Goal: Task Accomplishment & Management: Manage account settings

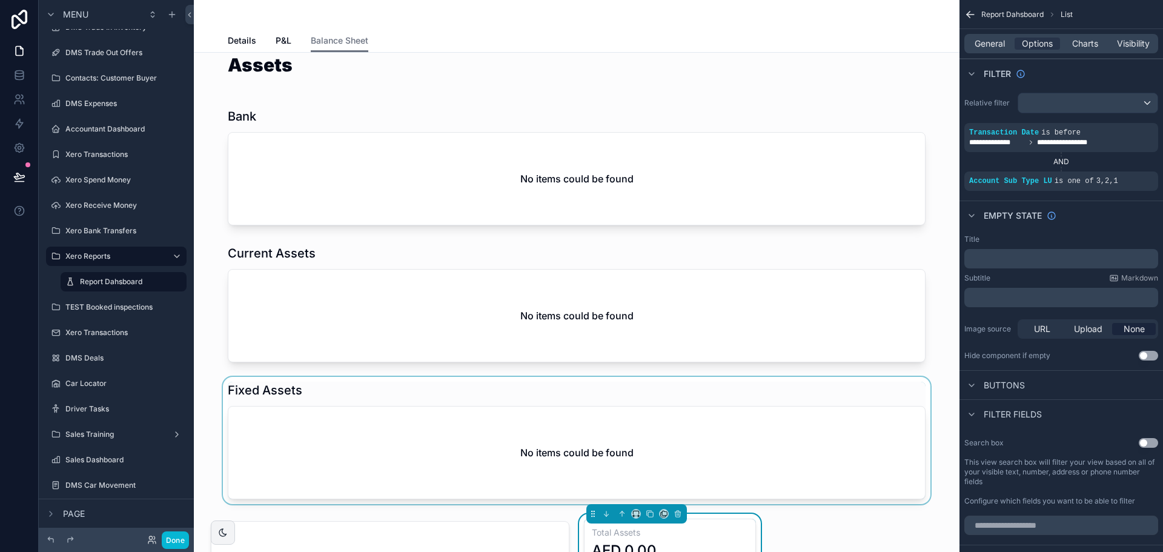
scroll to position [182, 0]
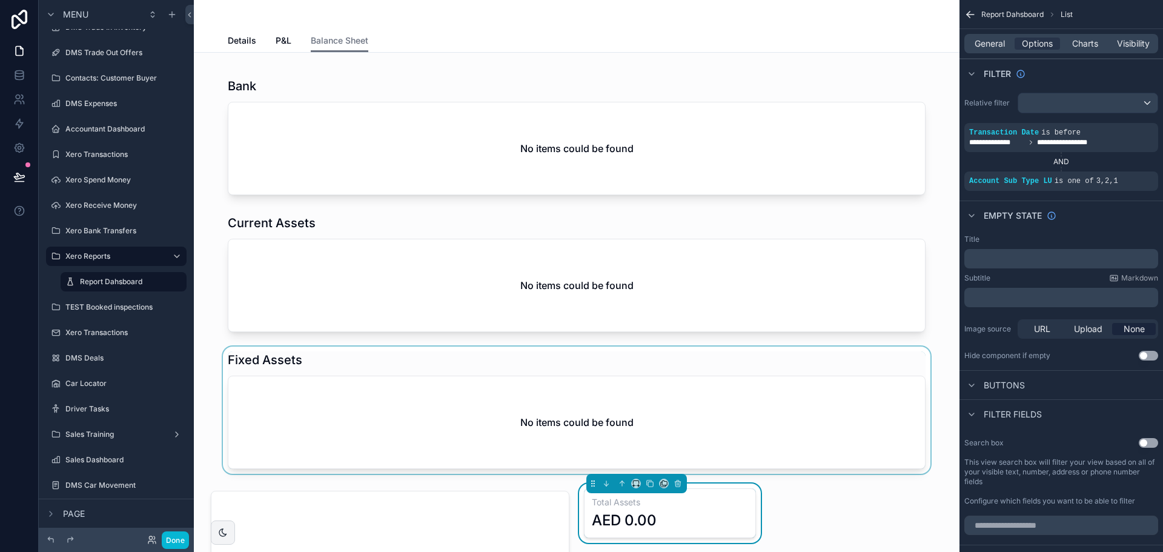
click at [535, 389] on div "scrollable content" at bounding box center [577, 409] width 746 height 127
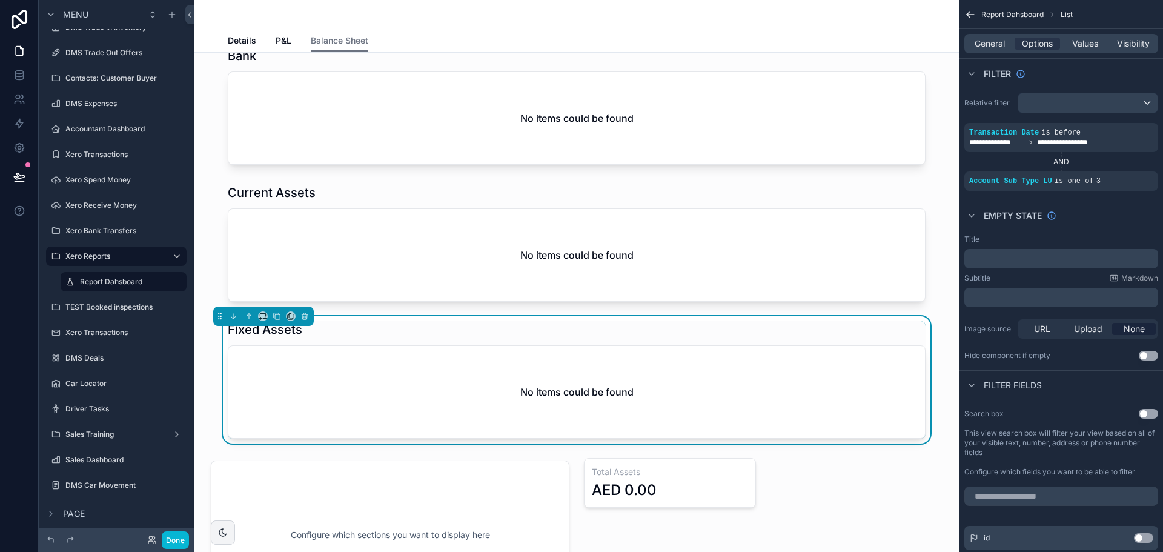
scroll to position [242, 0]
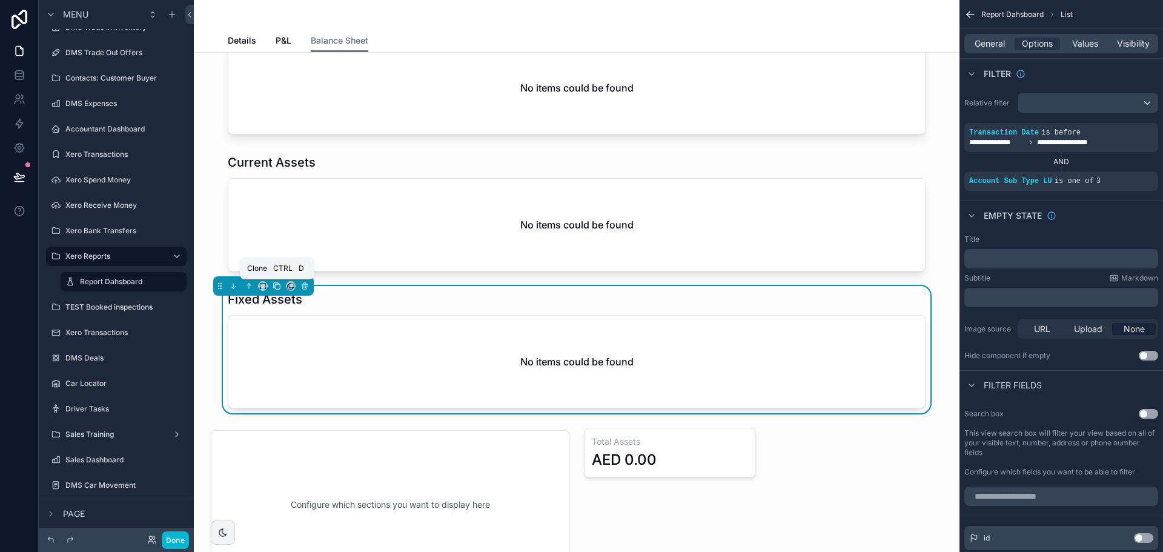
click at [273, 290] on icon "scrollable content" at bounding box center [277, 286] width 8 height 8
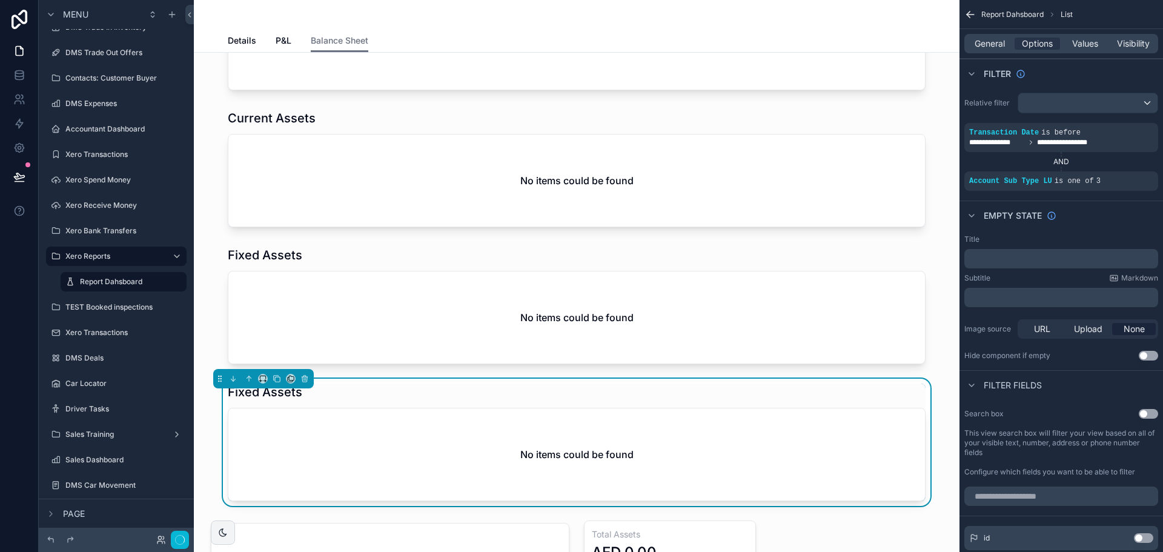
scroll to position [363, 0]
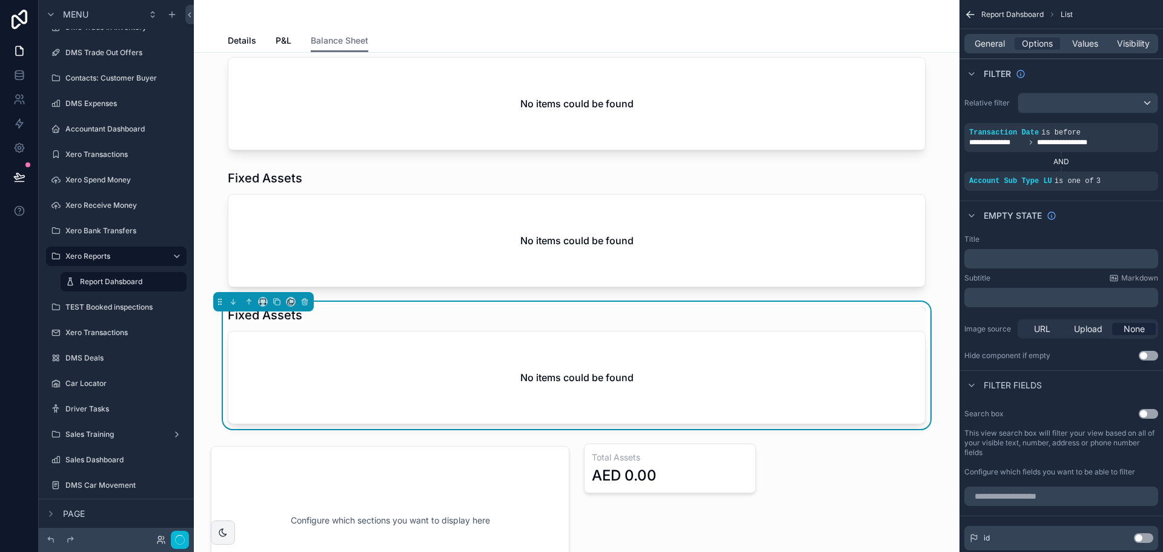
click at [432, 349] on div "No items could be found" at bounding box center [576, 377] width 697 height 92
click at [1122, 174] on div "scrollable content" at bounding box center [1127, 172] width 17 height 17
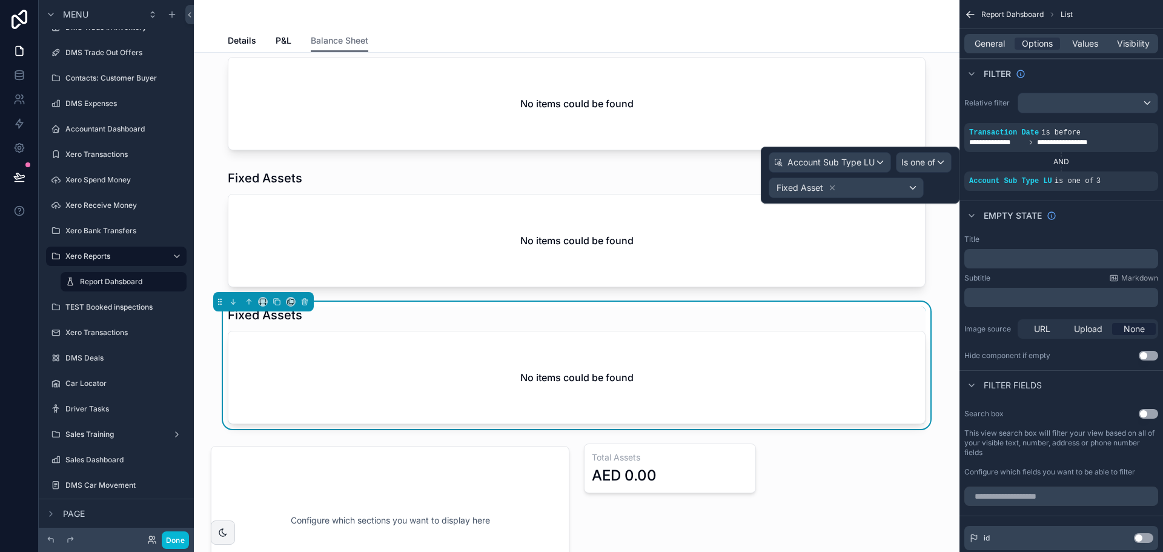
click at [829, 188] on icon at bounding box center [832, 188] width 8 height 8
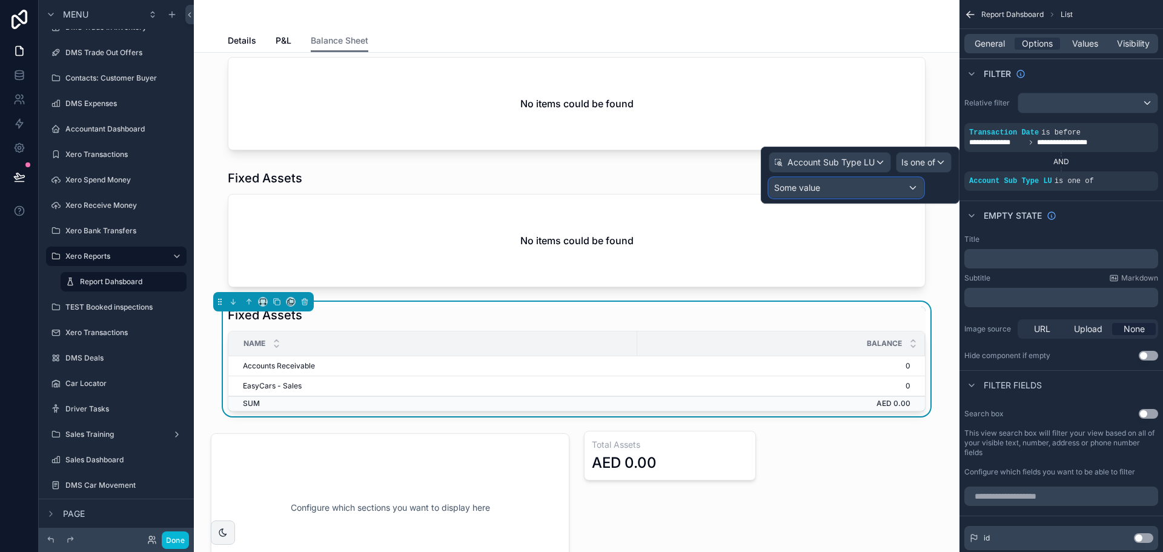
click at [816, 190] on span "Some value" at bounding box center [797, 187] width 46 height 10
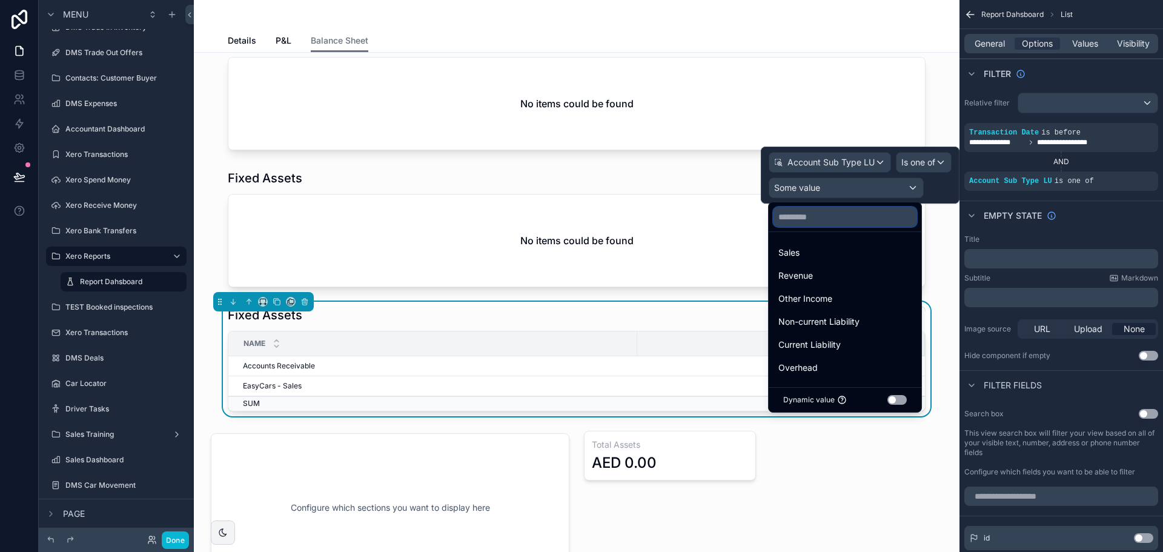
click at [817, 216] on input "text" at bounding box center [844, 216] width 143 height 19
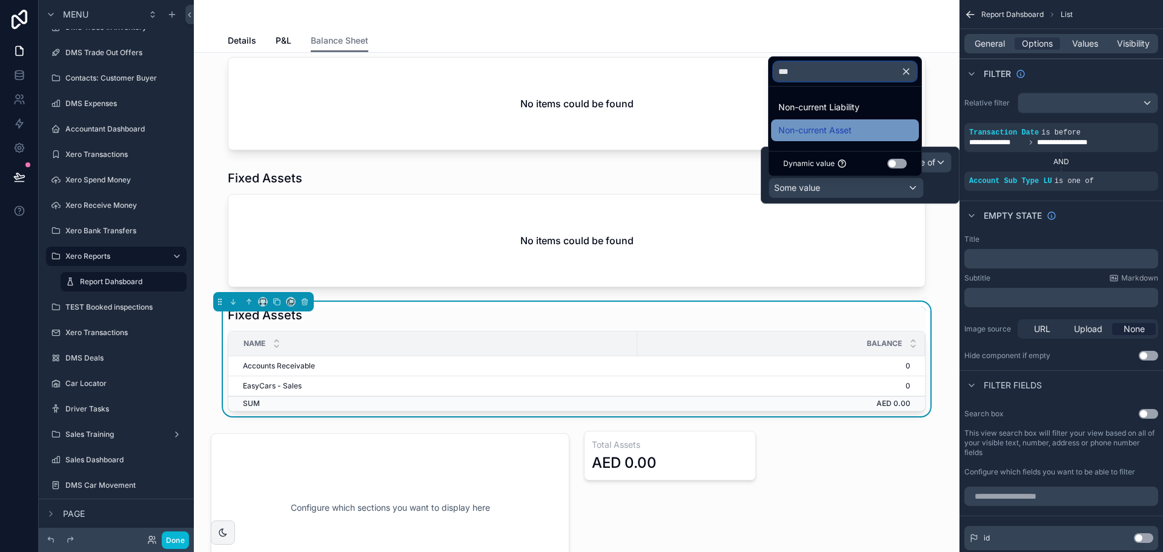
type input "***"
click at [855, 129] on div "Non-current Asset" at bounding box center [844, 130] width 133 height 15
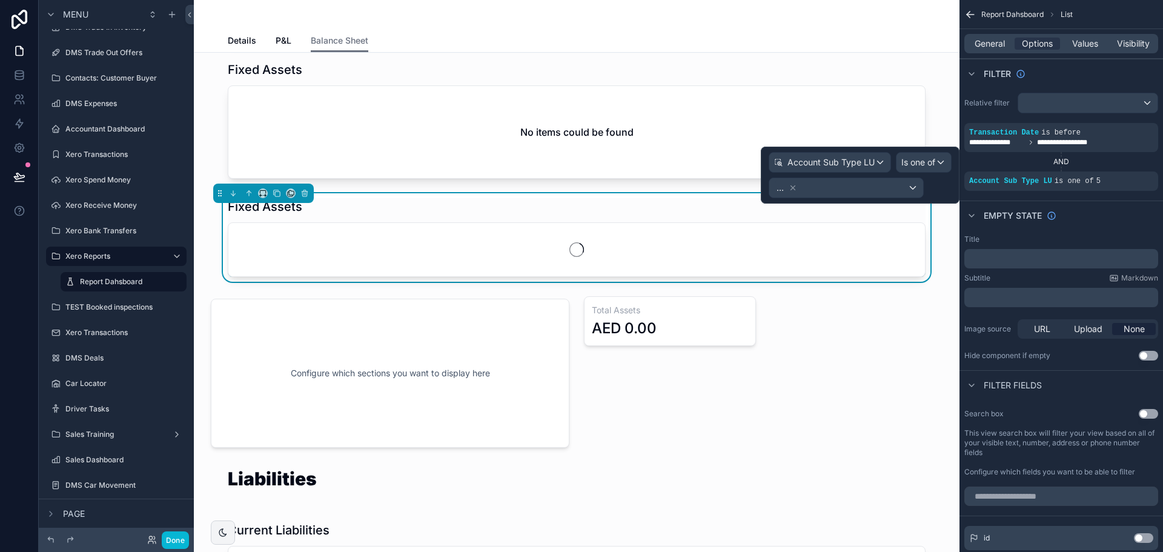
scroll to position [485, 0]
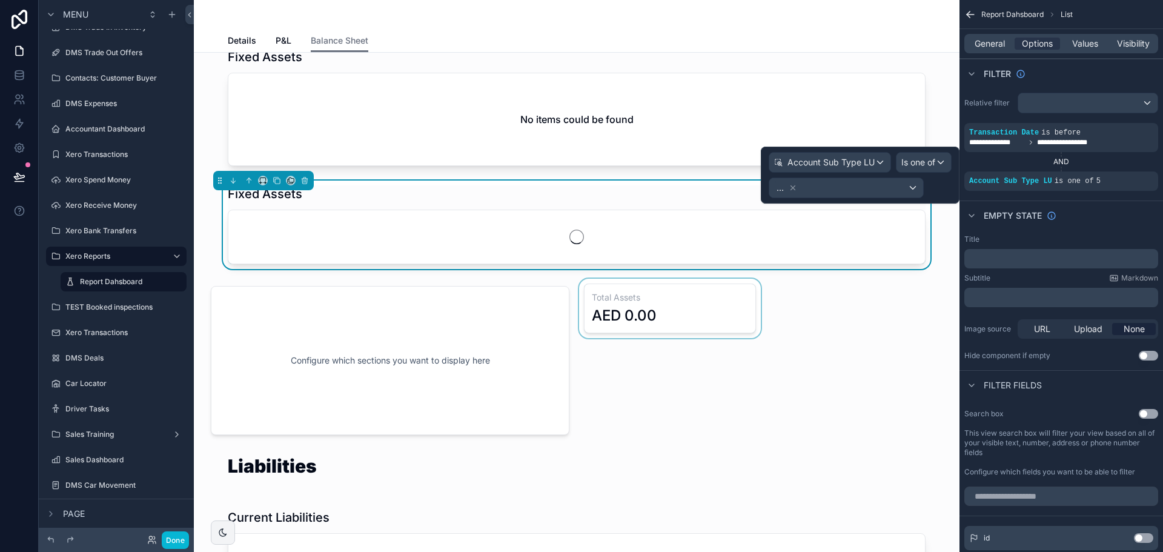
click at [611, 309] on div "scrollable content" at bounding box center [670, 361] width 187 height 164
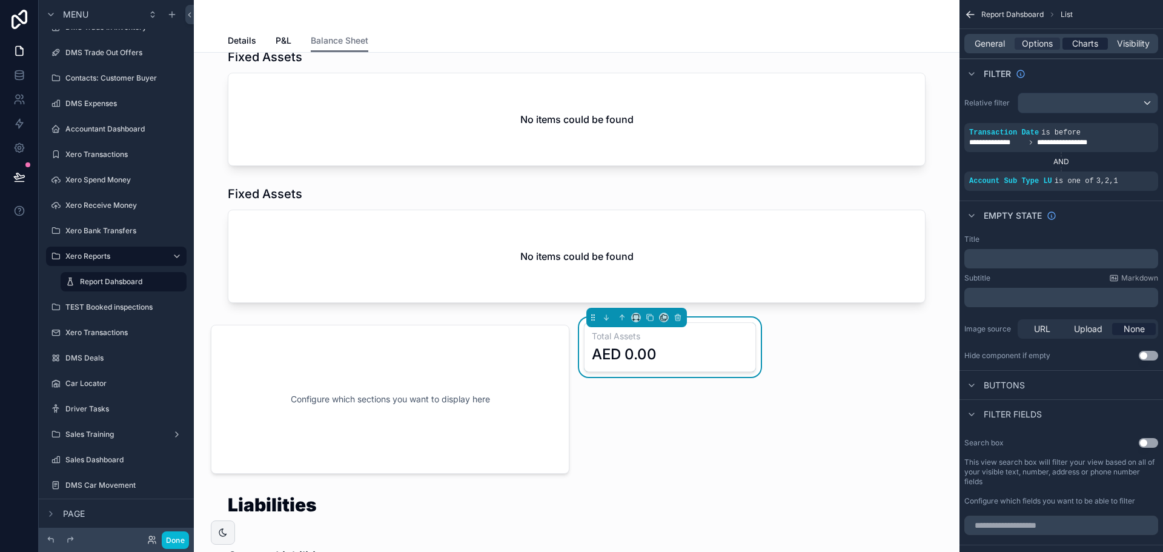
click at [1080, 45] on span "Charts" at bounding box center [1085, 44] width 26 height 12
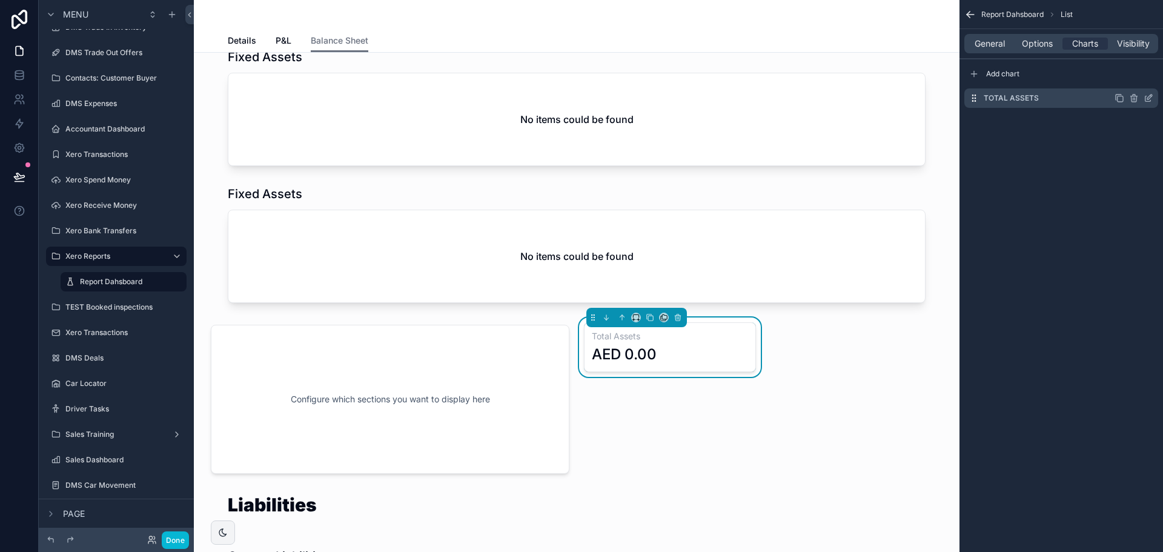
click at [1149, 98] on icon "scrollable content" at bounding box center [1149, 98] width 10 height 10
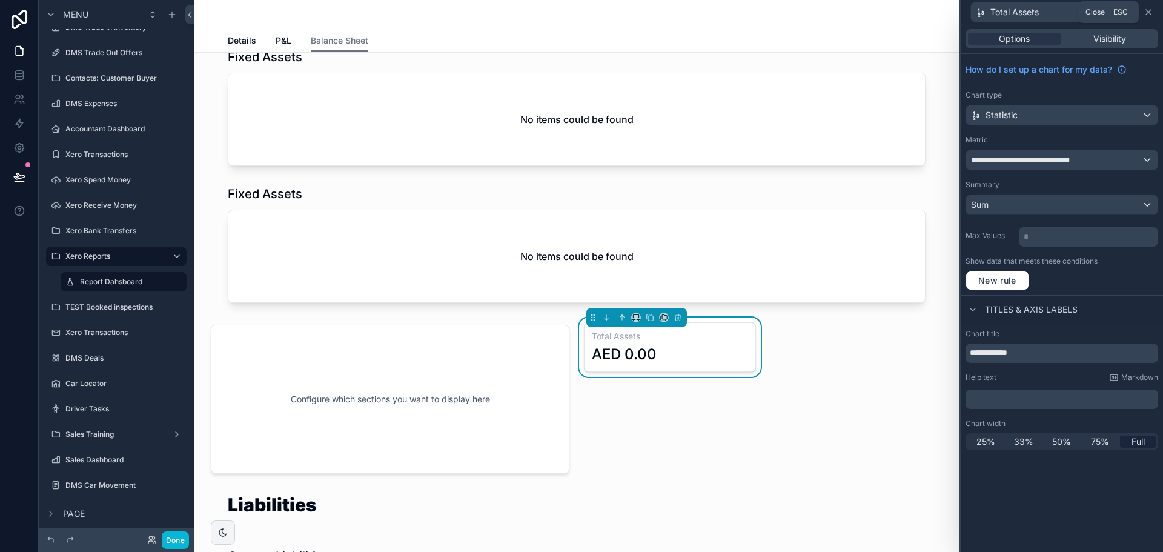
click at [1150, 12] on icon at bounding box center [1149, 12] width 10 height 10
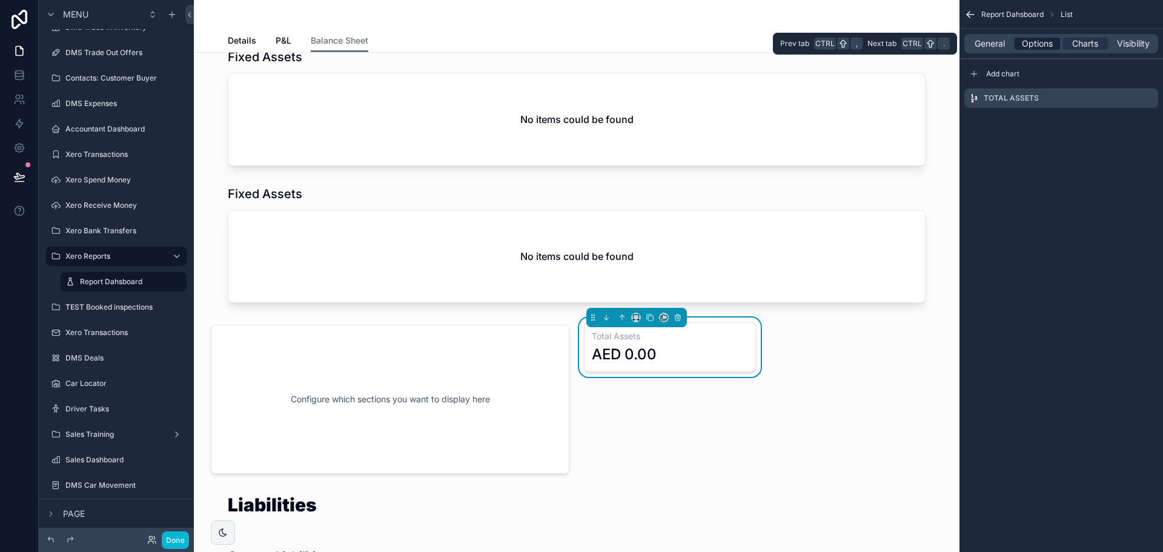
click at [1035, 45] on span "Options" at bounding box center [1037, 44] width 31 height 12
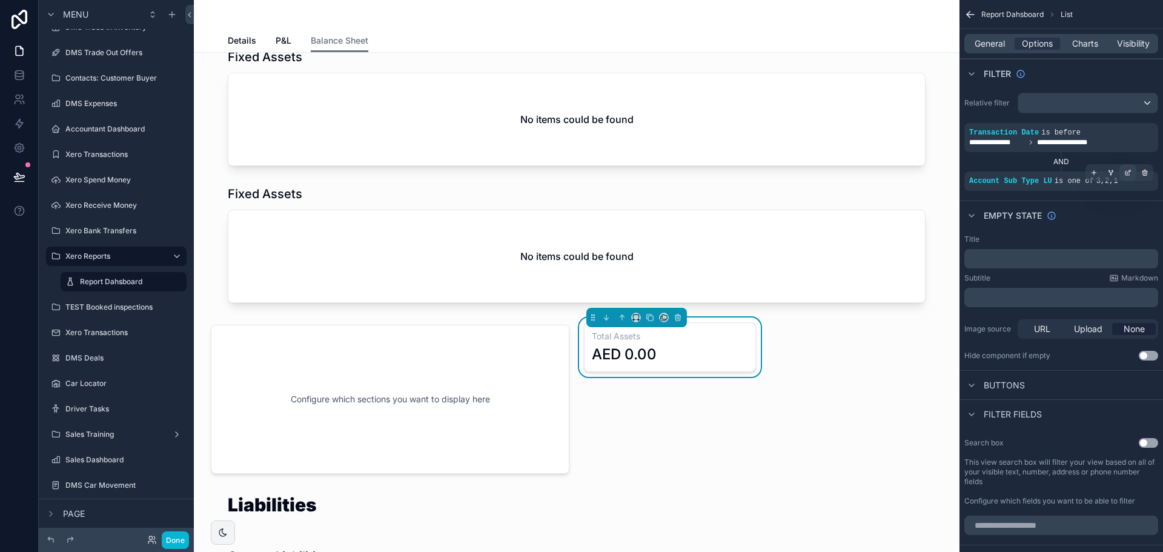
click at [1130, 176] on icon "scrollable content" at bounding box center [1127, 172] width 7 height 7
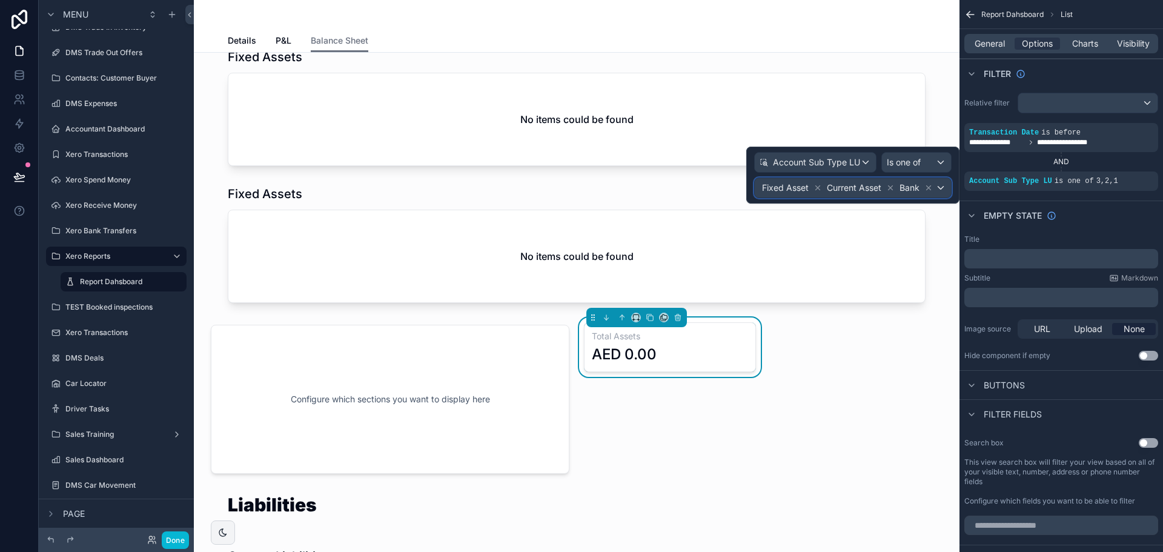
click at [943, 187] on div "Fixed Asset Current Asset Bank" at bounding box center [853, 187] width 196 height 19
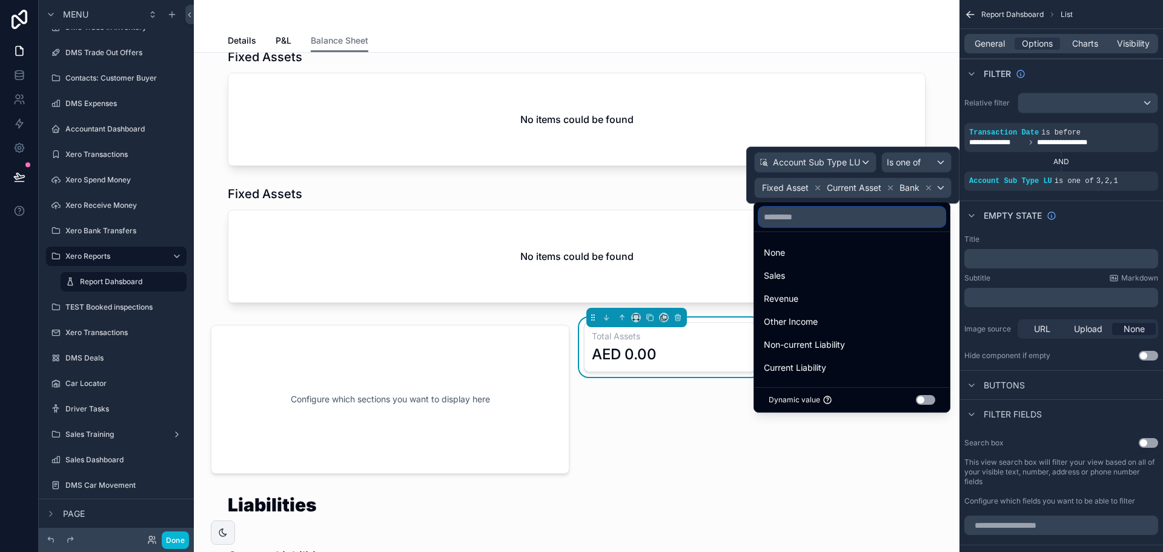
click at [876, 213] on input "text" at bounding box center [852, 216] width 186 height 19
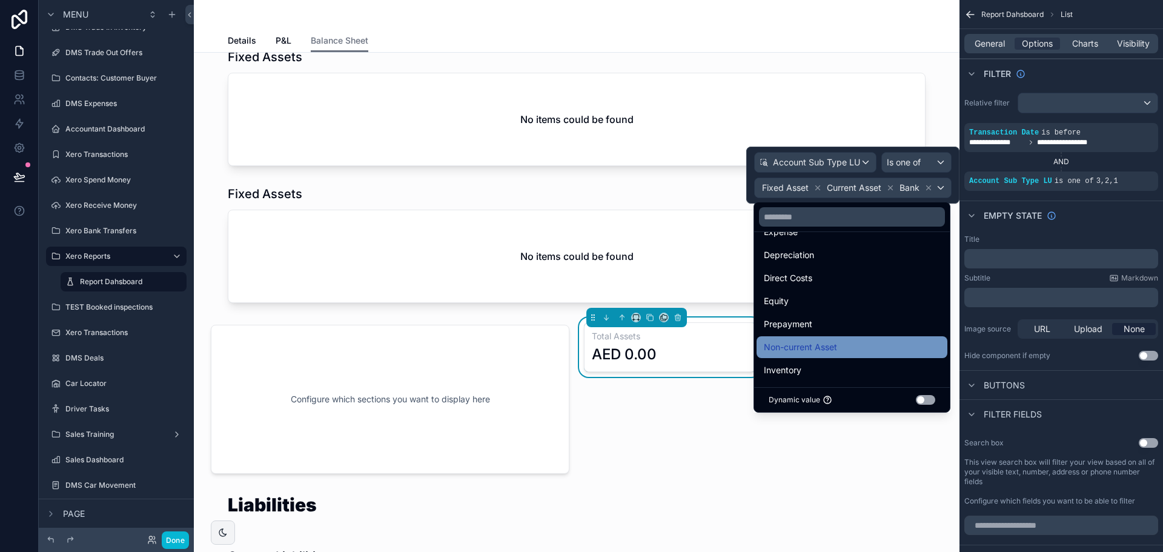
click at [849, 347] on div "Non-current Asset" at bounding box center [852, 347] width 176 height 15
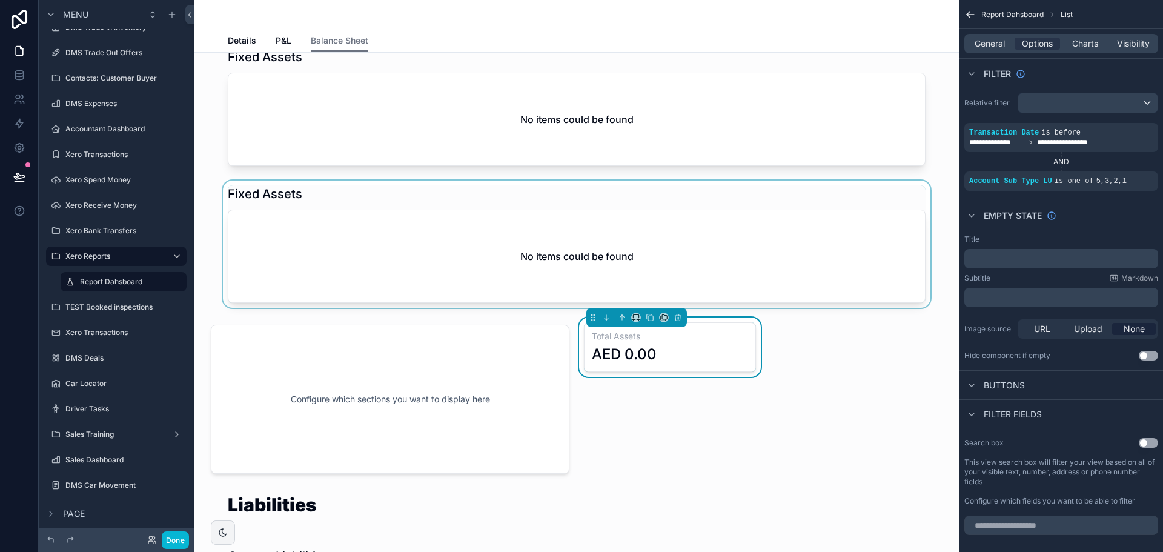
click at [477, 273] on div "scrollable content" at bounding box center [577, 244] width 746 height 127
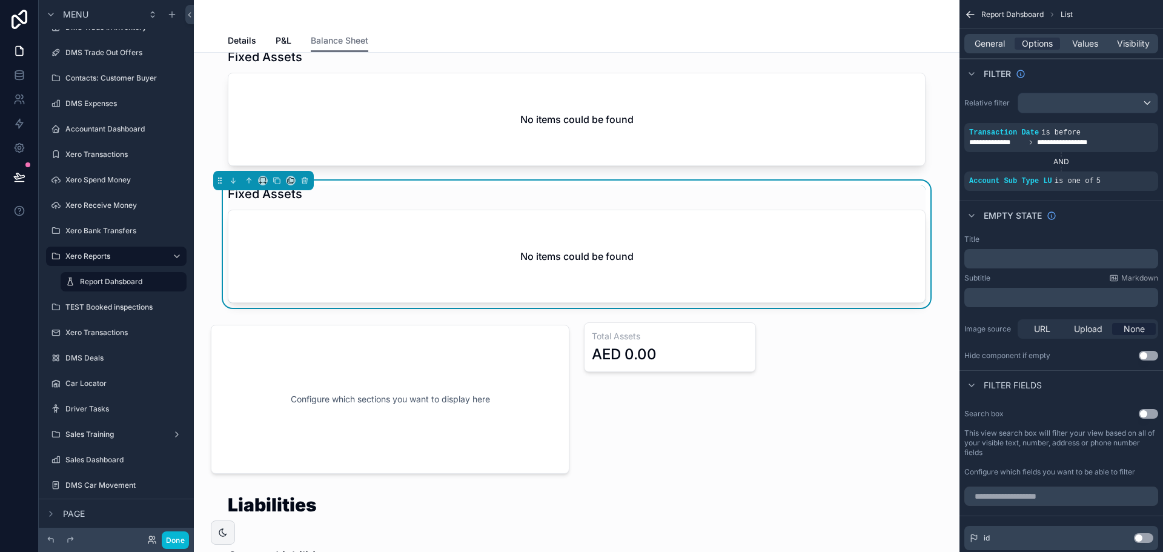
click at [1145, 357] on button "Use setting" at bounding box center [1148, 356] width 19 height 10
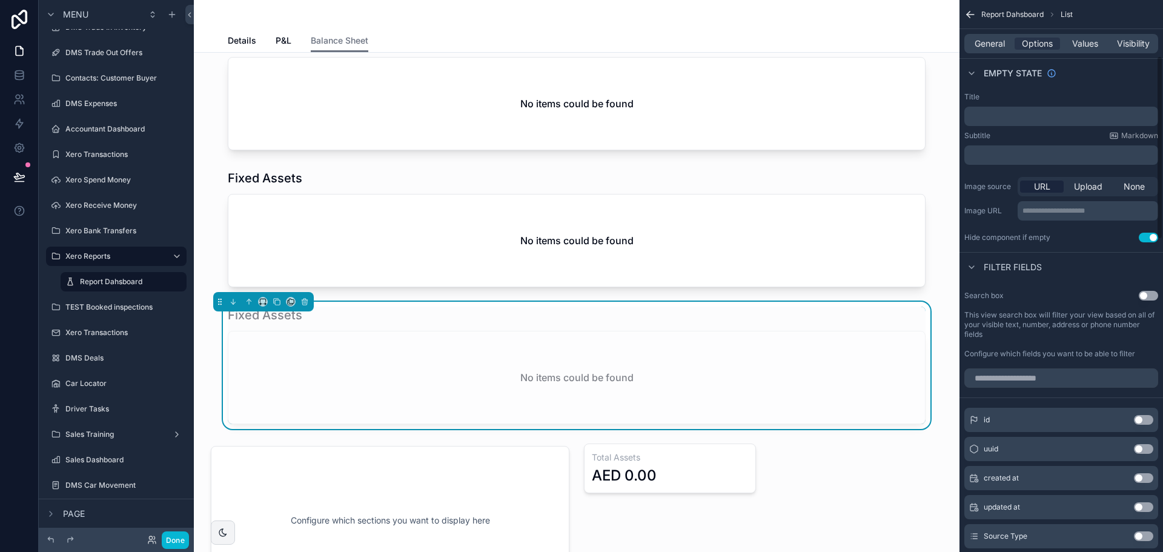
scroll to position [121, 0]
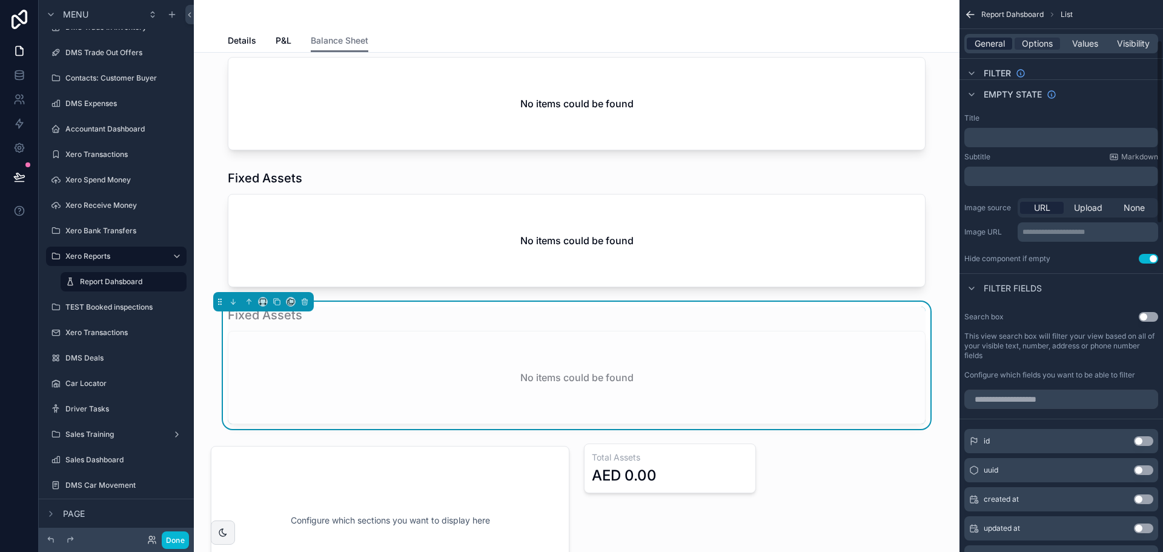
click at [990, 48] on span "General" at bounding box center [990, 44] width 30 height 12
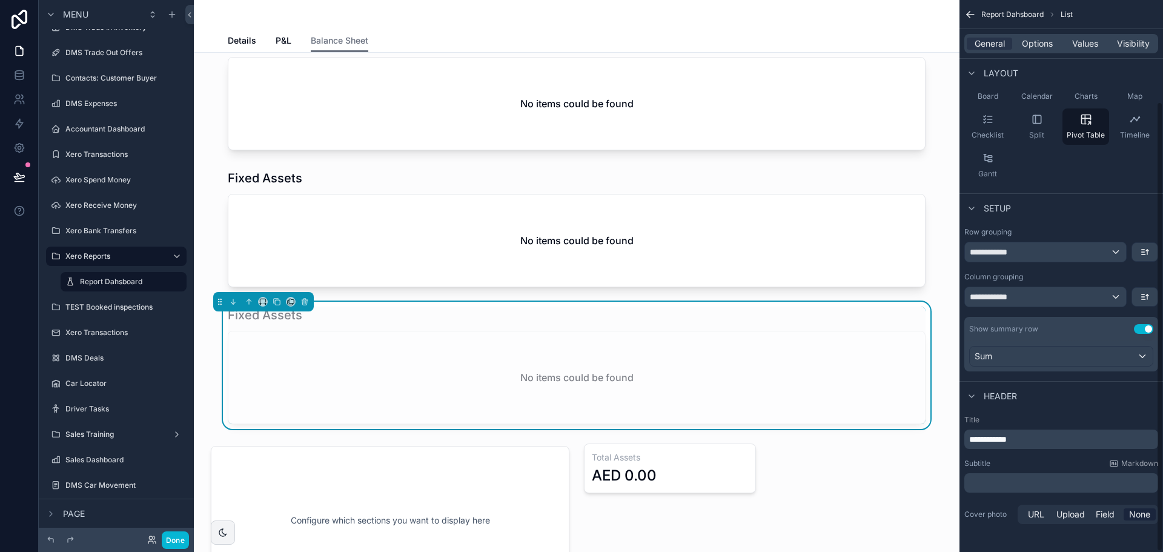
scroll to position [125, 0]
click at [1007, 438] on span "**********" at bounding box center [988, 435] width 38 height 8
drag, startPoint x: 992, startPoint y: 439, endPoint x: 951, endPoint y: 440, distance: 41.2
click at [951, 440] on div "Page Stock Inventory 1,987 Handover Dates Xero tracking categories Handover Dat…" at bounding box center [678, 276] width 969 height 552
click at [1090, 415] on label "Title" at bounding box center [1061, 416] width 194 height 10
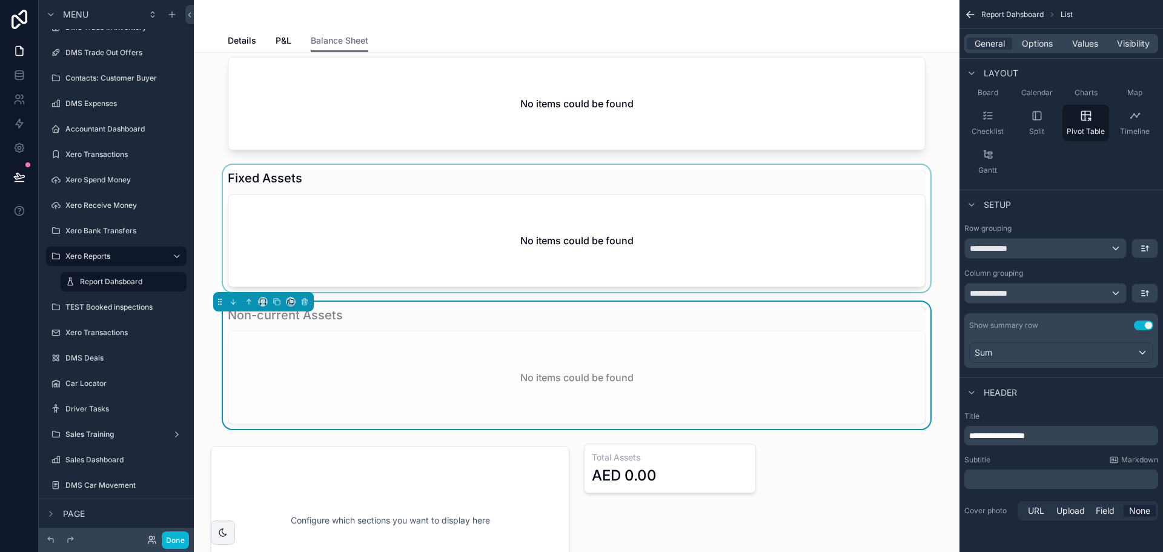
click at [734, 196] on div "scrollable content" at bounding box center [577, 228] width 746 height 127
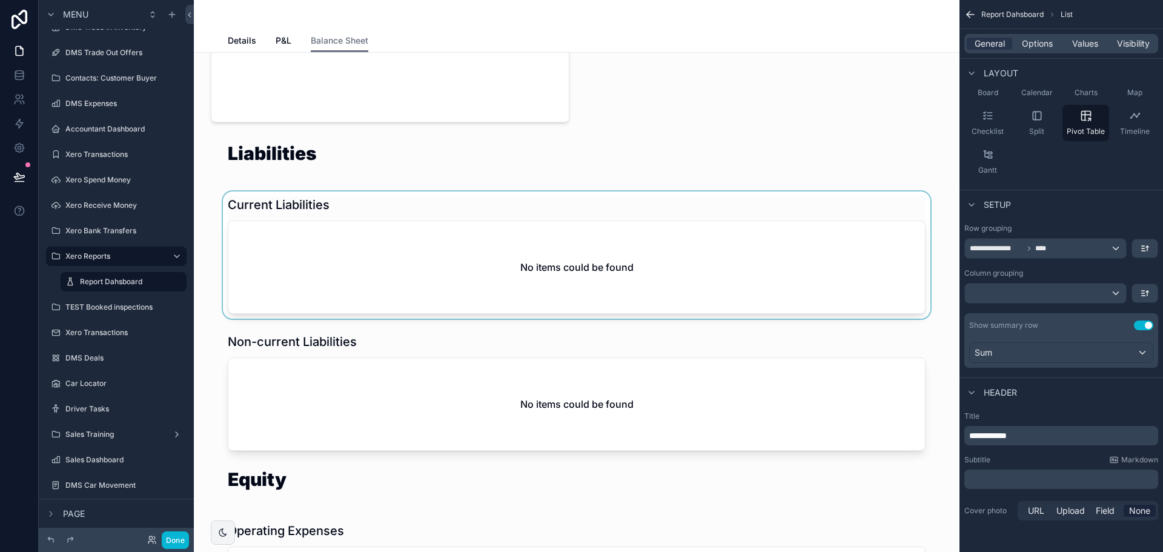
scroll to position [848, 0]
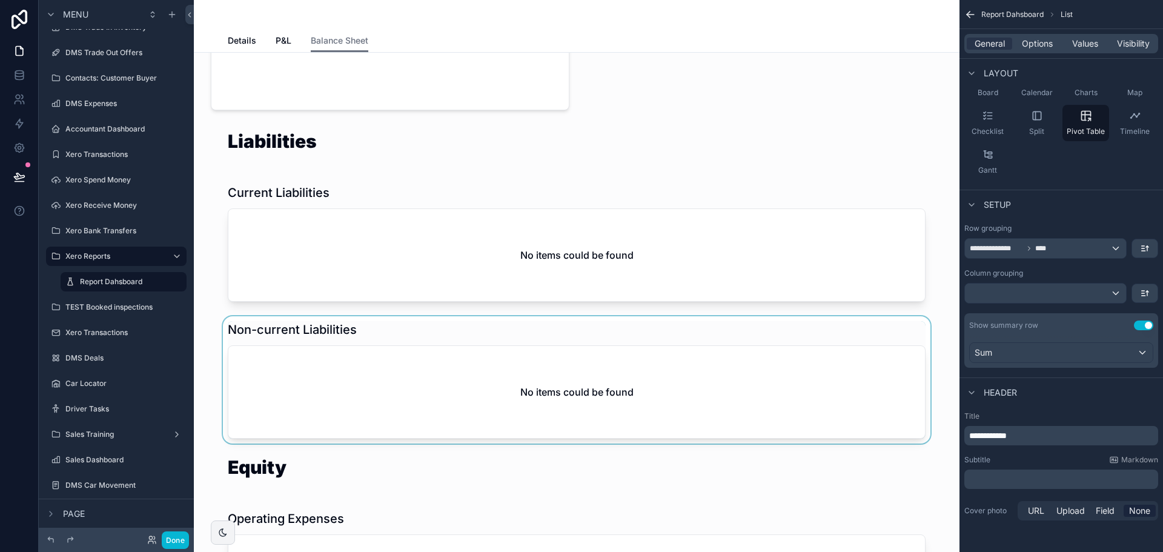
click at [600, 374] on div "scrollable content" at bounding box center [577, 379] width 746 height 127
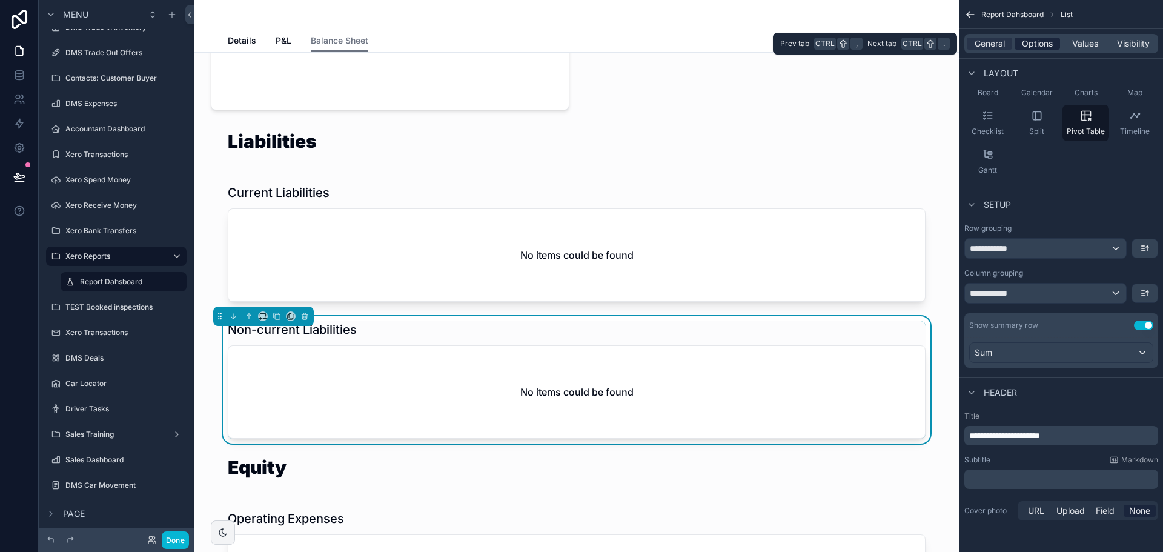
click at [1024, 47] on span "Options" at bounding box center [1037, 44] width 31 height 12
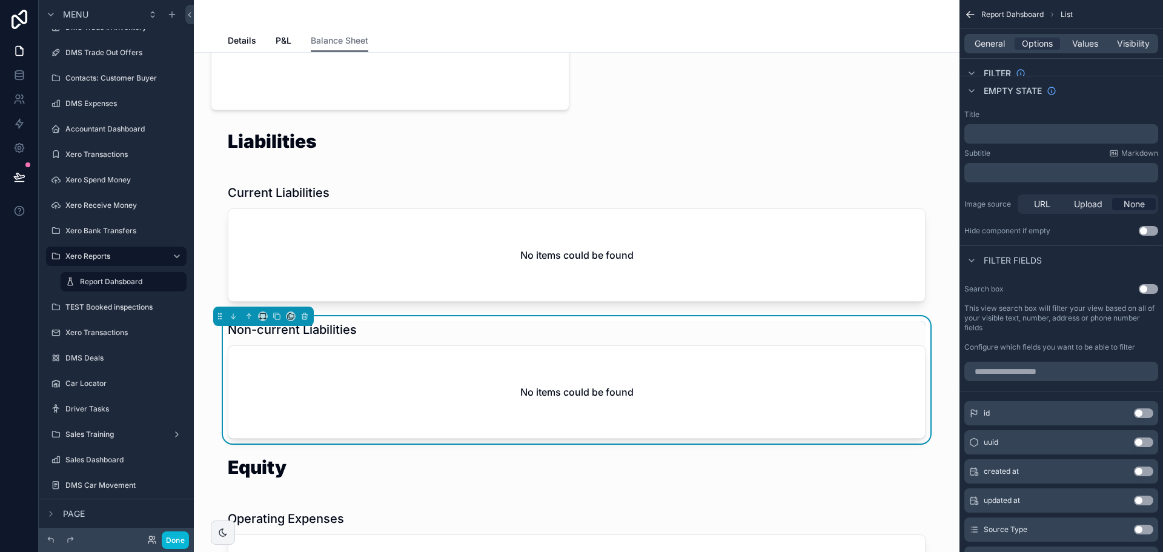
click at [1149, 228] on button "Use setting" at bounding box center [1148, 231] width 19 height 10
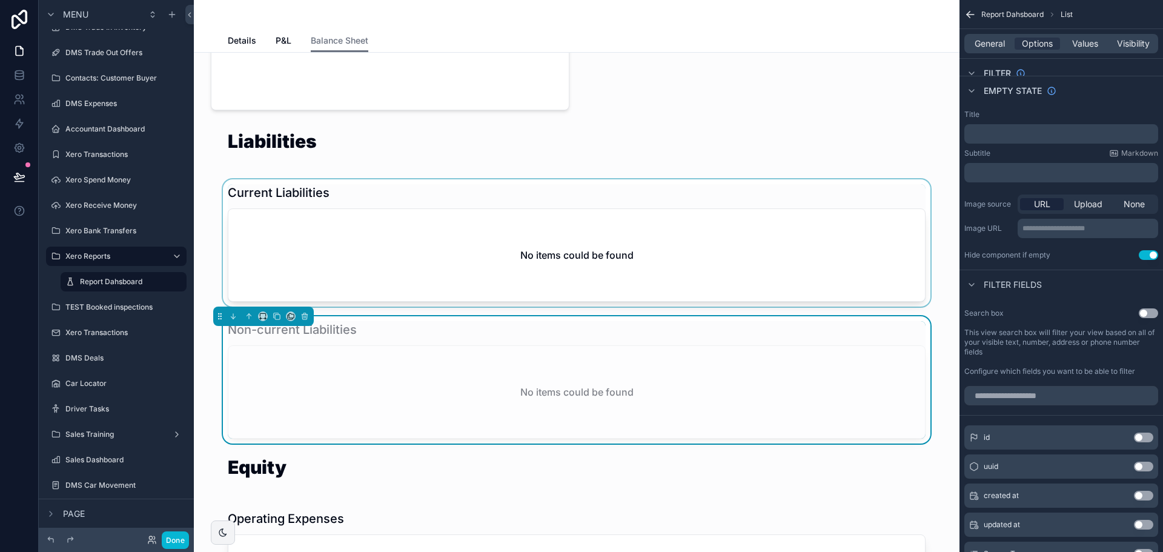
click at [505, 207] on div "scrollable content" at bounding box center [577, 242] width 746 height 127
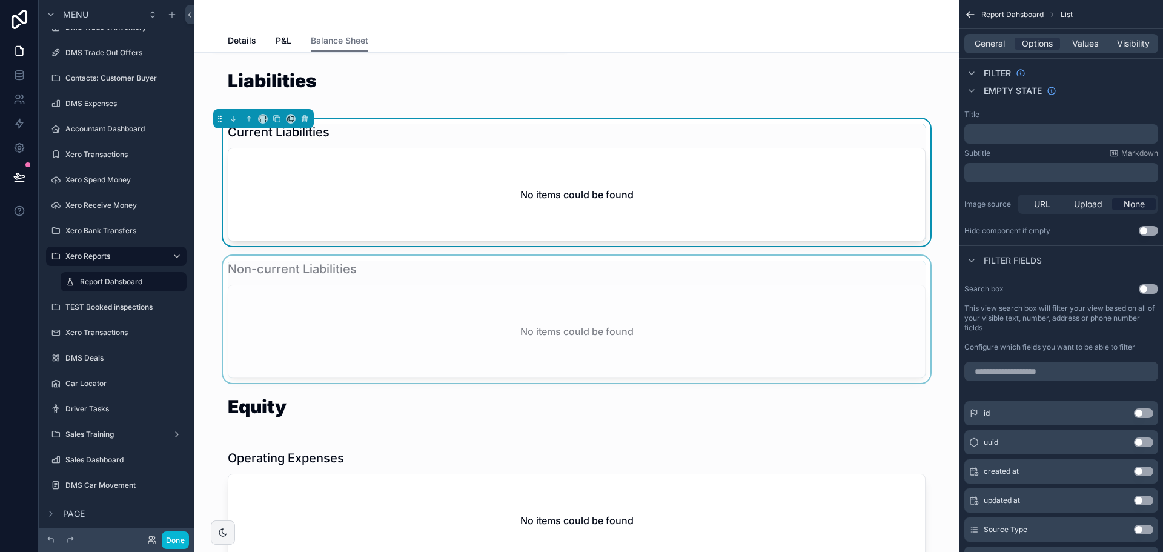
scroll to position [1090, 0]
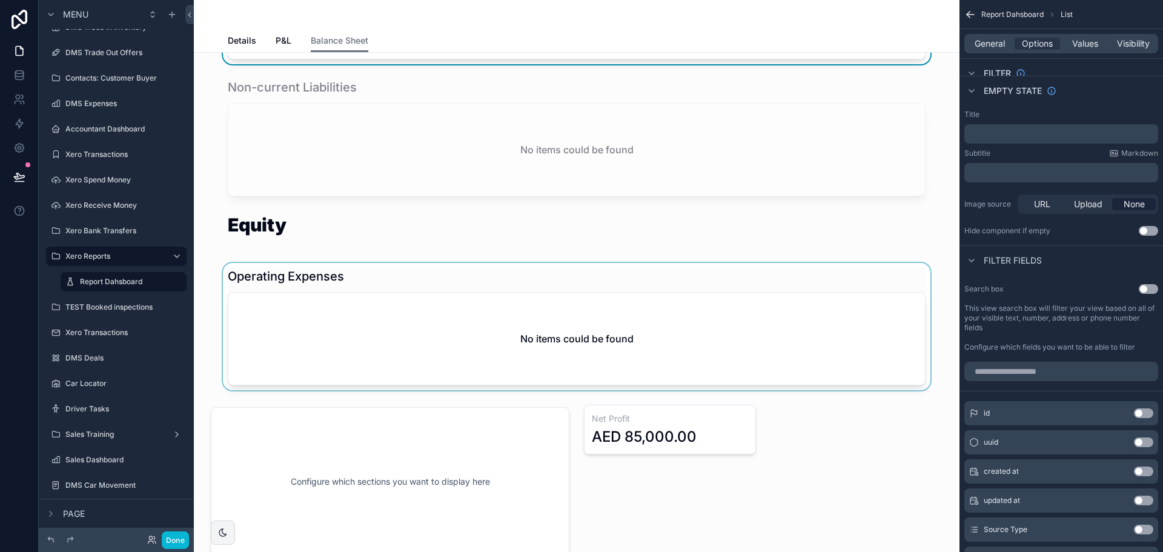
click at [492, 326] on div "scrollable content" at bounding box center [577, 326] width 746 height 127
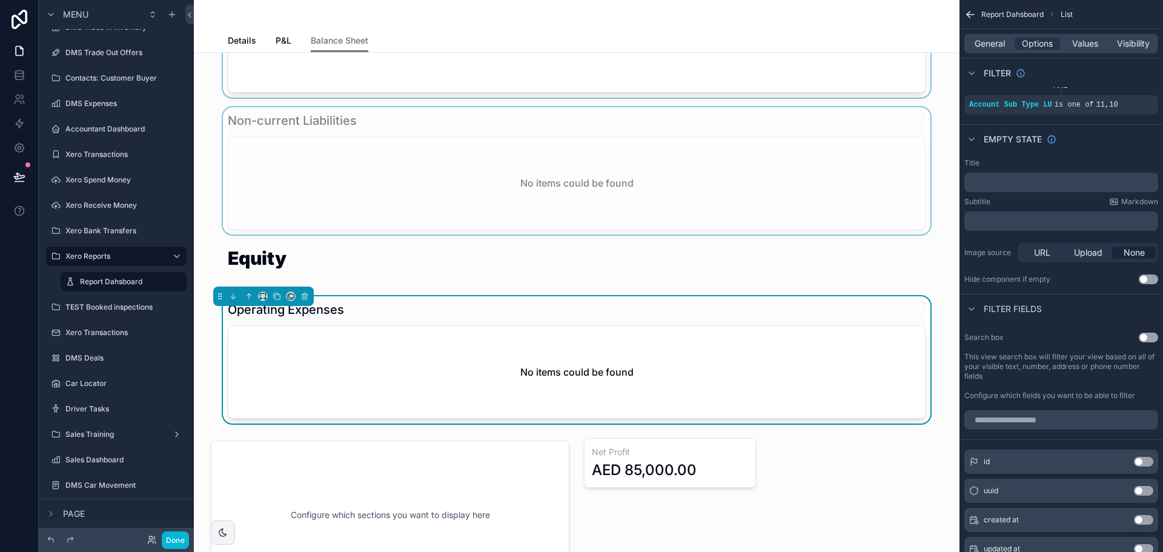
scroll to position [1030, 0]
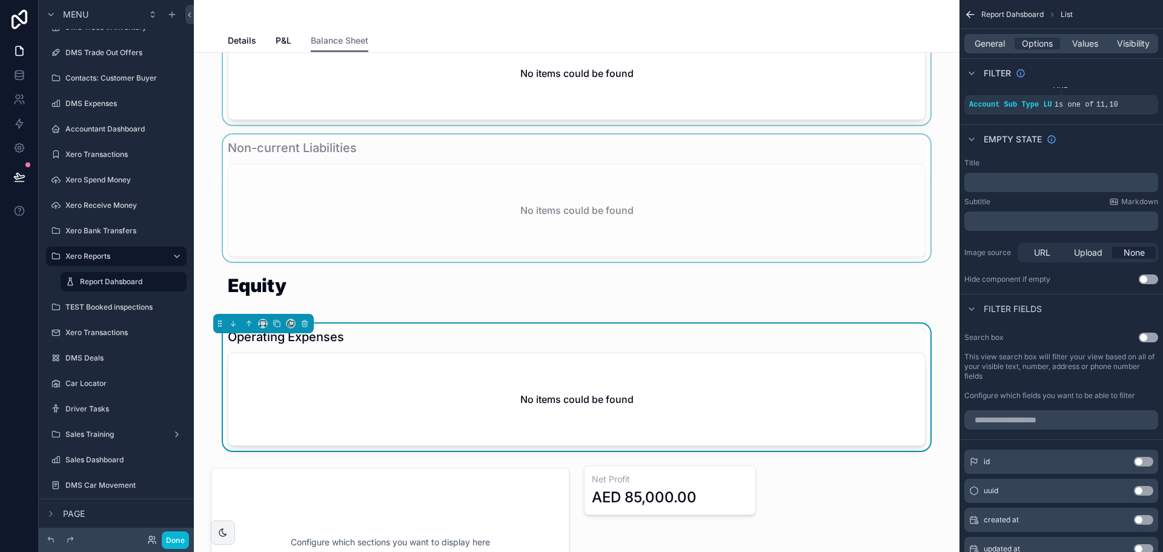
click at [543, 182] on div "scrollable content" at bounding box center [577, 197] width 746 height 127
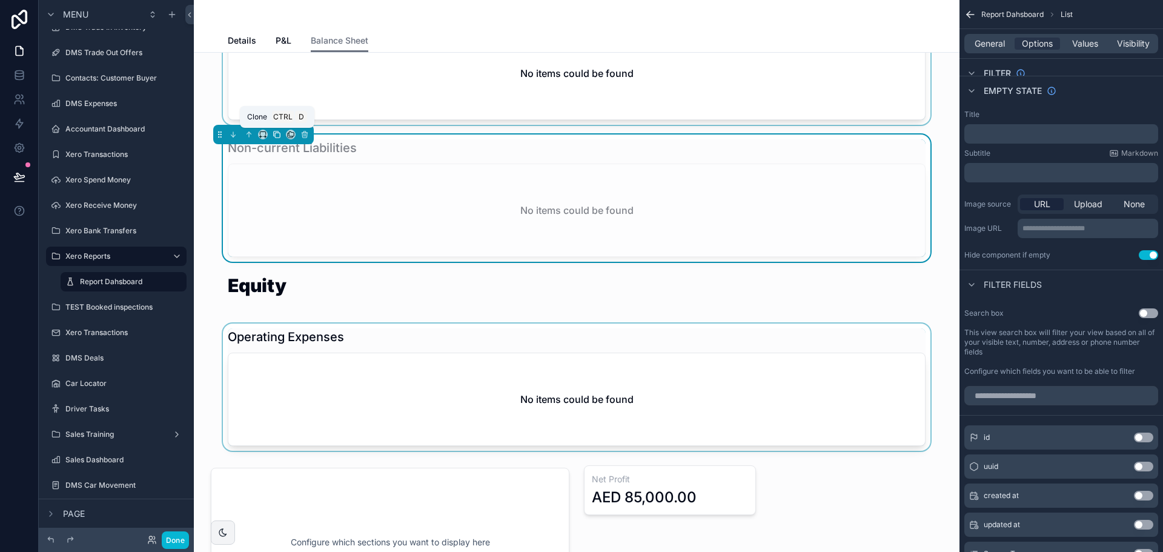
click at [274, 131] on icon "scrollable content" at bounding box center [276, 133] width 5 height 5
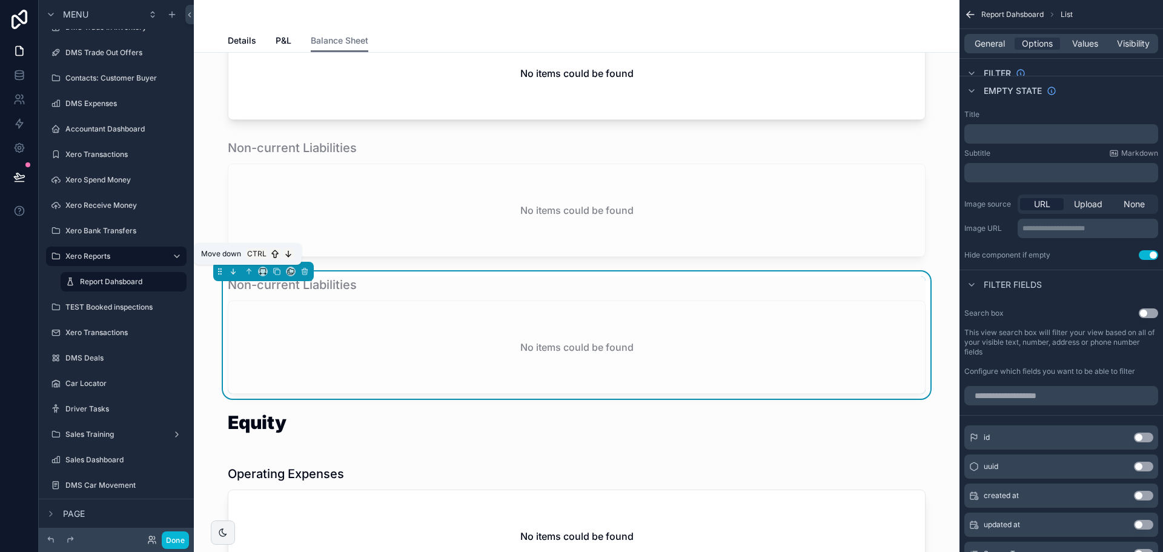
click at [234, 268] on icon "scrollable content" at bounding box center [233, 271] width 8 height 8
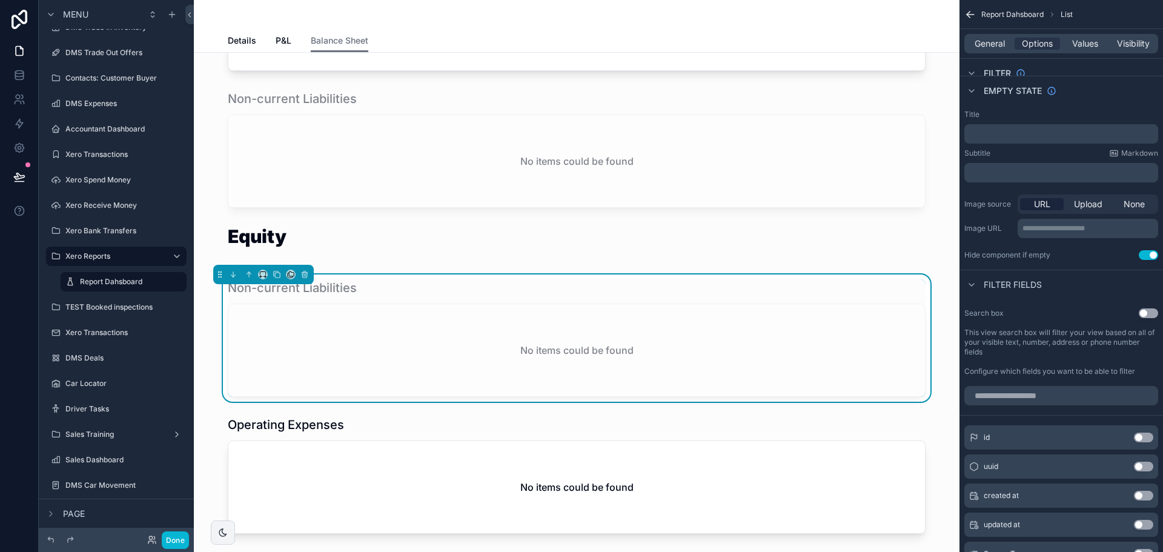
scroll to position [1090, 0]
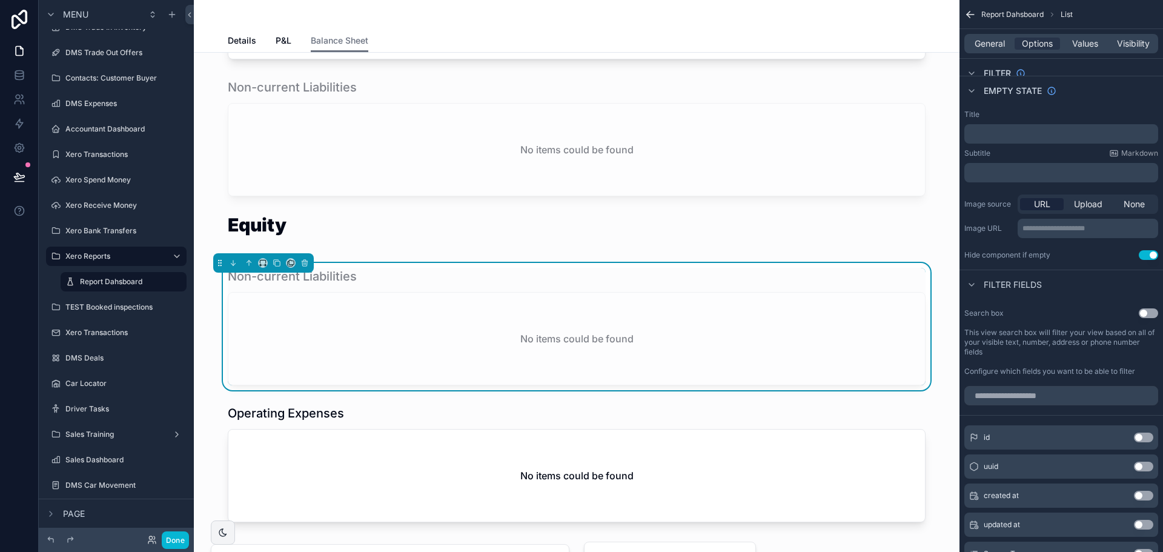
click at [330, 310] on div "No items could be found" at bounding box center [576, 339] width 697 height 92
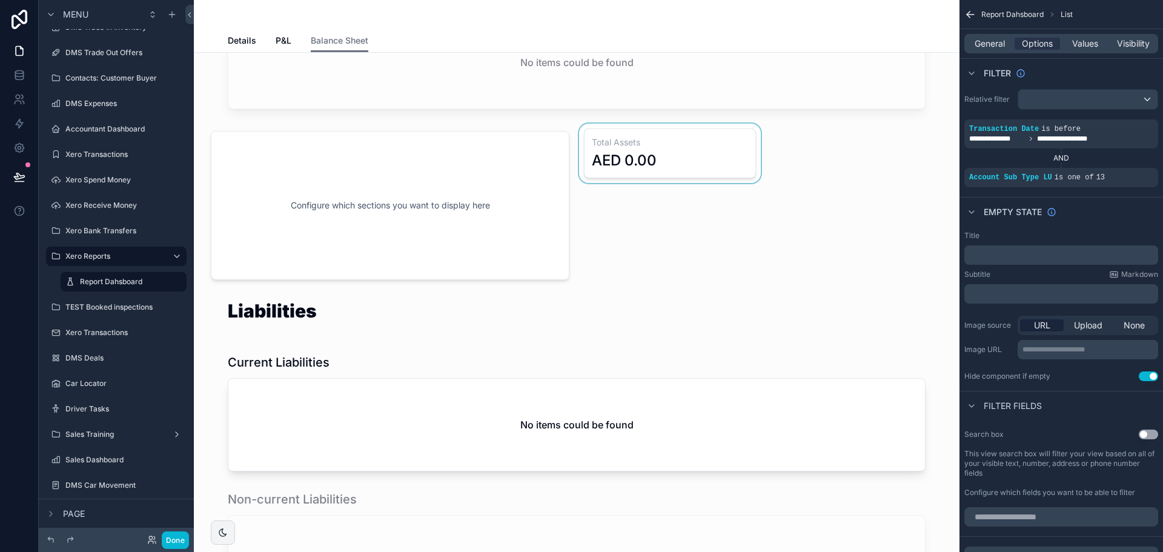
scroll to position [666, 0]
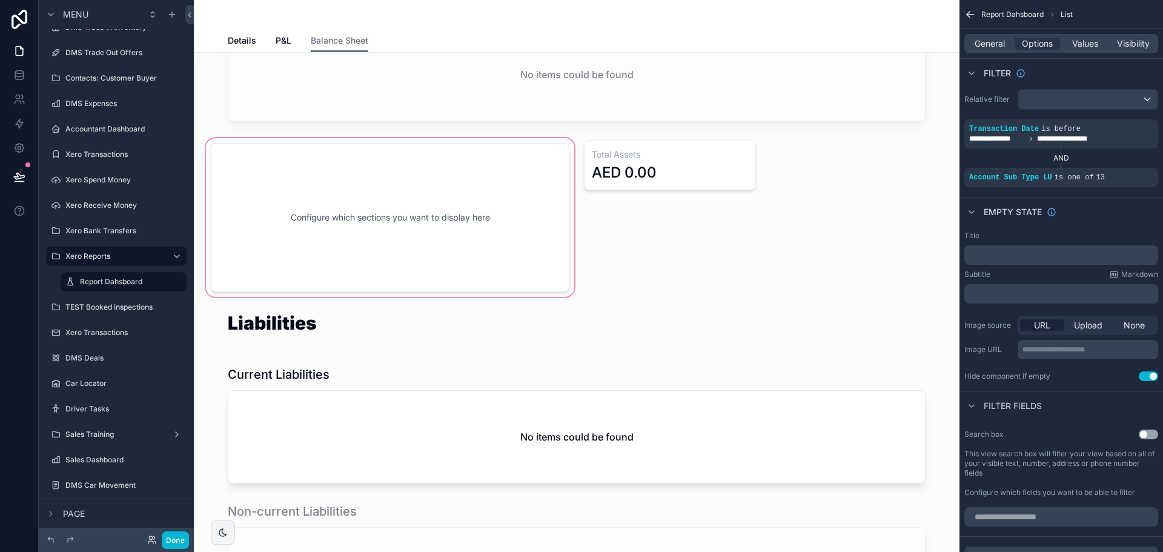
click at [505, 204] on div "scrollable content" at bounding box center [390, 218] width 373 height 164
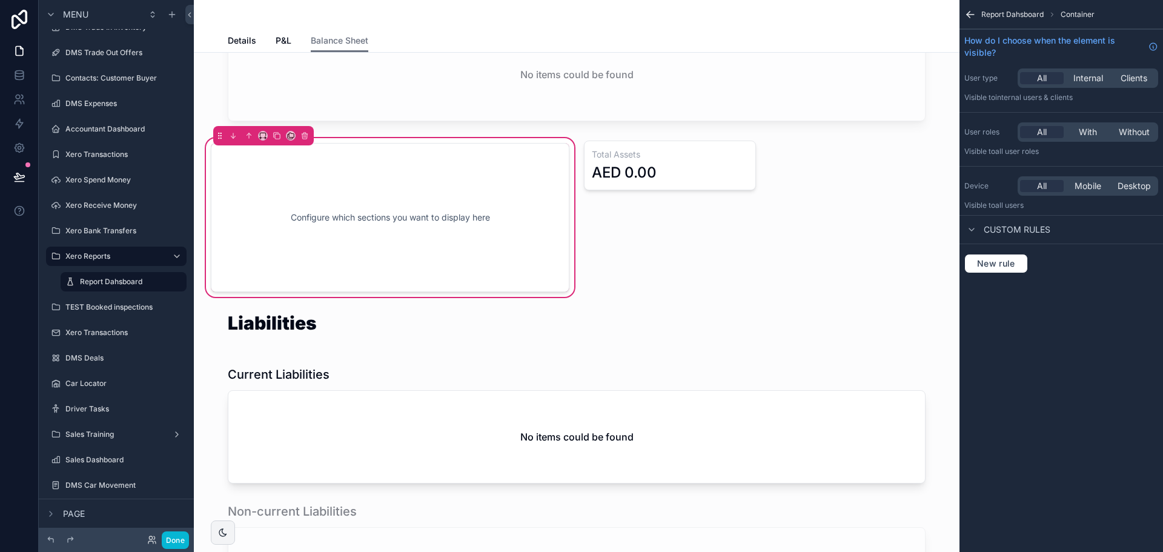
scroll to position [0, 0]
click at [277, 138] on icon "scrollable content" at bounding box center [277, 135] width 8 height 8
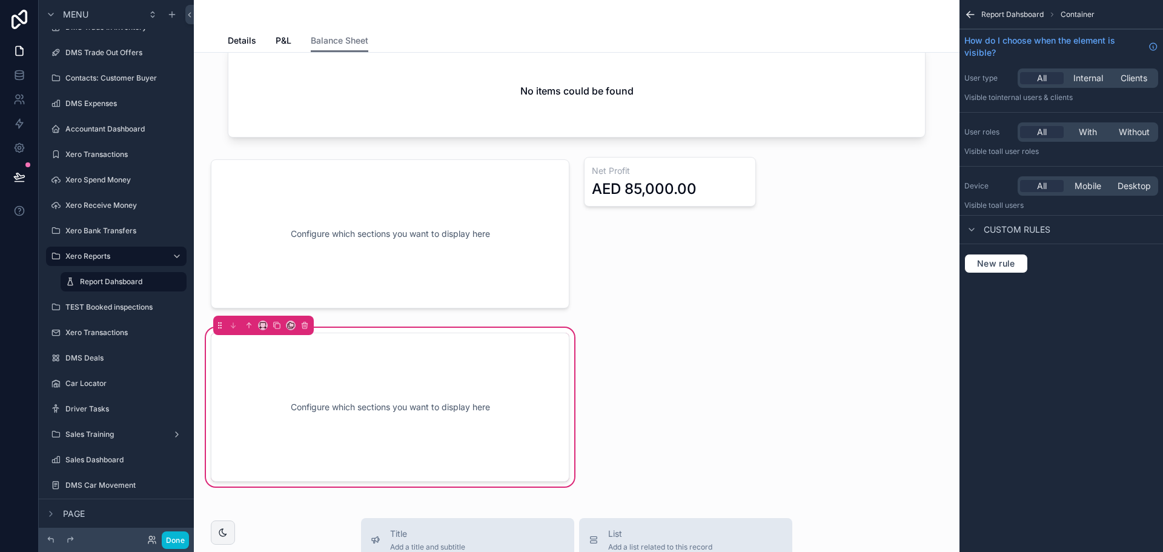
scroll to position [1454, 0]
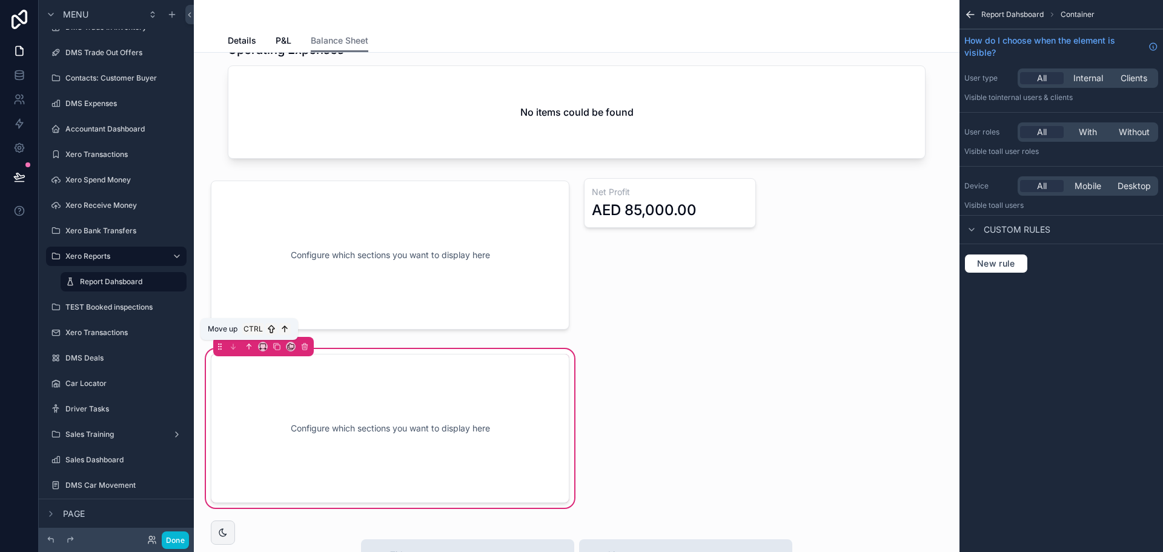
click at [247, 346] on icon "scrollable content" at bounding box center [249, 346] width 8 height 8
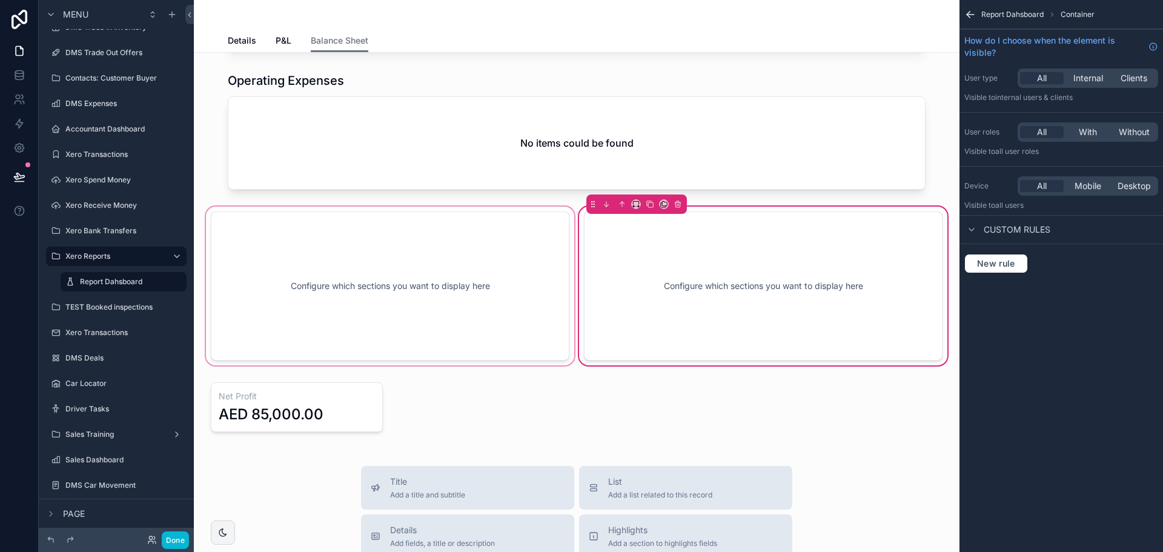
scroll to position [1393, 0]
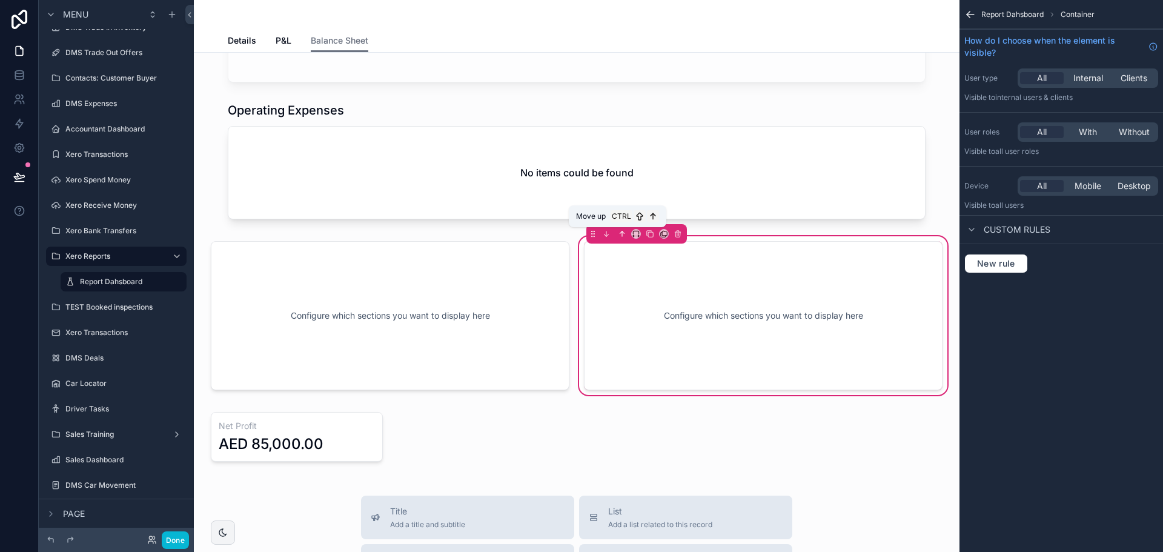
click at [618, 231] on icon "scrollable content" at bounding box center [622, 234] width 8 height 8
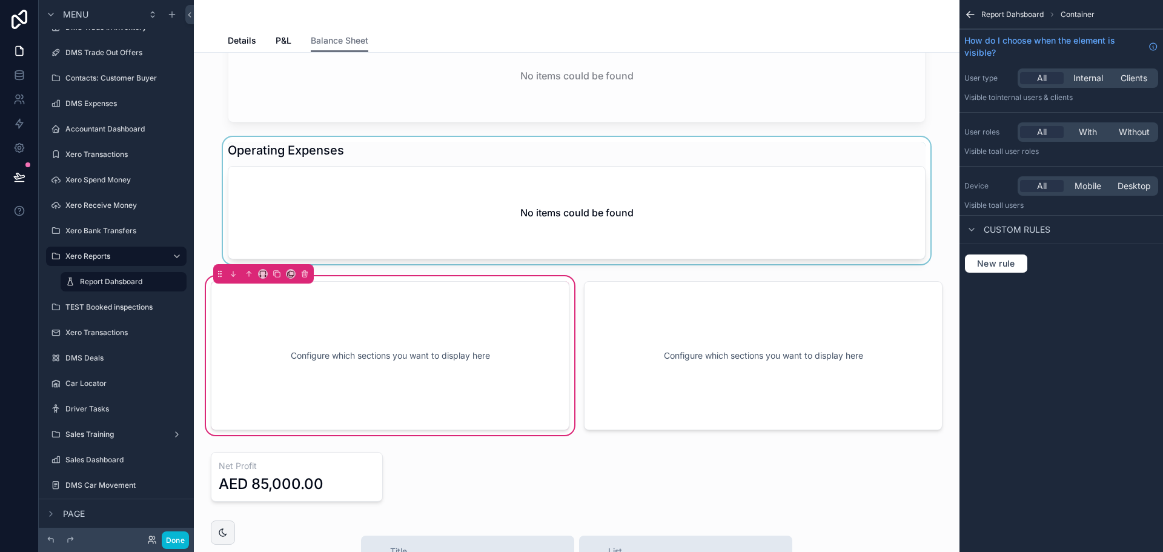
scroll to position [1333, 0]
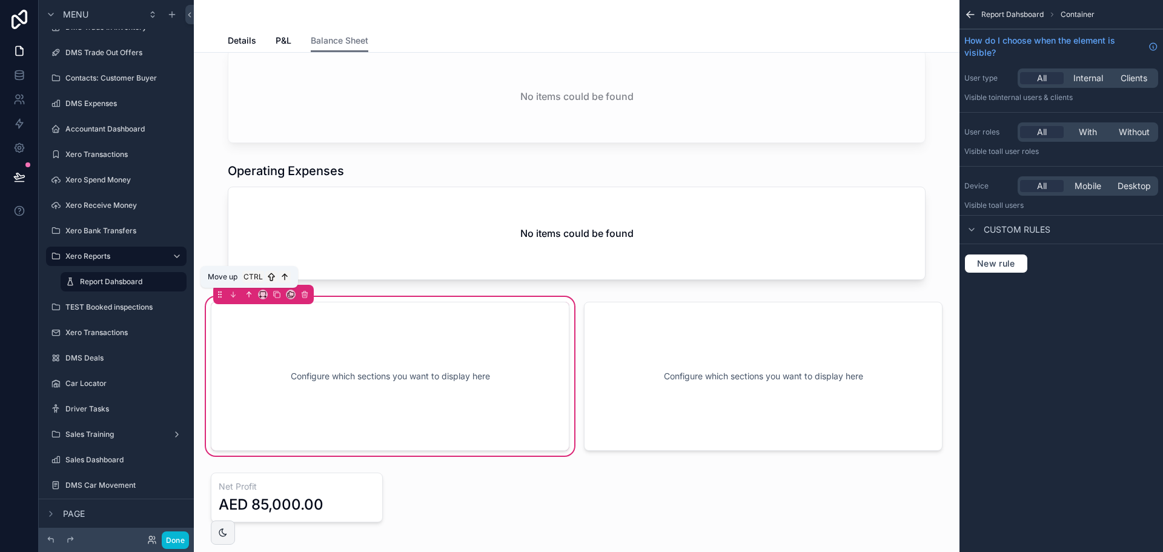
click at [247, 294] on icon "scrollable content" at bounding box center [249, 294] width 8 height 8
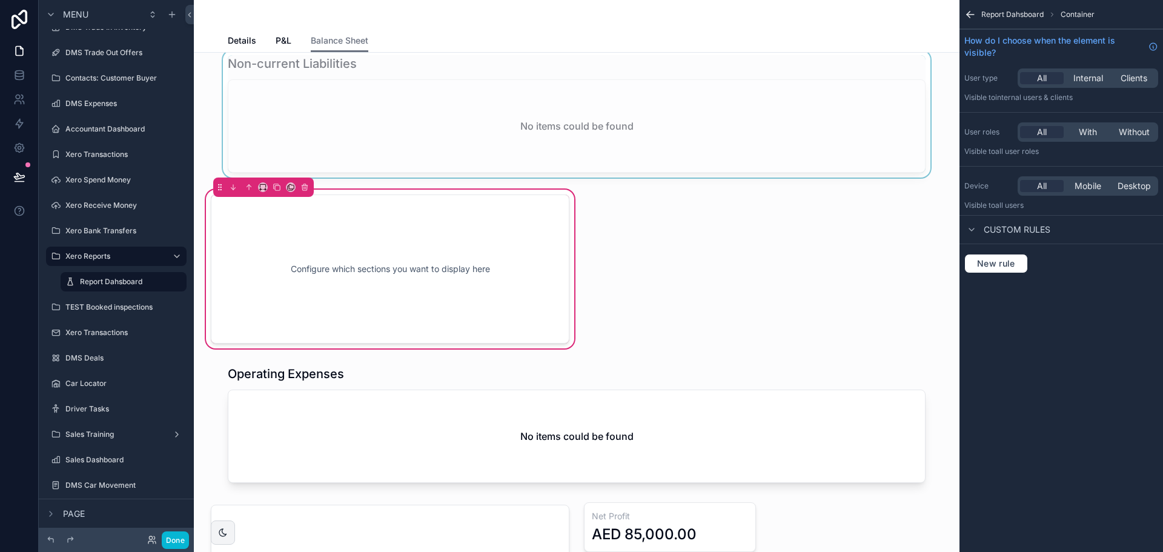
scroll to position [1211, 0]
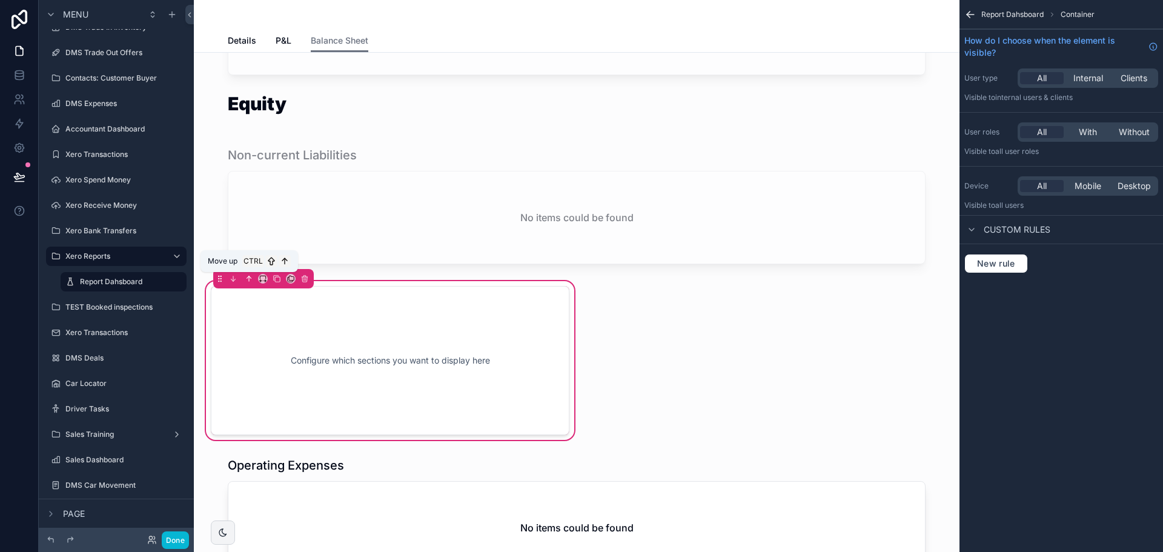
click at [249, 276] on icon "scrollable content" at bounding box center [248, 277] width 2 height 2
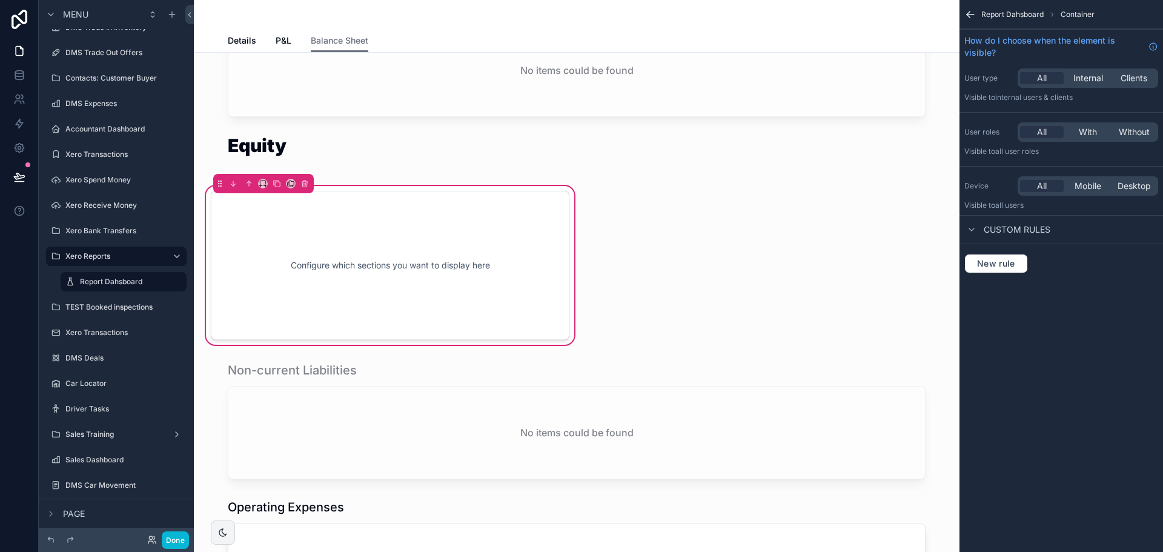
scroll to position [1151, 0]
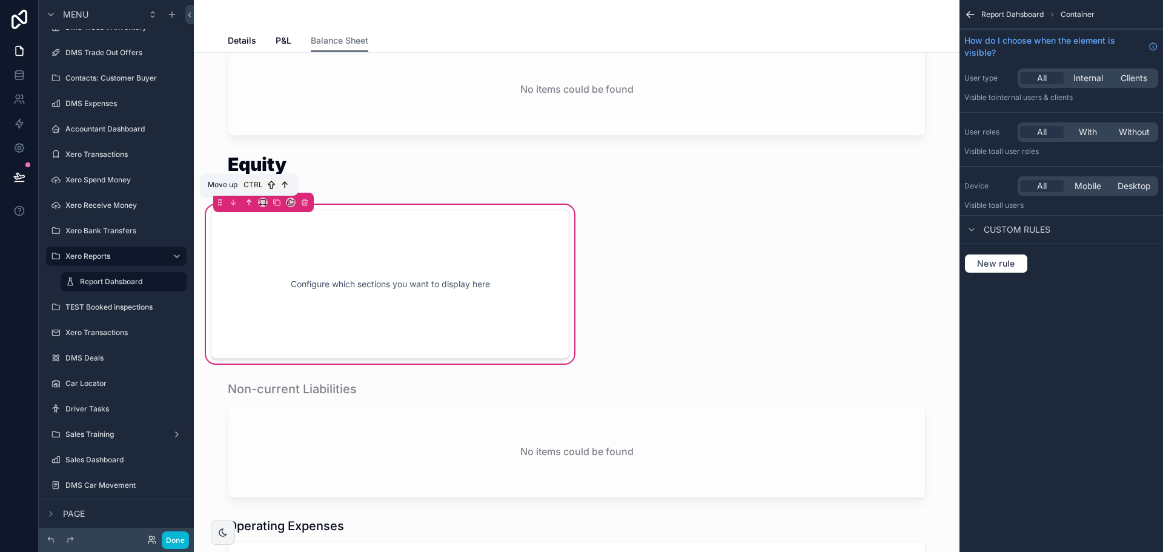
click at [248, 200] on icon "scrollable content" at bounding box center [249, 202] width 8 height 8
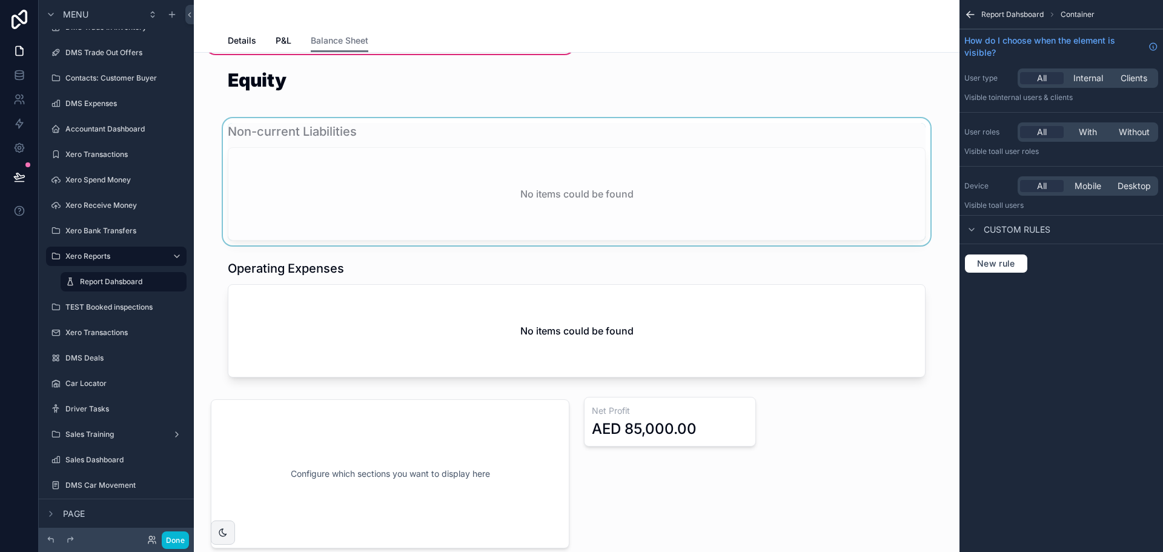
scroll to position [1514, 0]
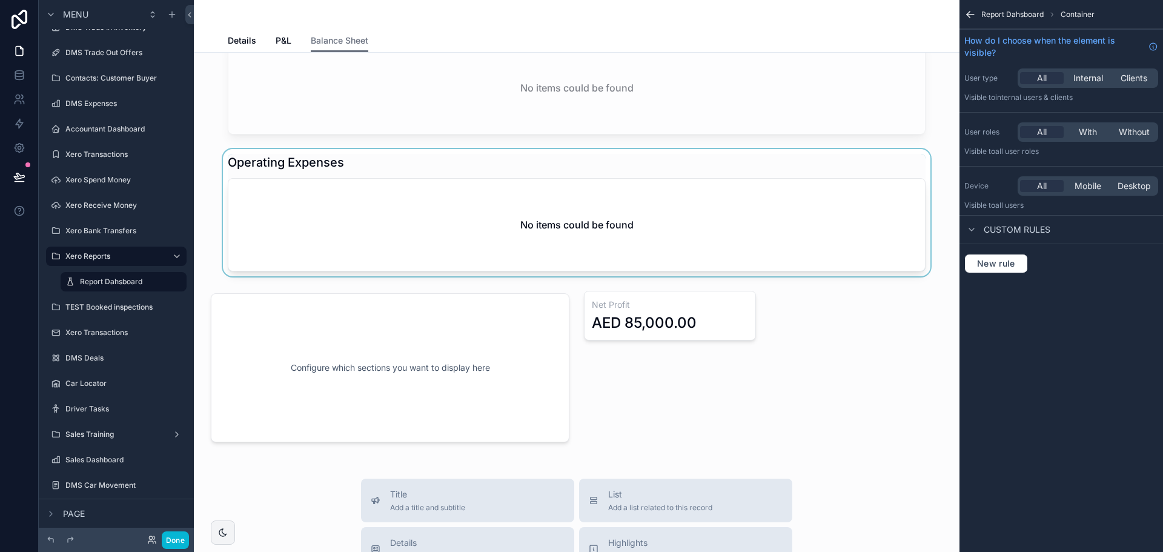
click at [394, 243] on div "scrollable content" at bounding box center [577, 212] width 746 height 127
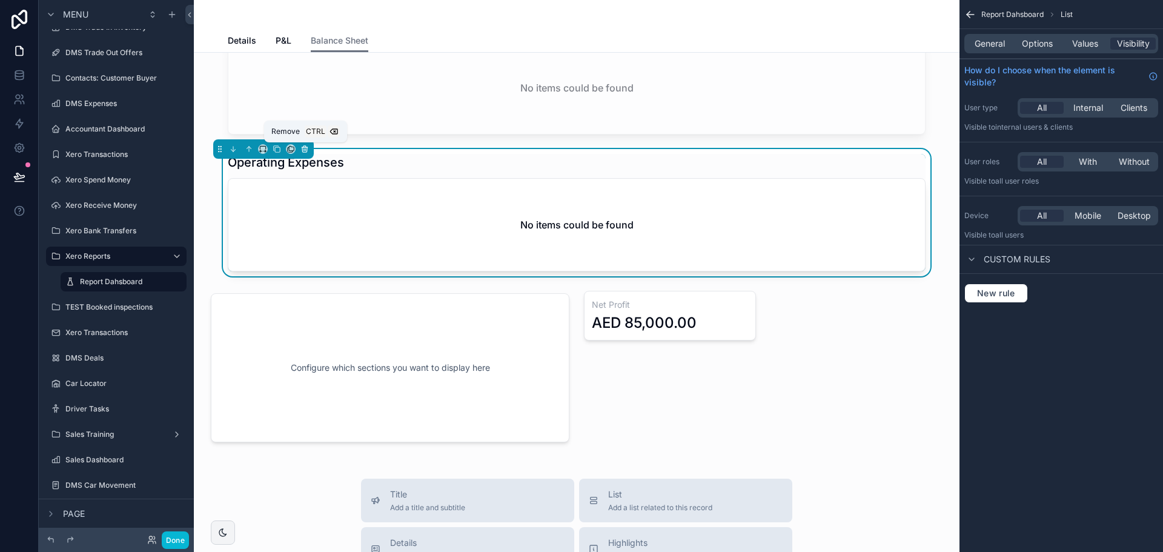
click at [303, 151] on icon "scrollable content" at bounding box center [304, 149] width 8 height 8
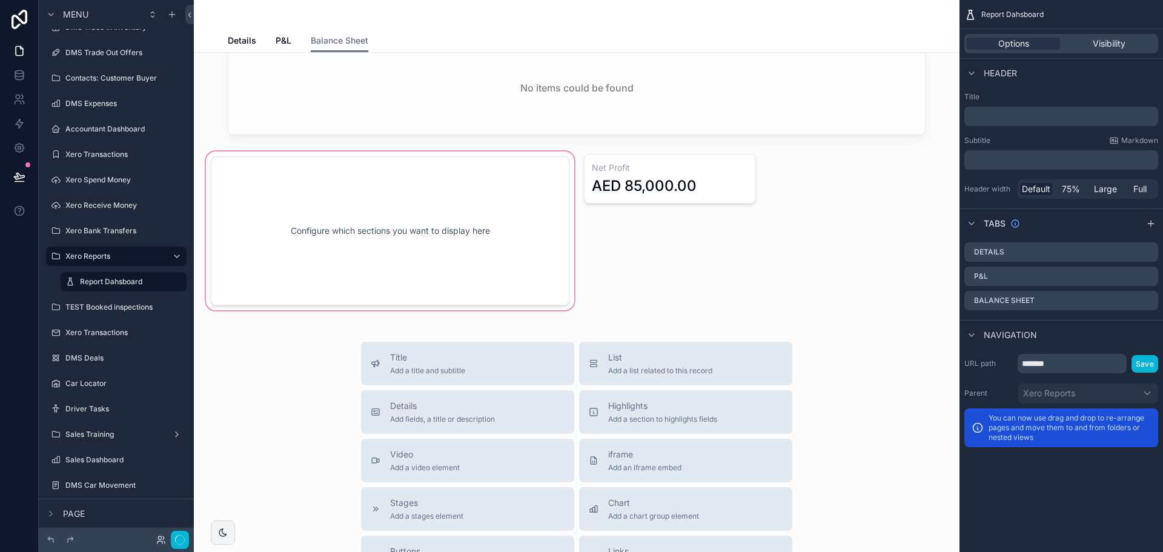
click at [394, 248] on div "scrollable content" at bounding box center [390, 231] width 373 height 164
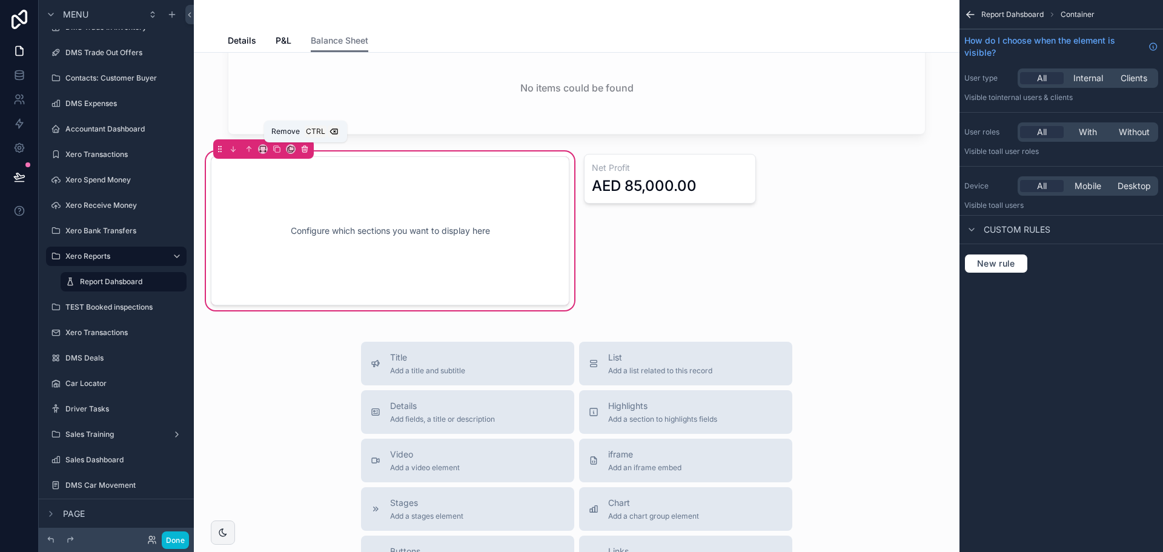
click at [302, 154] on button "scrollable content" at bounding box center [304, 148] width 13 height 13
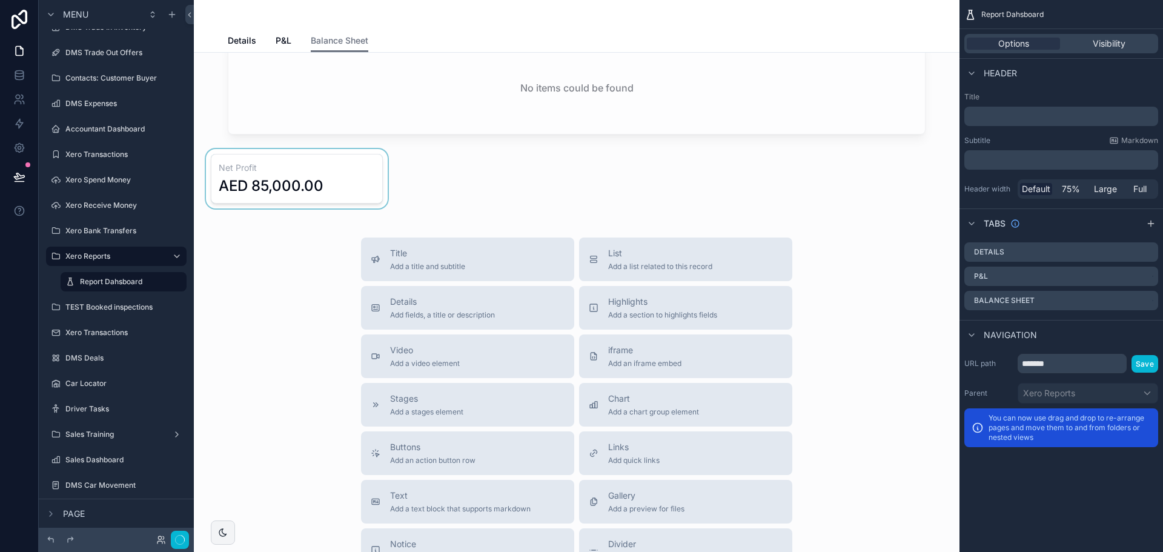
click at [326, 188] on div "scrollable content" at bounding box center [297, 178] width 187 height 59
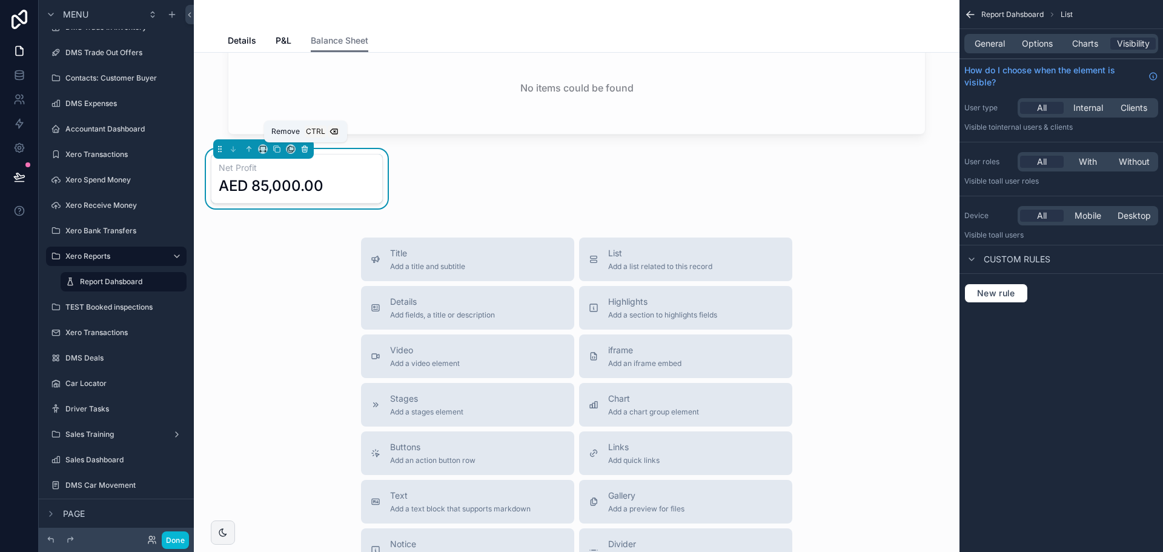
click at [305, 152] on icon "scrollable content" at bounding box center [304, 149] width 5 height 5
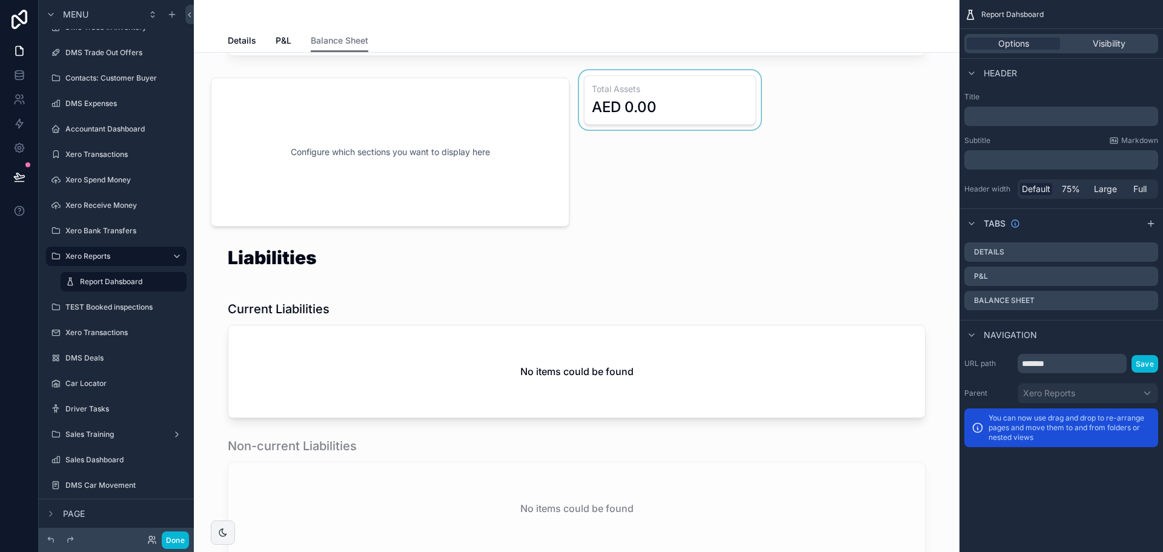
scroll to position [727, 0]
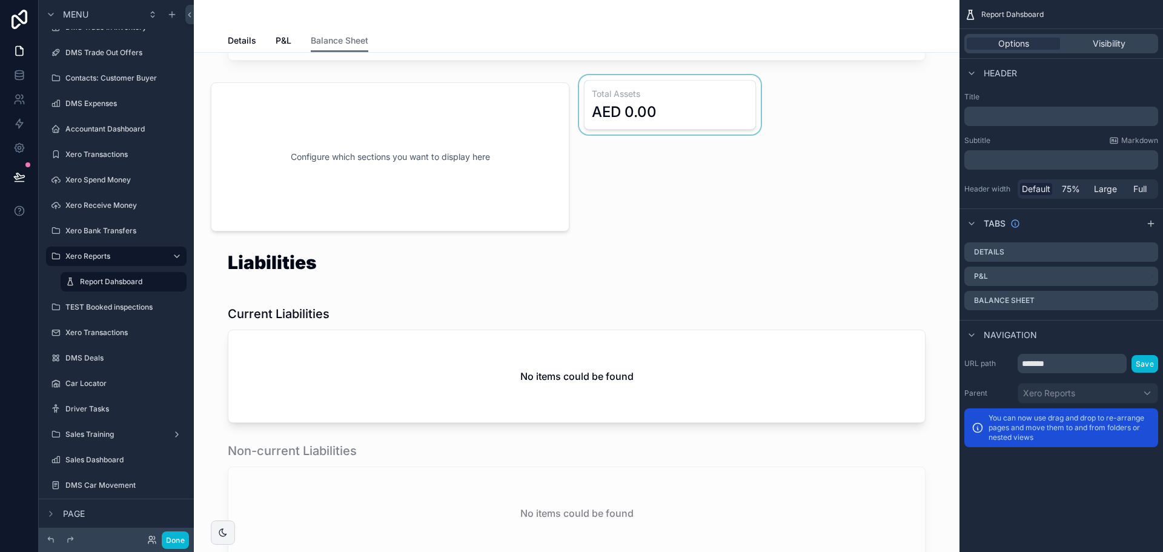
click at [660, 124] on div "scrollable content" at bounding box center [670, 157] width 187 height 164
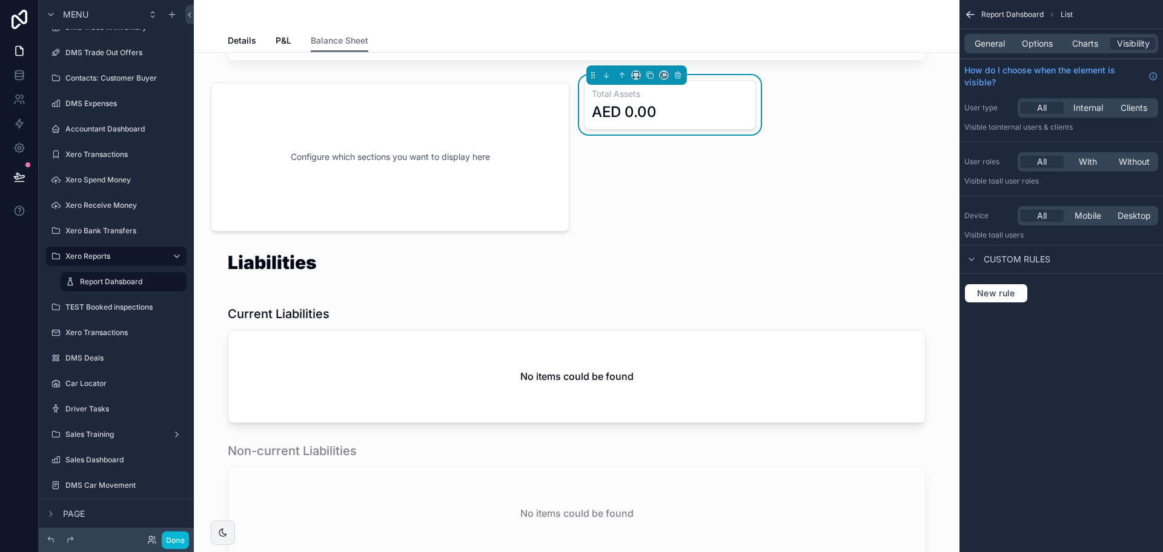
scroll to position [606, 0]
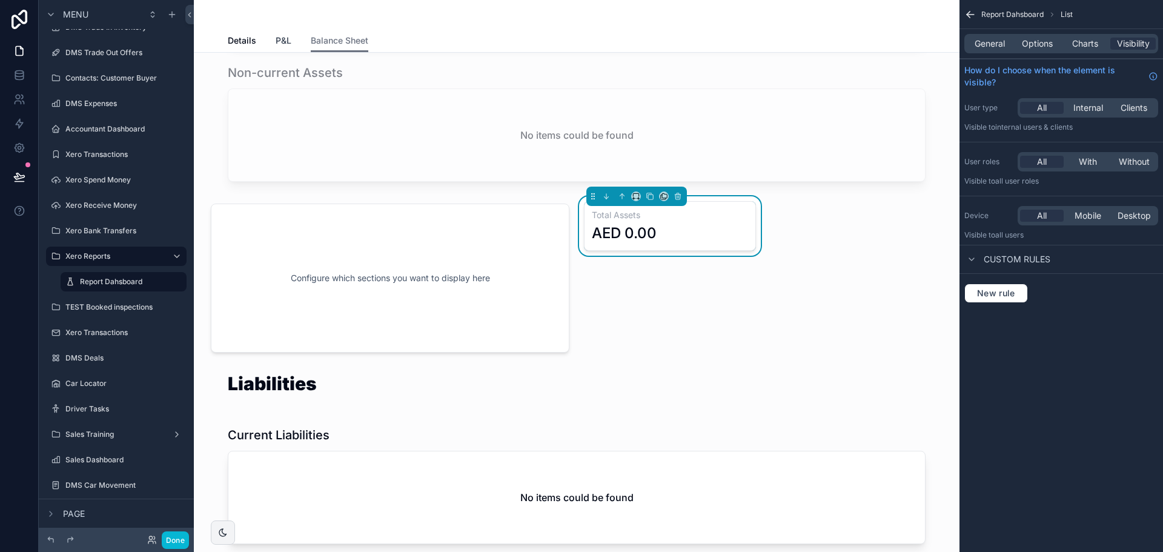
click at [276, 45] on span "P&L" at bounding box center [284, 41] width 16 height 12
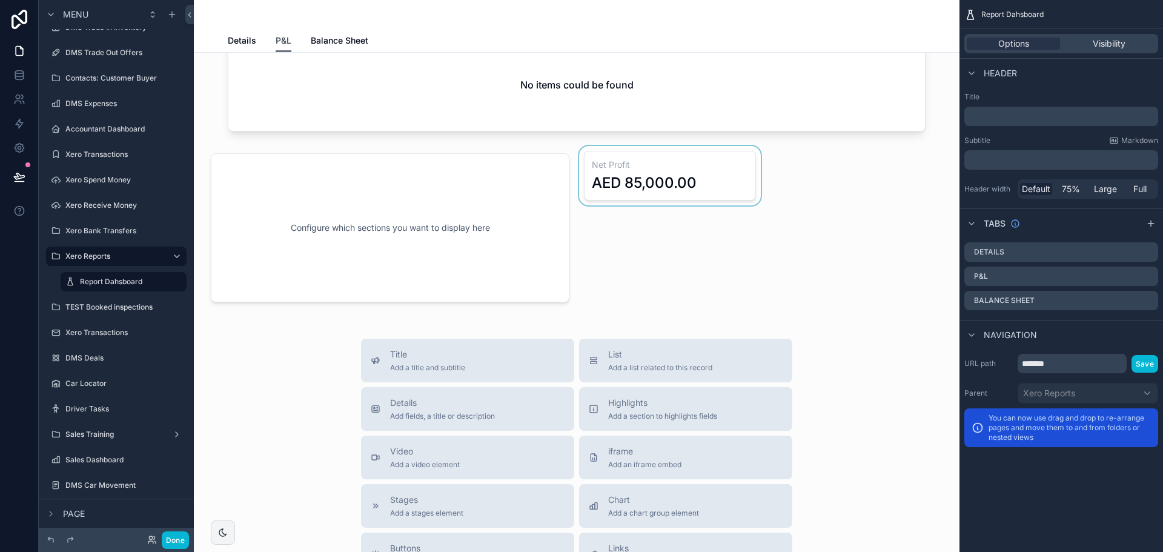
scroll to position [606, 0]
click at [661, 191] on div "scrollable content" at bounding box center [670, 230] width 187 height 164
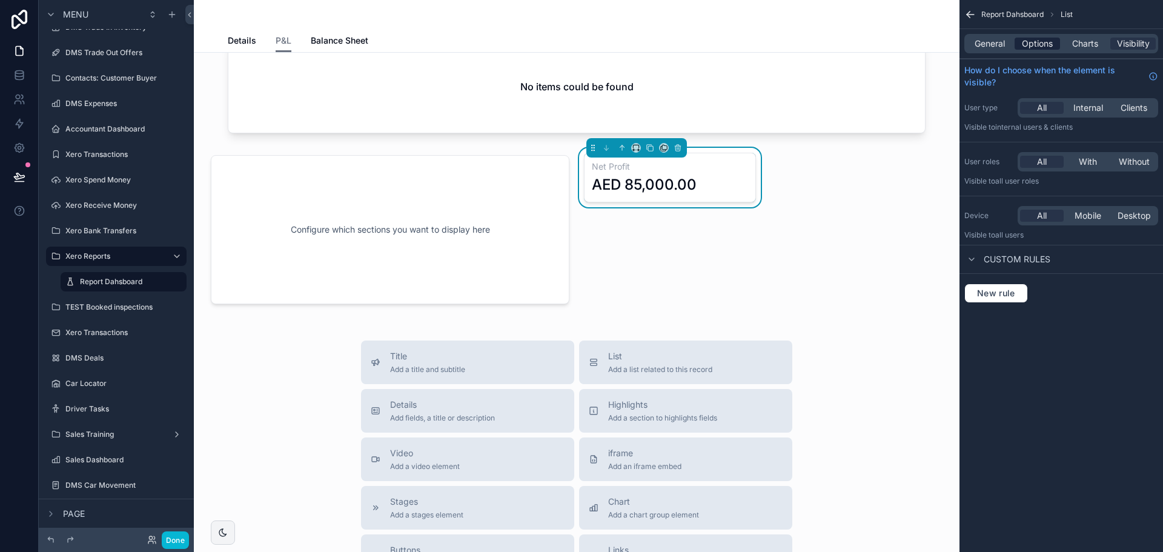
click at [1049, 39] on span "Options" at bounding box center [1037, 44] width 31 height 12
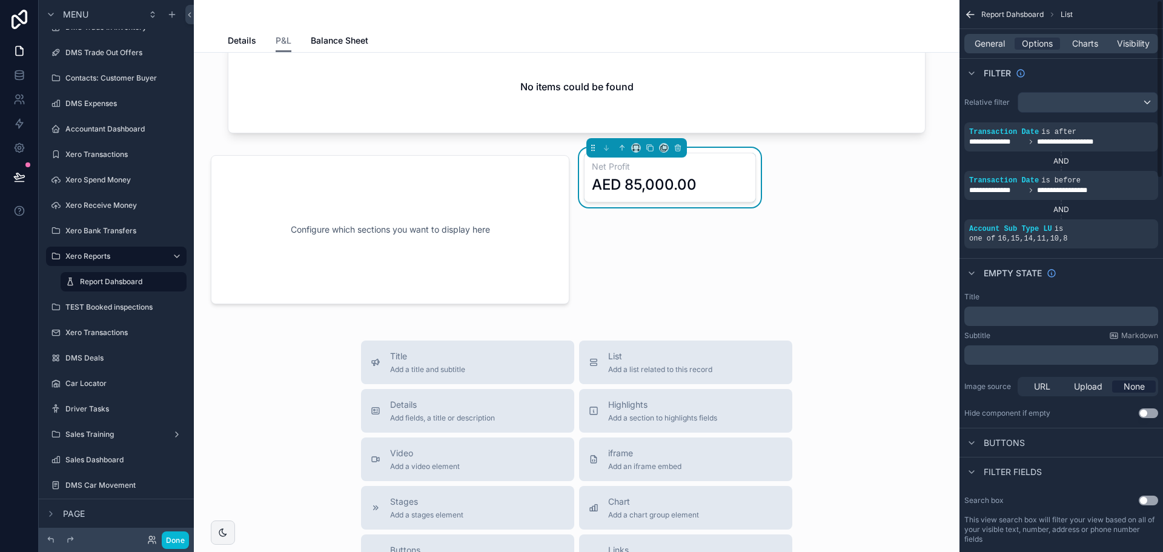
scroll to position [0, 0]
click at [991, 41] on span "General" at bounding box center [990, 44] width 30 height 12
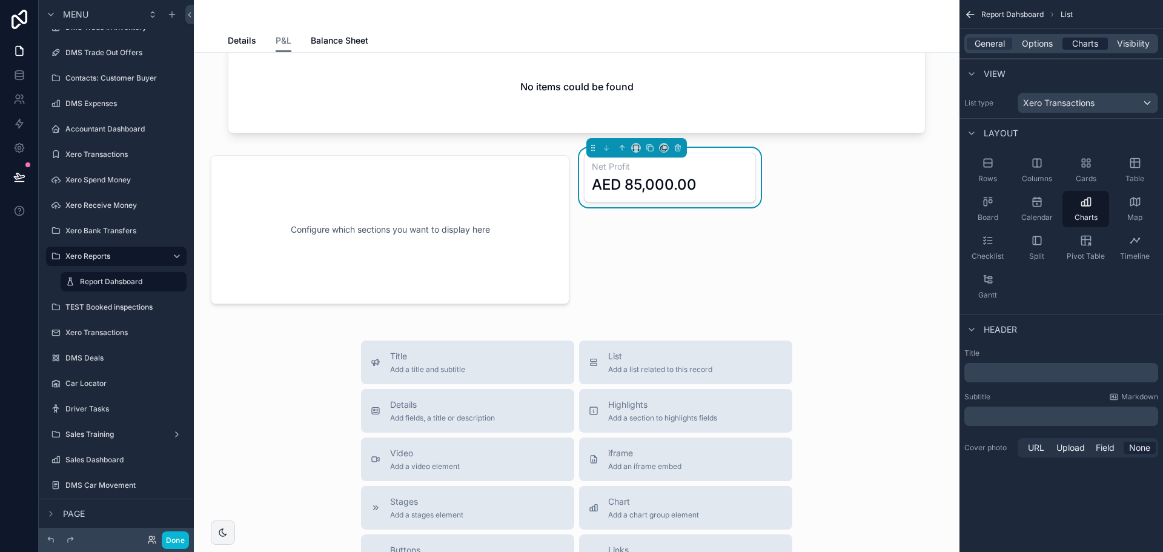
click at [1082, 41] on span "Charts" at bounding box center [1085, 44] width 26 height 12
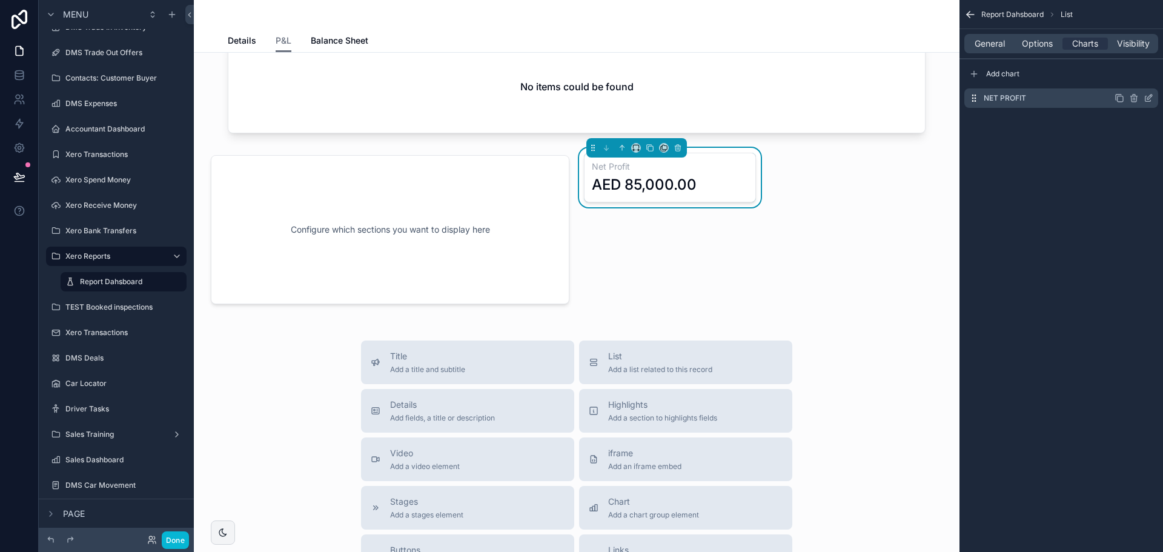
click at [1150, 100] on icon "scrollable content" at bounding box center [1149, 98] width 10 height 10
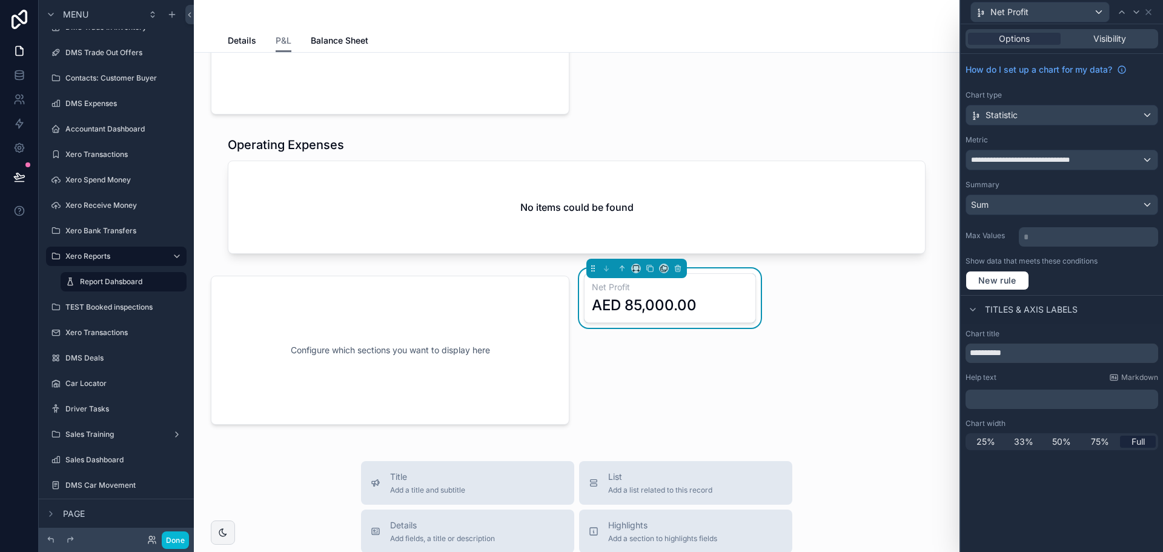
scroll to position [485, 0]
click at [1077, 155] on span "**********" at bounding box center [1032, 160] width 122 height 10
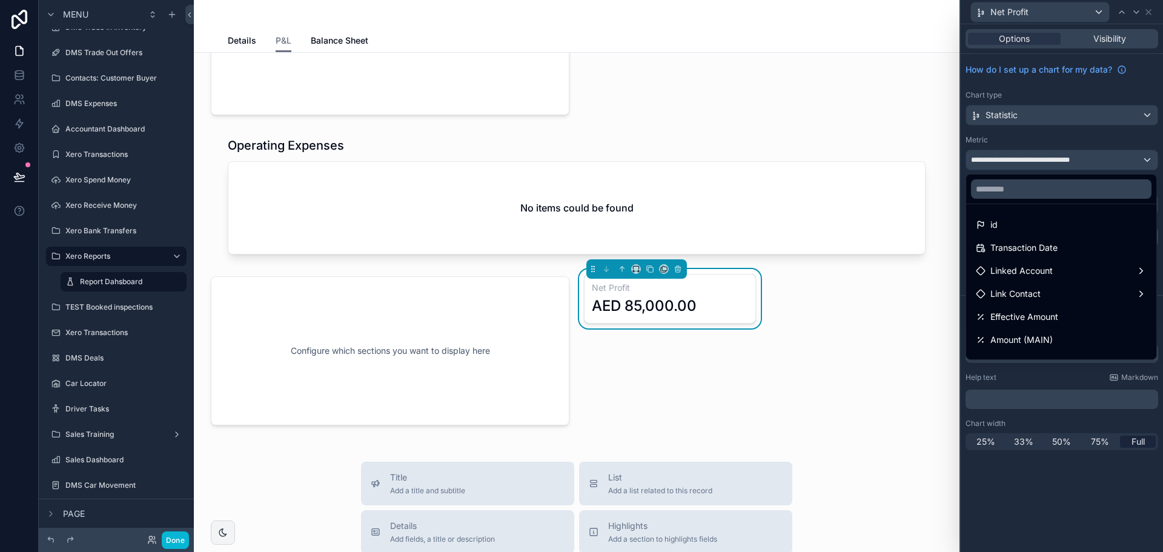
click at [1077, 155] on div at bounding box center [1062, 276] width 202 height 552
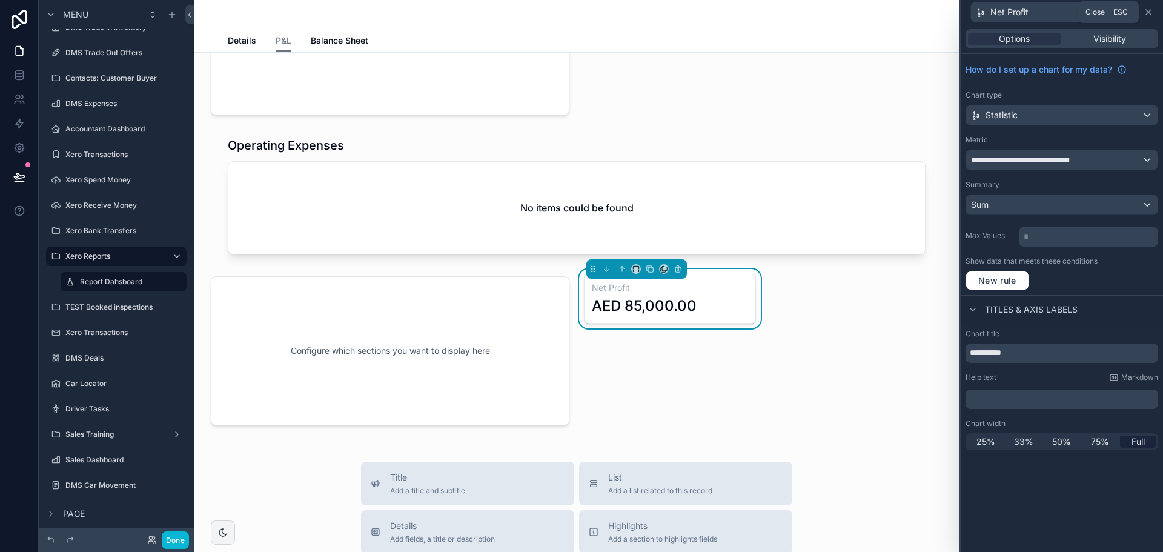
click at [1148, 12] on icon at bounding box center [1148, 12] width 5 height 5
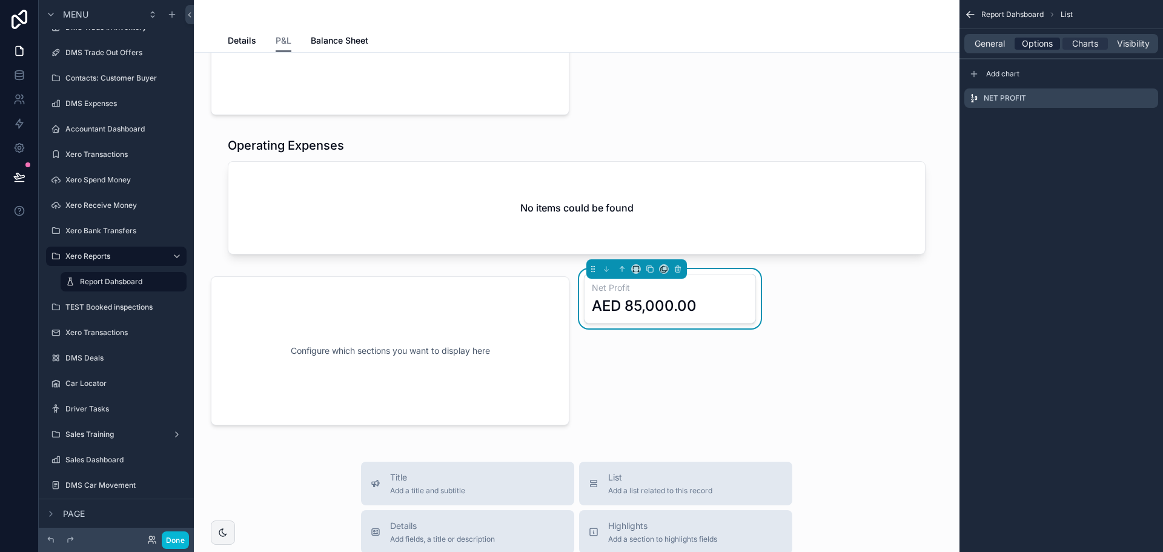
click at [1027, 41] on span "Options" at bounding box center [1037, 44] width 31 height 12
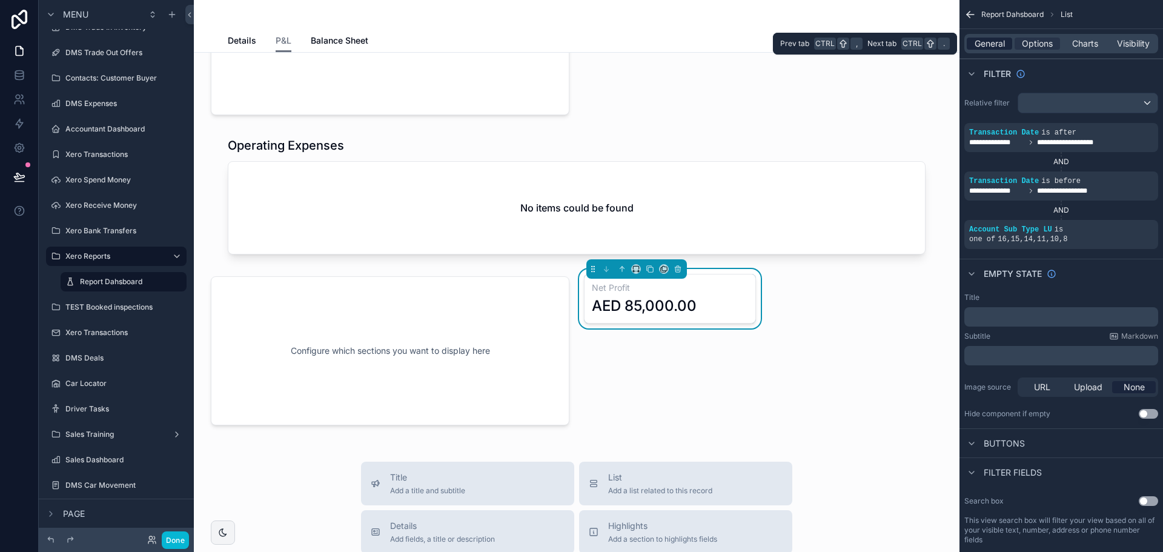
click at [990, 40] on span "General" at bounding box center [990, 44] width 30 height 12
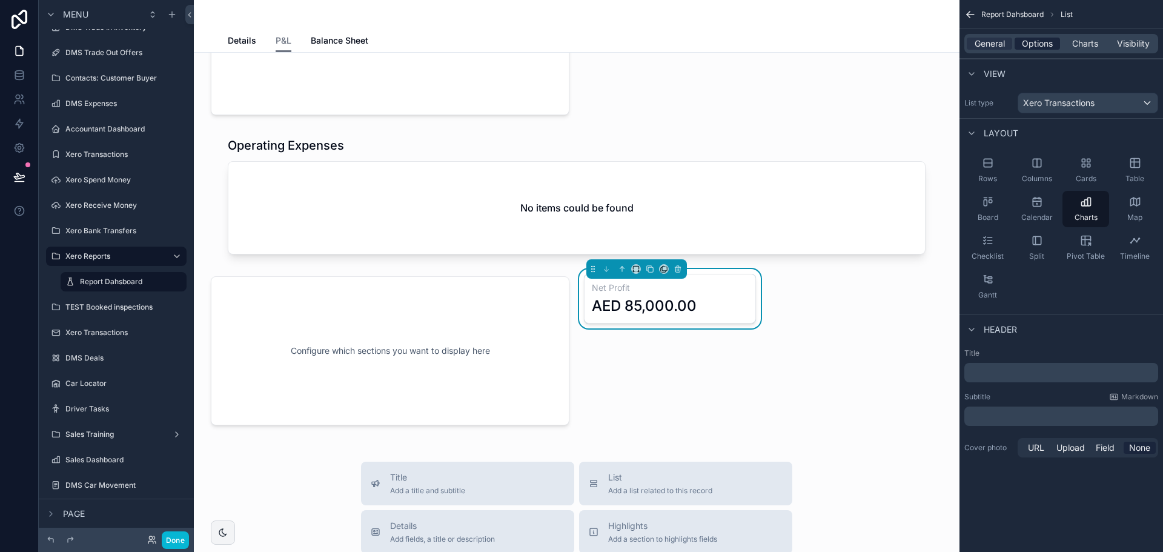
click at [1035, 40] on span "Options" at bounding box center [1037, 44] width 31 height 12
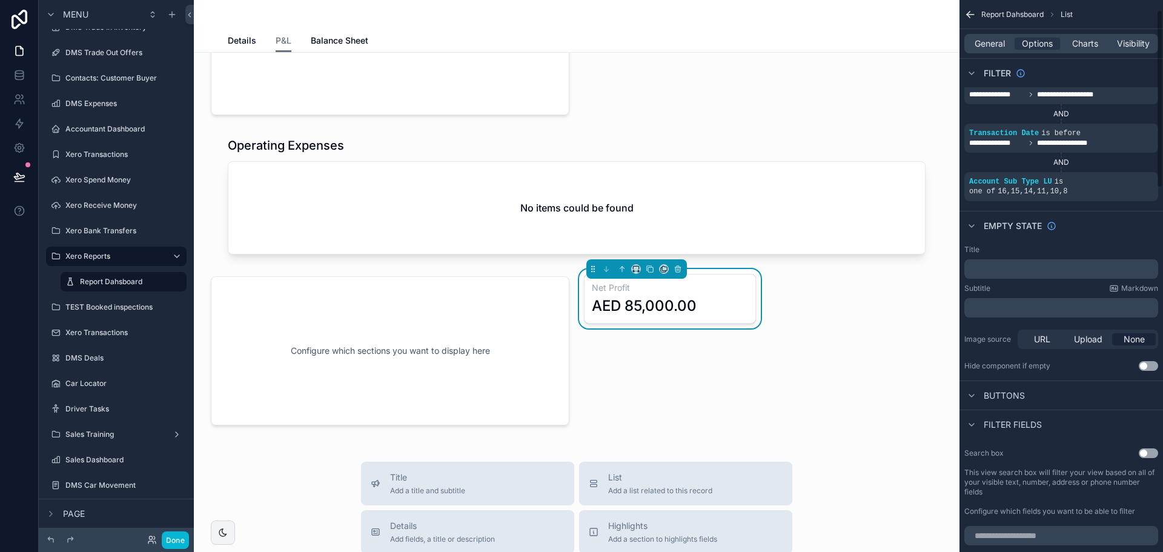
scroll to position [0, 0]
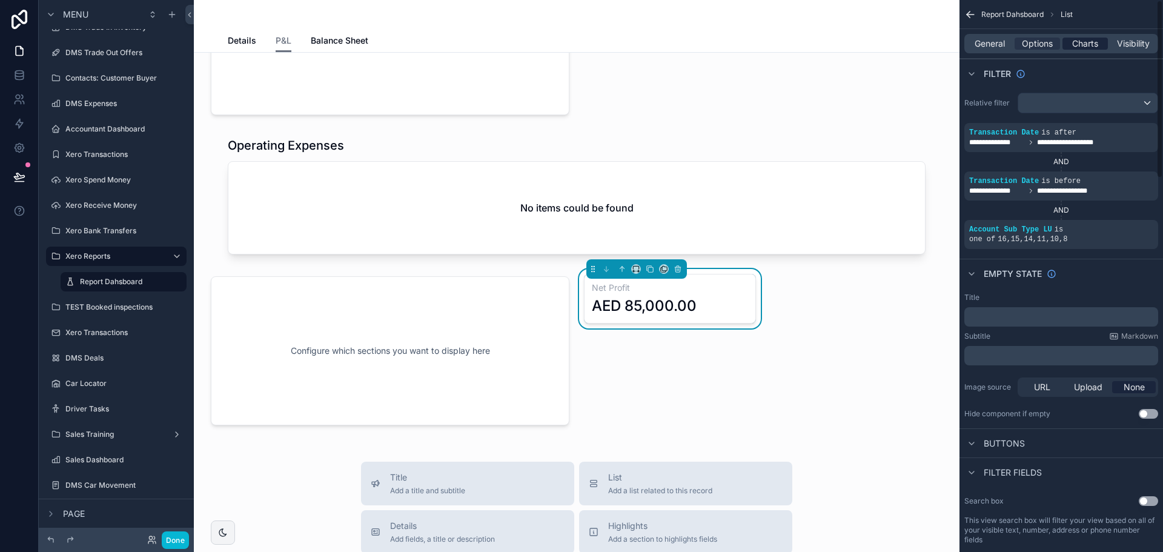
click at [1099, 42] on div "Charts" at bounding box center [1084, 44] width 45 height 12
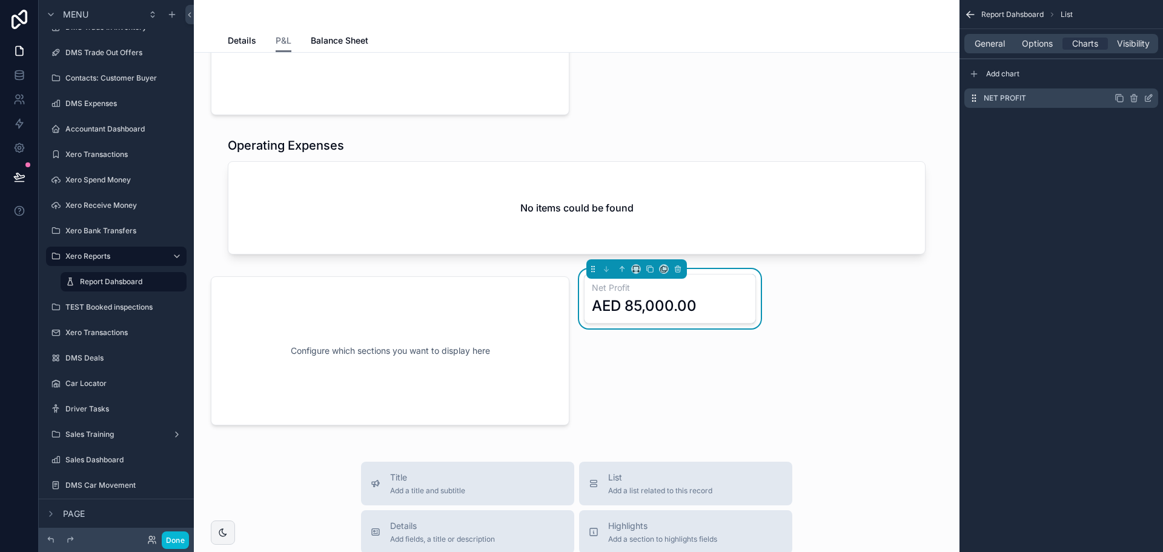
click at [1145, 98] on icon "scrollable content" at bounding box center [1147, 98] width 5 height 5
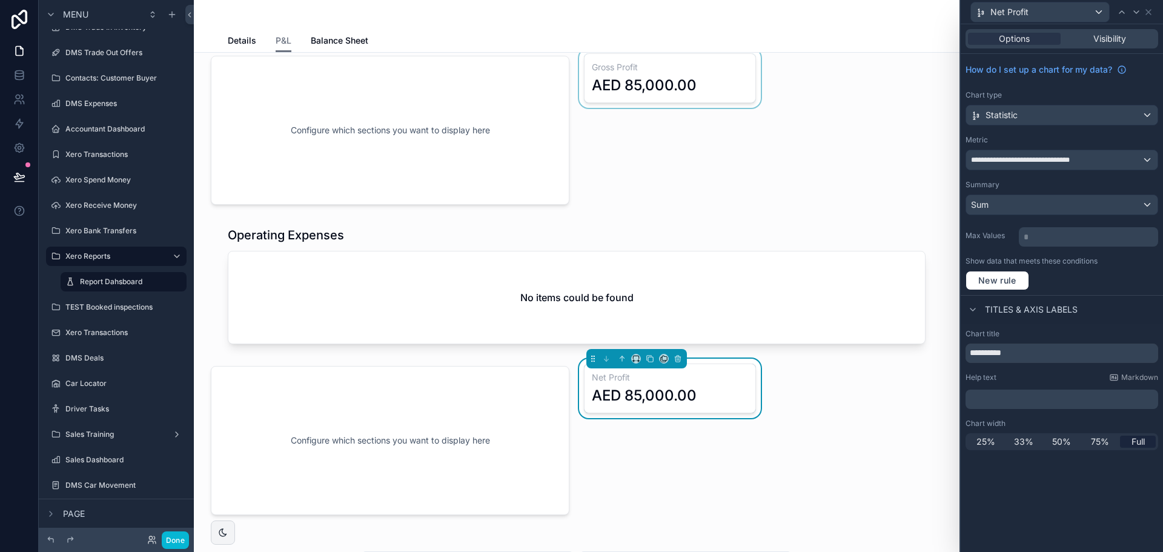
scroll to position [303, 0]
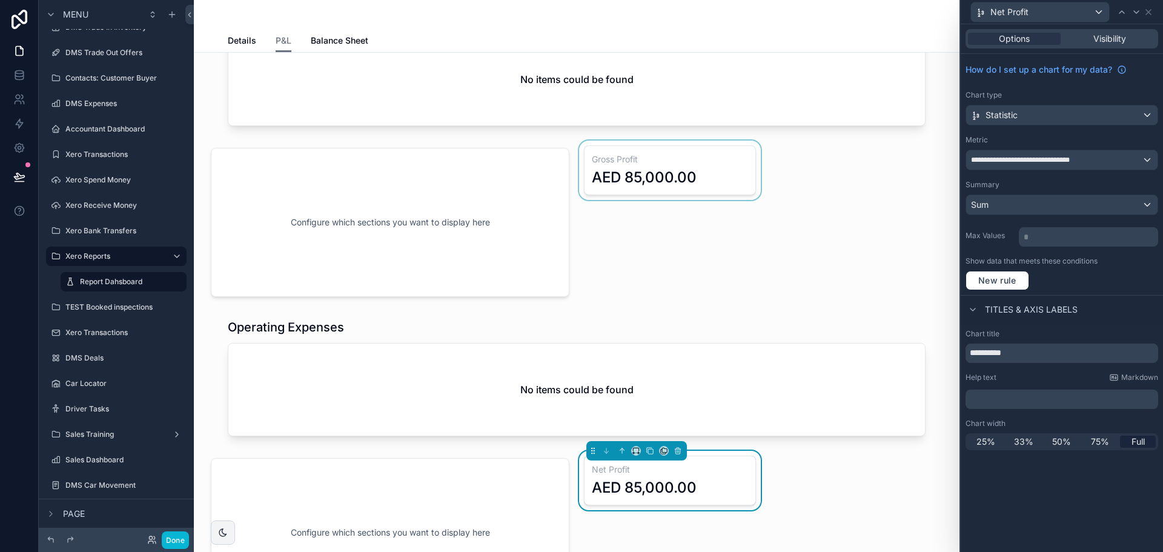
click at [655, 164] on div "scrollable content" at bounding box center [670, 223] width 187 height 164
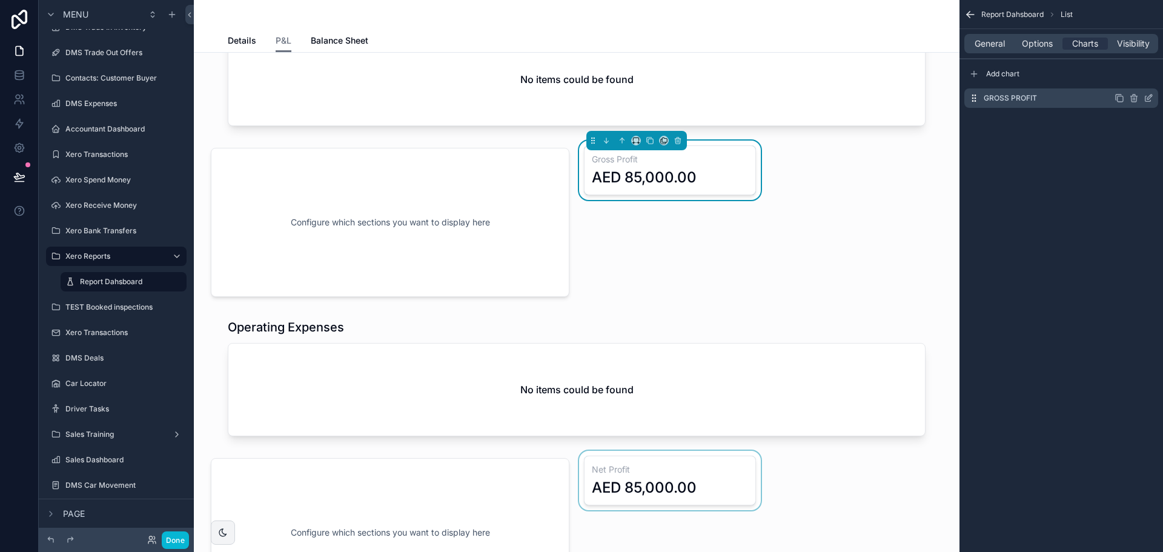
click at [1148, 98] on icon "scrollable content" at bounding box center [1149, 98] width 10 height 10
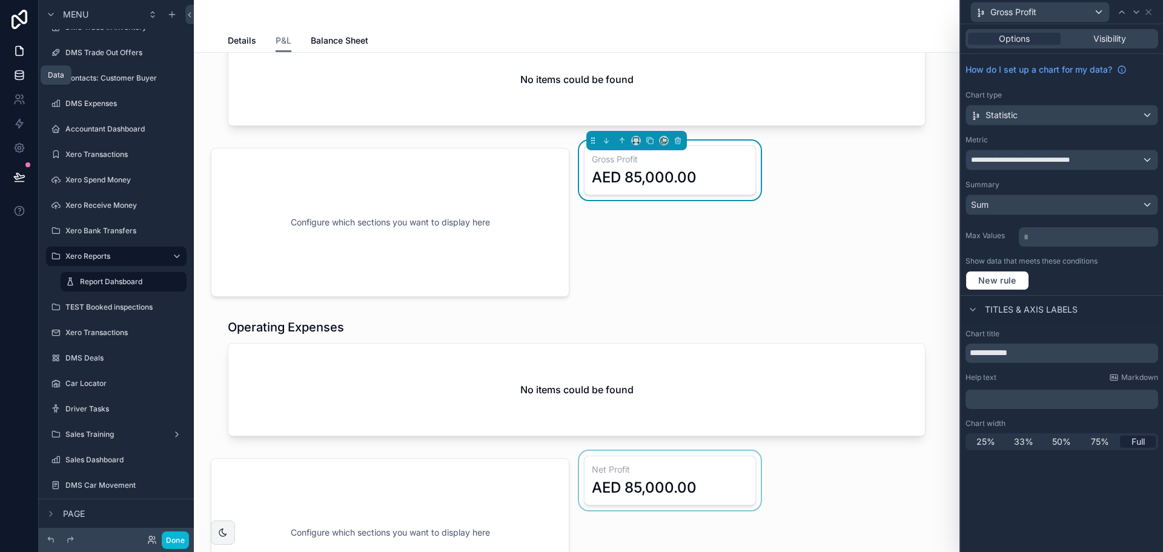
click at [19, 73] on icon at bounding box center [19, 75] width 12 height 12
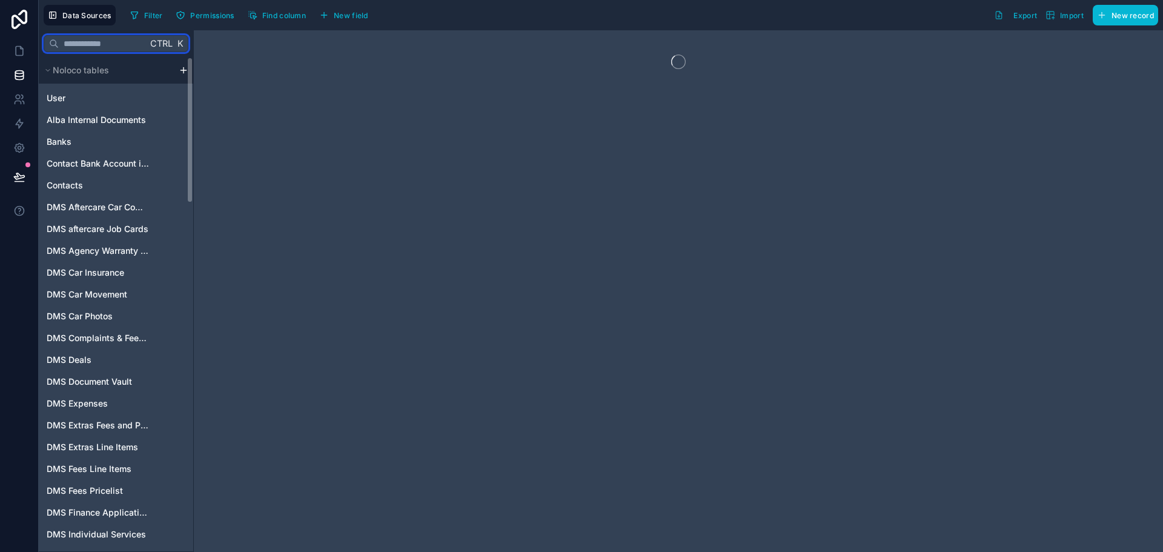
click at [123, 44] on input "text" at bounding box center [103, 44] width 88 height 22
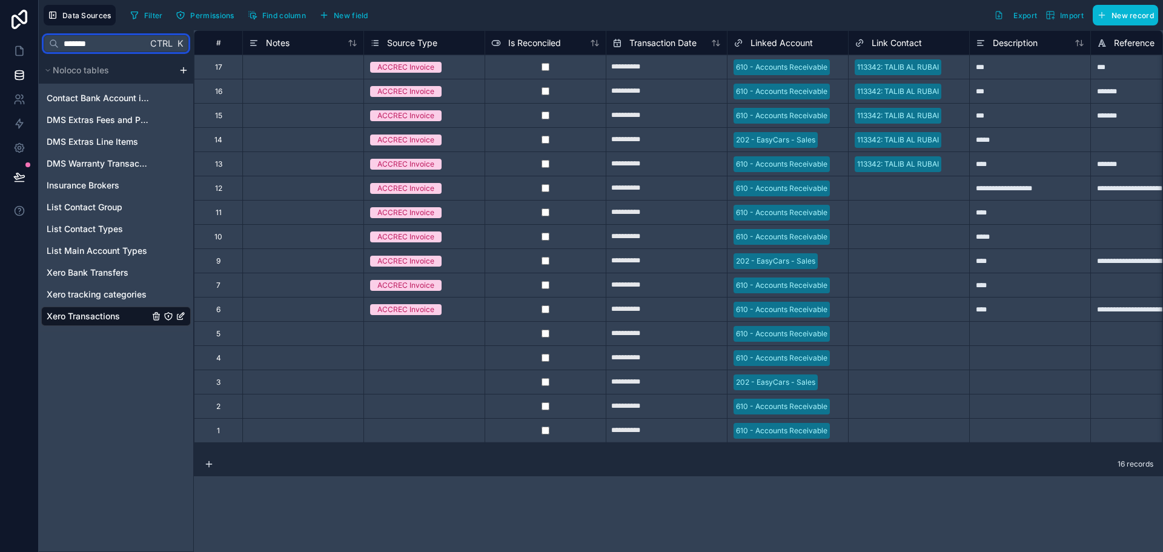
type input "*******"
click at [91, 328] on div "Contact Bank Account information DMS Extras Fees and Prices DMS Extras Line Ite…" at bounding box center [116, 207] width 154 height 247
click at [98, 315] on span "Xero Transactions" at bounding box center [83, 316] width 73 height 12
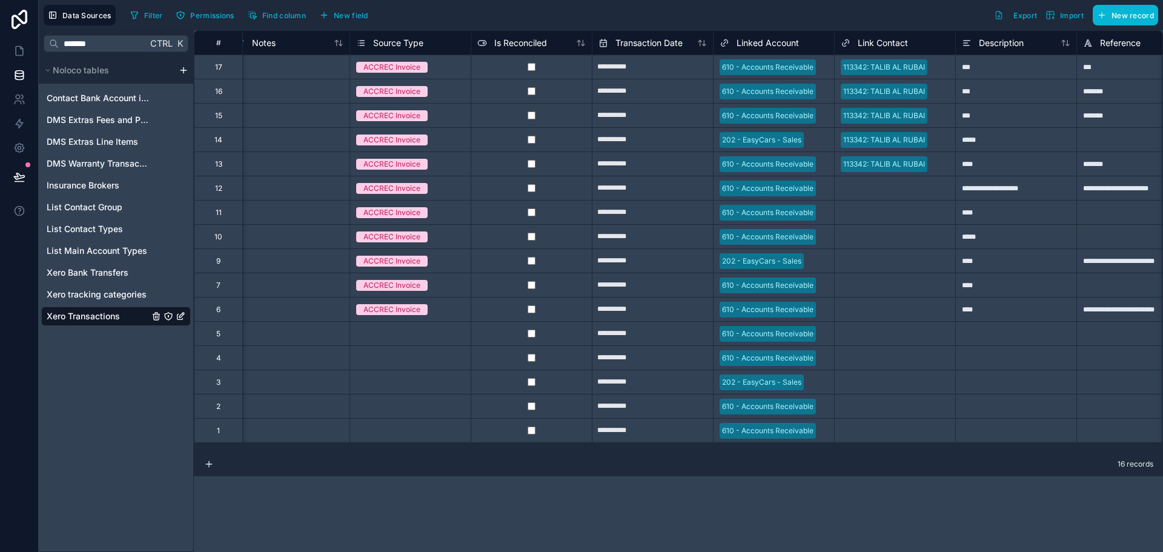
scroll to position [0, 17]
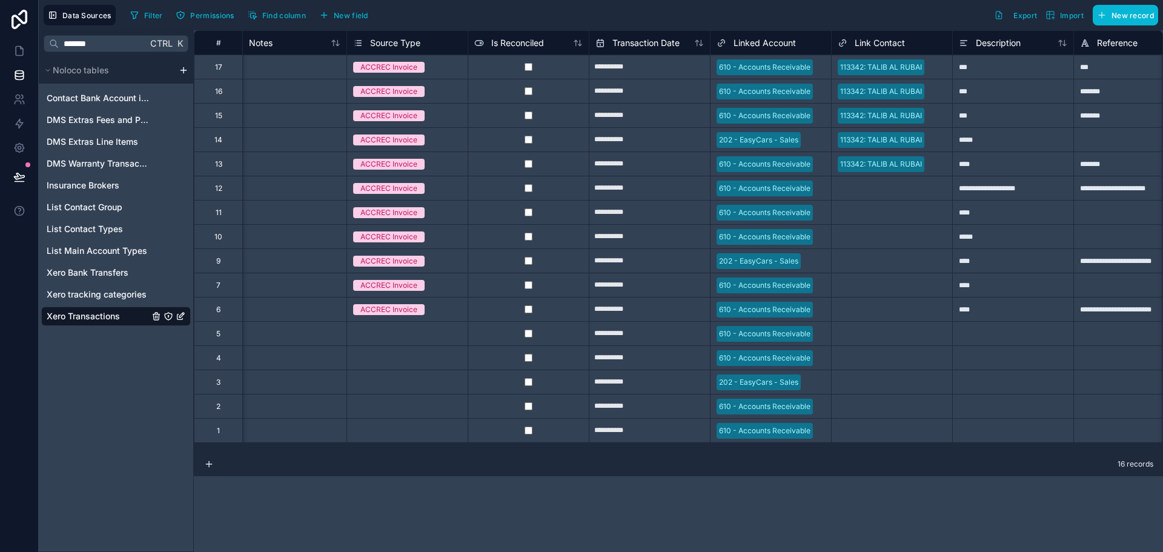
click at [442, 142] on div "ACCREC Invoice" at bounding box center [407, 139] width 121 height 13
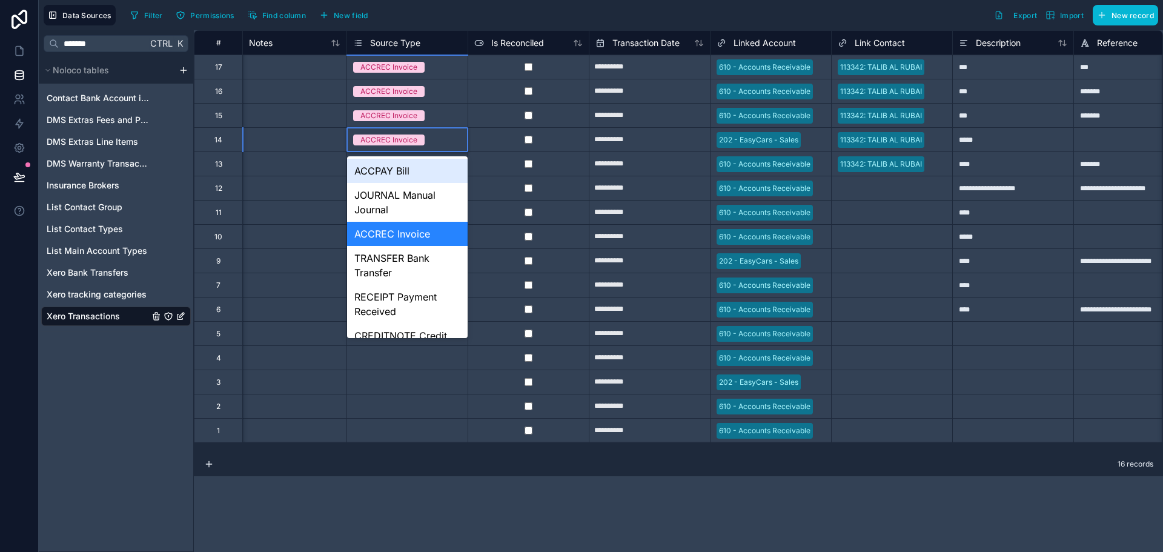
click at [417, 171] on div "ACCPAY Bill" at bounding box center [407, 171] width 121 height 24
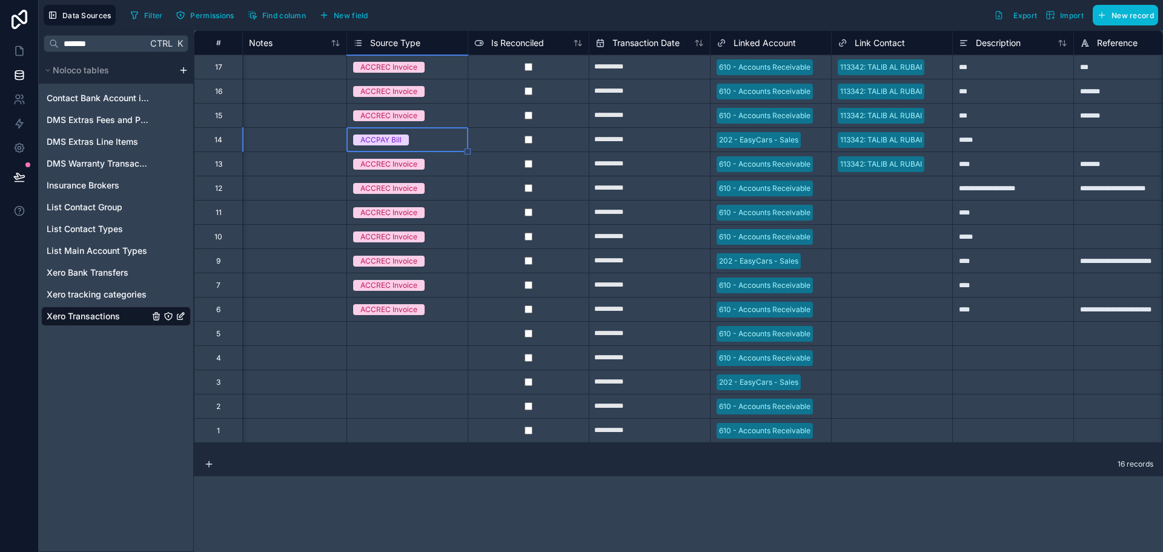
click at [667, 145] on input "**********" at bounding box center [649, 139] width 121 height 19
select select "****"
select select "*"
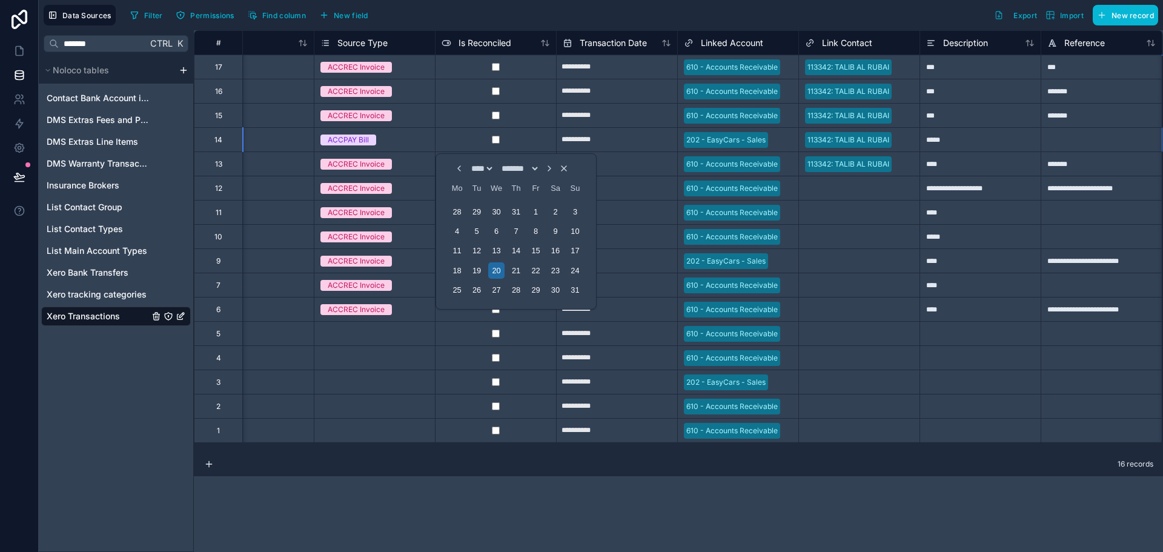
scroll to position [0, 171]
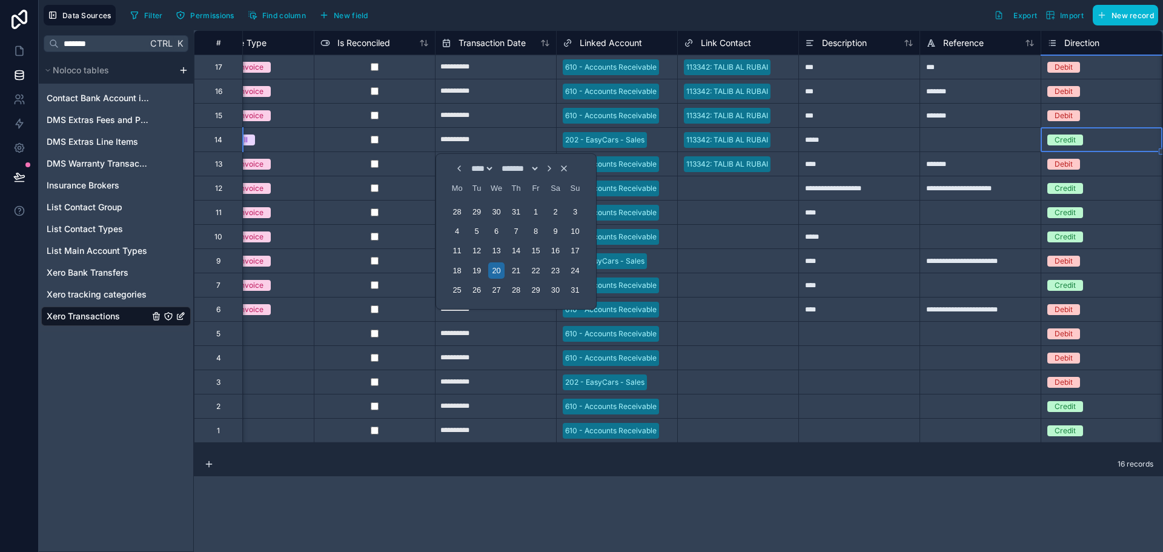
click at [667, 145] on div at bounding box center [661, 140] width 19 height 12
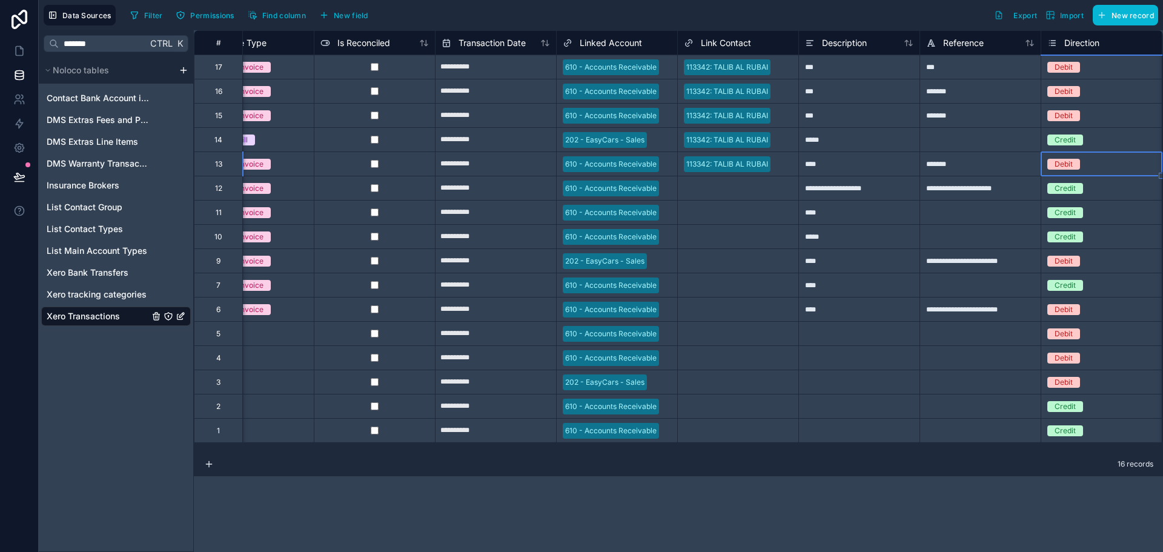
click at [648, 143] on div "202 - EasyCars - Sales" at bounding box center [617, 140] width 121 height 18
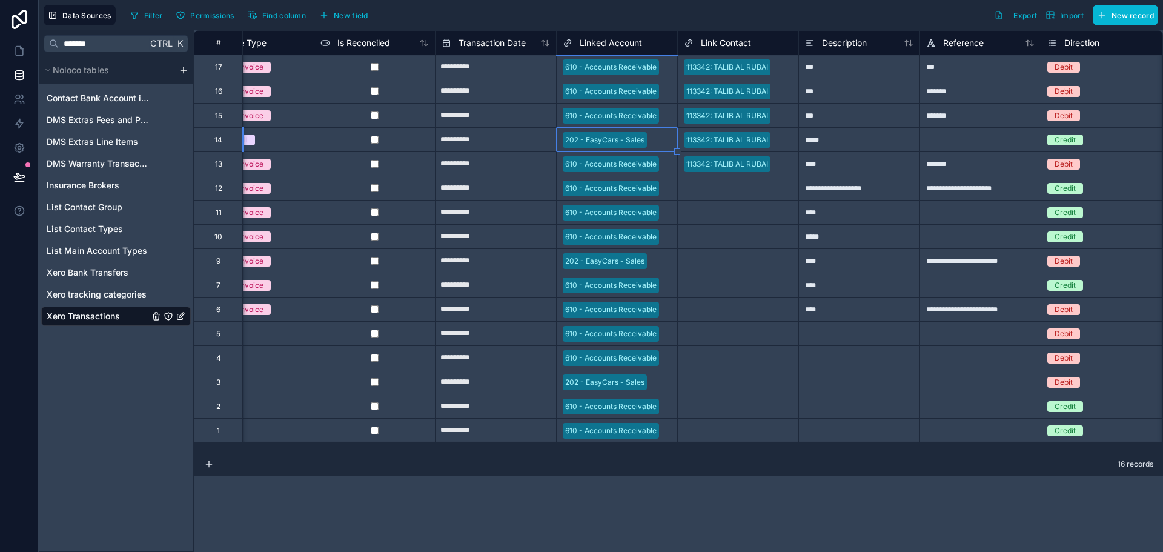
click at [666, 140] on div at bounding box center [661, 140] width 19 height 12
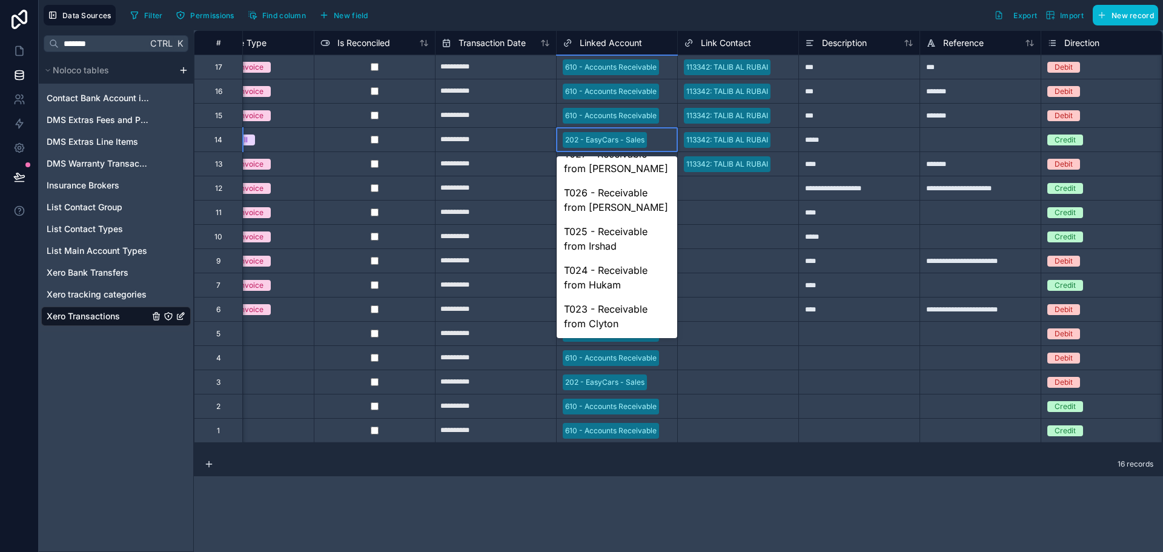
scroll to position [2357, 0]
click at [729, 227] on div "Select a Link Contact" at bounding box center [738, 237] width 121 height 24
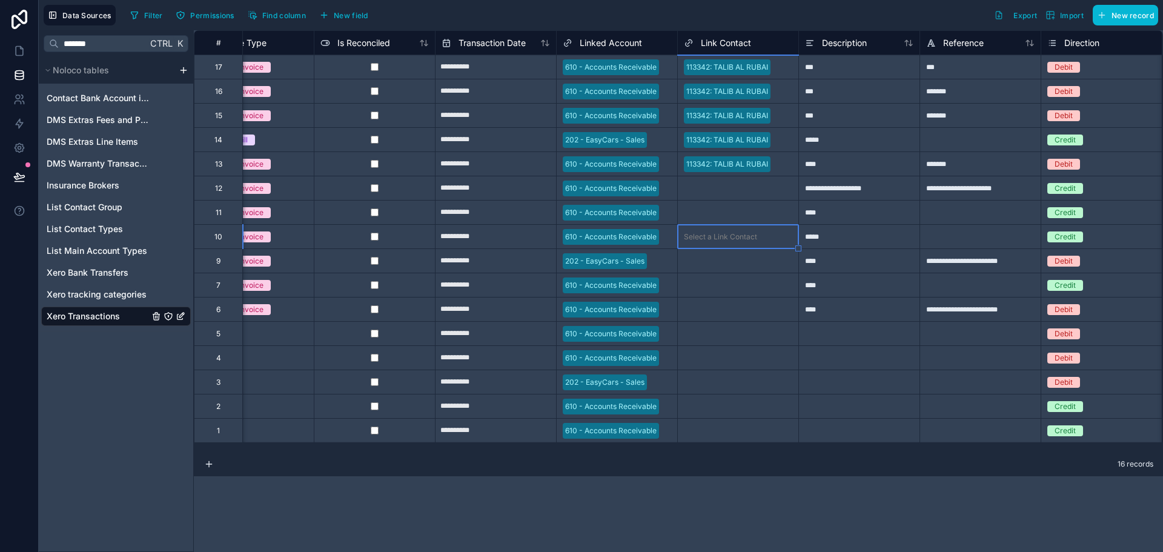
click at [827, 142] on div "*****" at bounding box center [858, 139] width 121 height 24
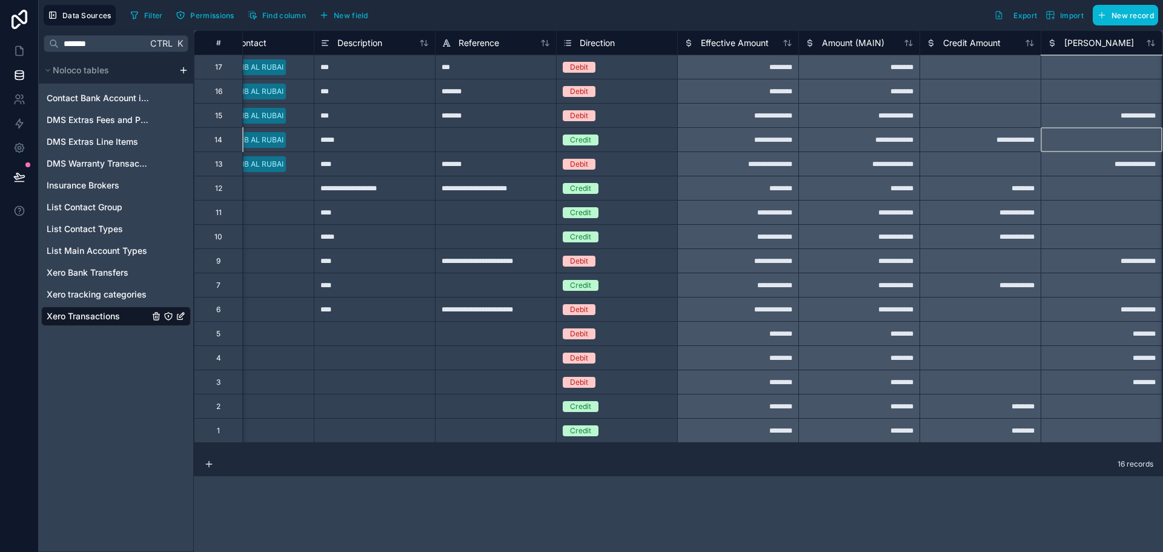
scroll to position [0, 777]
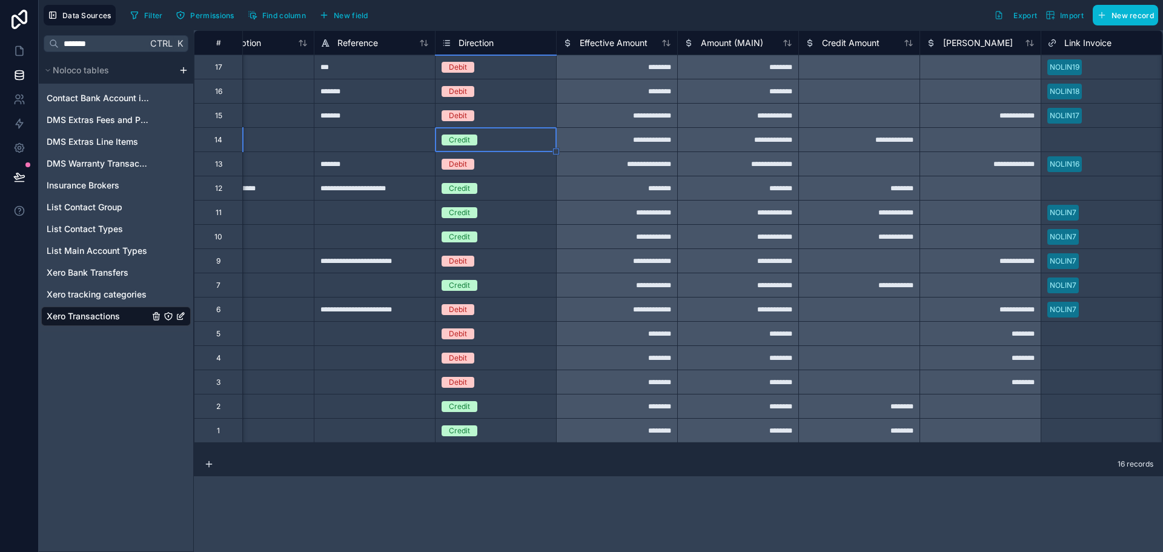
click at [508, 134] on div "Credit" at bounding box center [496, 139] width 121 height 13
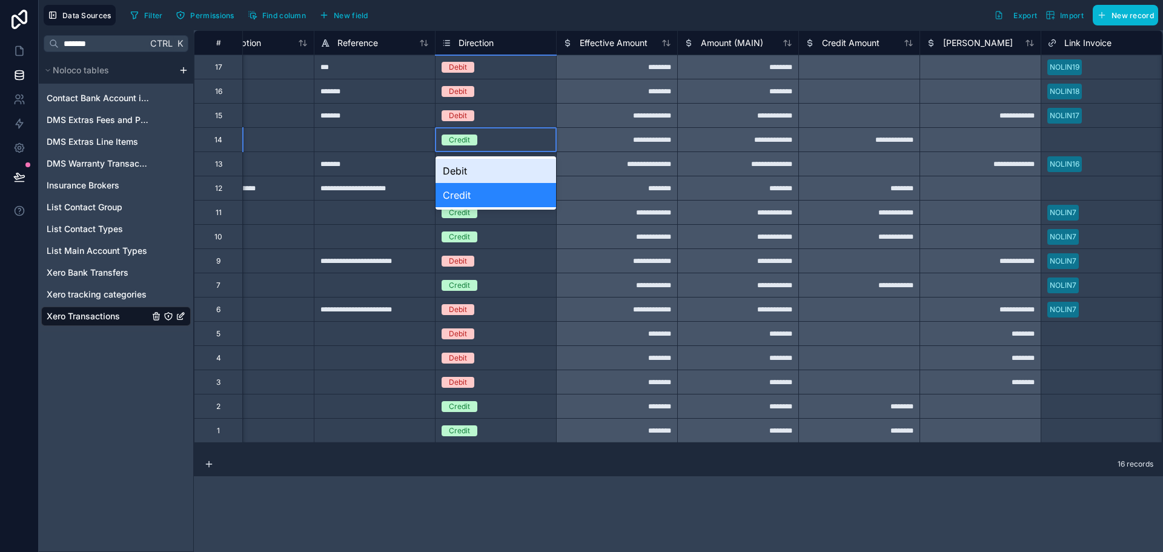
click at [509, 173] on div "Debit" at bounding box center [496, 171] width 121 height 24
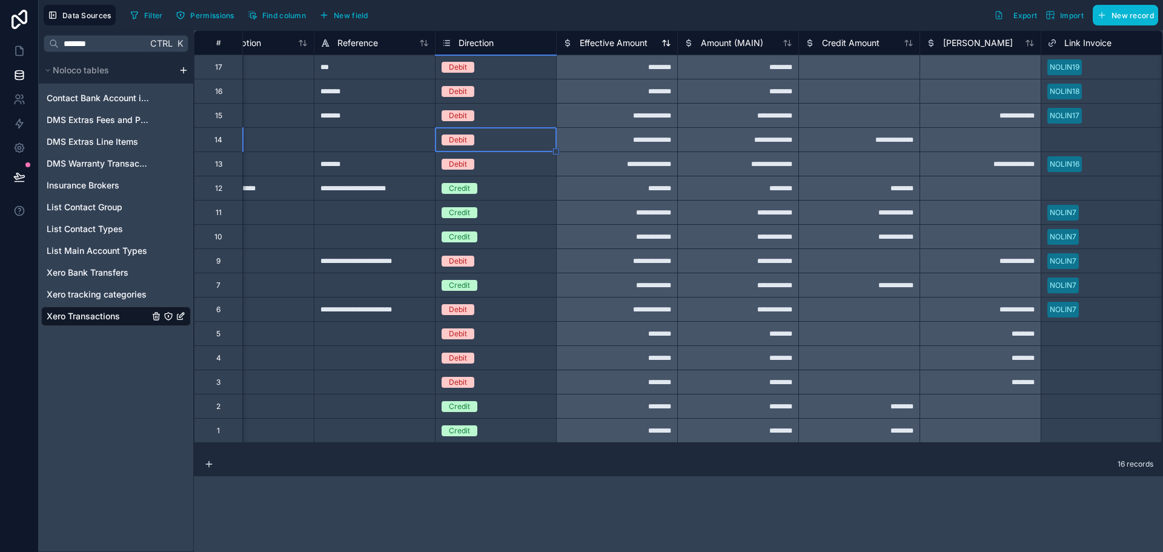
click at [625, 42] on span "Effective Amount" at bounding box center [614, 43] width 68 height 12
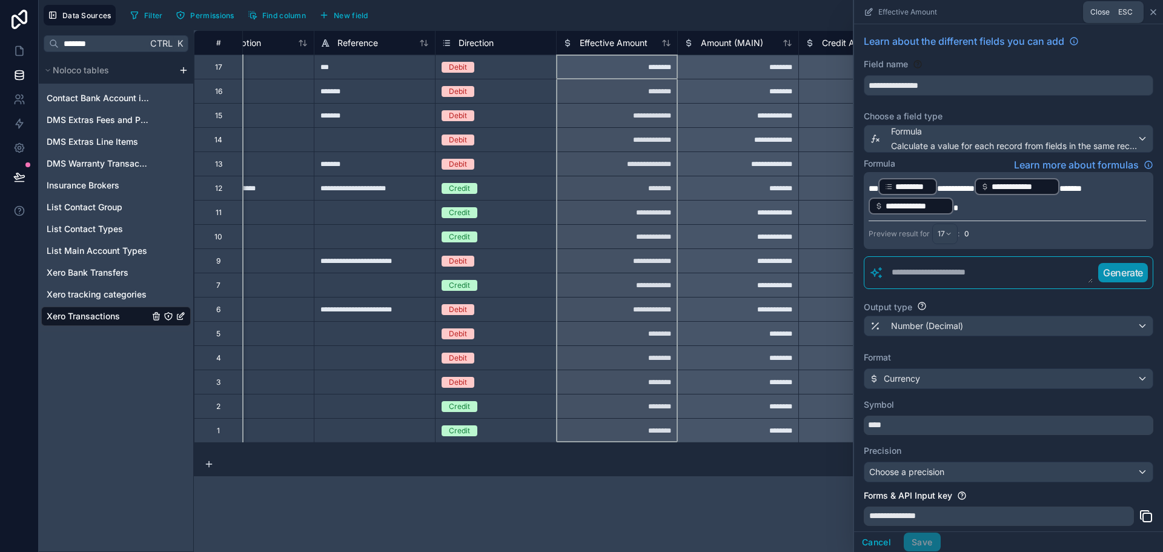
click at [1153, 12] on icon at bounding box center [1153, 12] width 5 height 5
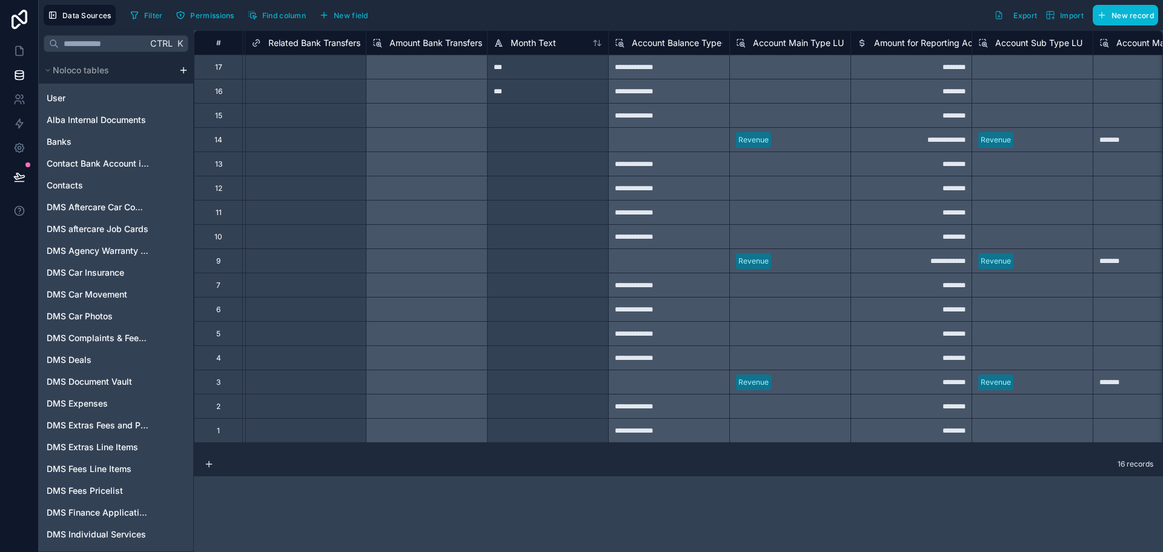
scroll to position [0, 2900]
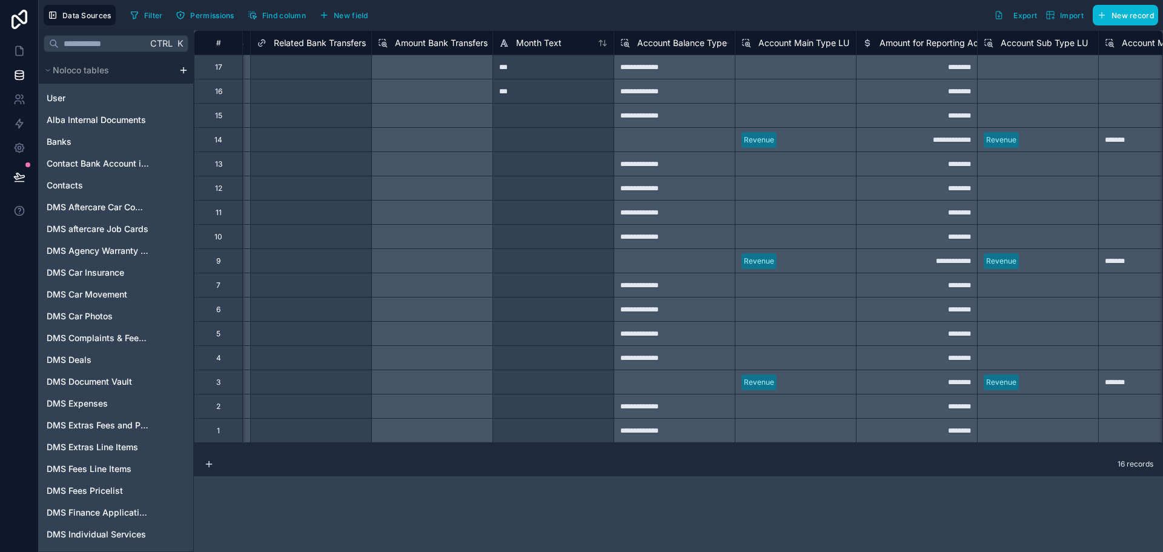
click at [911, 44] on span "Amount for Reporting Account type" at bounding box center [950, 43] width 142 height 12
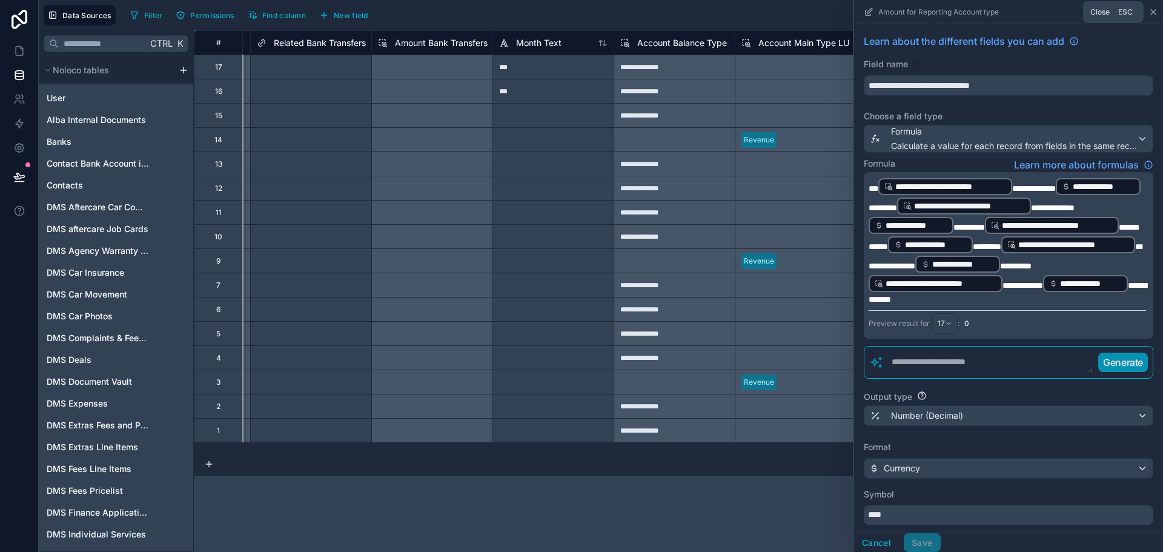
click at [1152, 10] on icon at bounding box center [1153, 12] width 10 height 10
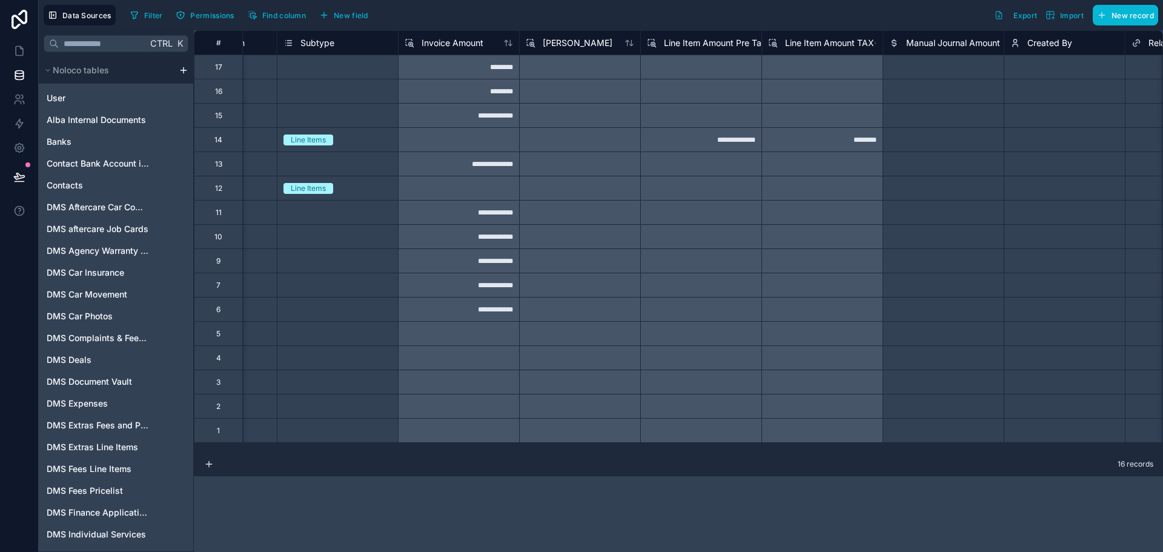
scroll to position [0, 1715]
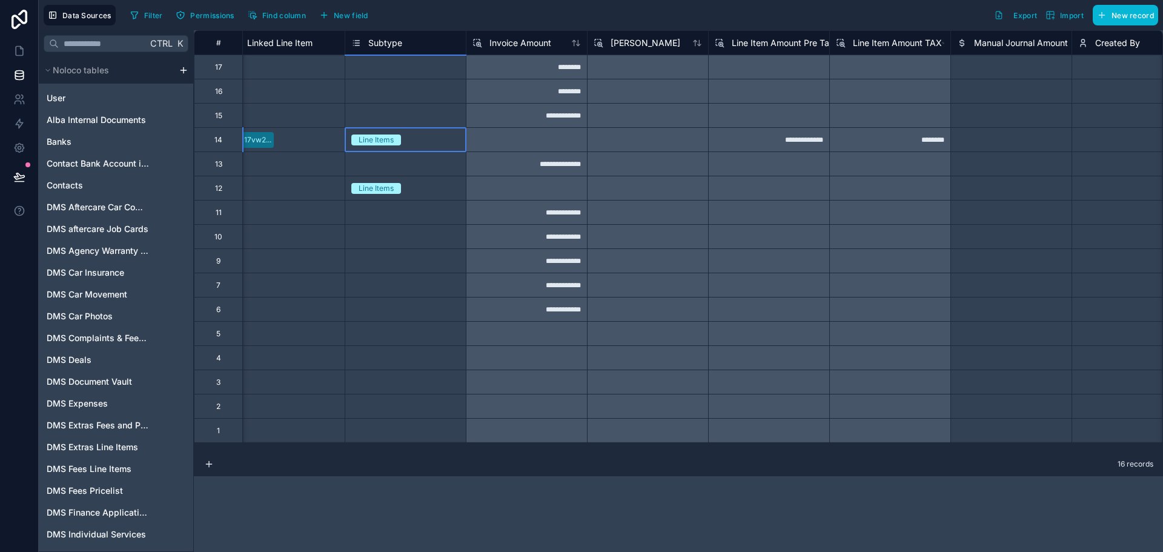
click at [439, 145] on div "Line Items" at bounding box center [405, 139] width 121 height 13
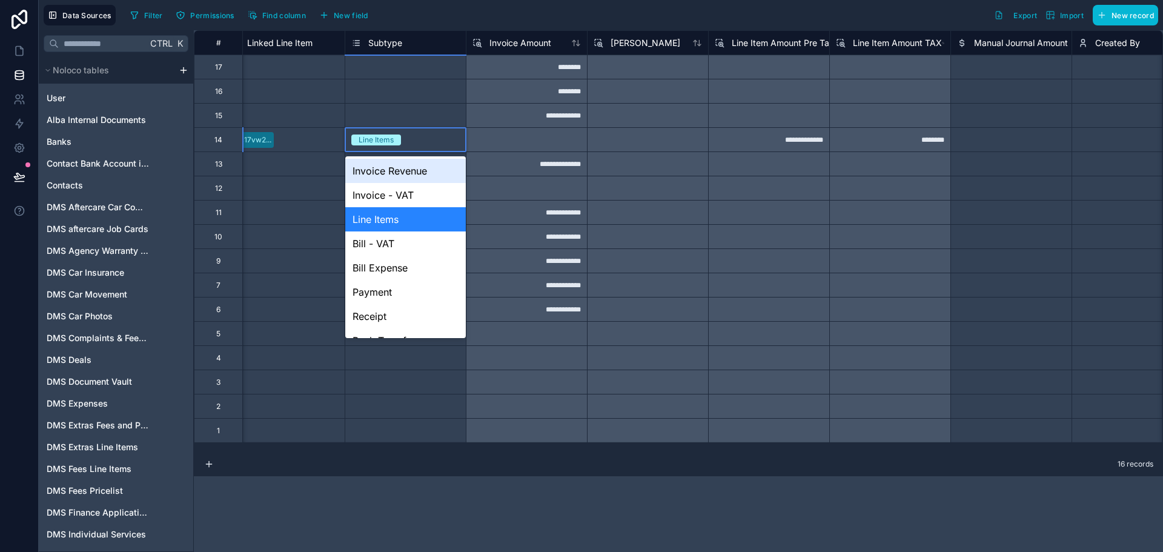
click at [439, 145] on div "Line Items" at bounding box center [405, 139] width 121 height 13
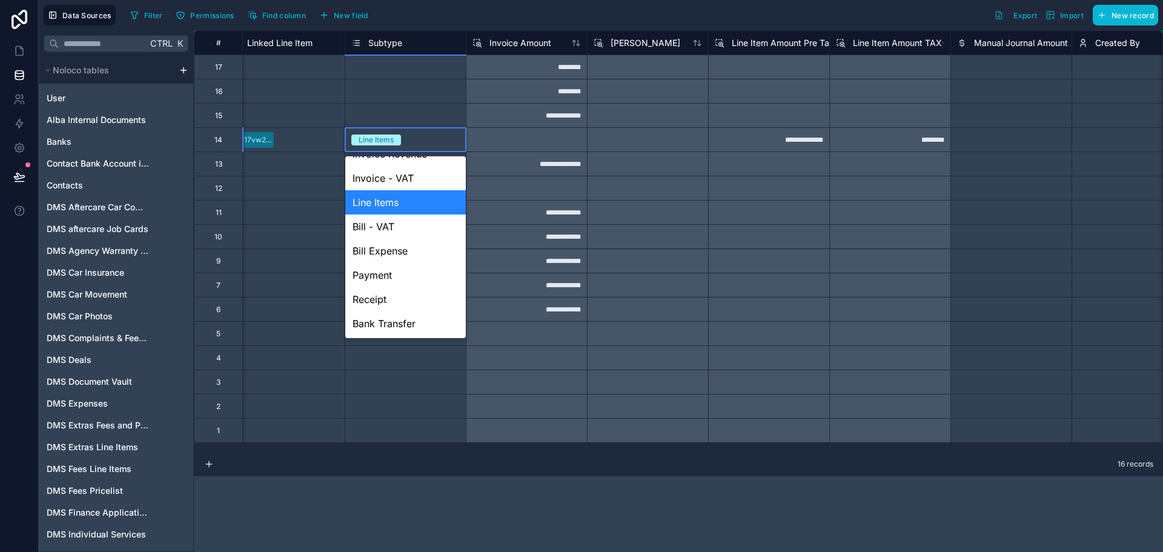
scroll to position [0, 0]
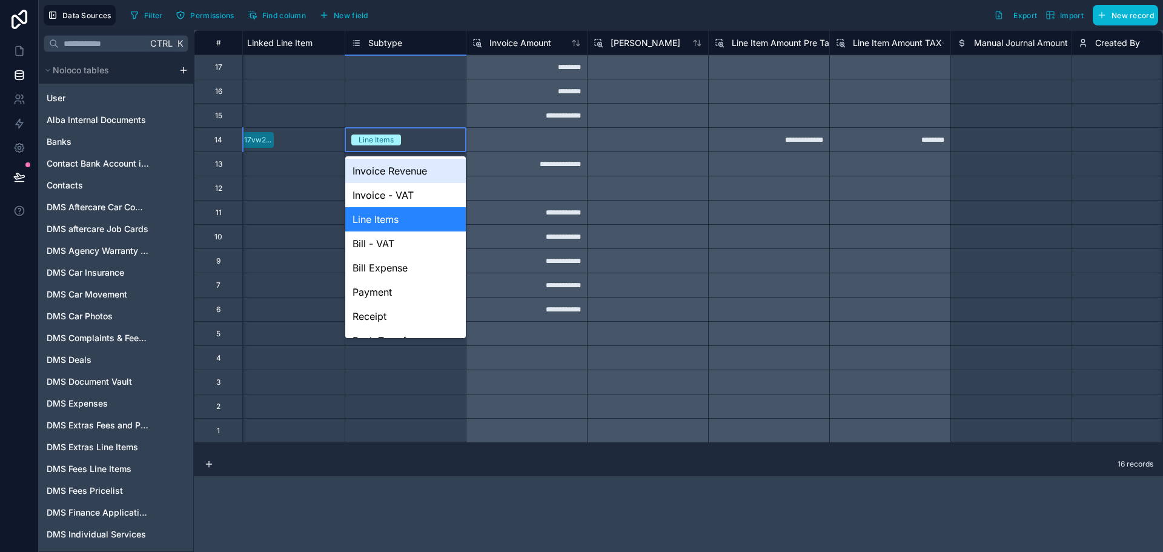
click at [542, 162] on div "**********" at bounding box center [526, 163] width 121 height 24
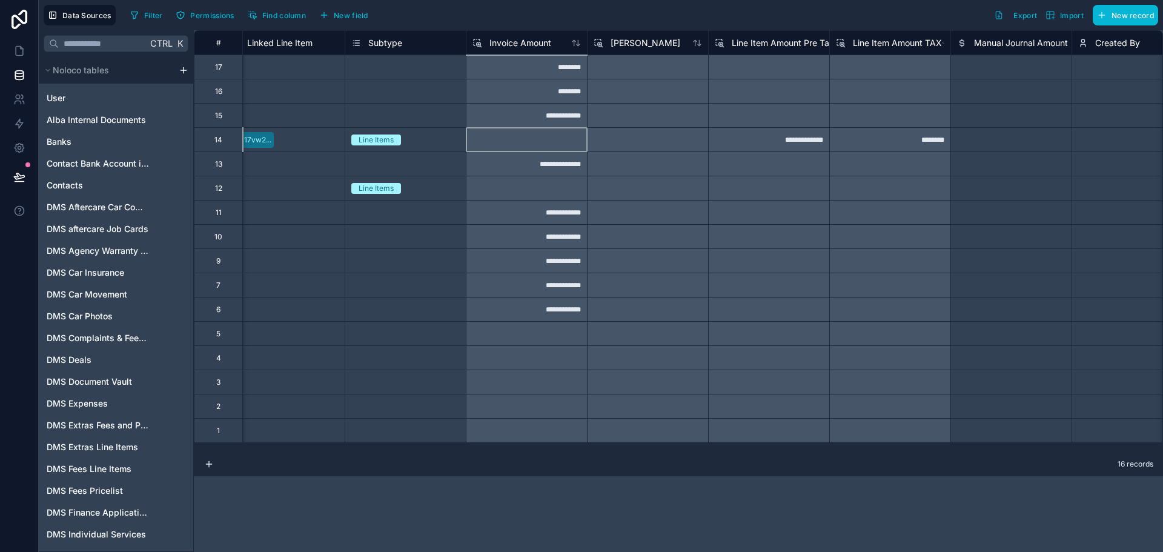
click at [553, 144] on div at bounding box center [526, 139] width 121 height 24
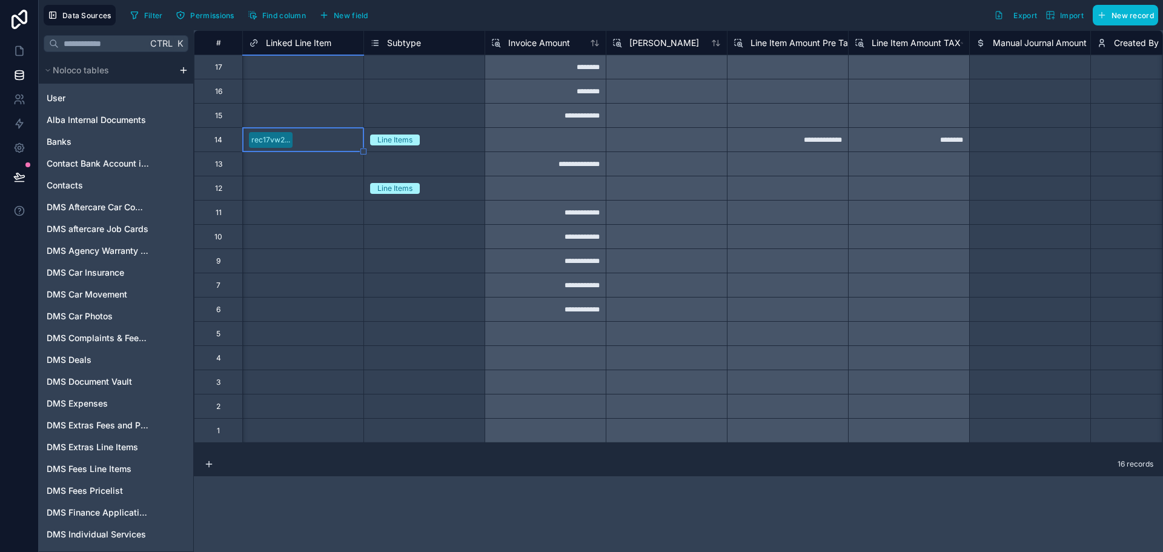
scroll to position [0, 1575]
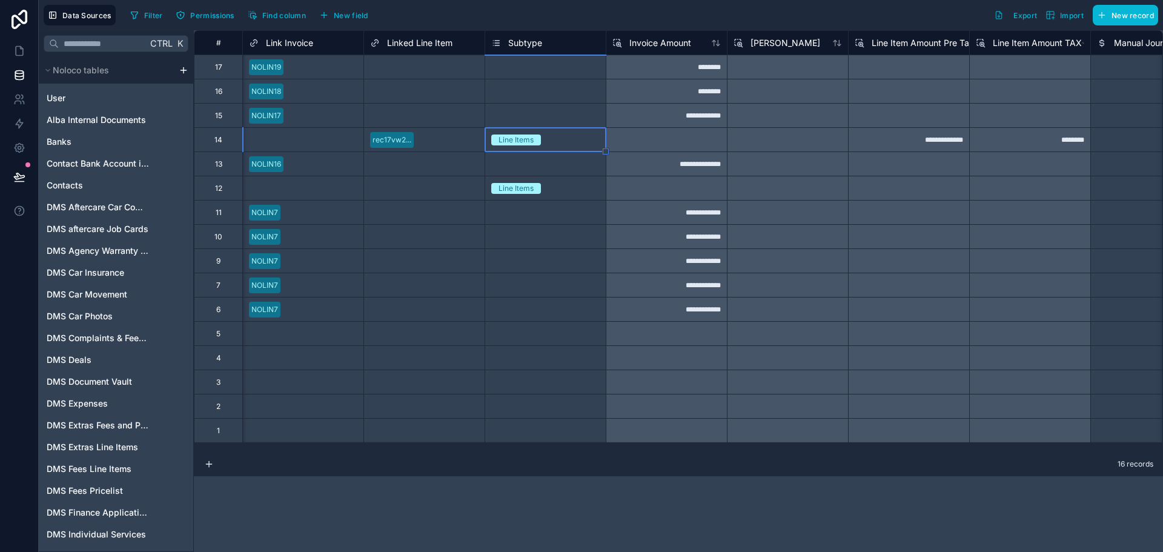
click at [553, 144] on div "Line Items" at bounding box center [545, 139] width 121 height 13
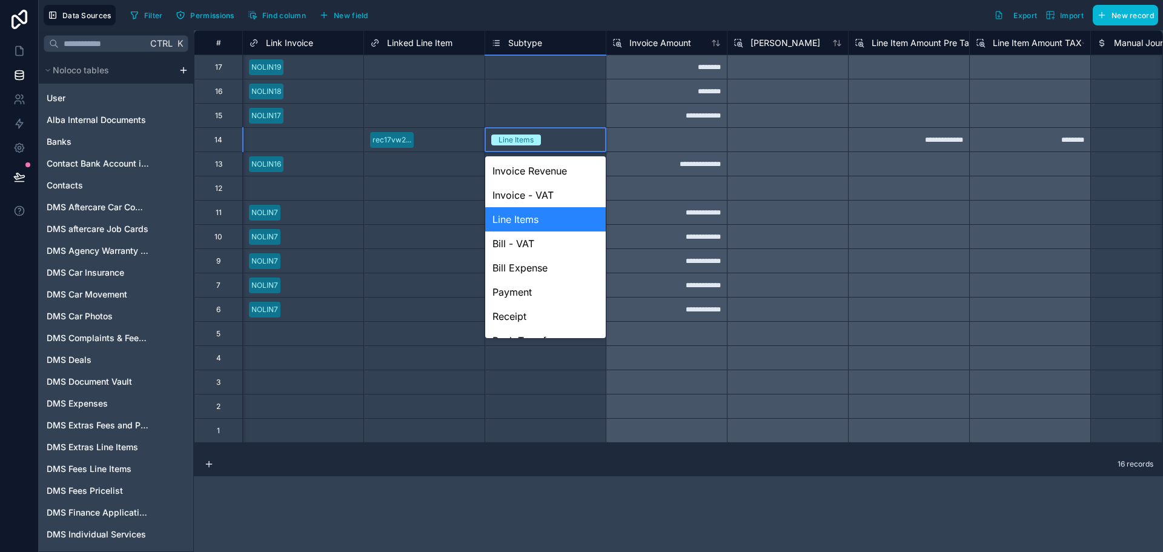
scroll to position [17, 0]
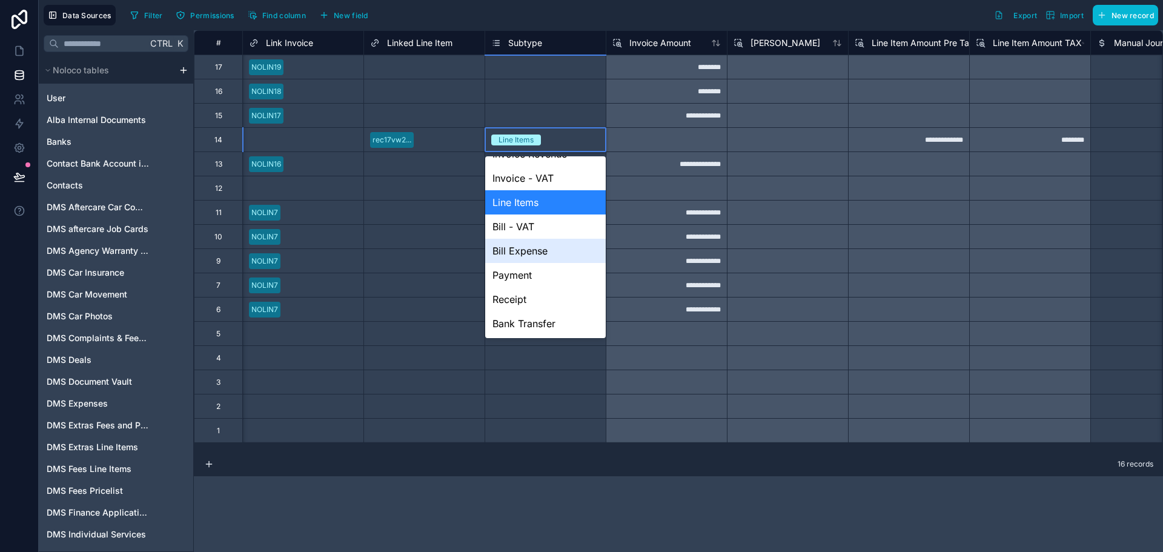
click at [545, 245] on div "Bill Expense" at bounding box center [545, 251] width 121 height 24
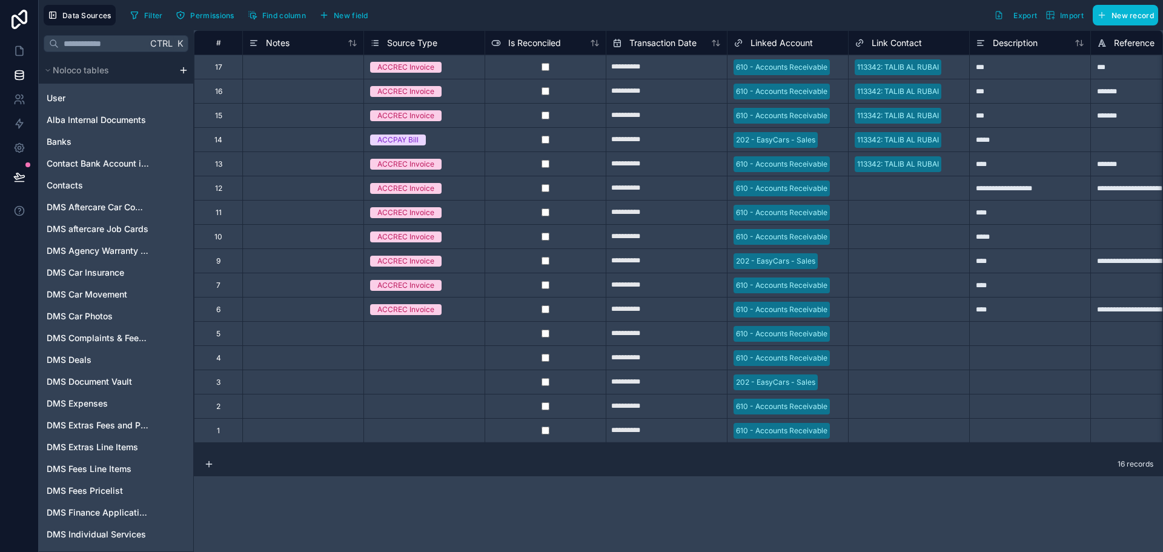
click at [586, 144] on div at bounding box center [545, 139] width 121 height 24
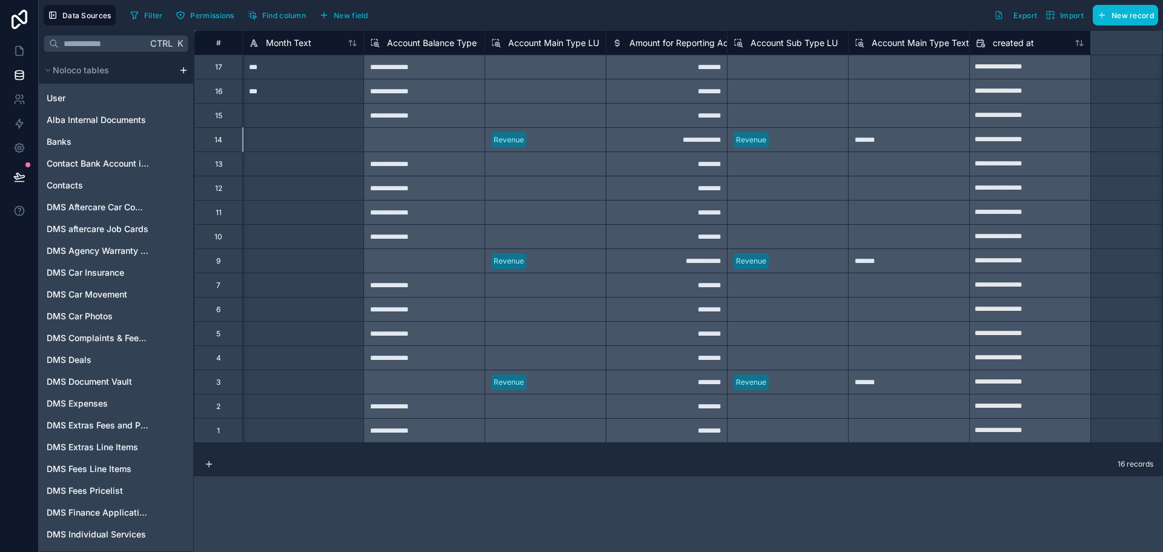
scroll to position [0, 2786]
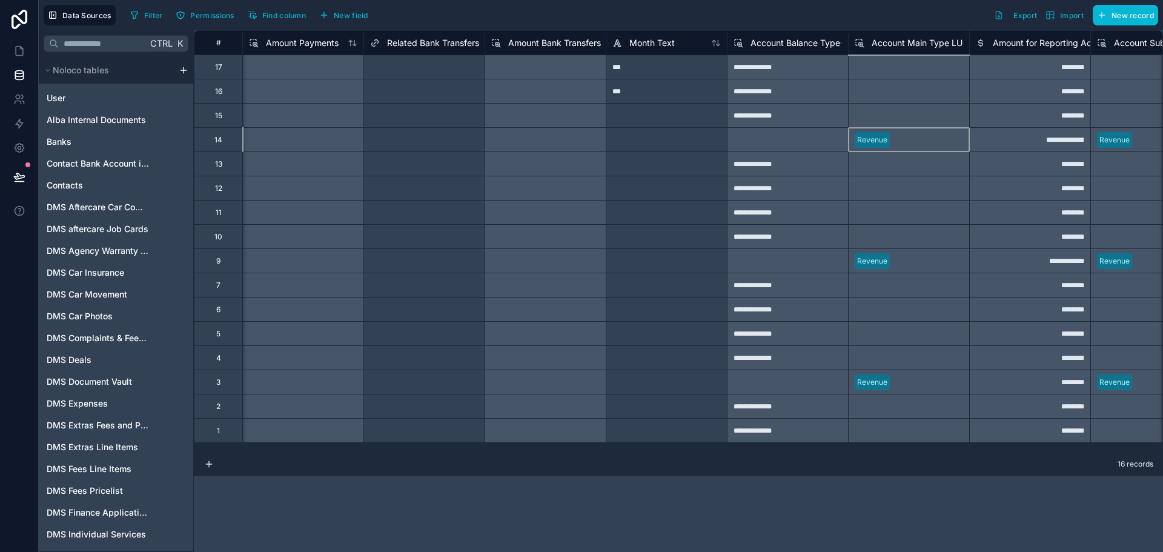
click at [952, 154] on div "Select a Account Main Type LU" at bounding box center [908, 163] width 121 height 24
click at [952, 141] on div "Revenue" at bounding box center [908, 139] width 121 height 24
click at [901, 139] on div "Revenue" at bounding box center [908, 139] width 121 height 24
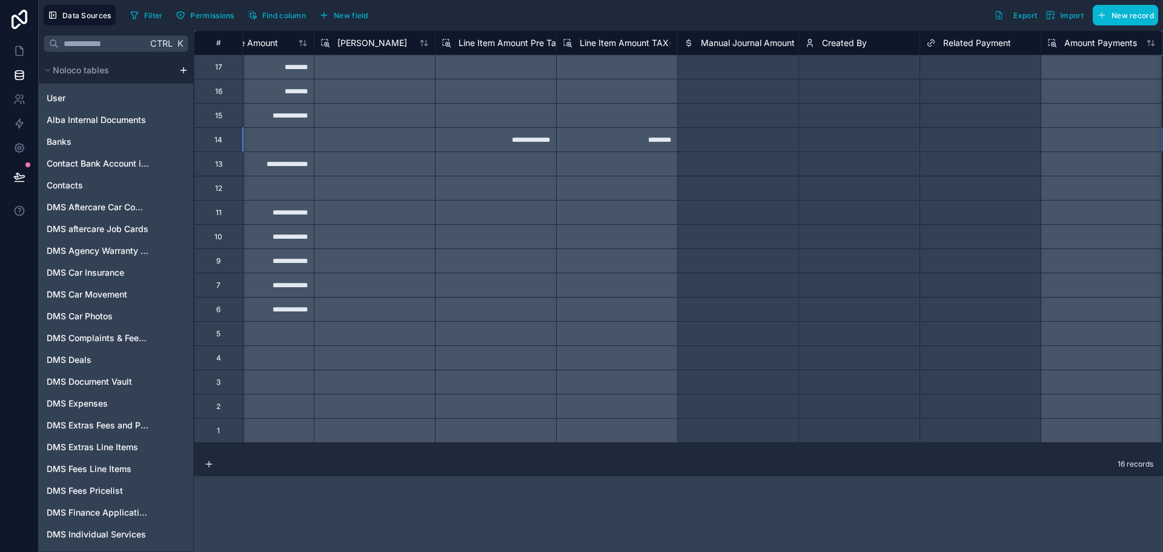
scroll to position [0, 2957]
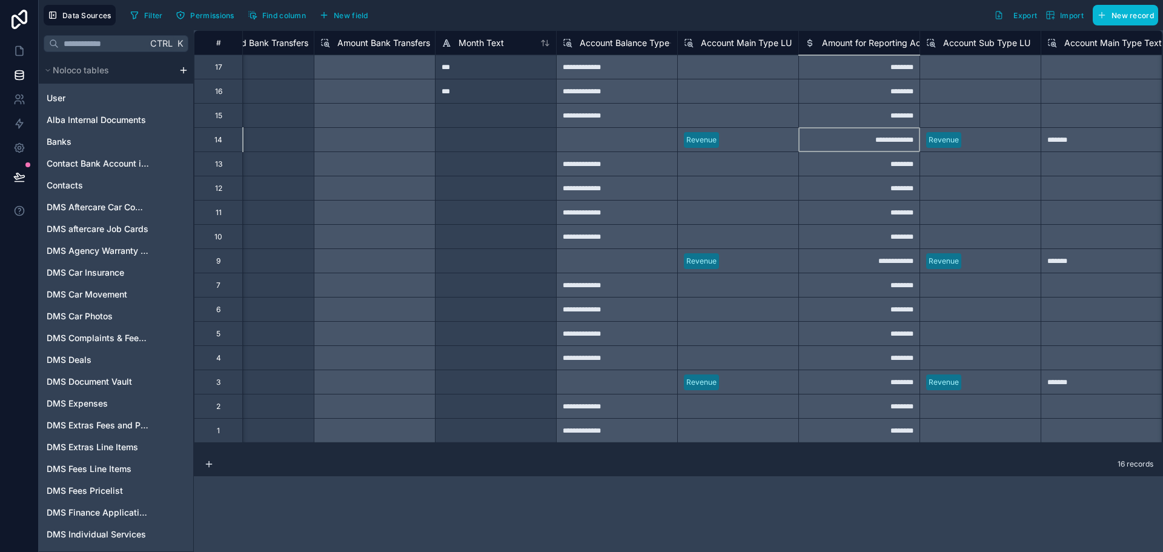
click at [878, 150] on div "**********" at bounding box center [858, 139] width 121 height 24
click at [19, 53] on icon at bounding box center [19, 51] width 12 height 12
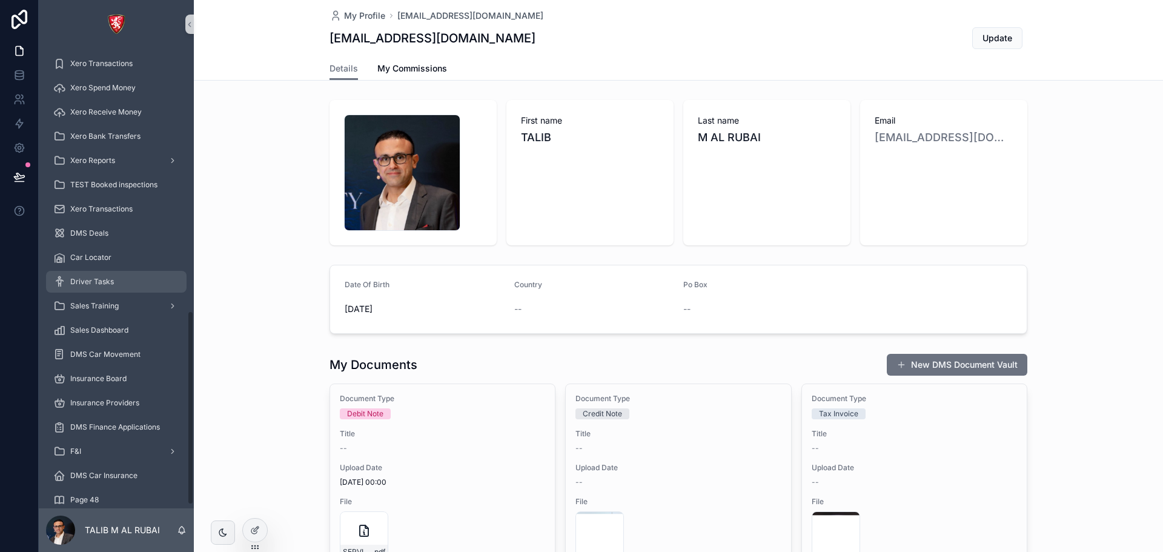
scroll to position [628, 0]
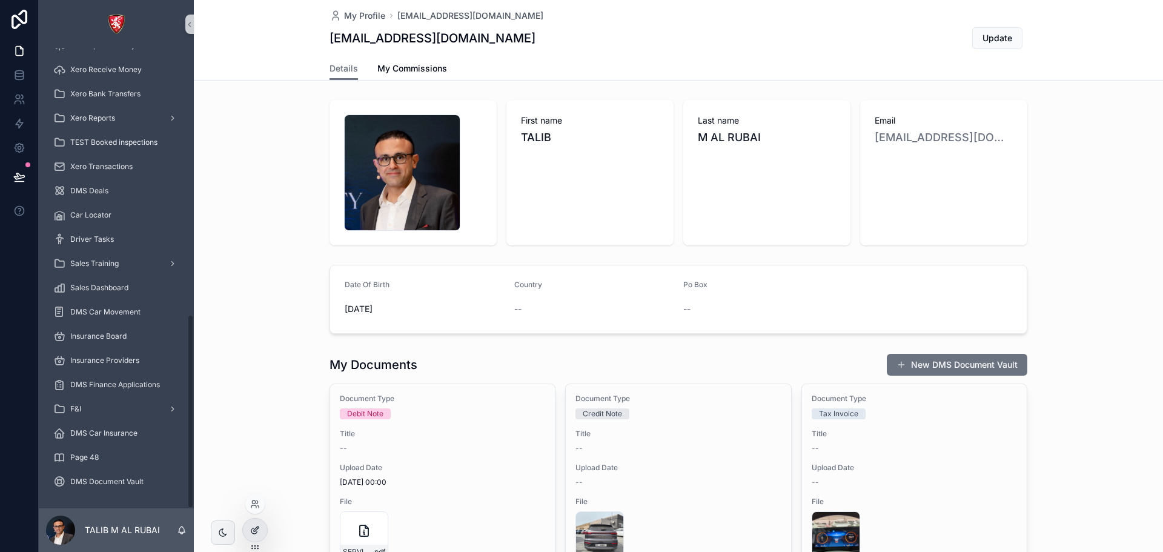
click at [260, 525] on div at bounding box center [255, 529] width 24 height 23
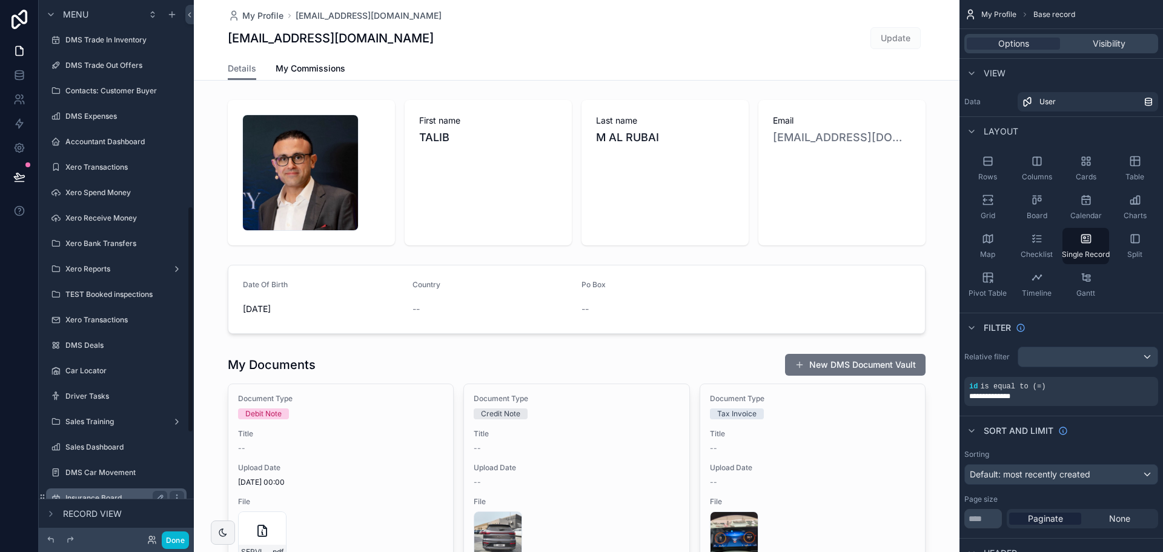
scroll to position [598, 0]
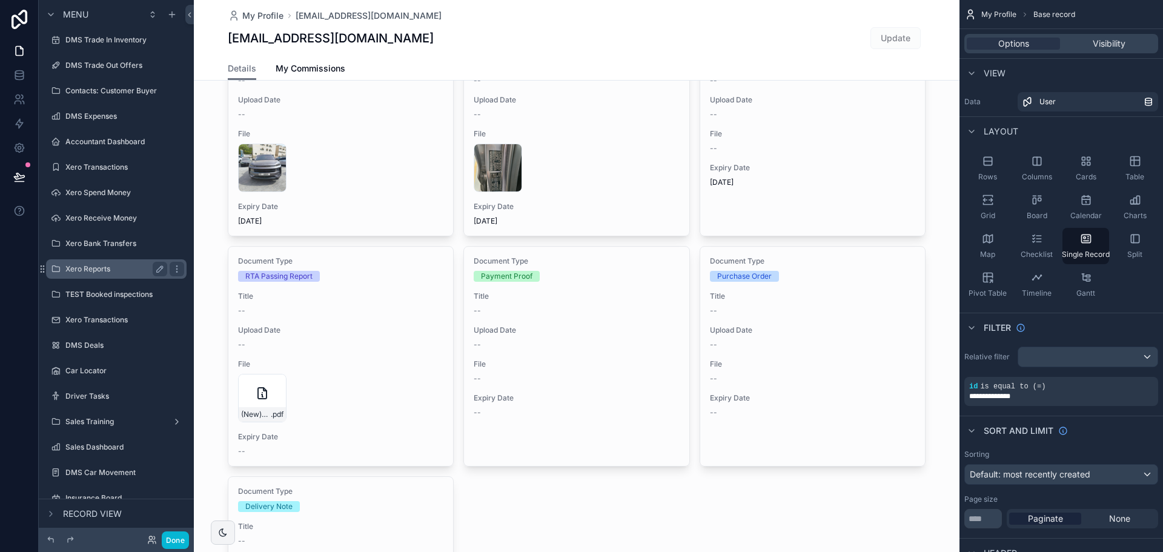
click at [86, 271] on label "Xero Reports" at bounding box center [113, 269] width 97 height 10
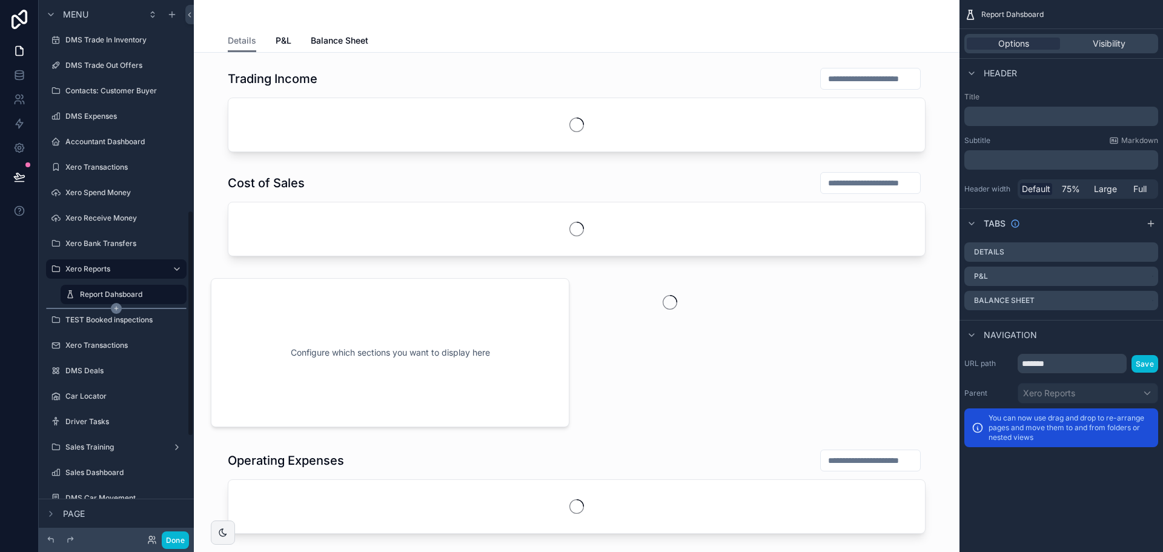
scroll to position [500, 0]
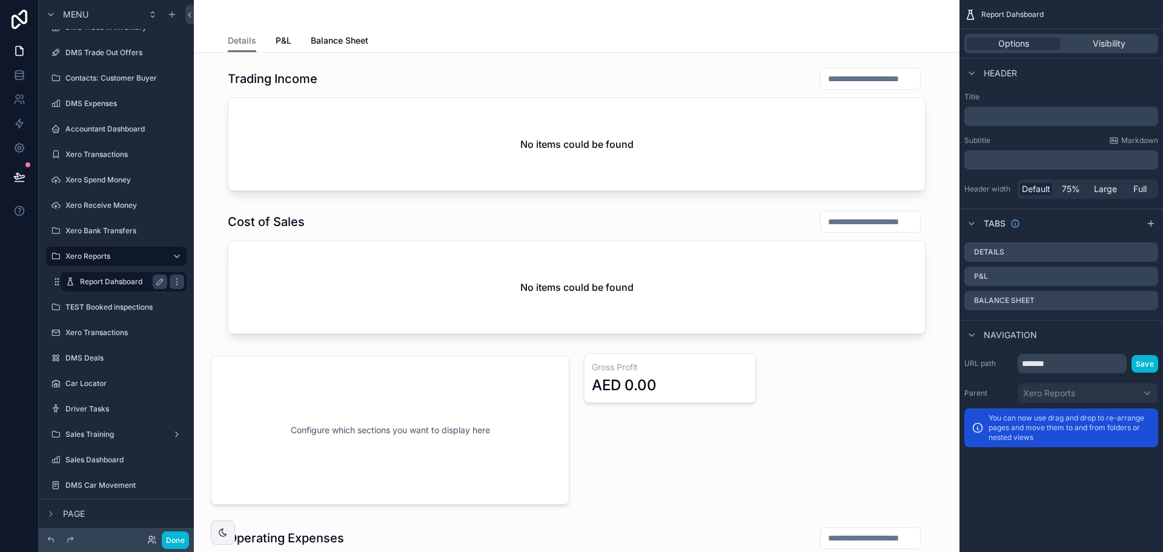
click at [125, 277] on label "Report Dahsboard" at bounding box center [121, 282] width 82 height 10
click at [285, 33] on link "P&L" at bounding box center [284, 42] width 16 height 24
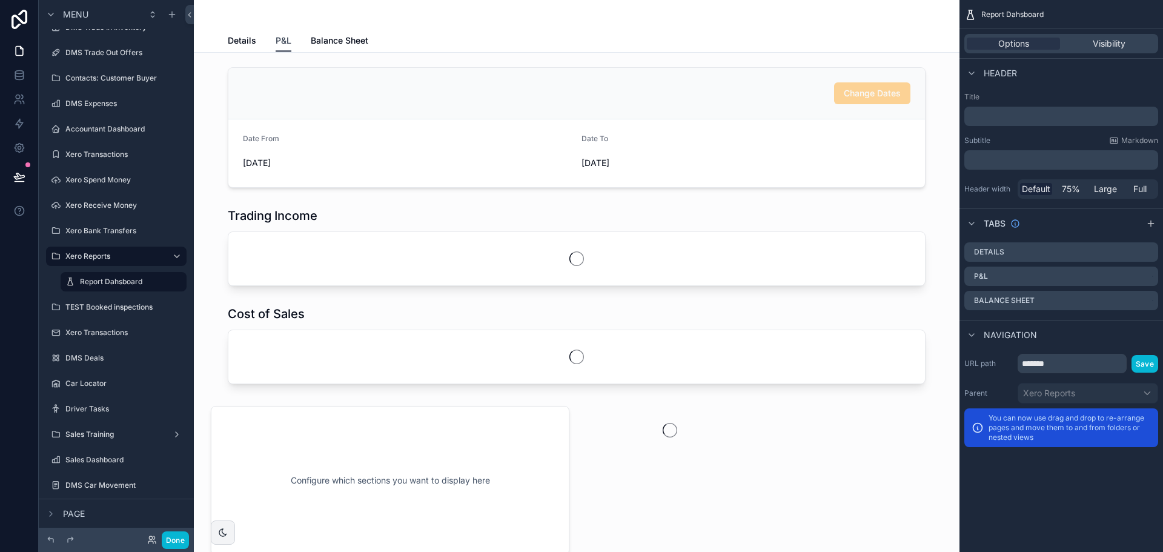
click at [278, 41] on span "P&L" at bounding box center [284, 41] width 16 height 12
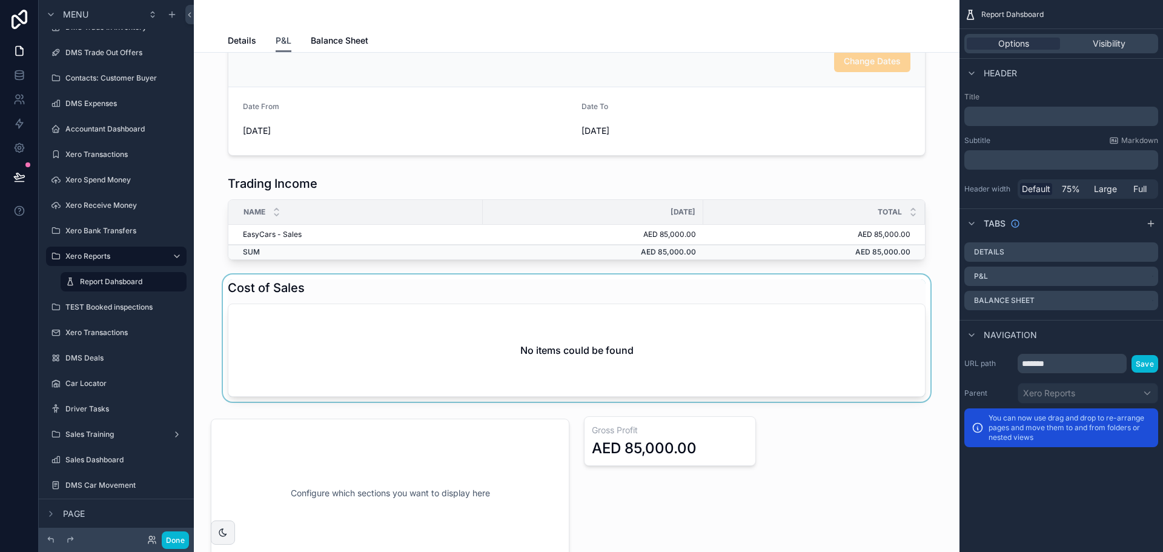
scroll to position [242, 0]
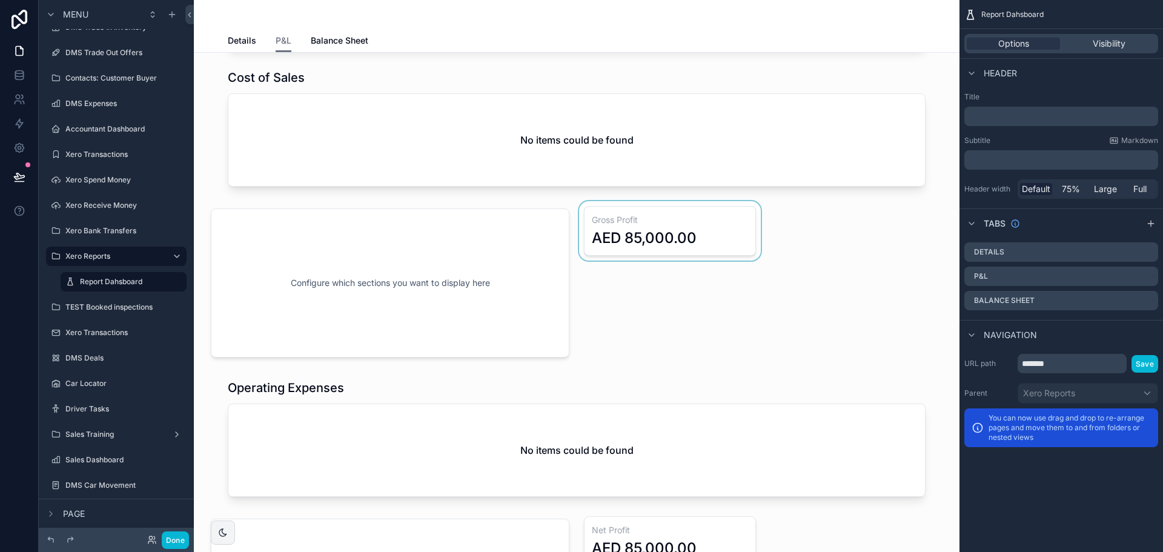
click at [671, 228] on div "scrollable content" at bounding box center [670, 283] width 187 height 164
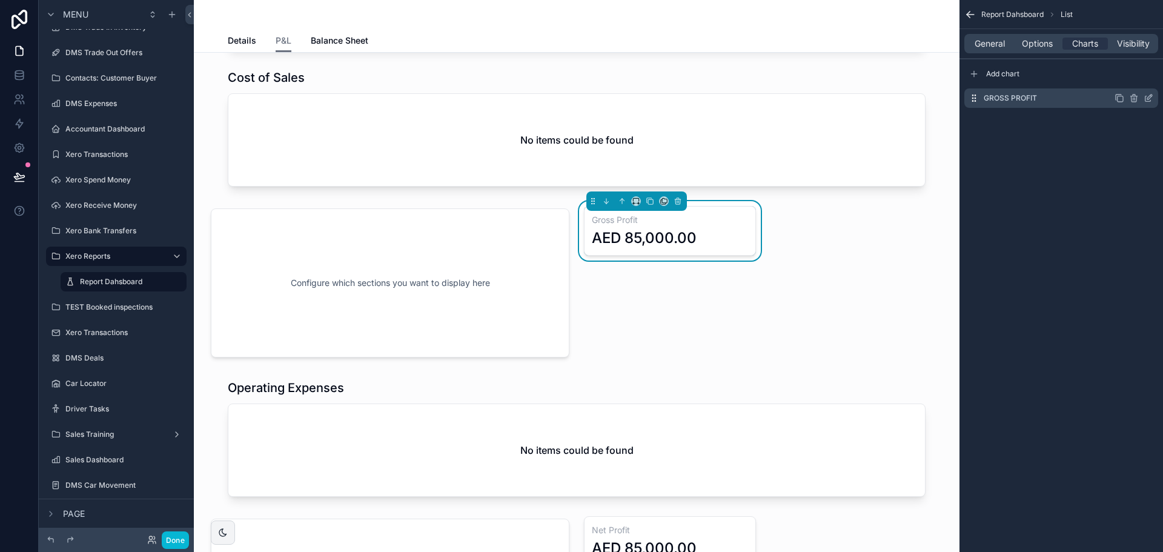
click at [1147, 101] on icon "scrollable content" at bounding box center [1149, 98] width 10 height 10
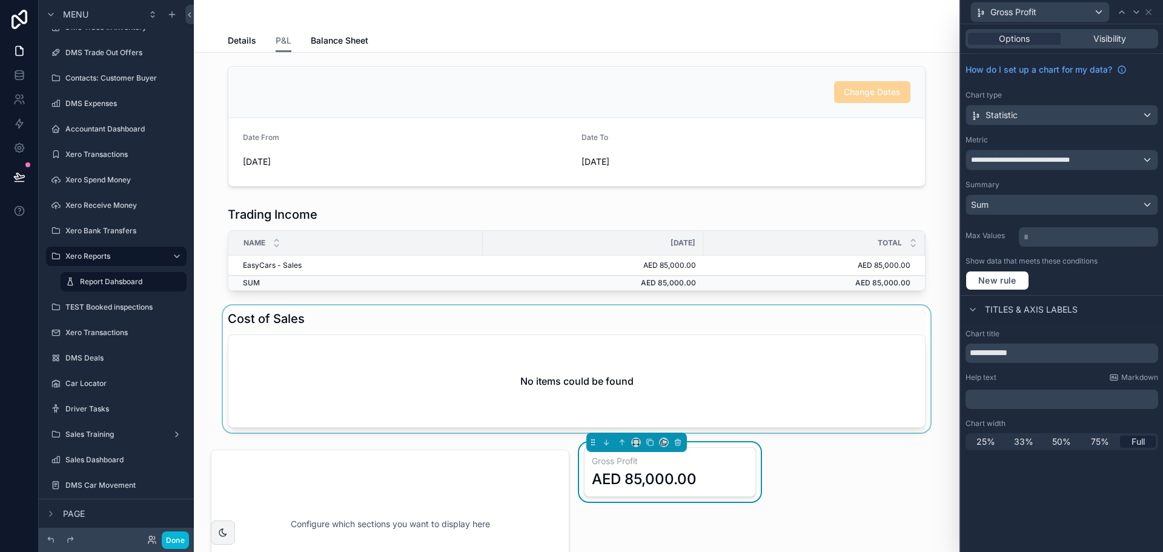
scroll to position [0, 0]
drag, startPoint x: 315, startPoint y: 39, endPoint x: 407, endPoint y: 61, distance: 94.5
click at [315, 39] on span "Balance Sheet" at bounding box center [340, 41] width 58 height 12
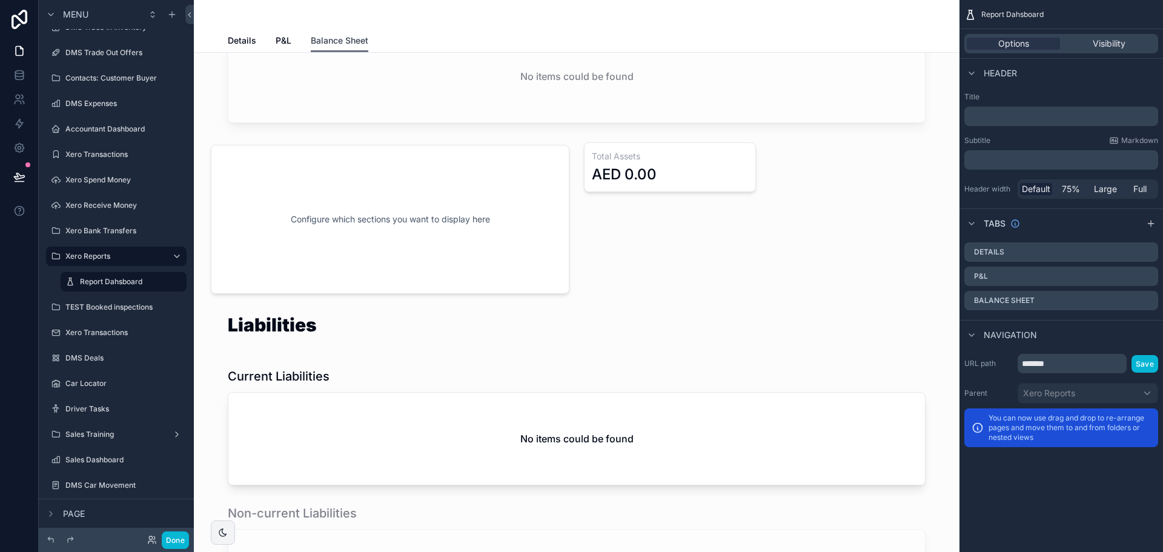
scroll to position [623, 0]
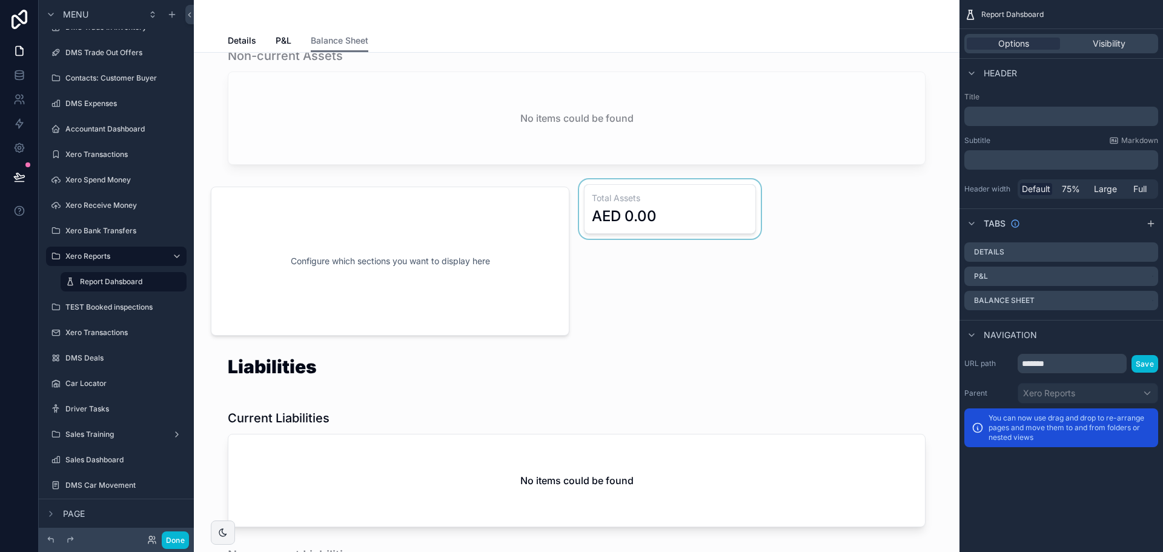
click at [681, 212] on div "scrollable content" at bounding box center [670, 261] width 187 height 164
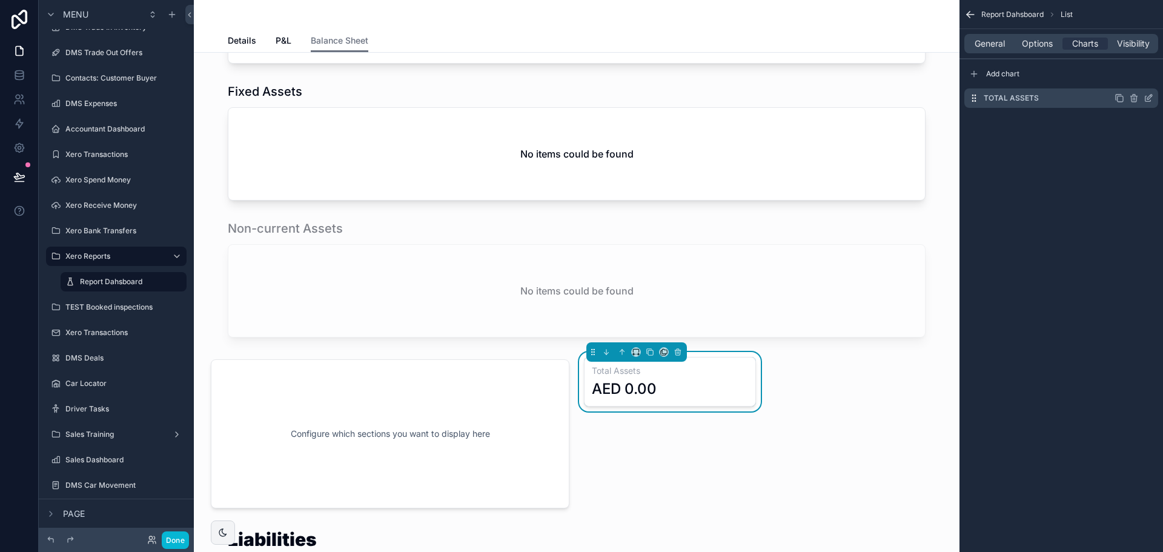
scroll to position [441, 0]
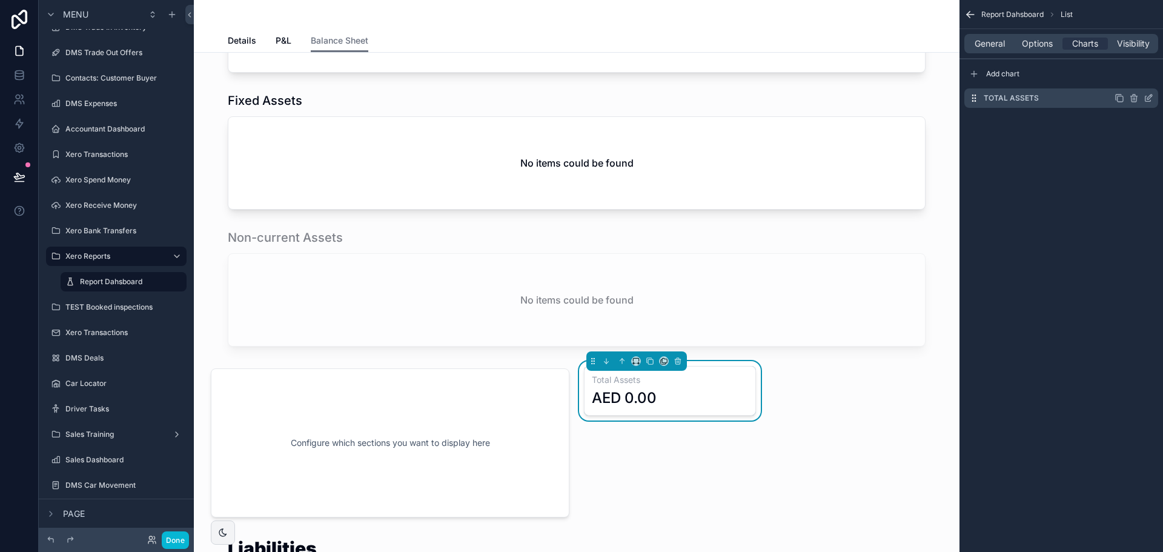
click at [1147, 95] on icon "scrollable content" at bounding box center [1149, 98] width 10 height 10
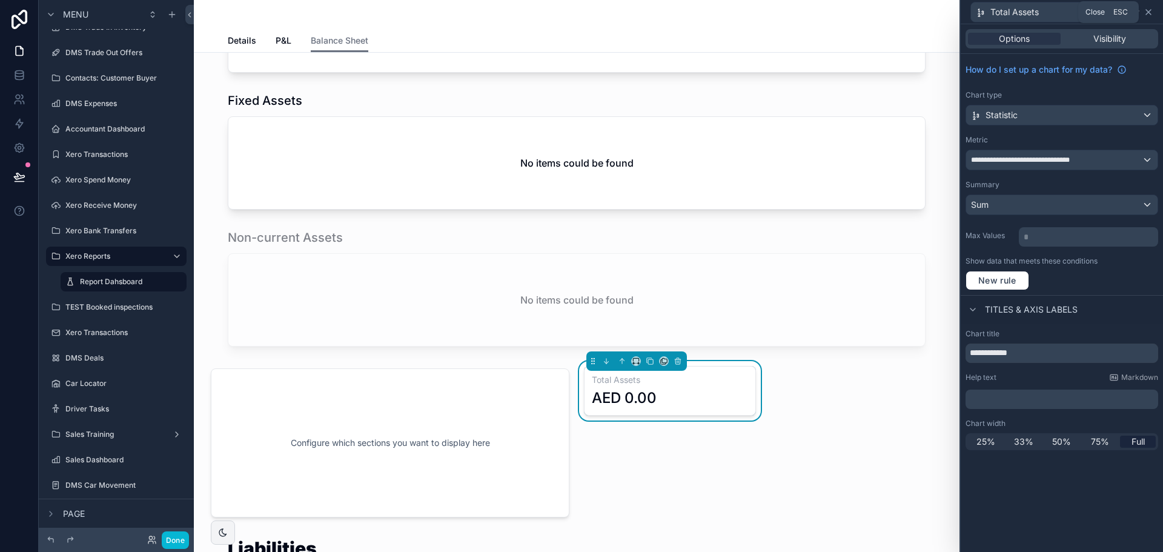
click at [1149, 15] on icon at bounding box center [1149, 12] width 10 height 10
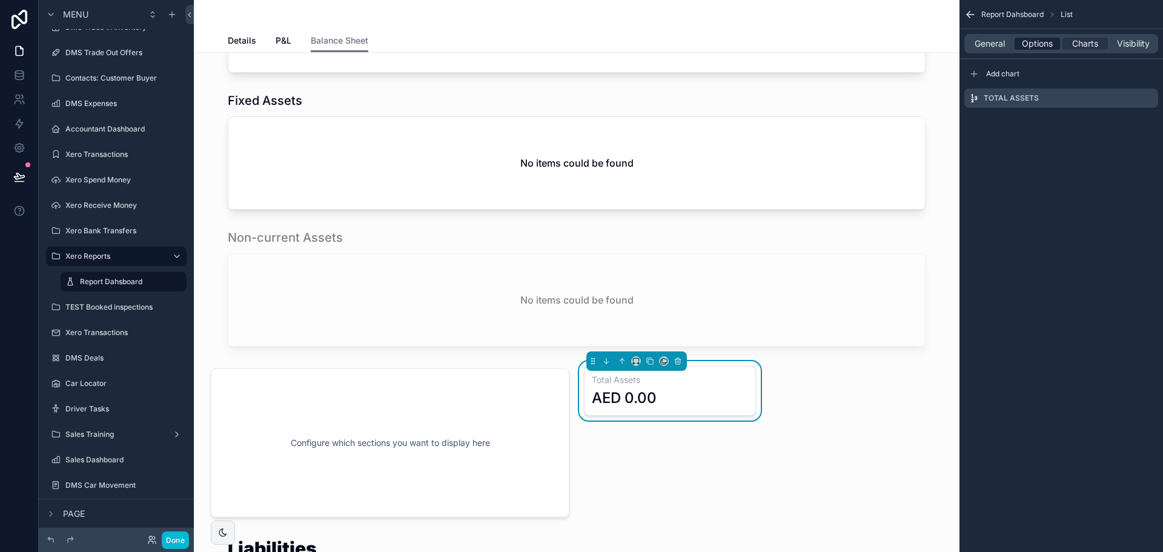
click at [1047, 44] on span "Options" at bounding box center [1037, 44] width 31 height 12
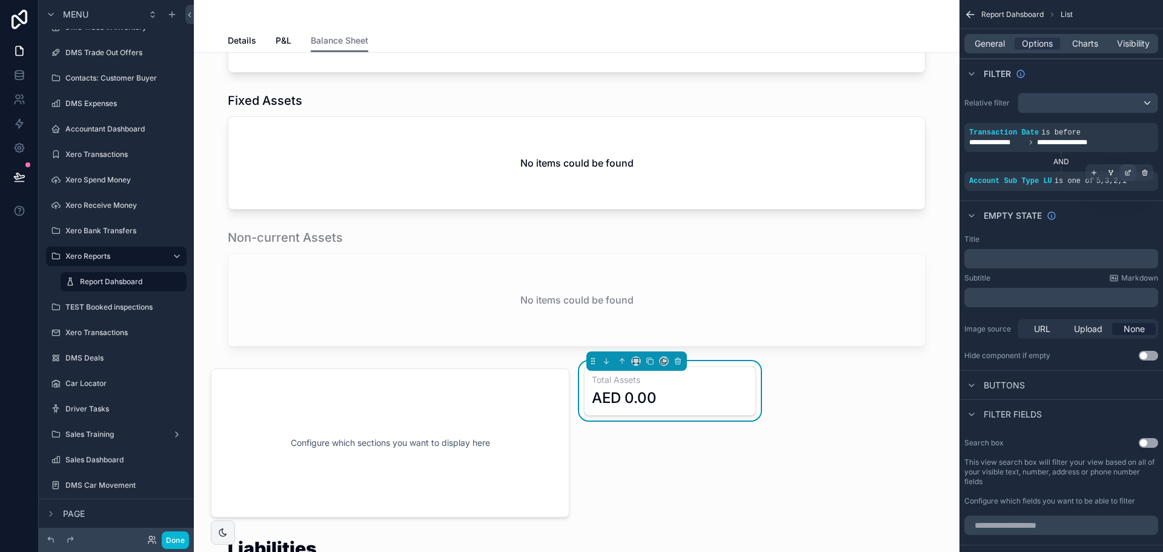
click at [1126, 170] on icon "scrollable content" at bounding box center [1127, 172] width 7 height 7
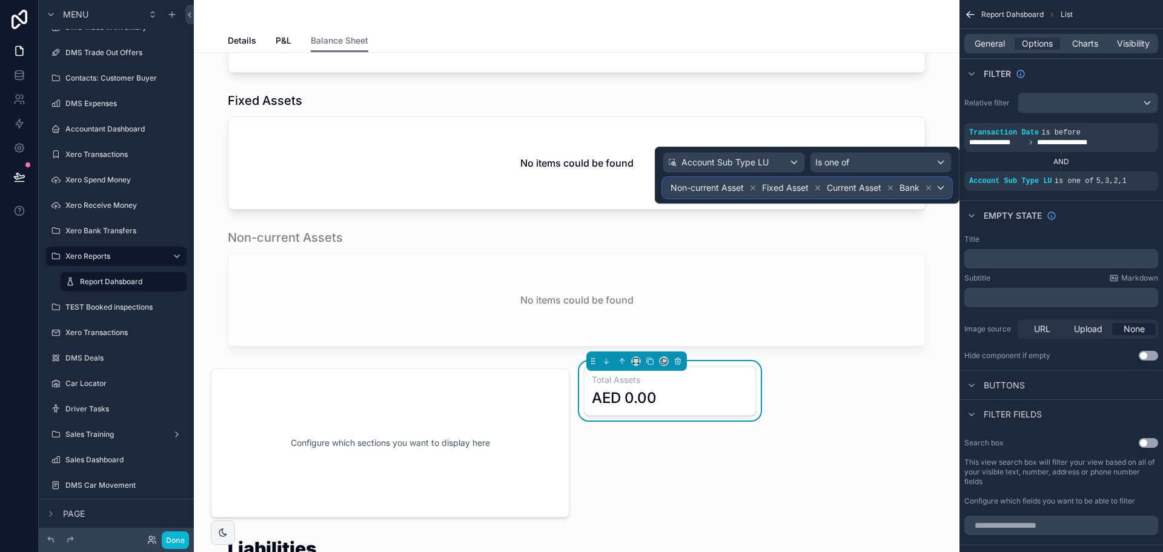
click at [909, 185] on span "Bank" at bounding box center [909, 188] width 20 height 12
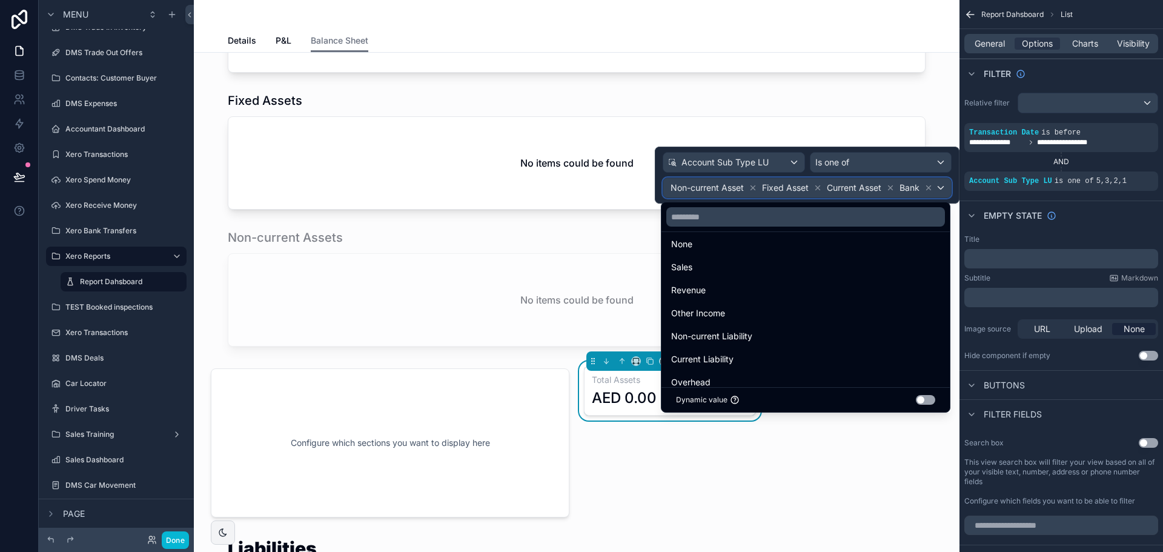
scroll to position [0, 0]
click at [764, 162] on div at bounding box center [807, 175] width 305 height 57
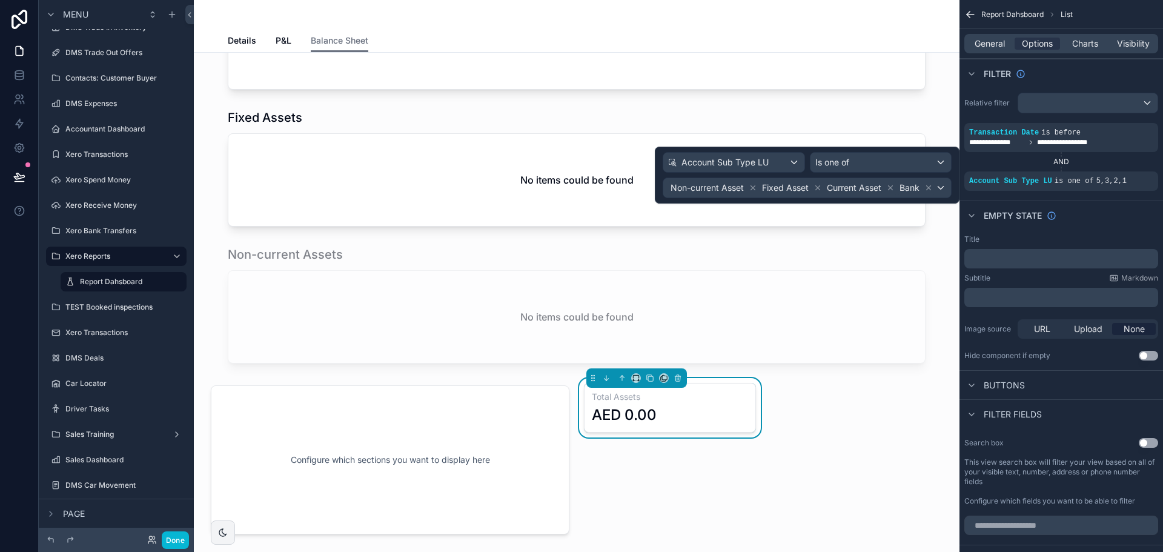
scroll to position [485, 0]
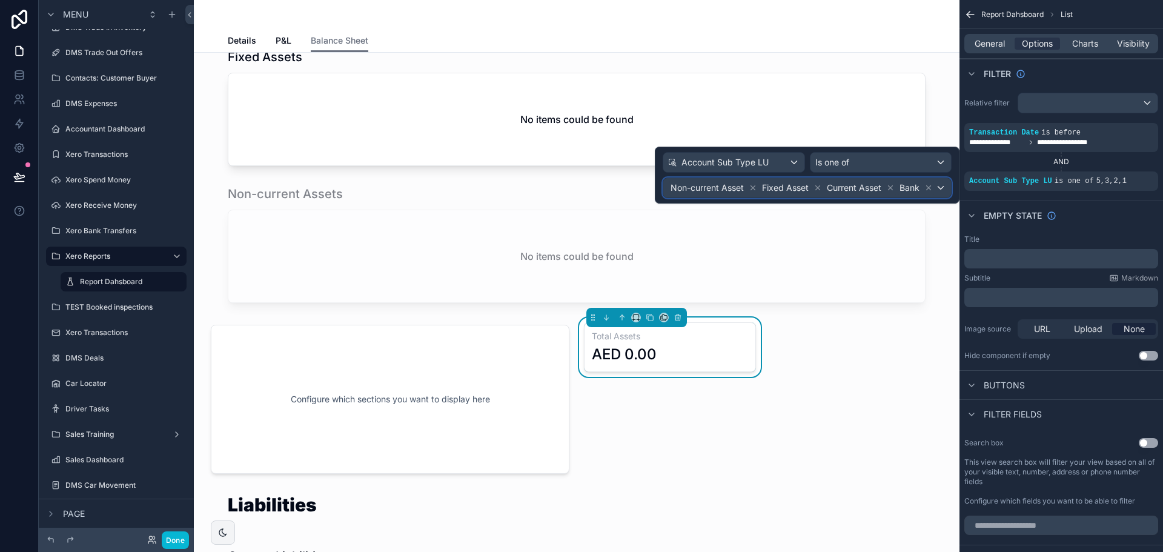
click at [942, 187] on div "Non-current Asset Fixed Asset Current Asset Bank" at bounding box center [807, 187] width 288 height 19
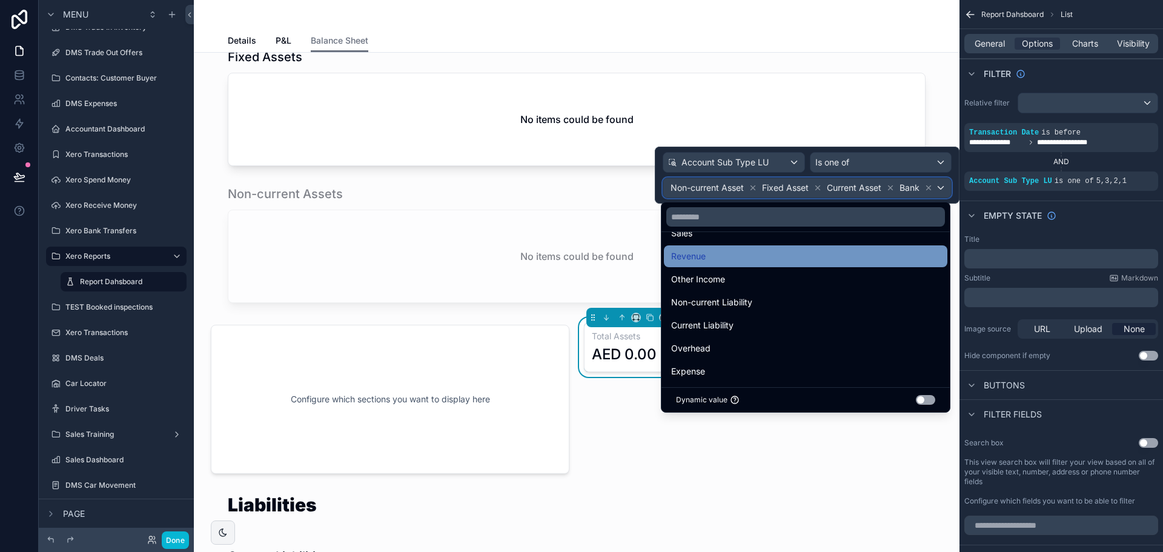
scroll to position [61, 0]
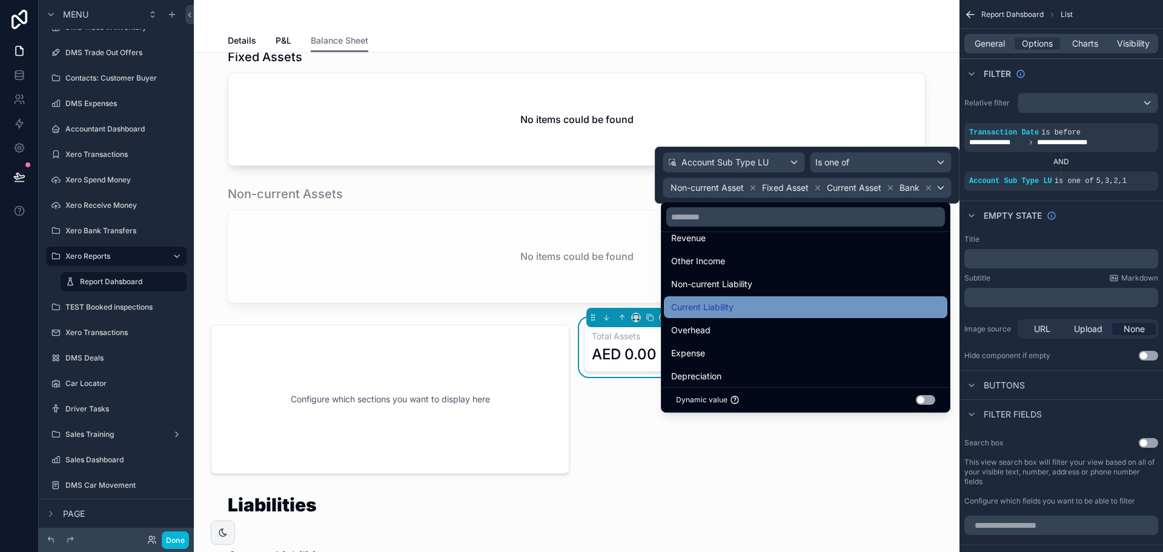
click at [816, 308] on div "Current Liability" at bounding box center [805, 307] width 269 height 15
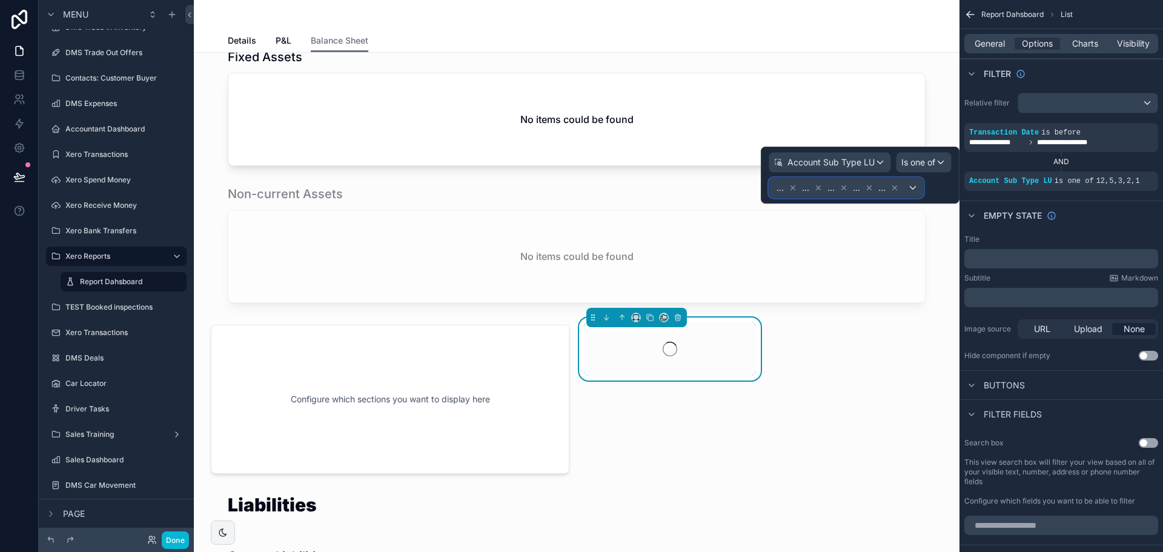
click at [916, 188] on div "... ... ... ... ..." at bounding box center [846, 187] width 154 height 19
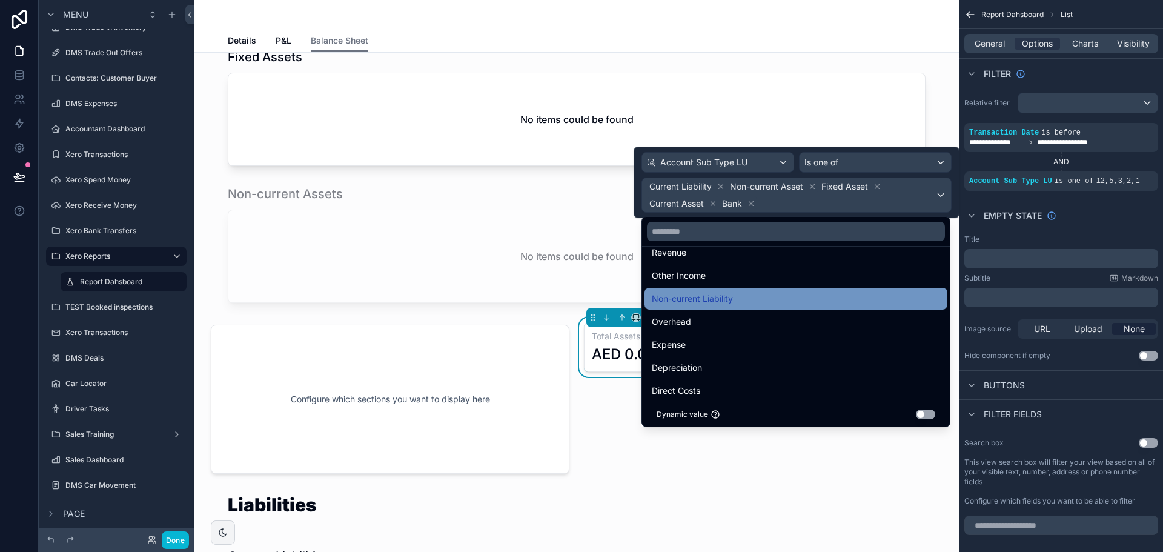
click at [780, 305] on div "Non-current Liability" at bounding box center [796, 298] width 288 height 15
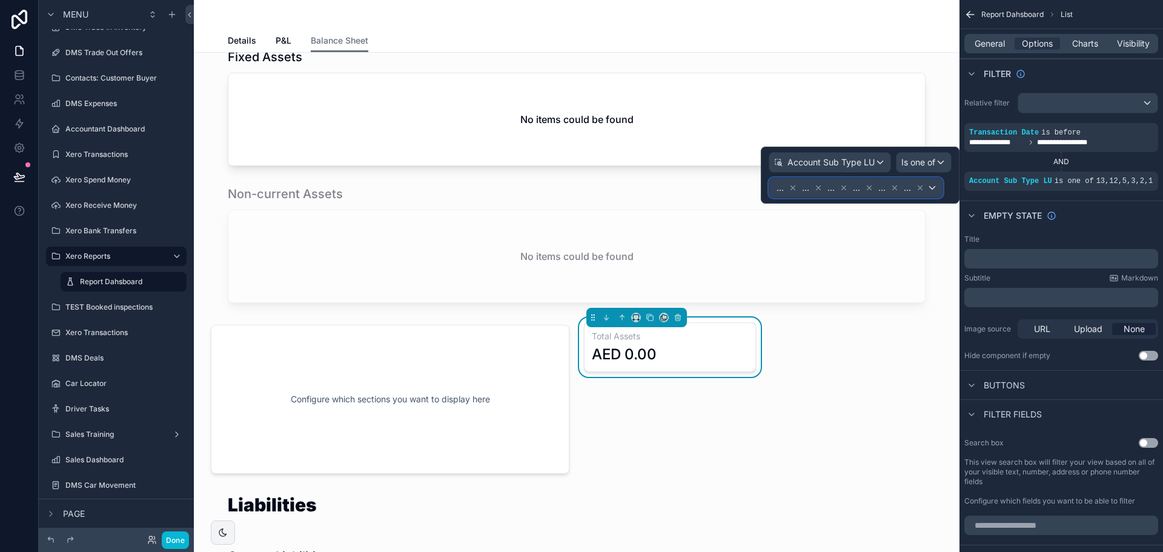
click at [934, 187] on div "... ... ... ... ... ..." at bounding box center [855, 187] width 173 height 19
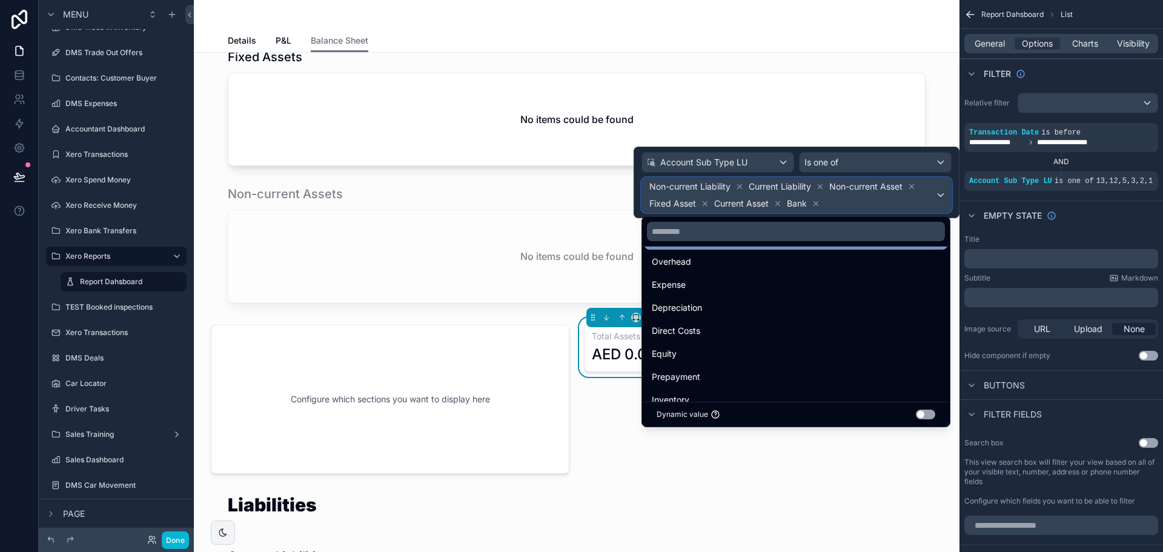
scroll to position [116, 0]
click at [904, 190] on div at bounding box center [797, 182] width 326 height 71
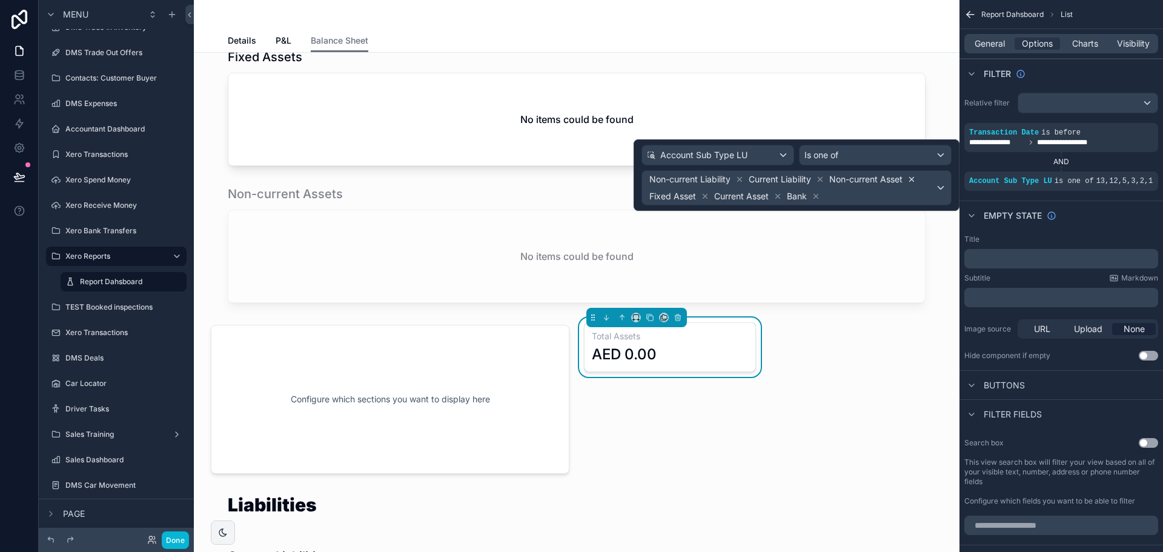
click at [916, 181] on icon at bounding box center [911, 179] width 8 height 8
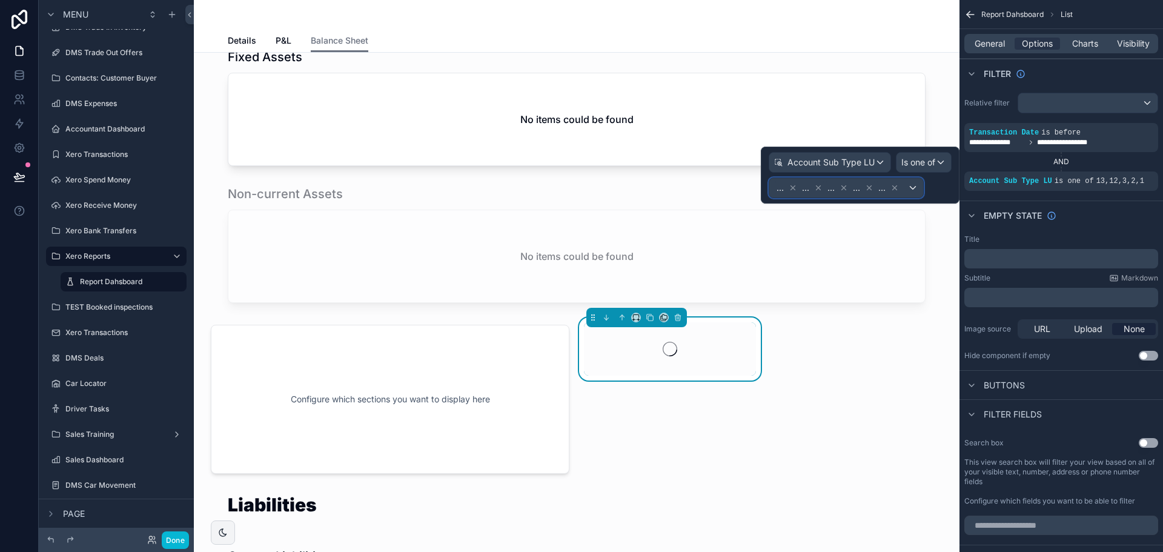
click at [901, 189] on span "... ... ... ... ..." at bounding box center [837, 187] width 127 height 17
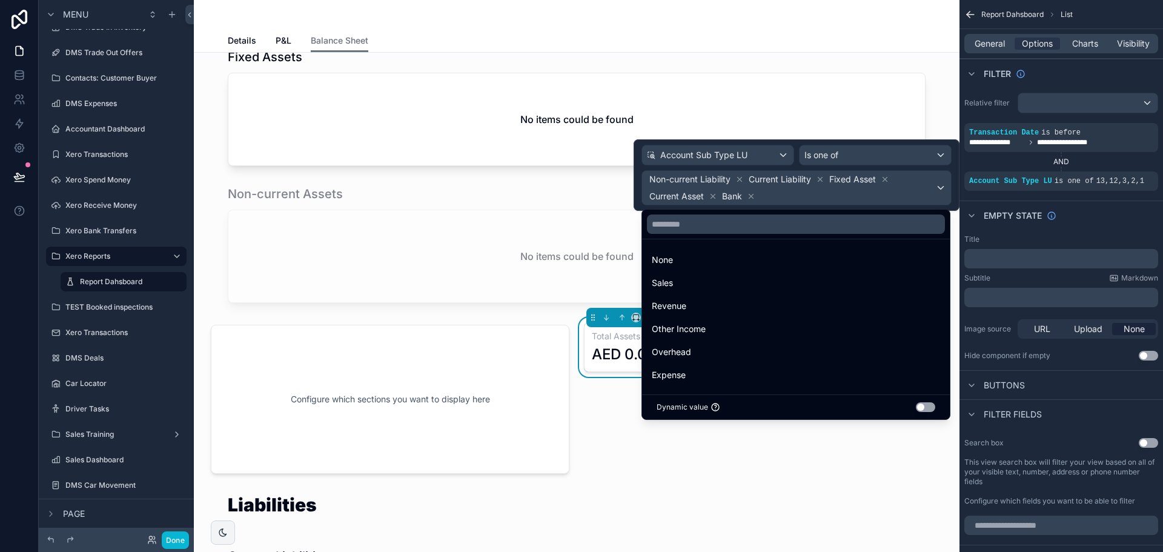
click at [820, 180] on div at bounding box center [797, 174] width 326 height 71
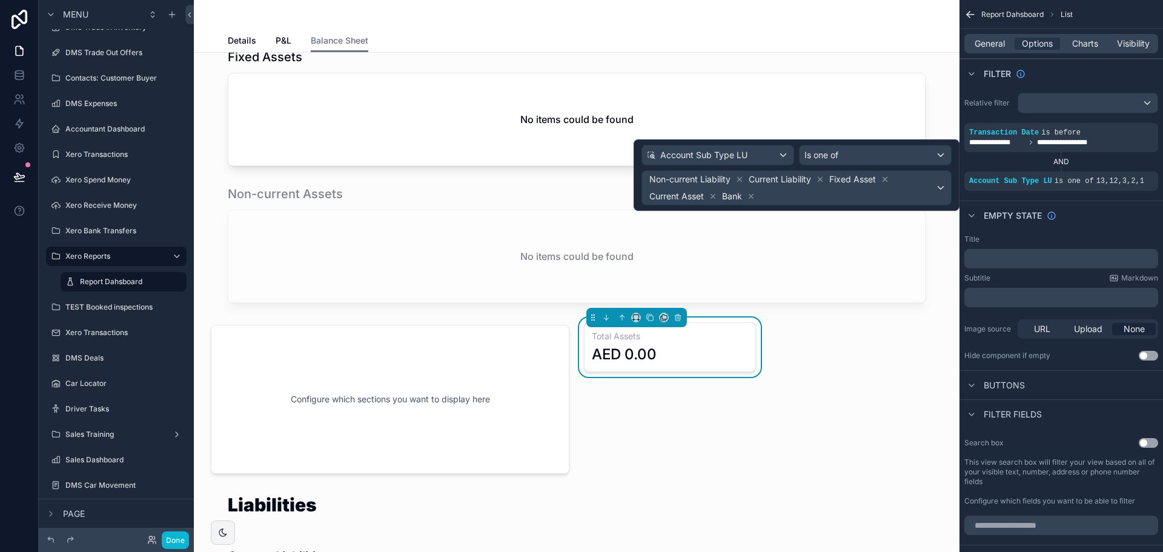
click at [820, 180] on icon at bounding box center [820, 179] width 8 height 8
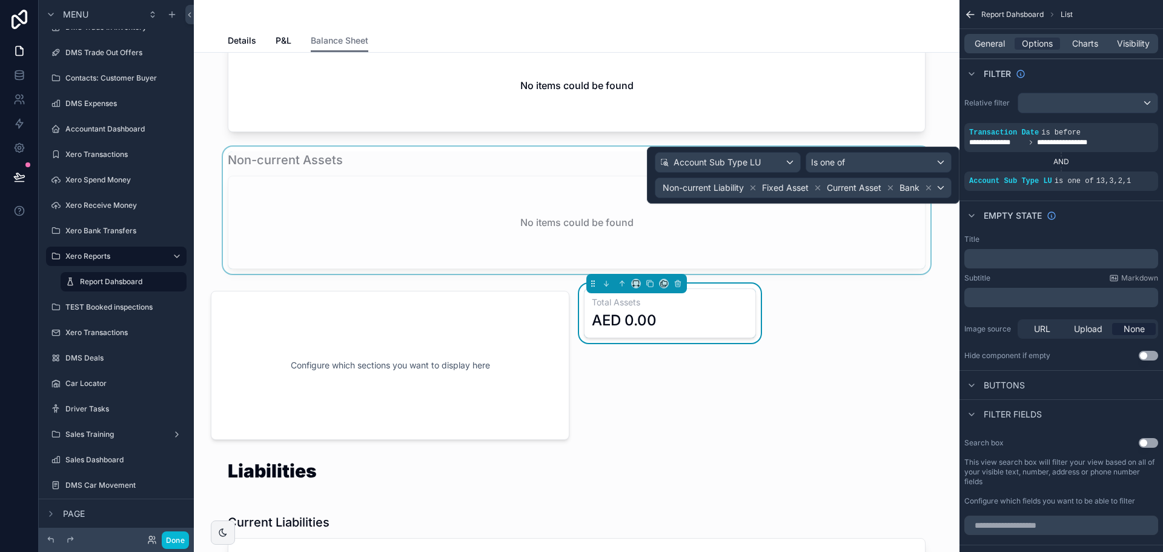
scroll to position [485, 0]
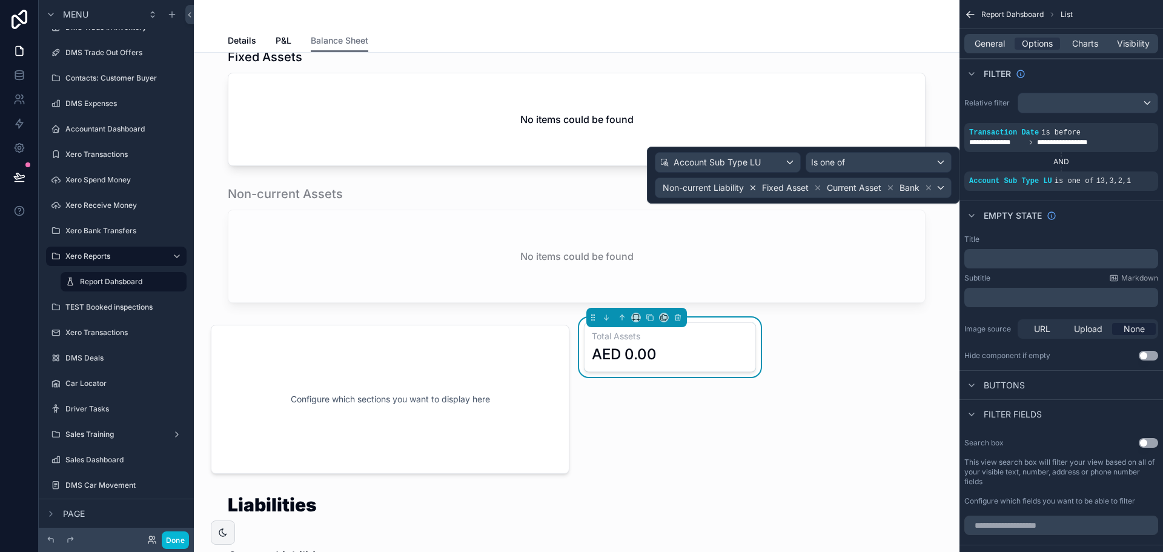
click at [752, 187] on icon at bounding box center [753, 188] width 4 height 4
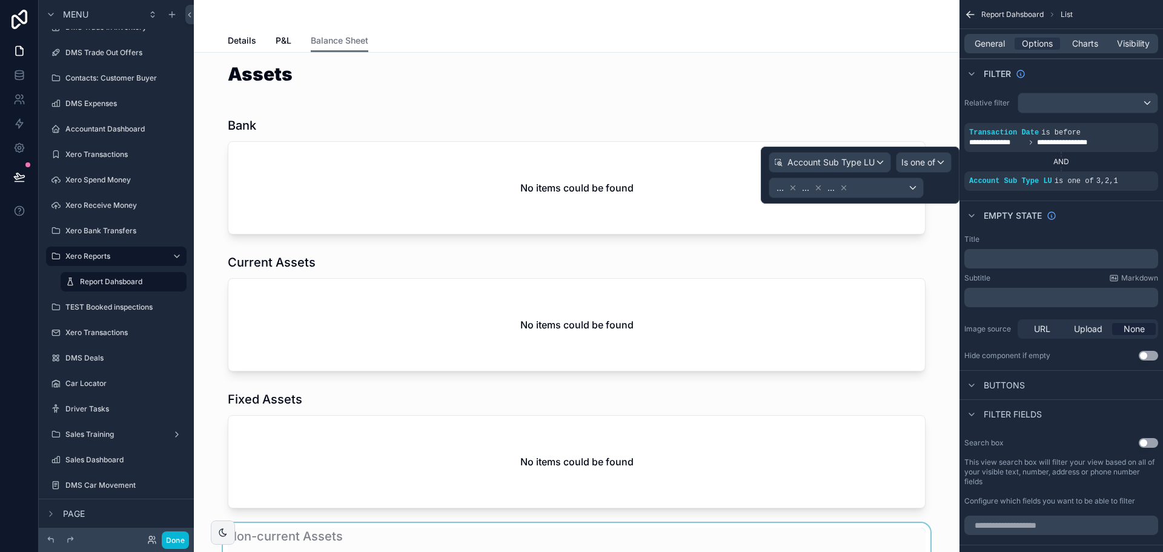
scroll to position [0, 0]
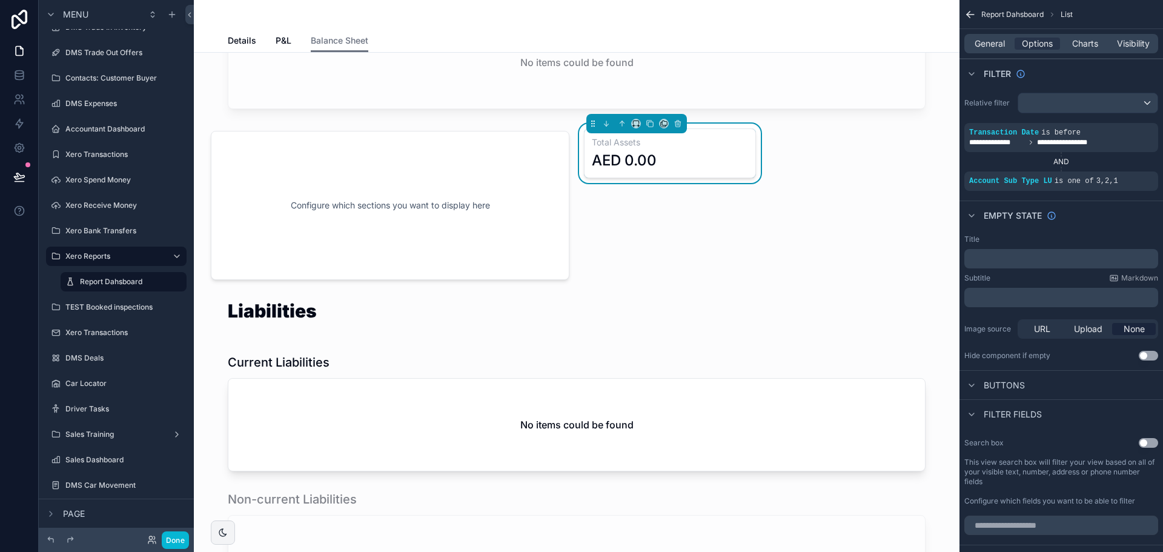
scroll to position [666, 0]
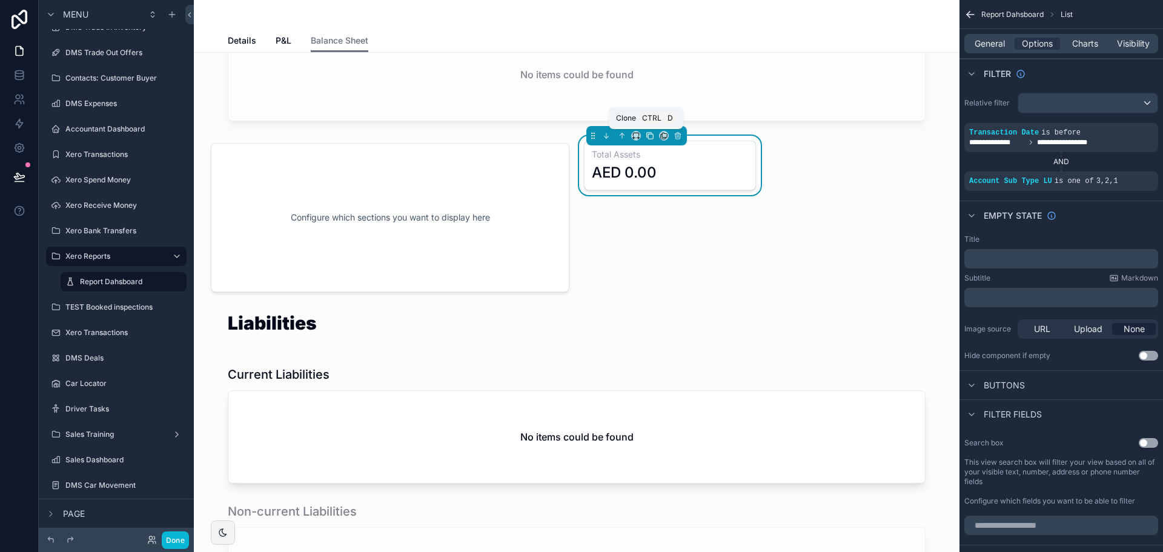
click at [648, 135] on icon "scrollable content" at bounding box center [650, 136] width 5 height 5
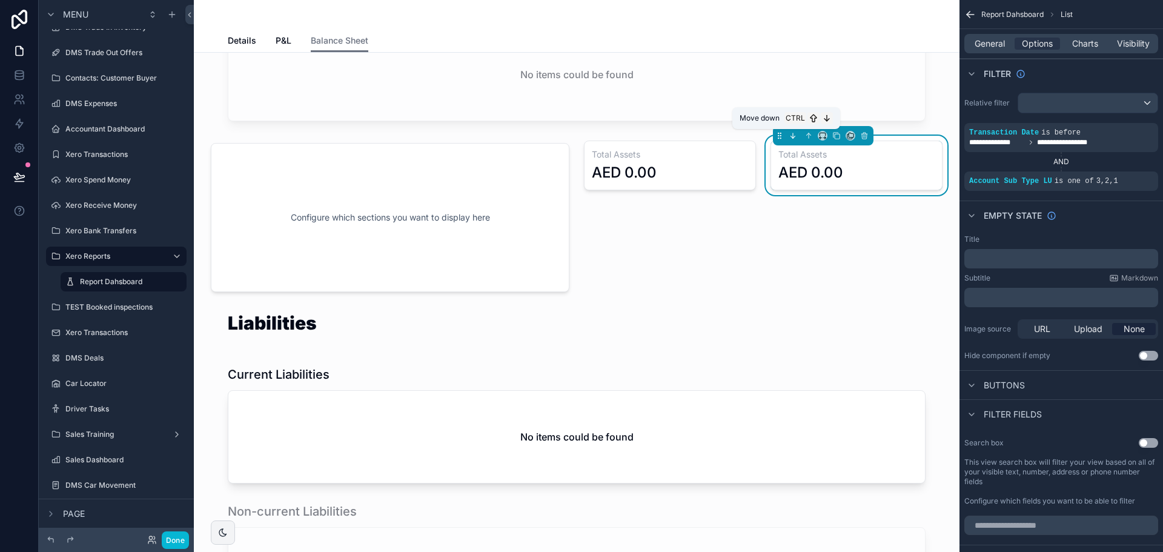
click at [789, 135] on icon "scrollable content" at bounding box center [793, 135] width 8 height 8
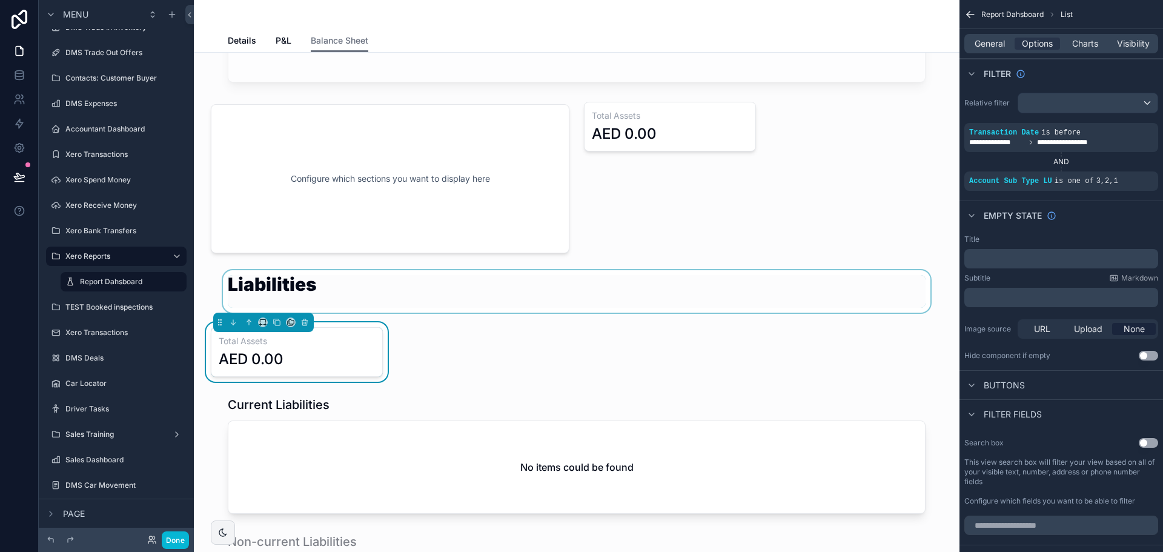
scroll to position [727, 0]
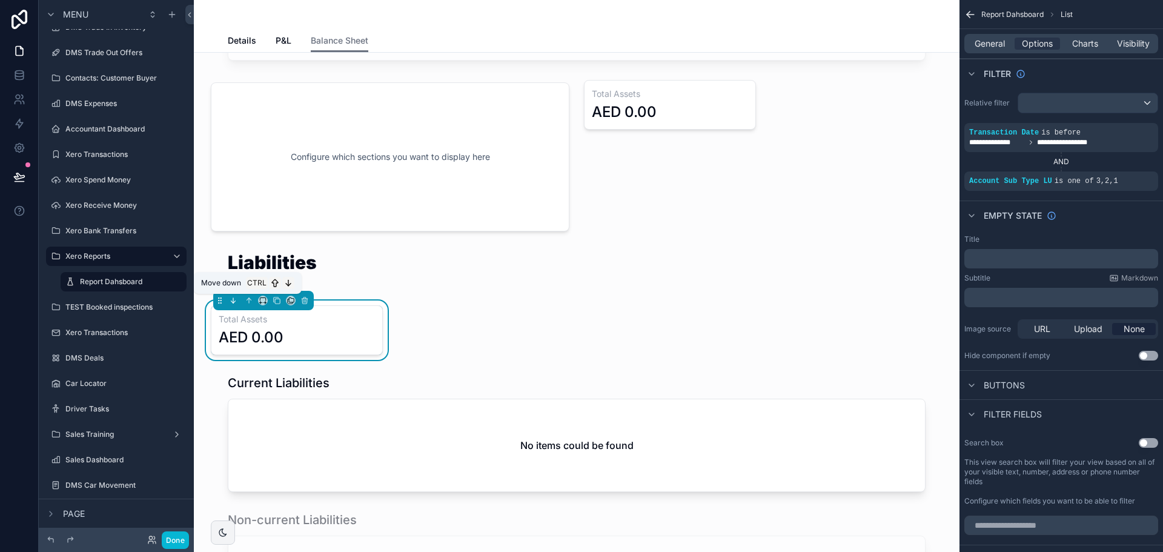
click at [236, 303] on icon "scrollable content" at bounding box center [233, 300] width 8 height 8
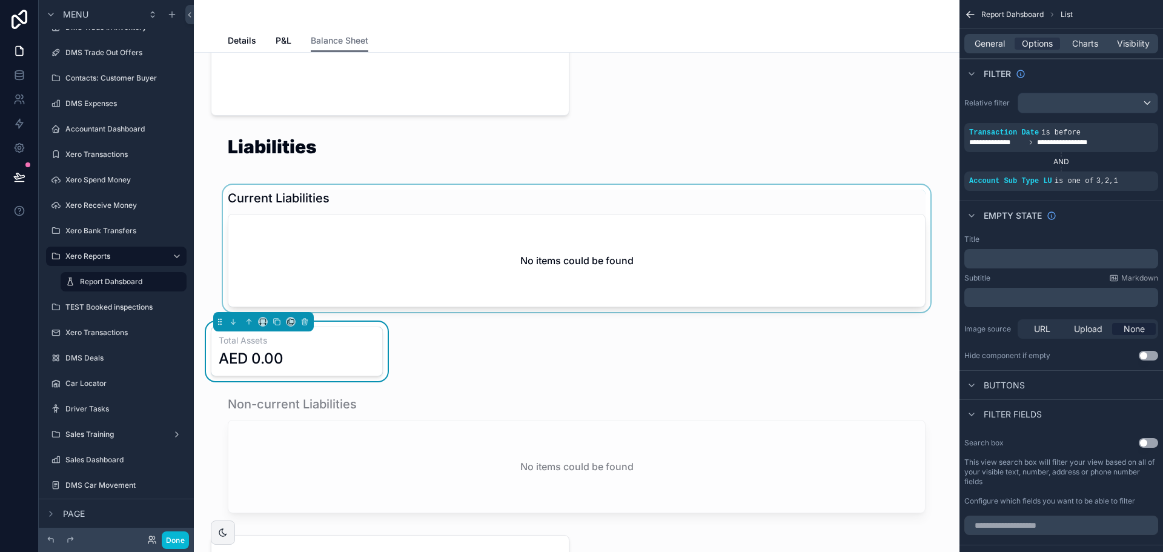
scroll to position [848, 0]
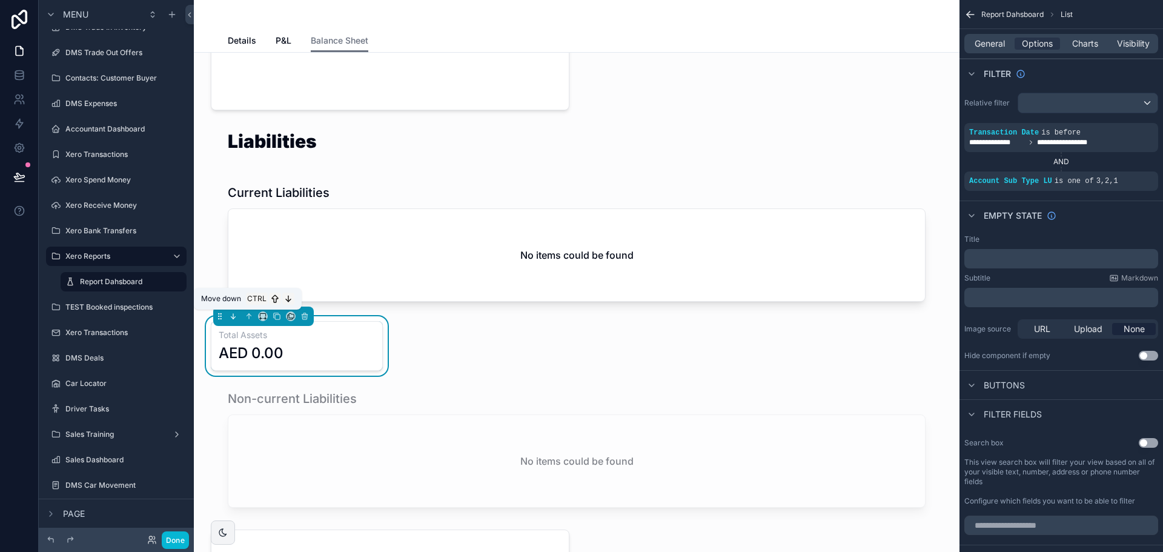
click at [235, 318] on icon "scrollable content" at bounding box center [233, 316] width 8 height 8
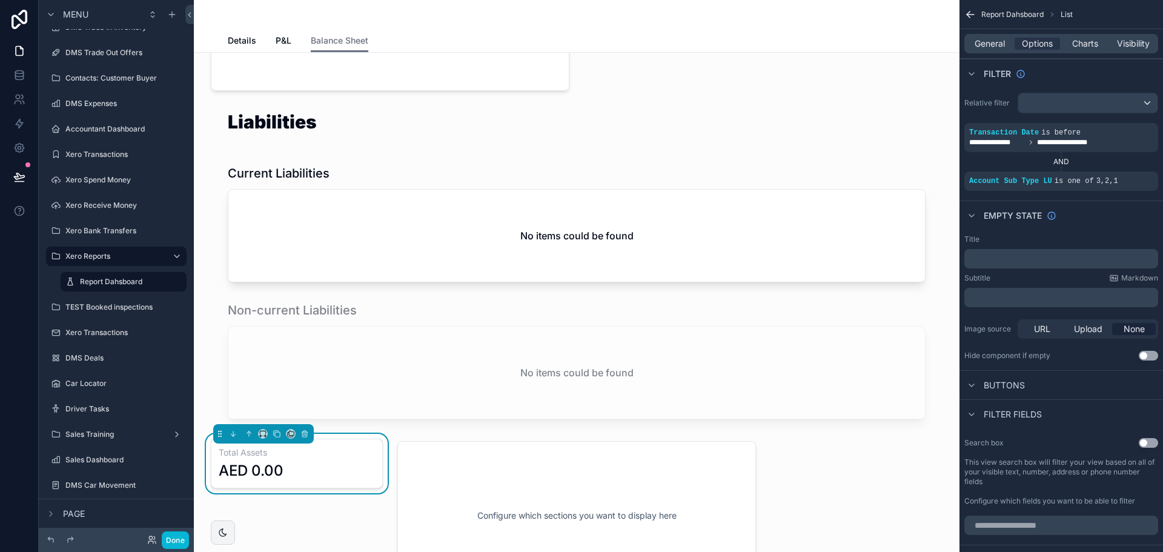
scroll to position [969, 0]
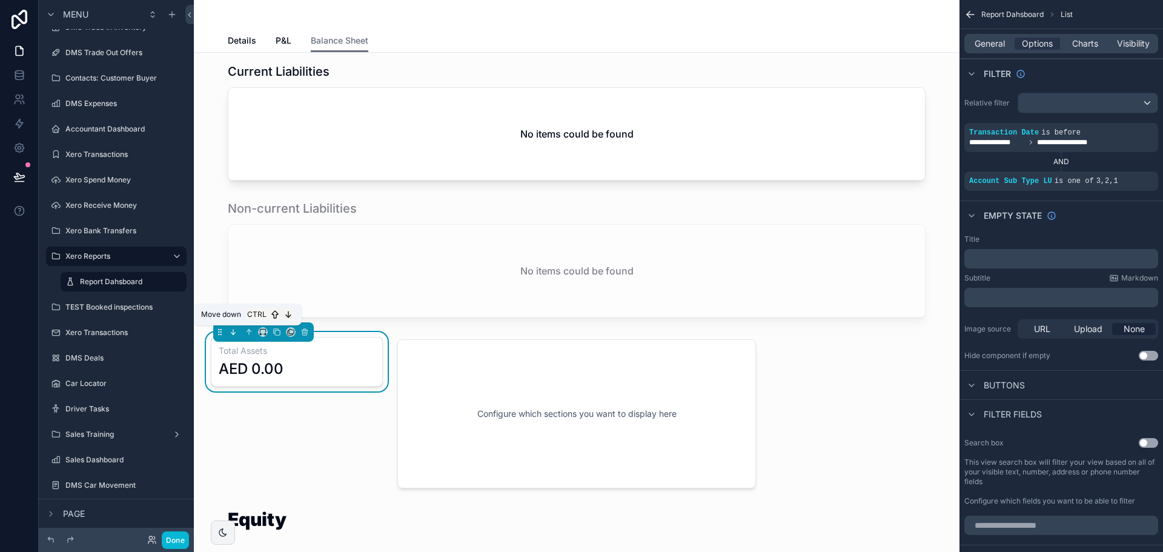
click at [237, 336] on button "scrollable content" at bounding box center [233, 331] width 13 height 13
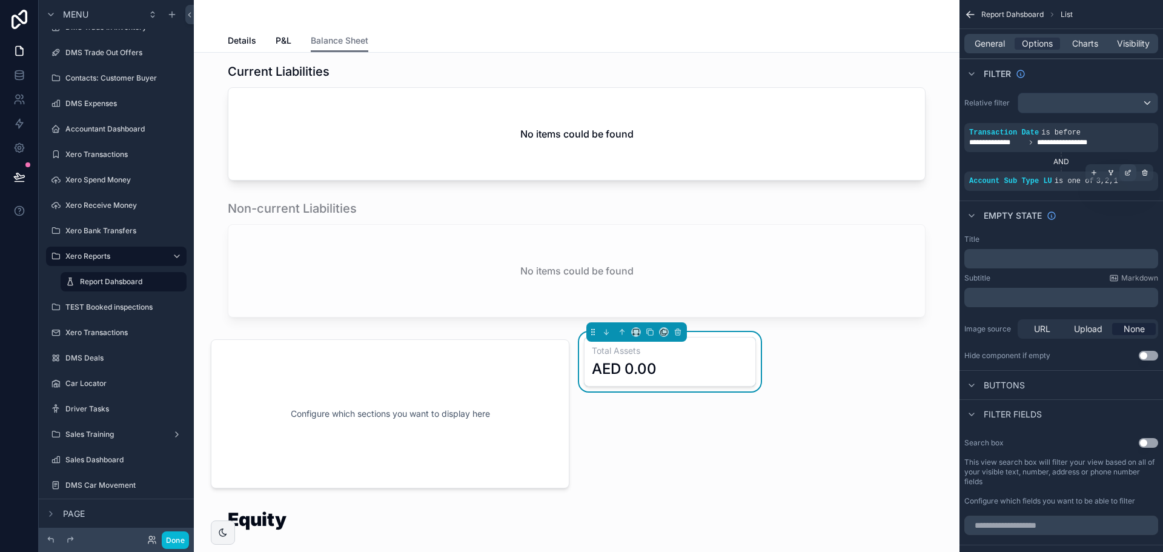
click at [1132, 174] on div "scrollable content" at bounding box center [1127, 172] width 17 height 17
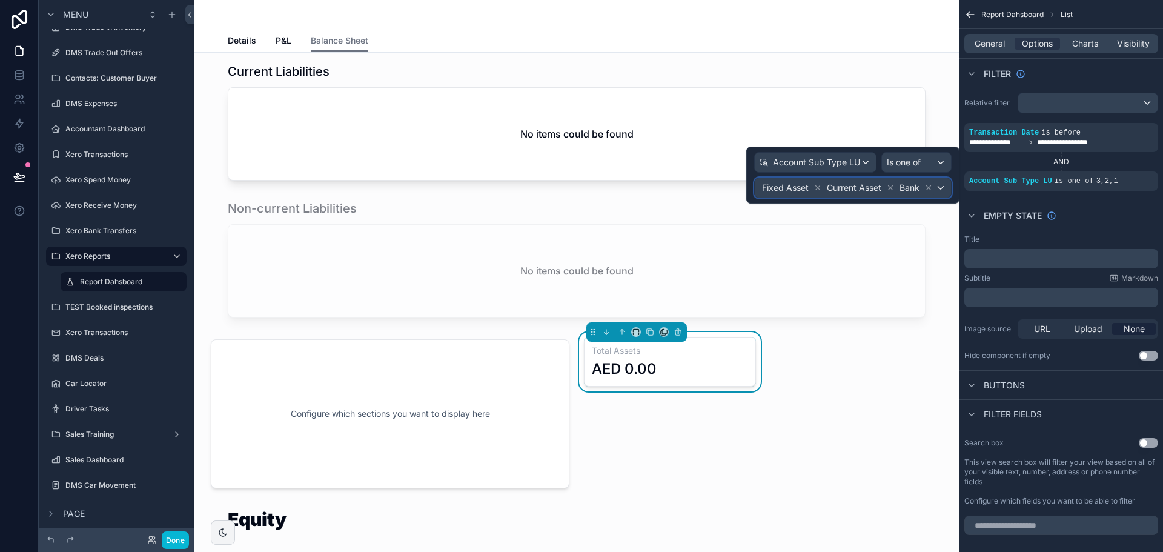
click at [942, 187] on div "Fixed Asset Current Asset Bank" at bounding box center [853, 187] width 196 height 19
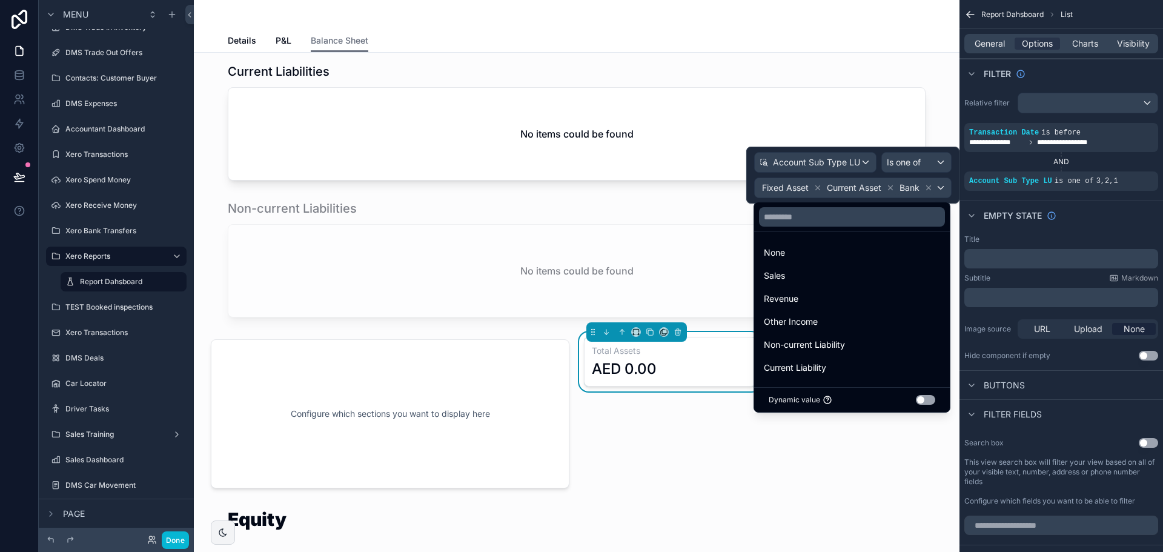
click at [815, 188] on div at bounding box center [852, 175] width 213 height 57
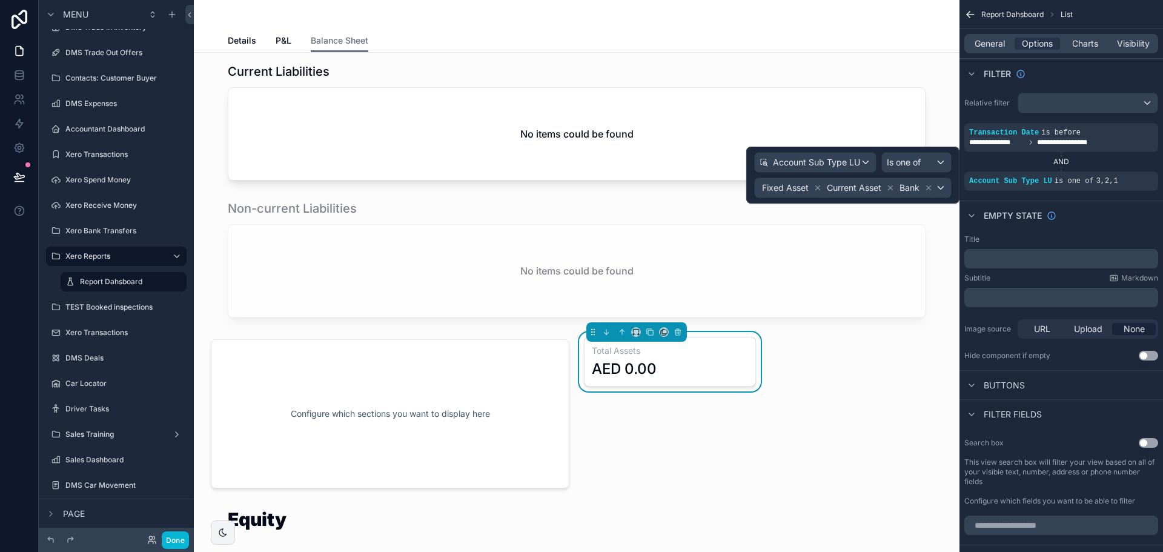
click at [815, 188] on icon at bounding box center [817, 188] width 8 height 8
click at [816, 188] on icon at bounding box center [818, 188] width 8 height 8
click at [795, 187] on span "Current Asset" at bounding box center [804, 188] width 55 height 12
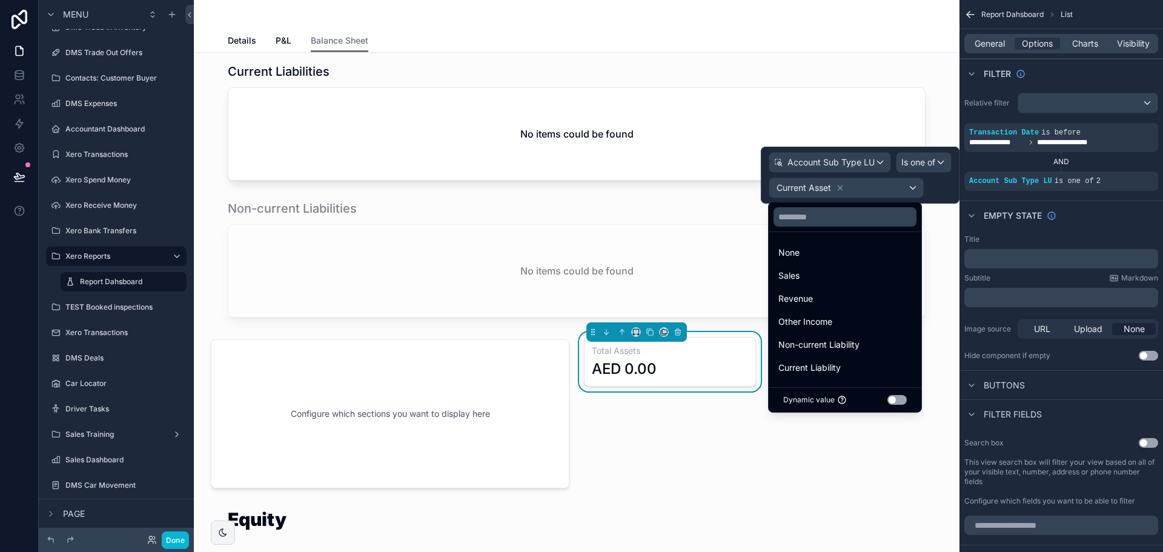
click at [841, 188] on div at bounding box center [860, 175] width 199 height 57
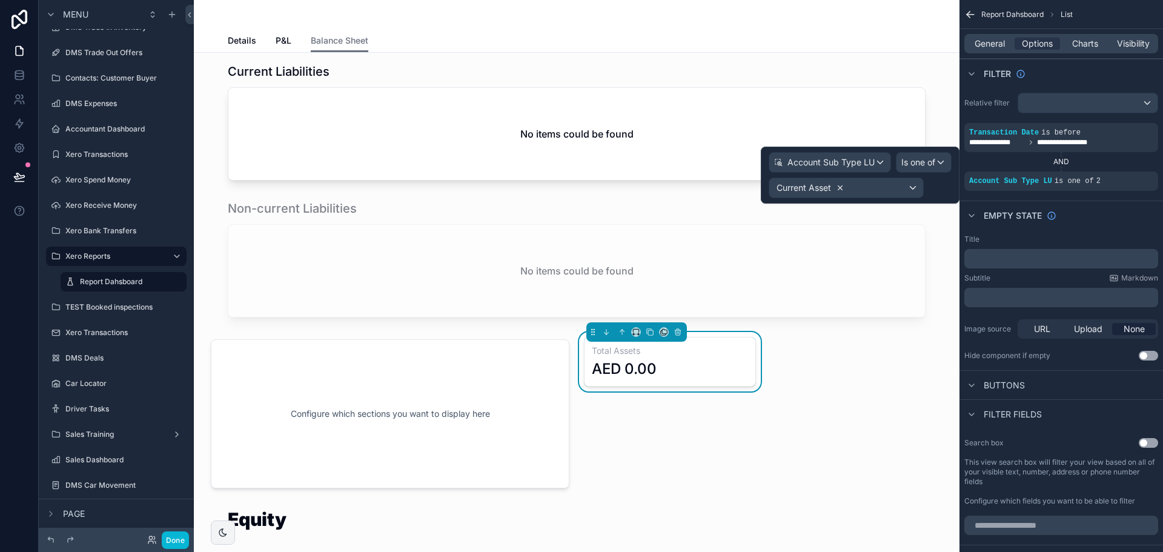
click at [840, 188] on icon at bounding box center [840, 188] width 4 height 4
click at [886, 192] on div "Some value" at bounding box center [846, 187] width 154 height 19
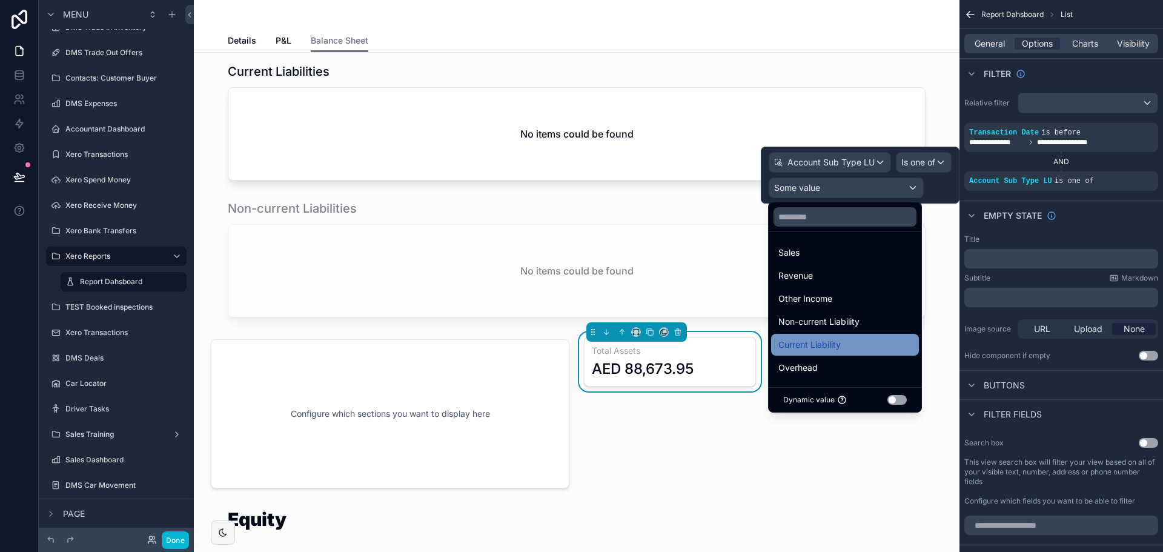
click at [826, 346] on span "Current Liability" at bounding box center [809, 344] width 62 height 15
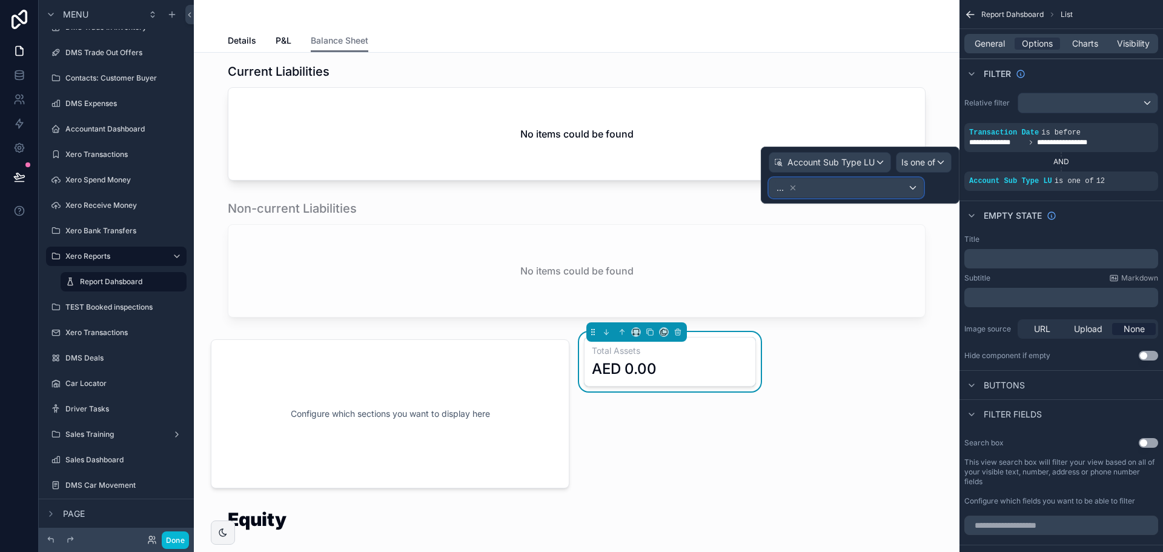
click at [912, 186] on div "..." at bounding box center [846, 187] width 154 height 19
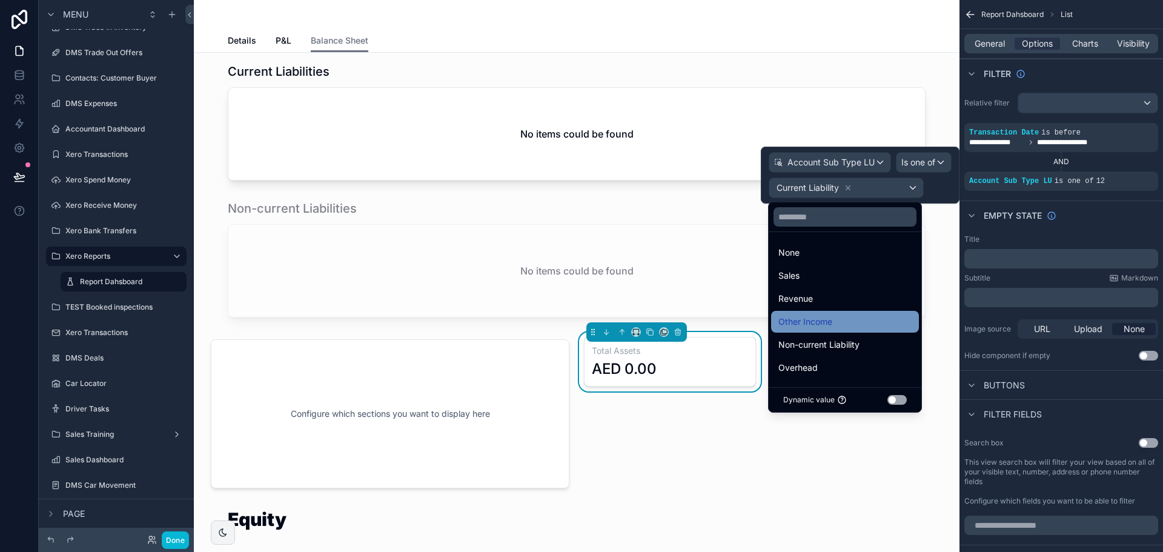
click at [855, 337] on span "Non-current Liability" at bounding box center [818, 344] width 81 height 15
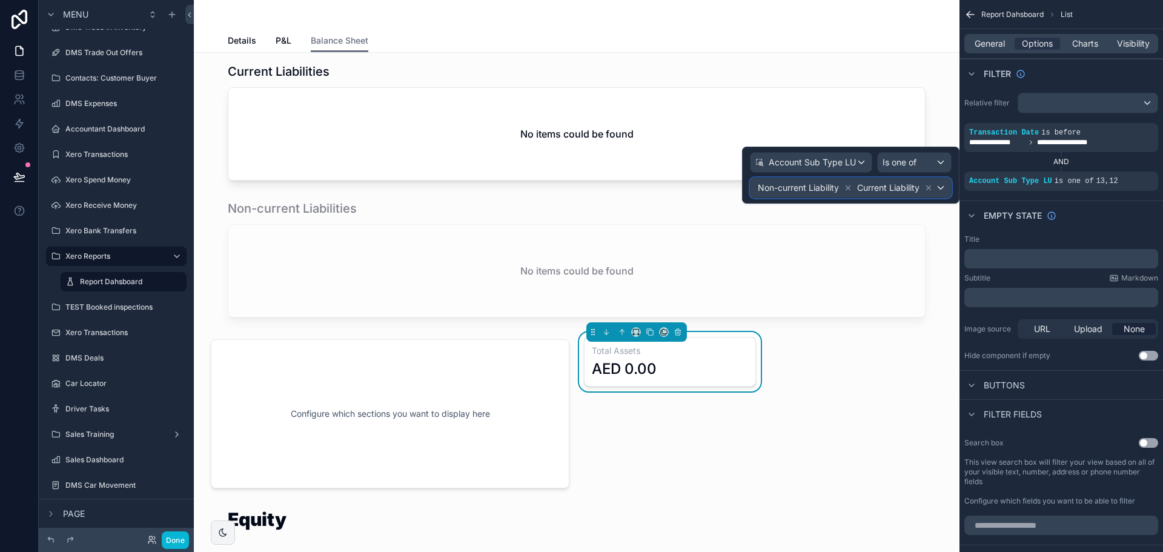
click at [912, 191] on span "Current Liability" at bounding box center [888, 188] width 62 height 12
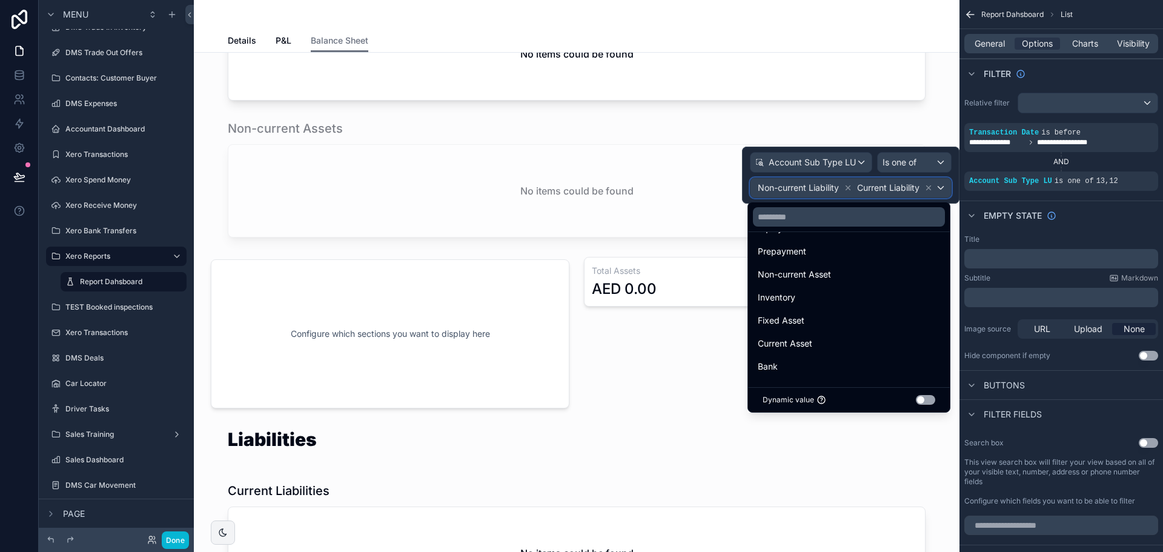
scroll to position [545, 0]
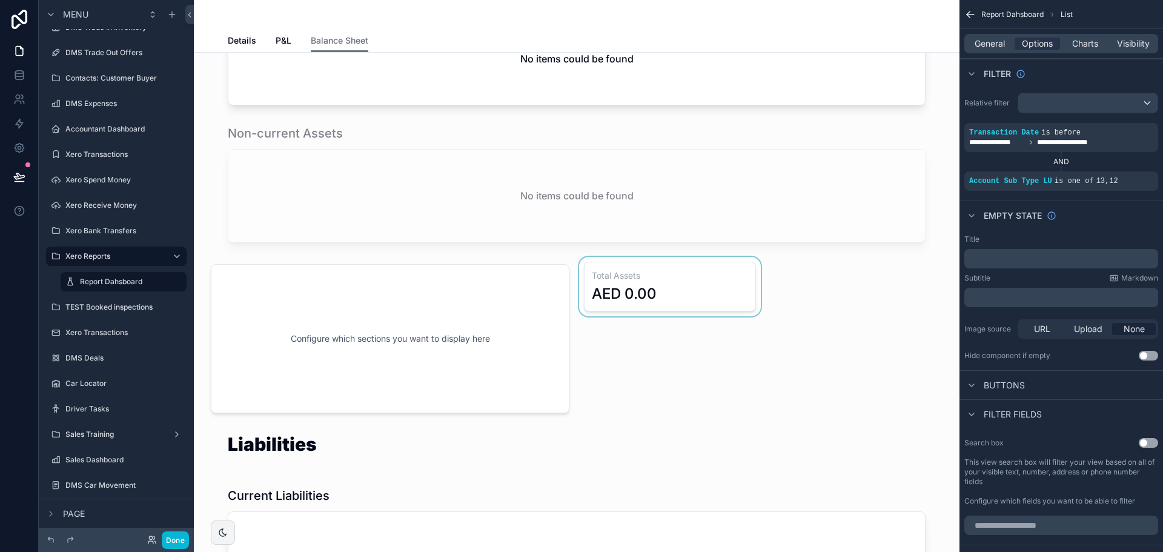
click at [653, 276] on div "scrollable content" at bounding box center [670, 339] width 187 height 164
click at [1128, 174] on icon "scrollable content" at bounding box center [1127, 172] width 7 height 7
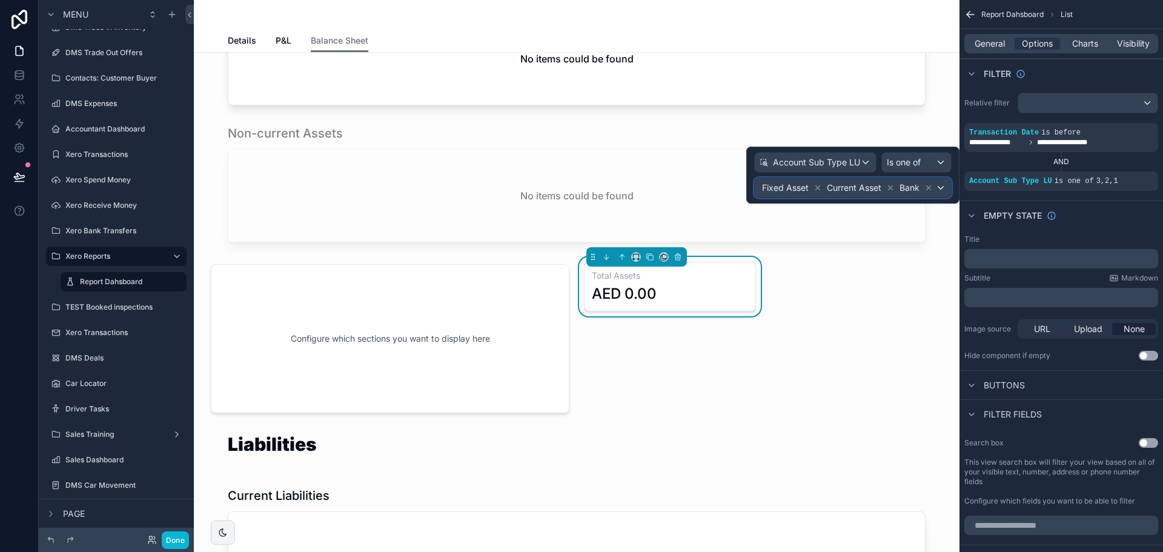
click at [944, 190] on div "Fixed Asset Current Asset Bank" at bounding box center [853, 187] width 196 height 19
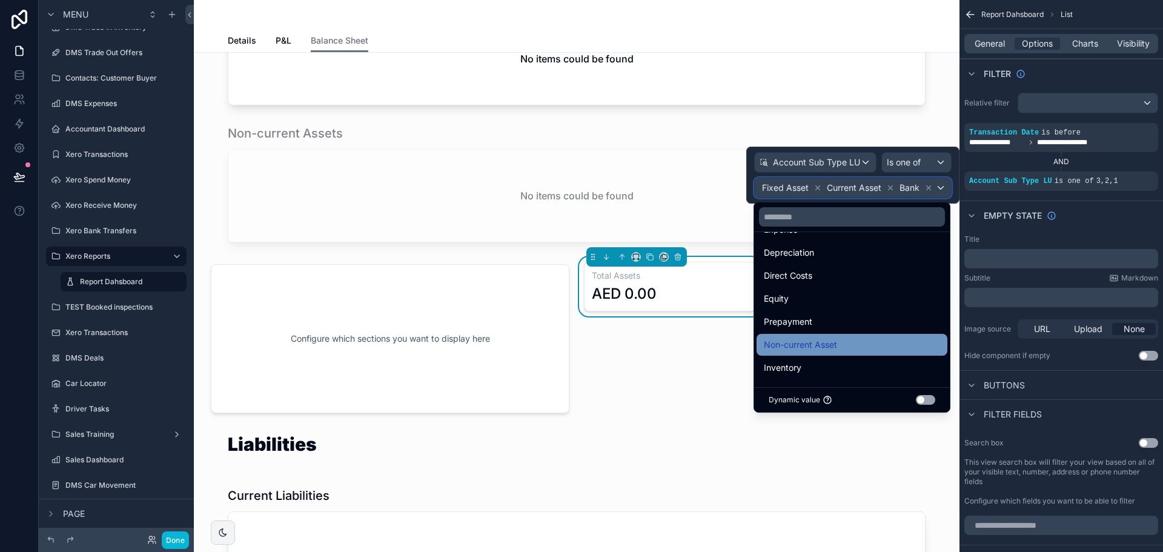
scroll to position [185, 0]
click at [865, 348] on div "Non-current Asset" at bounding box center [852, 343] width 176 height 15
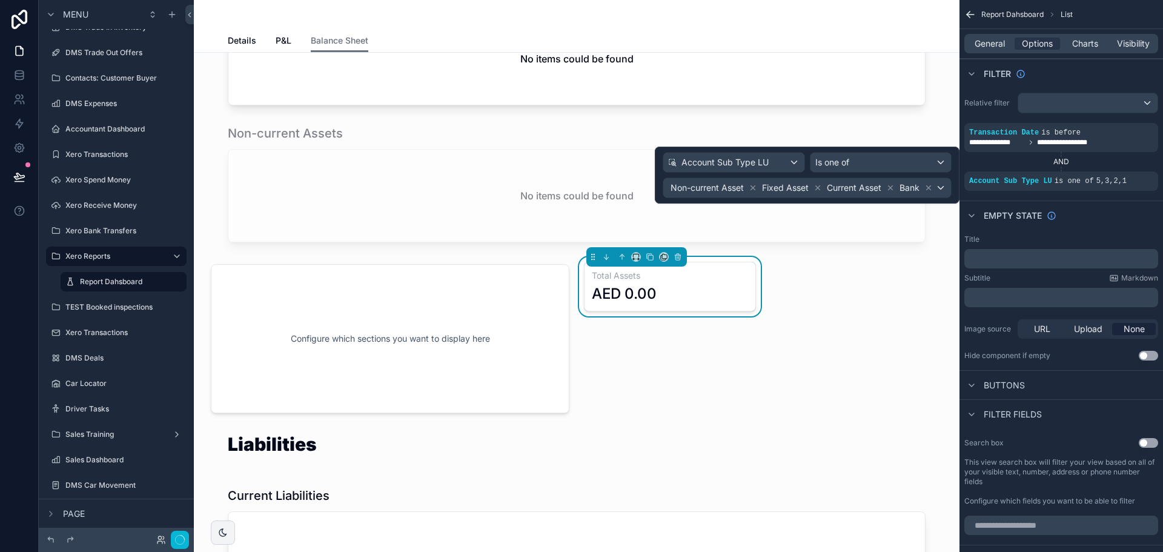
click at [660, 369] on div "Total Assets AED 0.00" at bounding box center [670, 339] width 187 height 164
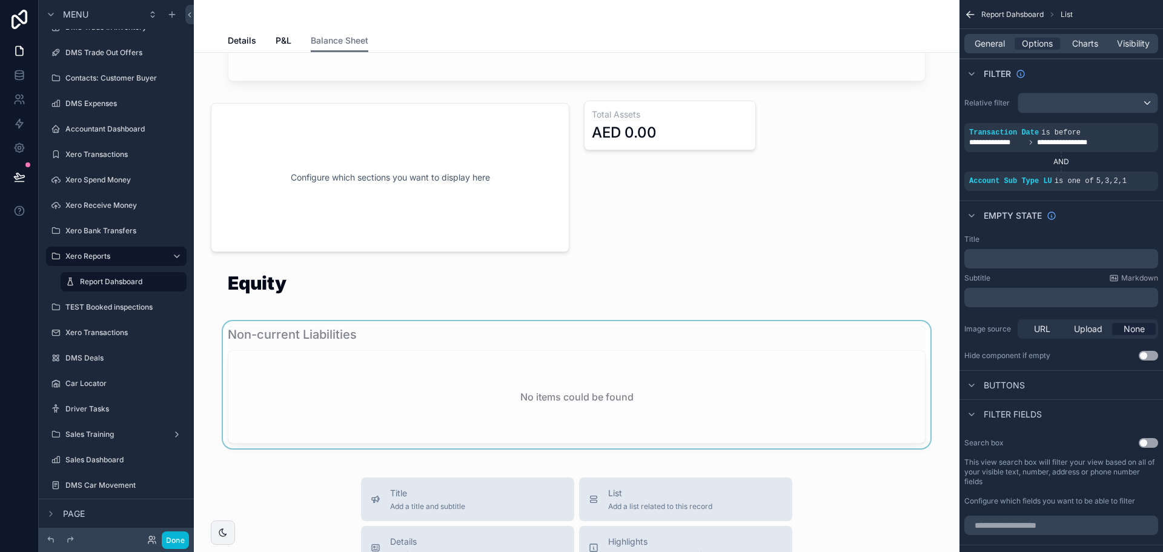
scroll to position [1211, 0]
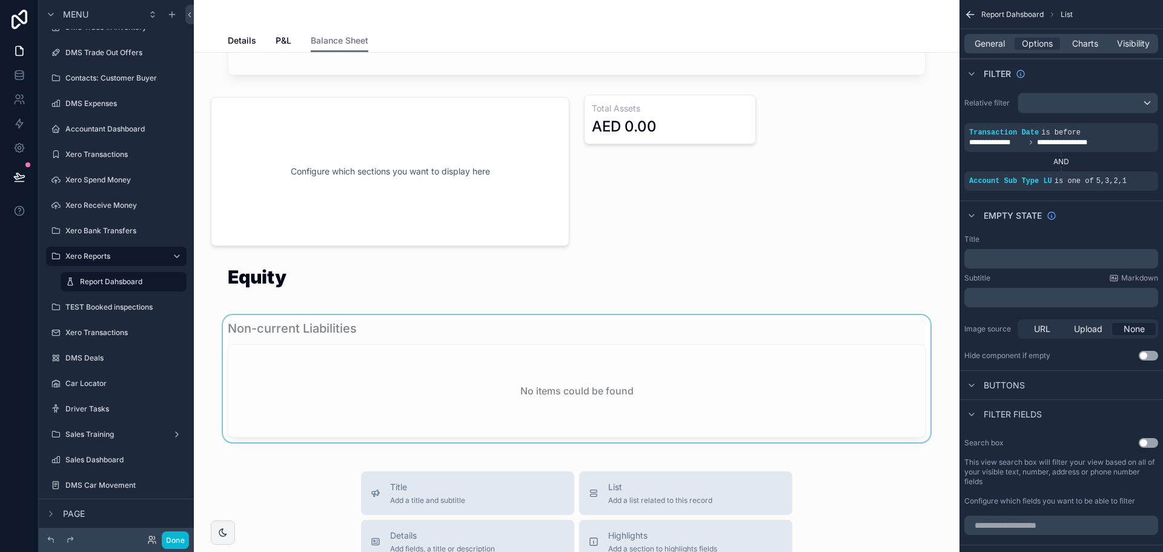
click at [416, 382] on div "scrollable content" at bounding box center [577, 378] width 746 height 127
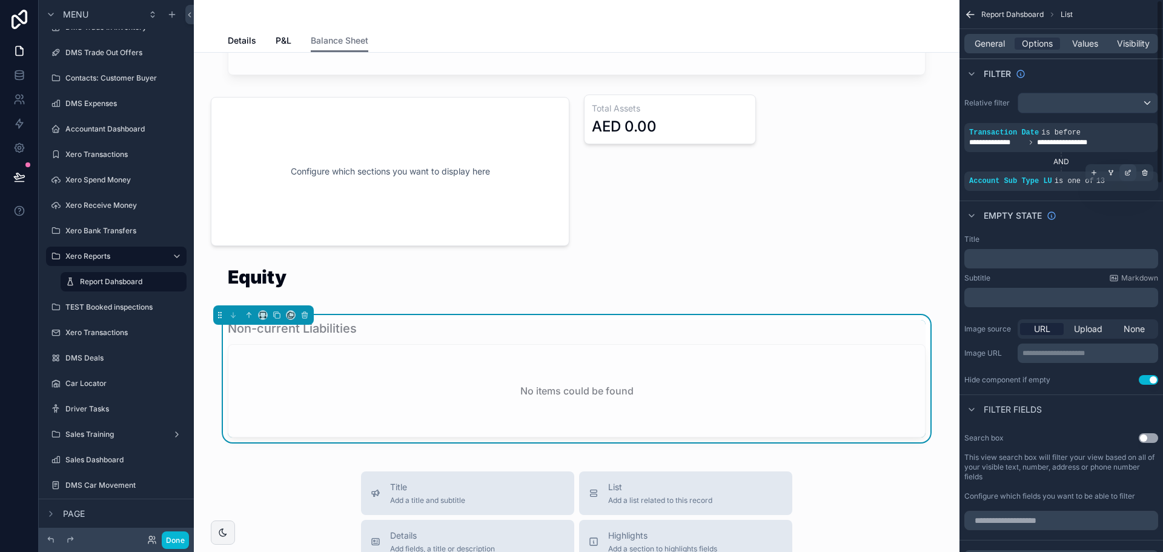
click at [1128, 174] on icon "scrollable content" at bounding box center [1127, 172] width 7 height 7
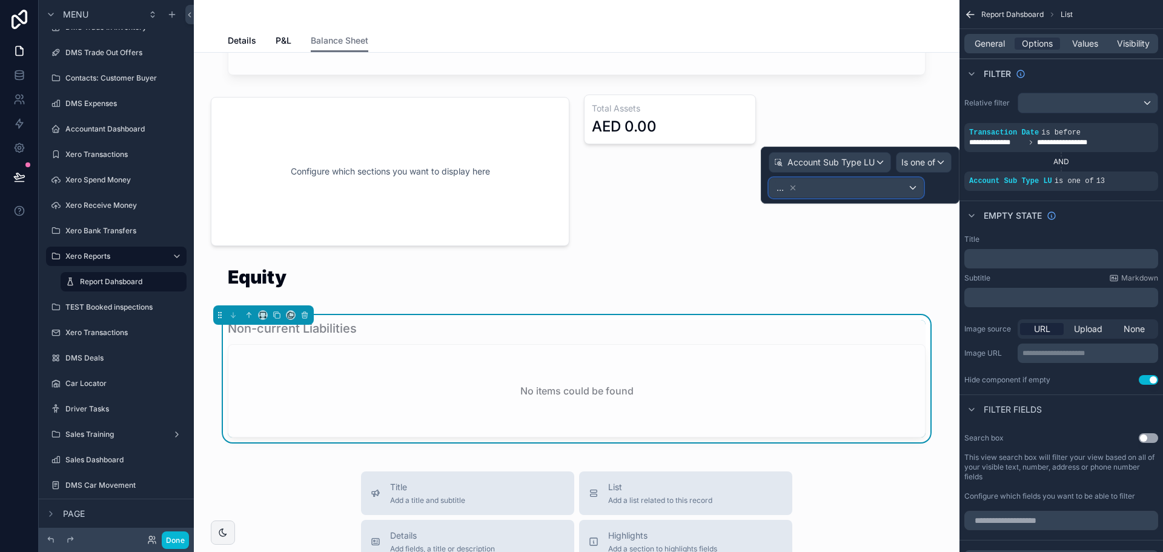
click at [851, 185] on div "..." at bounding box center [846, 187] width 154 height 19
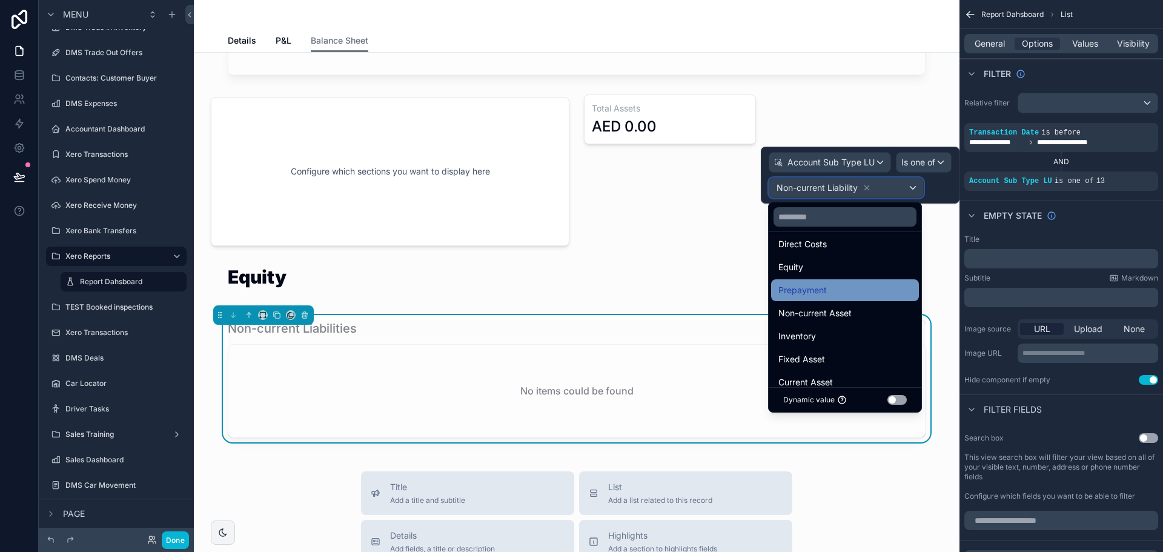
scroll to position [171, 0]
click at [834, 287] on div "Equity" at bounding box center [844, 289] width 133 height 15
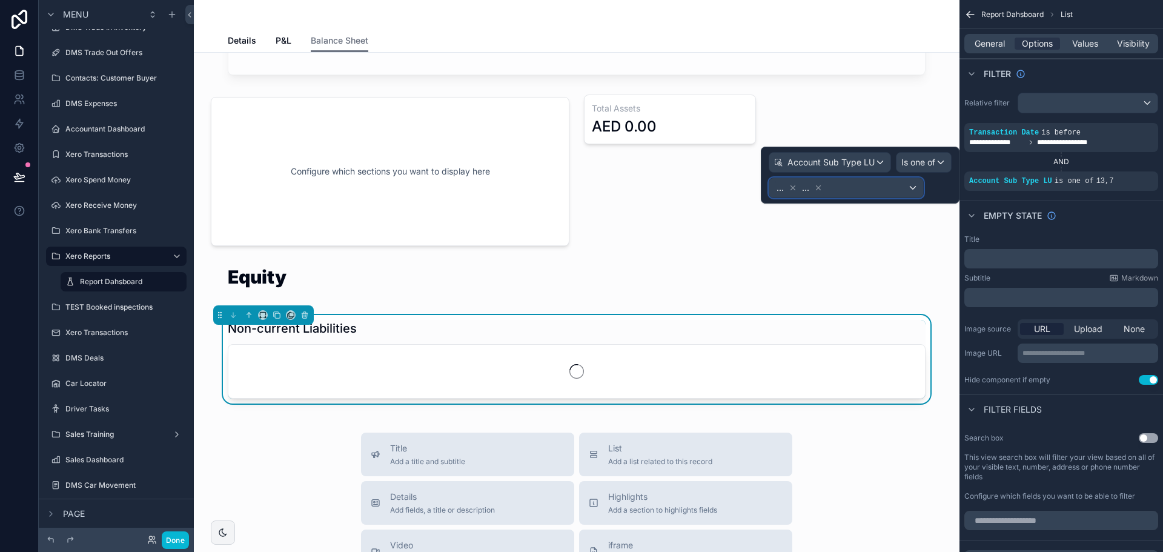
click at [853, 185] on div "... ..." at bounding box center [846, 187] width 154 height 19
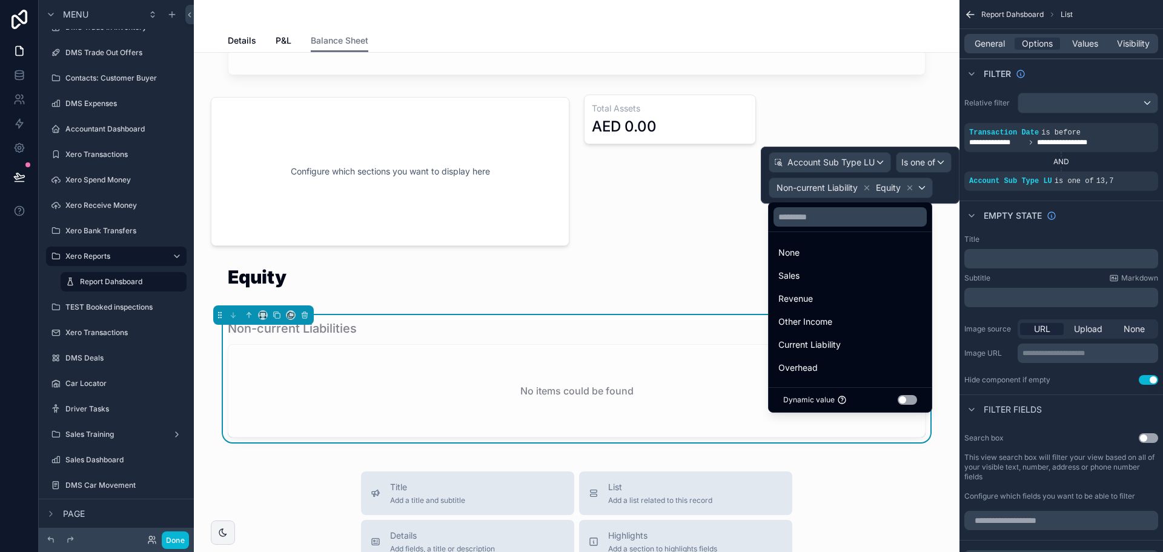
click at [866, 188] on div at bounding box center [860, 175] width 199 height 57
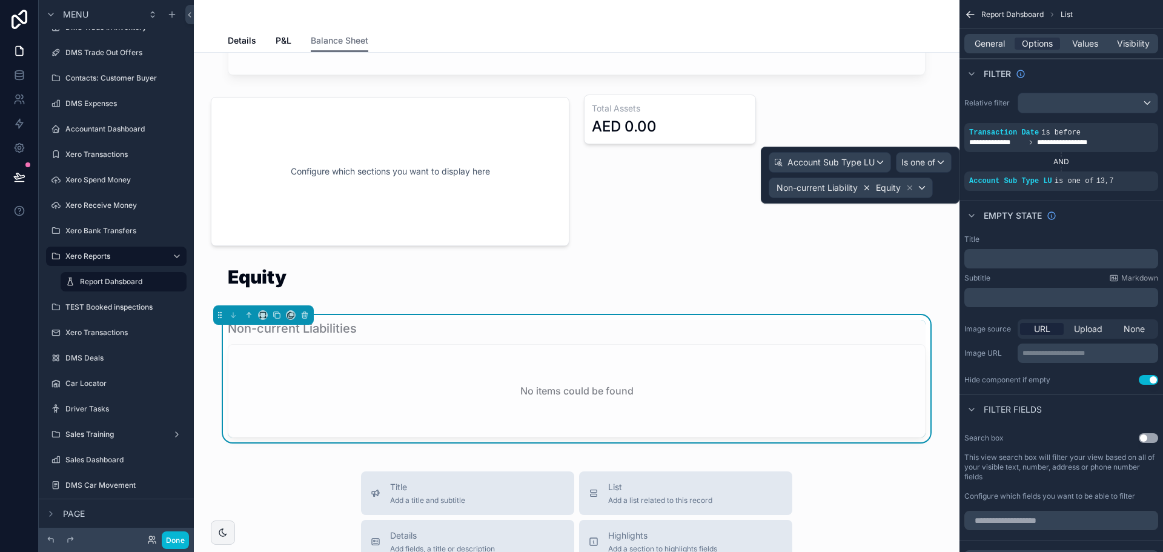
click at [866, 188] on icon at bounding box center [867, 188] width 4 height 4
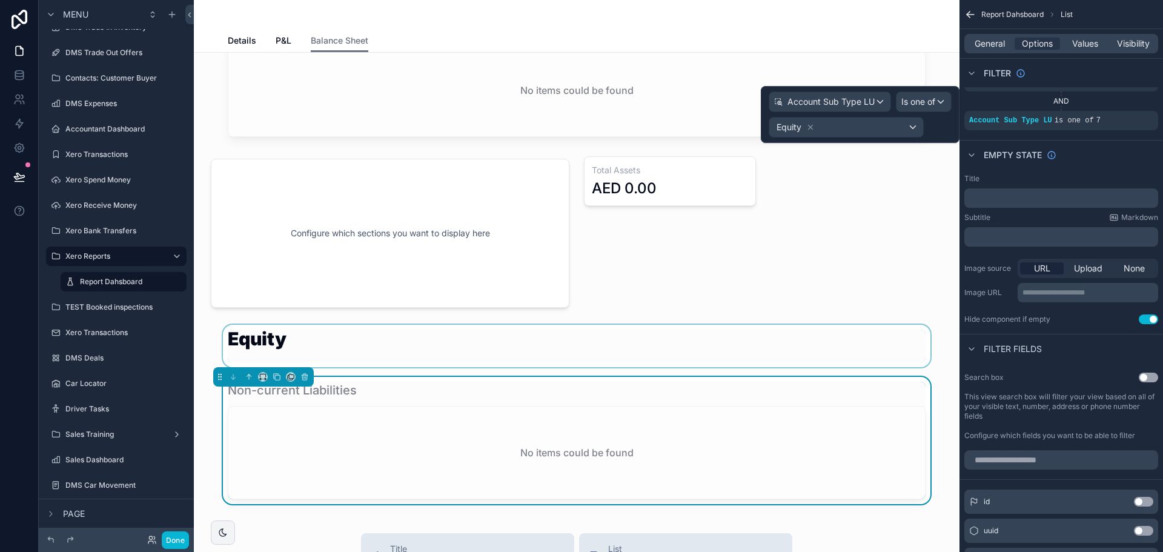
scroll to position [1151, 0]
click at [623, 162] on div "scrollable content" at bounding box center [670, 232] width 187 height 164
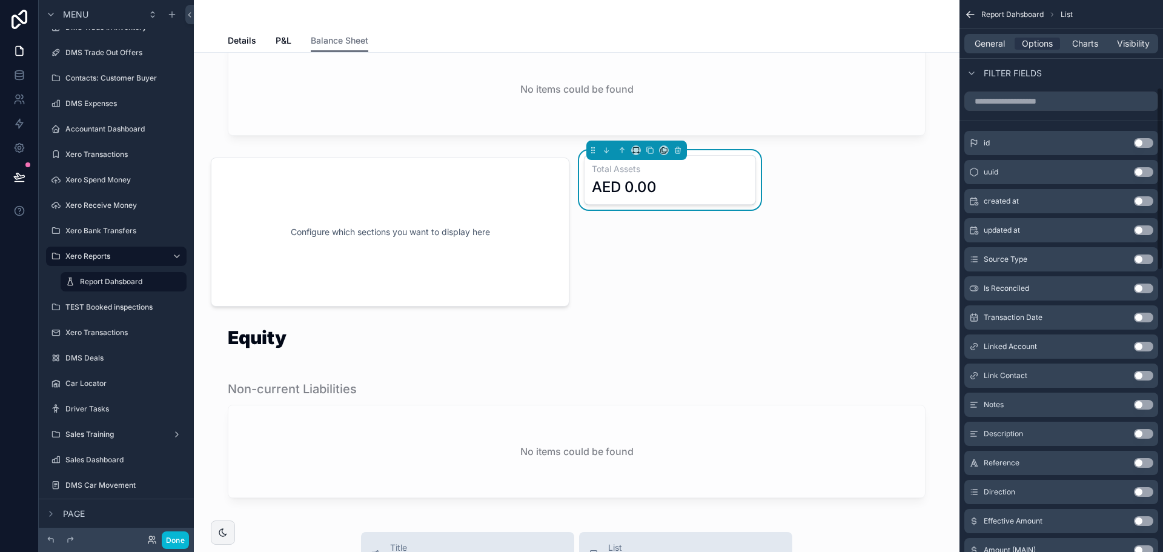
scroll to position [121, 0]
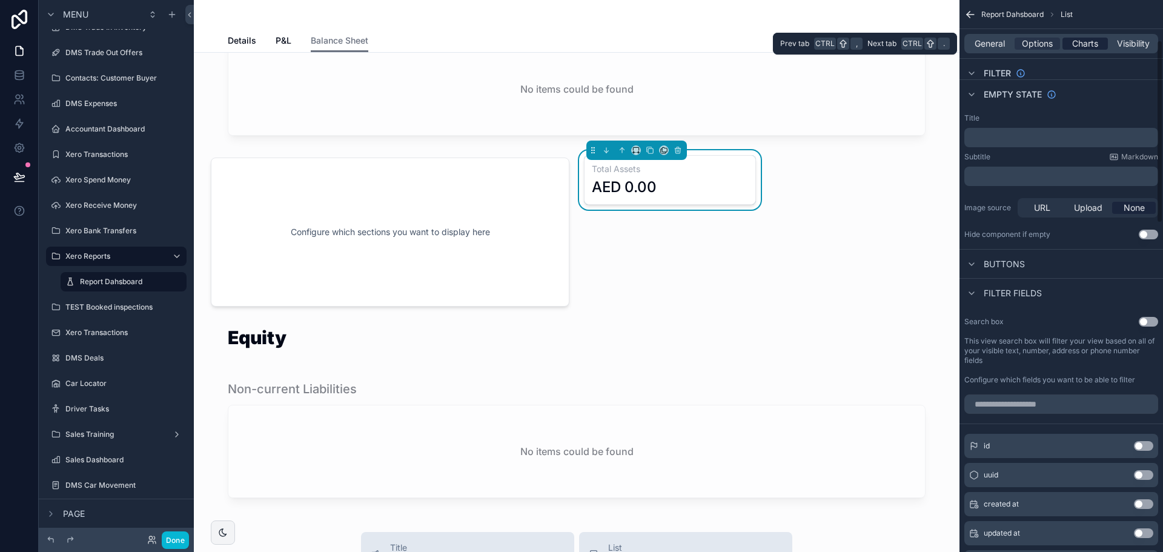
click at [1073, 44] on span "Charts" at bounding box center [1085, 44] width 26 height 12
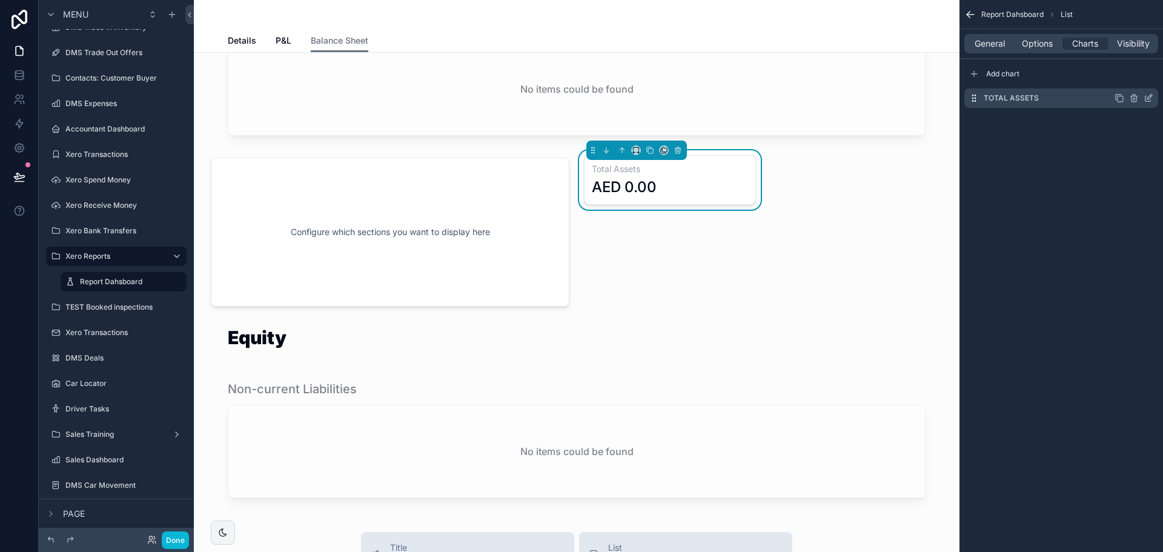
click at [1146, 99] on icon "scrollable content" at bounding box center [1149, 98] width 10 height 10
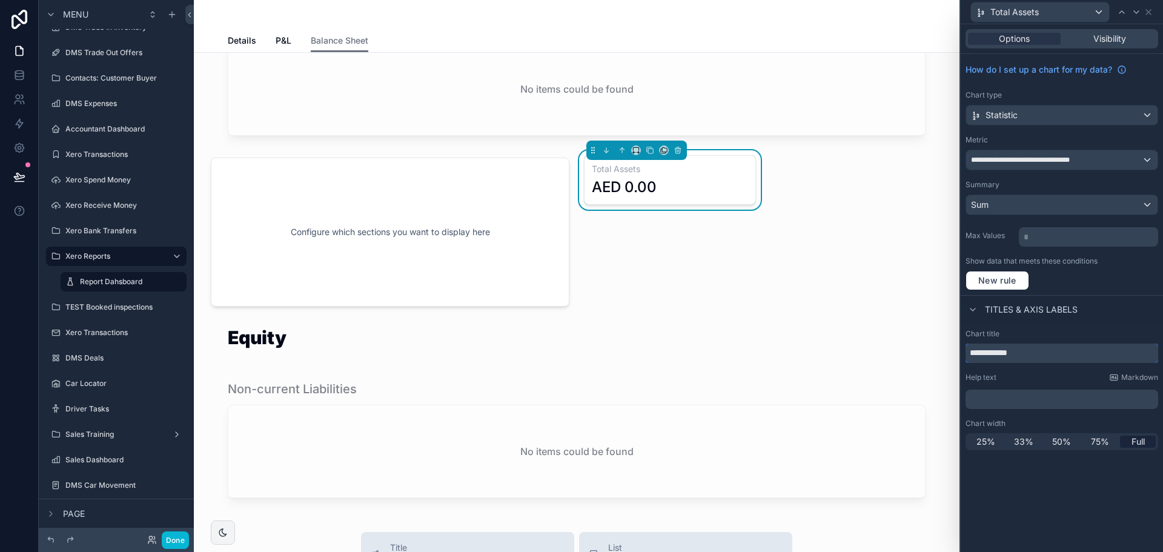
drag, startPoint x: 1019, startPoint y: 357, endPoint x: 994, endPoint y: 350, distance: 25.7
click at [994, 350] on input "**********" at bounding box center [1062, 352] width 193 height 19
click at [1004, 497] on div "**********" at bounding box center [1062, 288] width 202 height 528
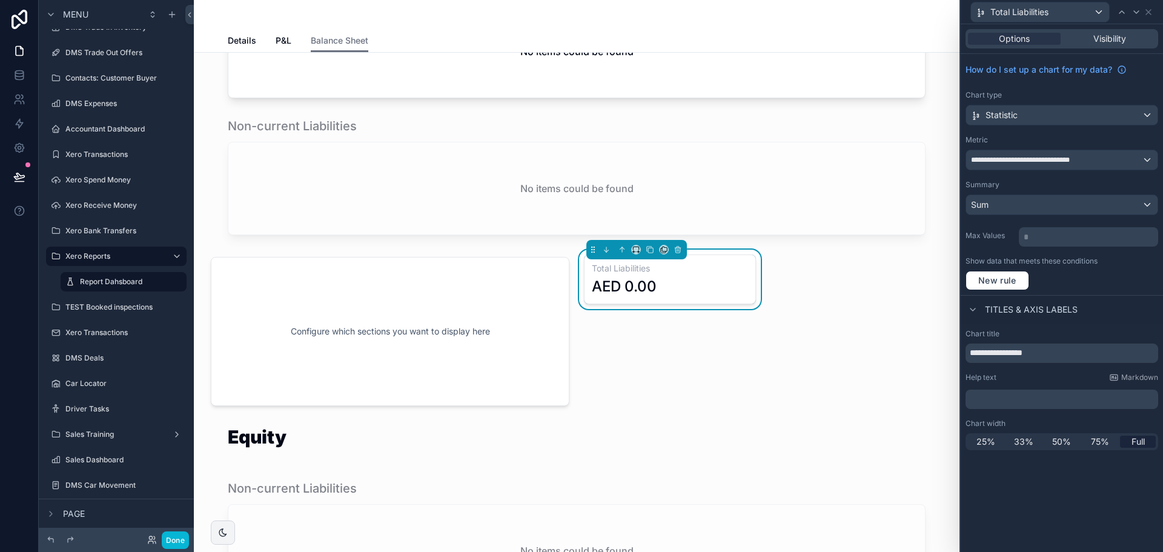
scroll to position [1030, 0]
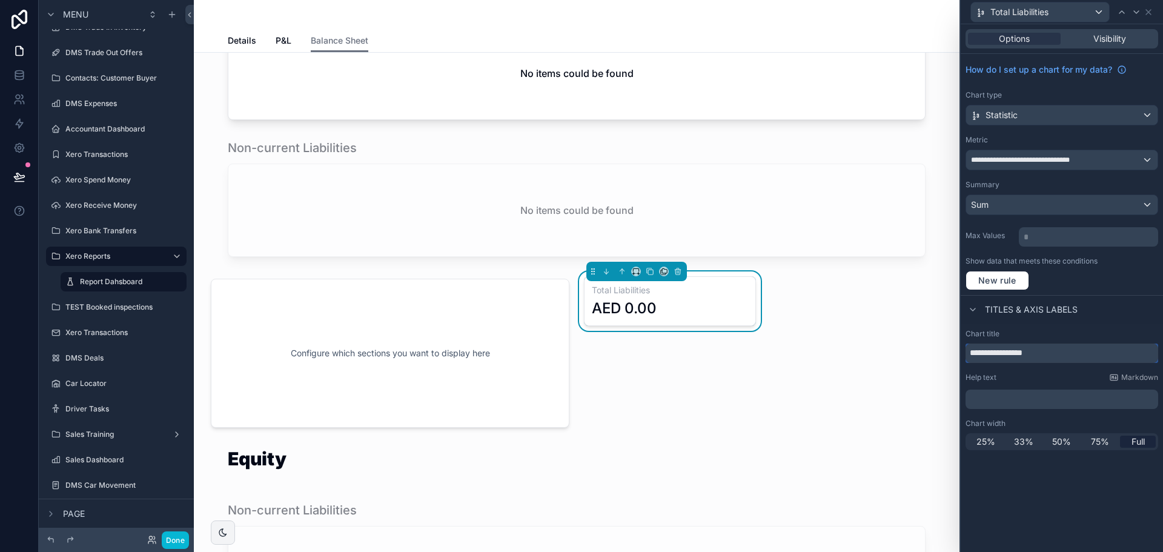
click at [979, 357] on input "**********" at bounding box center [1062, 352] width 193 height 19
click at [968, 355] on input "**********" at bounding box center [1062, 352] width 193 height 19
type input "**********"
click at [1053, 404] on p "﻿" at bounding box center [1062, 399] width 185 height 12
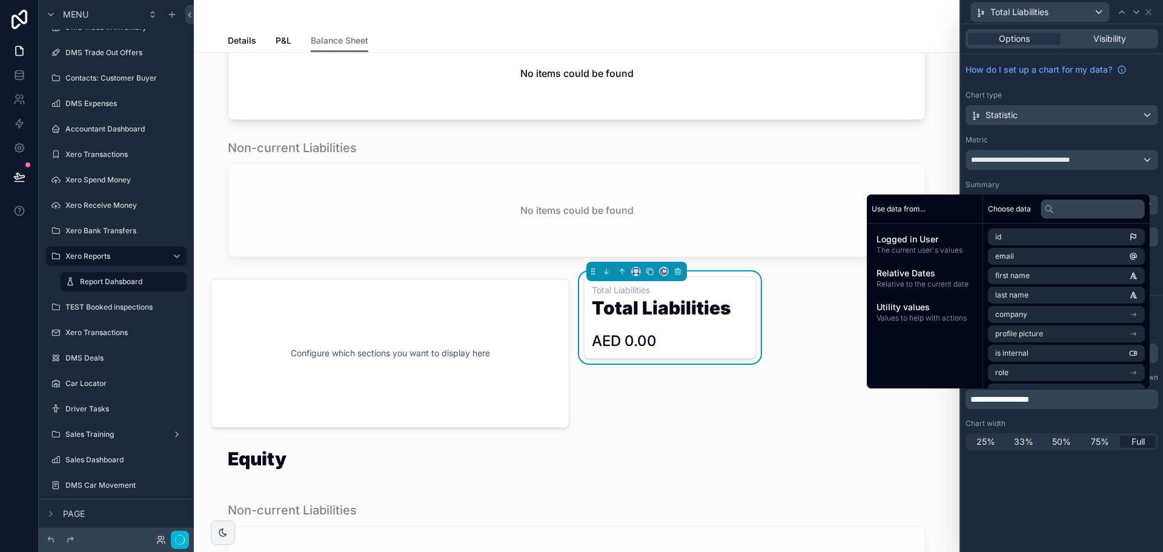
click at [974, 396] on span "**********" at bounding box center [999, 399] width 59 height 8
click at [1007, 489] on div "**********" at bounding box center [1062, 288] width 202 height 528
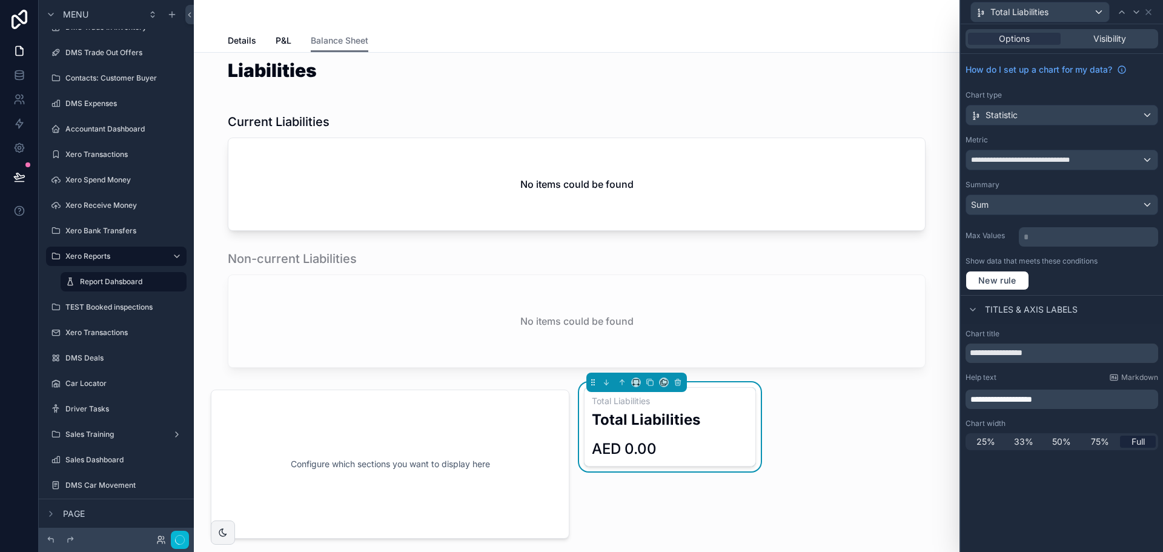
scroll to position [969, 0]
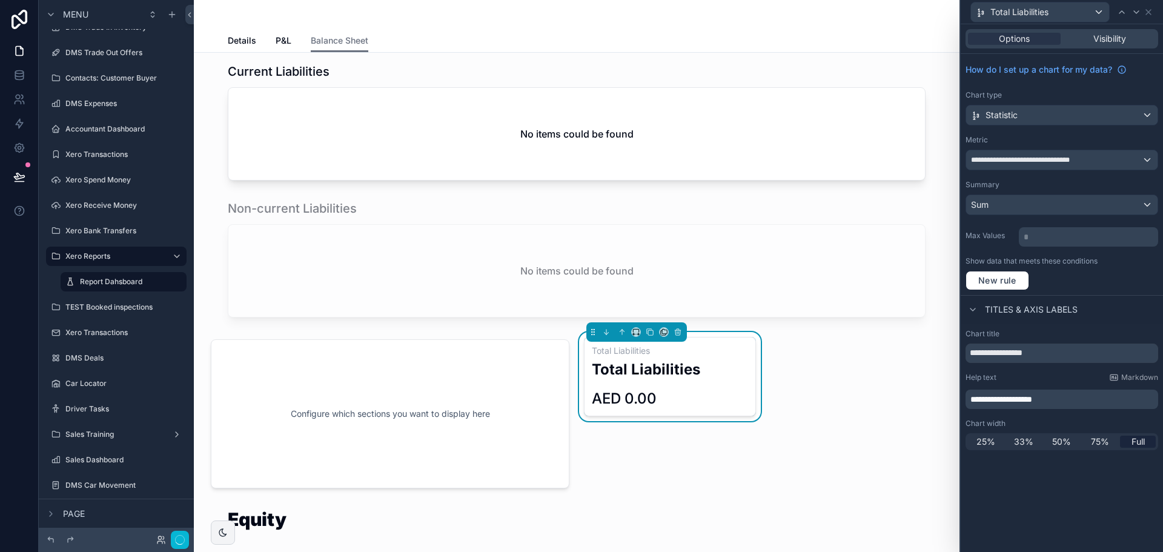
click at [987, 397] on span "**********" at bounding box center [1001, 399] width 62 height 8
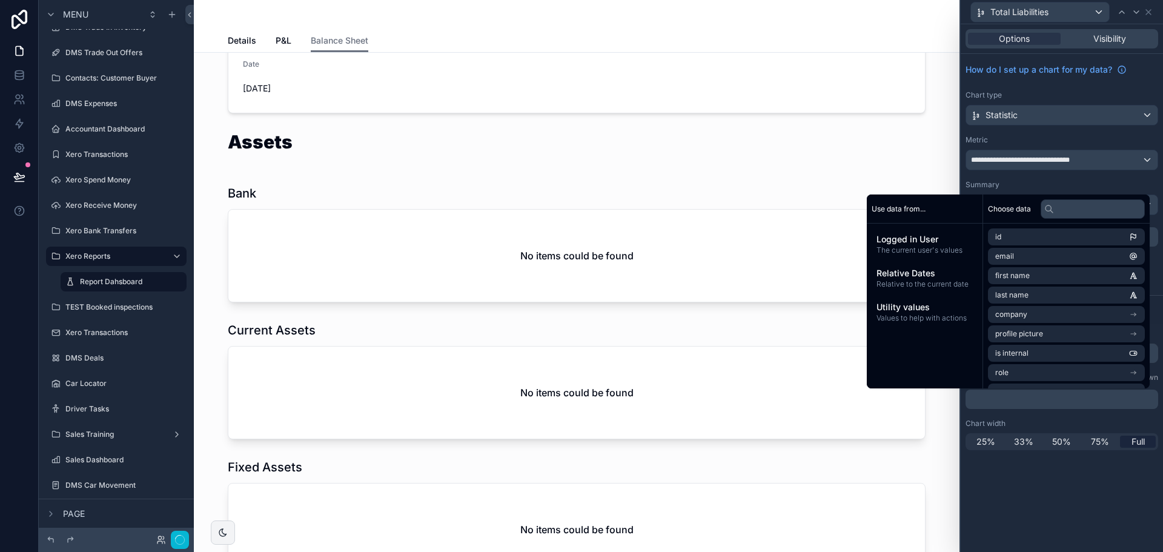
scroll to position [0, 0]
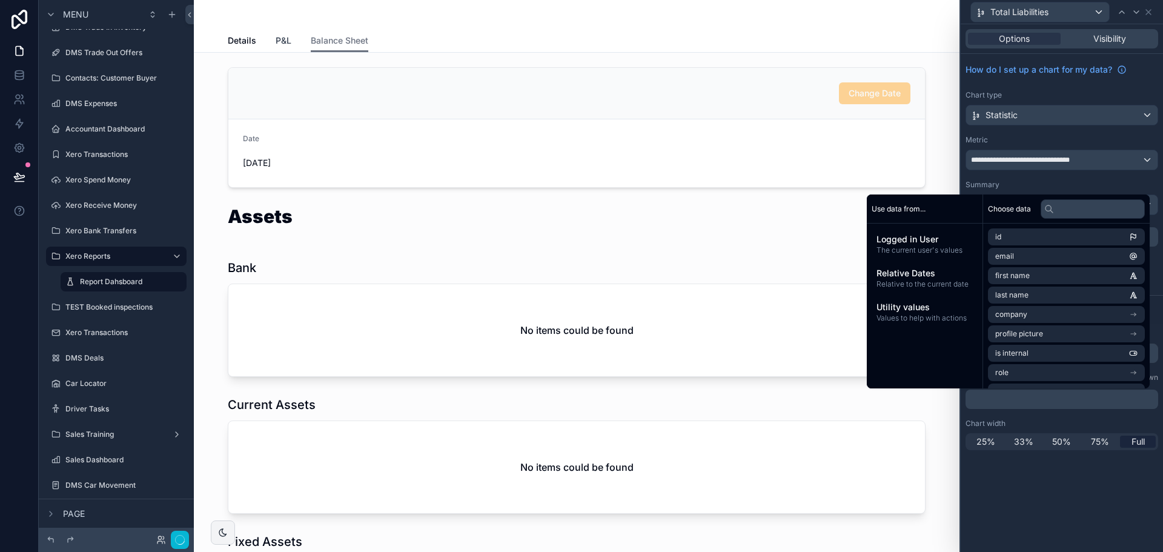
click at [276, 38] on span "P&L" at bounding box center [284, 41] width 16 height 12
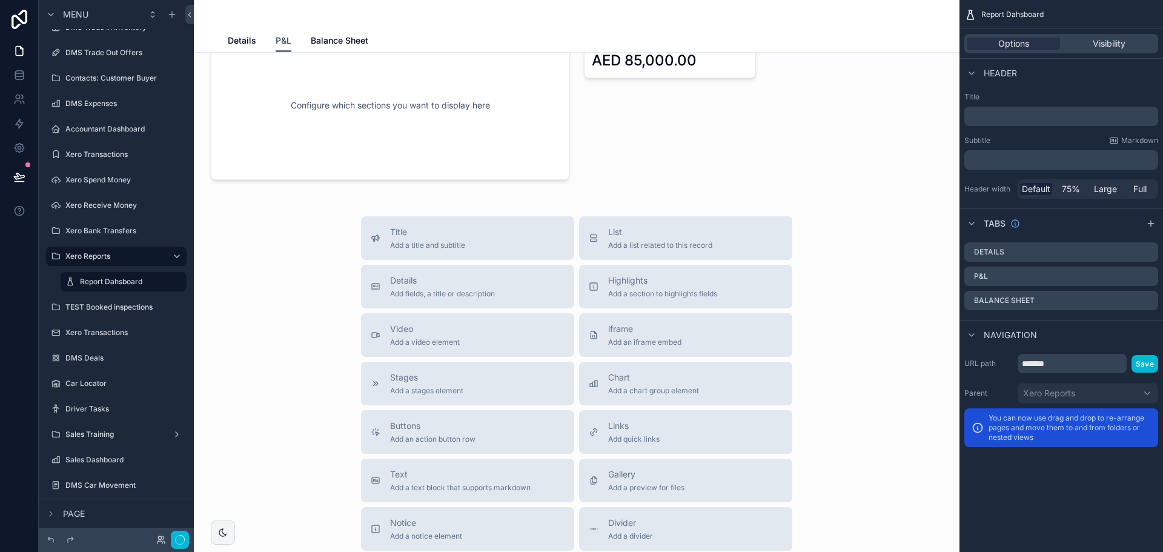
scroll to position [578, 0]
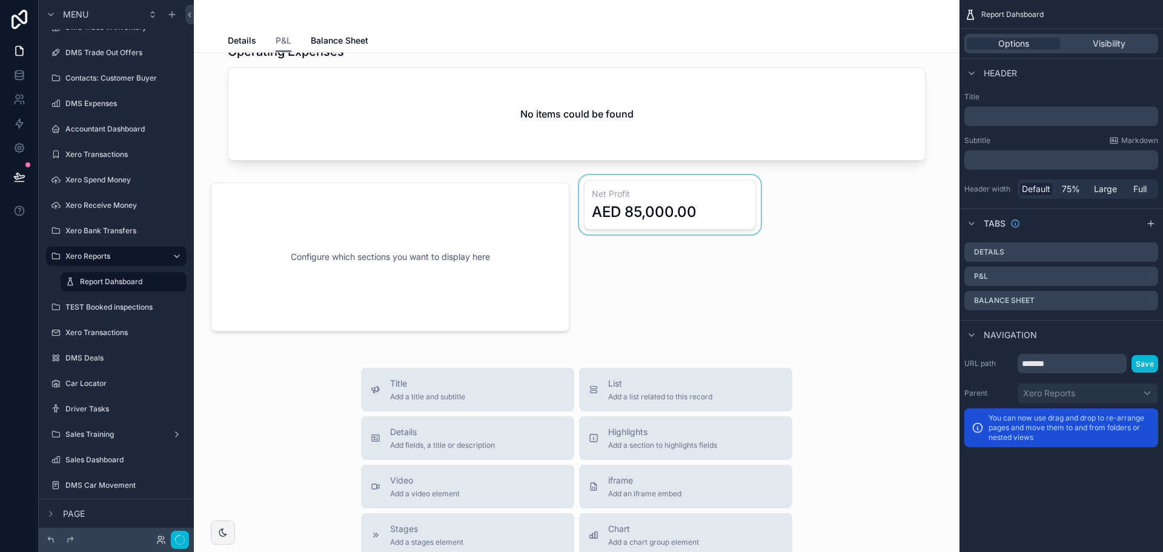
click at [677, 186] on div "scrollable content" at bounding box center [670, 257] width 187 height 164
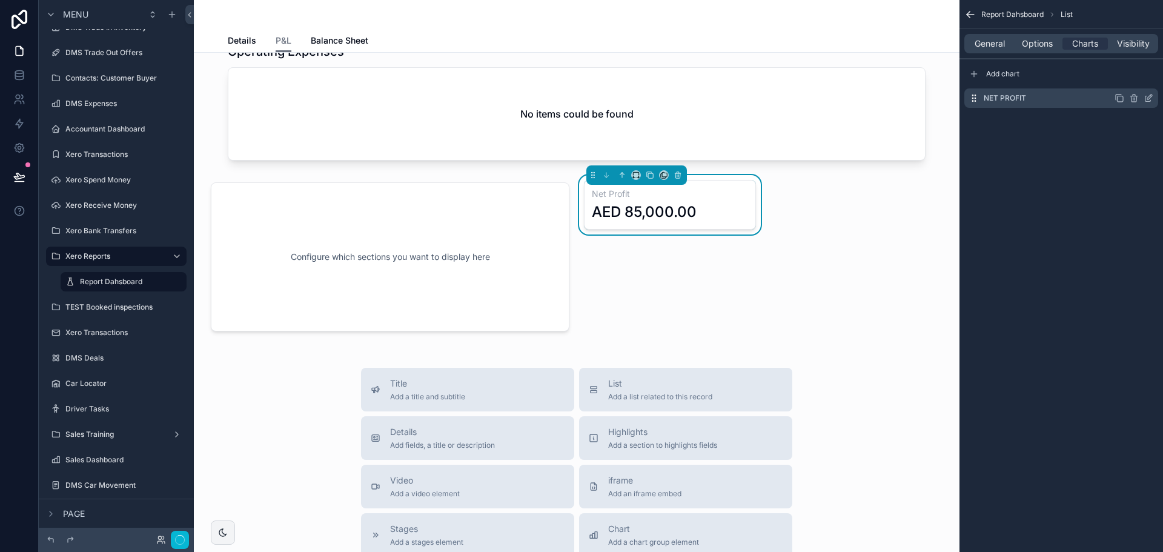
click at [1148, 96] on icon "scrollable content" at bounding box center [1149, 98] width 10 height 10
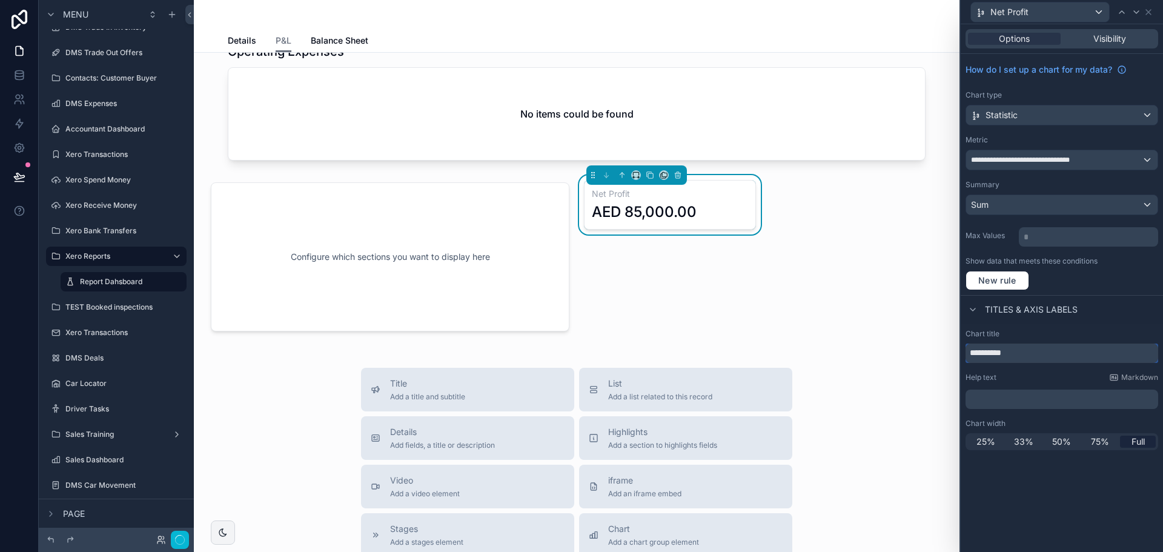
click at [1027, 349] on input "**********" at bounding box center [1062, 352] width 193 height 19
click at [1001, 397] on p "﻿" at bounding box center [1062, 399] width 185 height 12
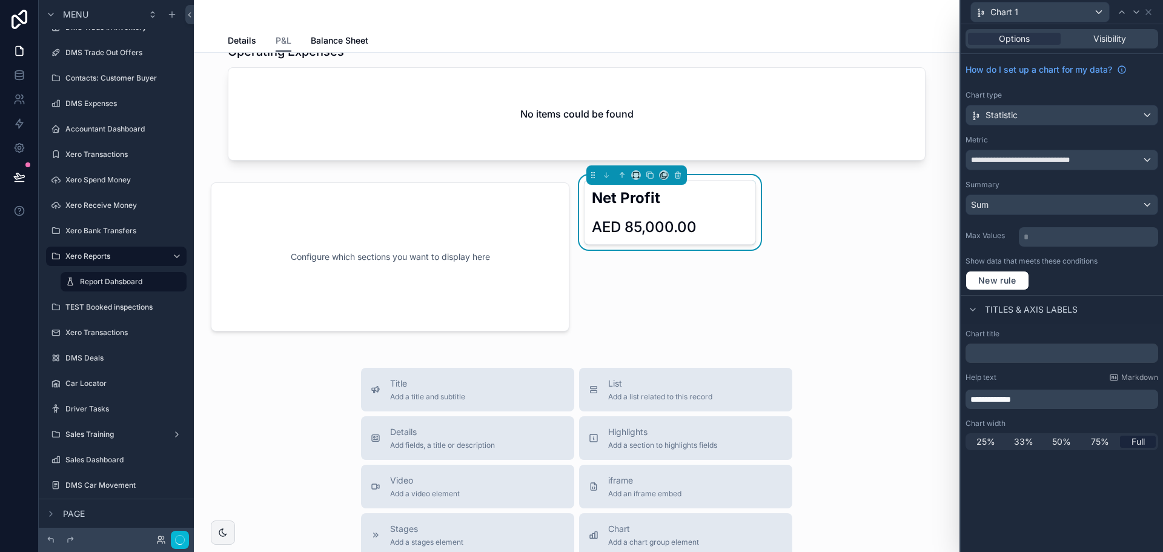
click at [1009, 476] on div "**********" at bounding box center [1062, 288] width 202 height 528
click at [787, 275] on div "Change Dates Date From [DATE] Date To [DATE] Trading Income Name [DATE] Total E…" at bounding box center [577, 185] width 766 height 1422
click at [975, 397] on span "**********" at bounding box center [990, 399] width 41 height 8
click at [722, 263] on div "Net Profit AED 85,000.00" at bounding box center [670, 257] width 187 height 164
click at [718, 308] on div "Net Profit AED 85,000.00" at bounding box center [670, 257] width 187 height 164
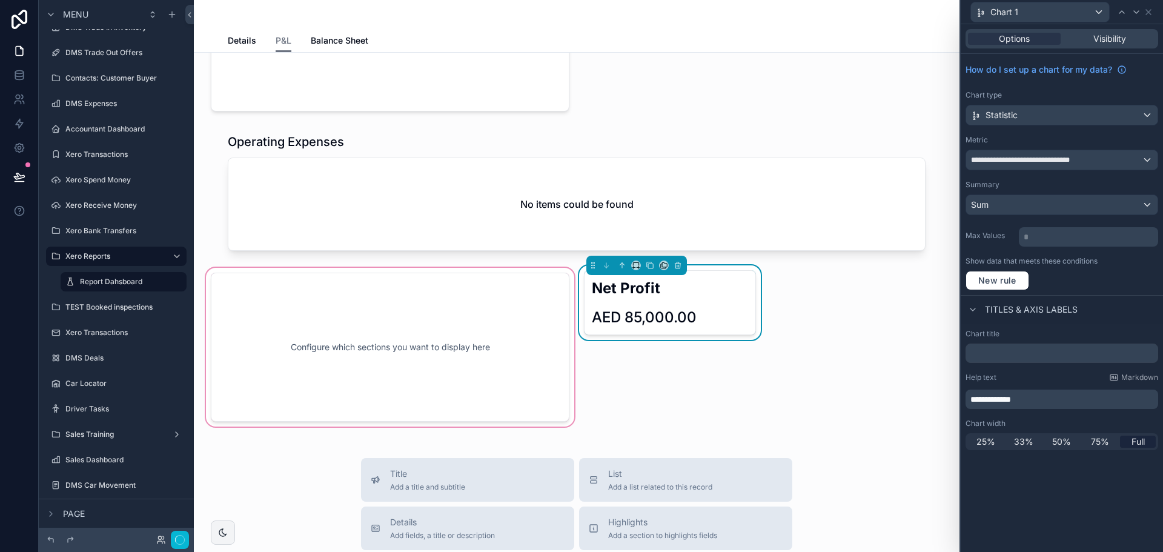
scroll to position [336, 0]
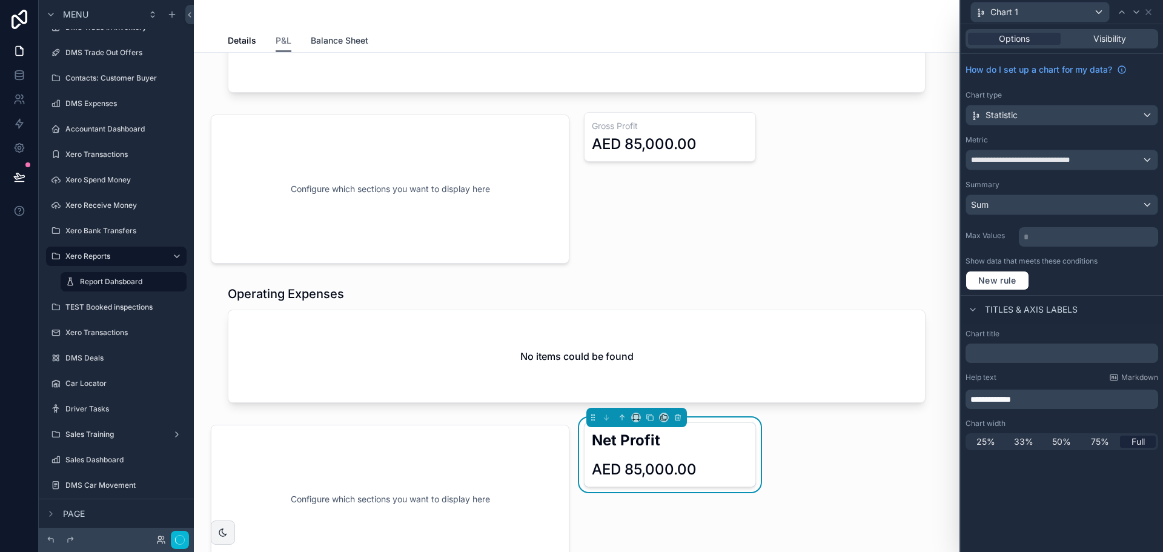
click at [314, 39] on span "Balance Sheet" at bounding box center [340, 41] width 58 height 12
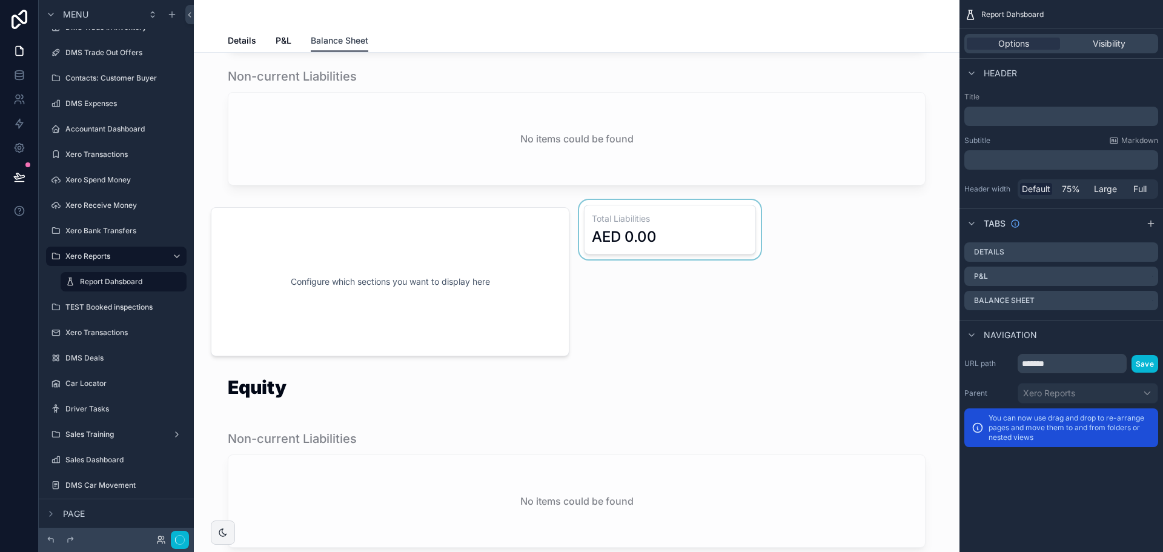
scroll to position [1090, 0]
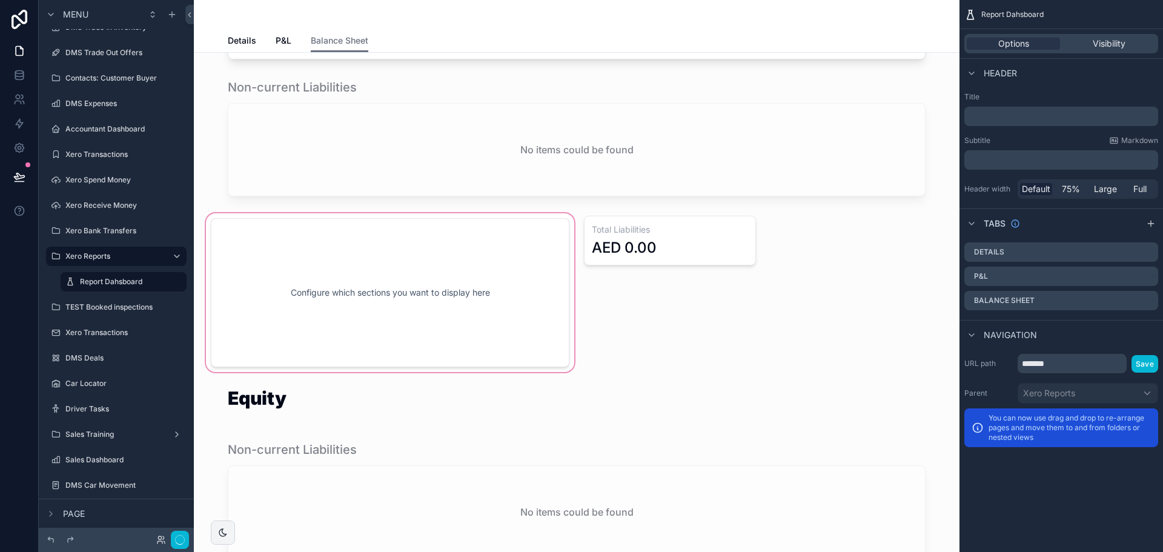
click at [502, 294] on div "scrollable content" at bounding box center [390, 293] width 373 height 164
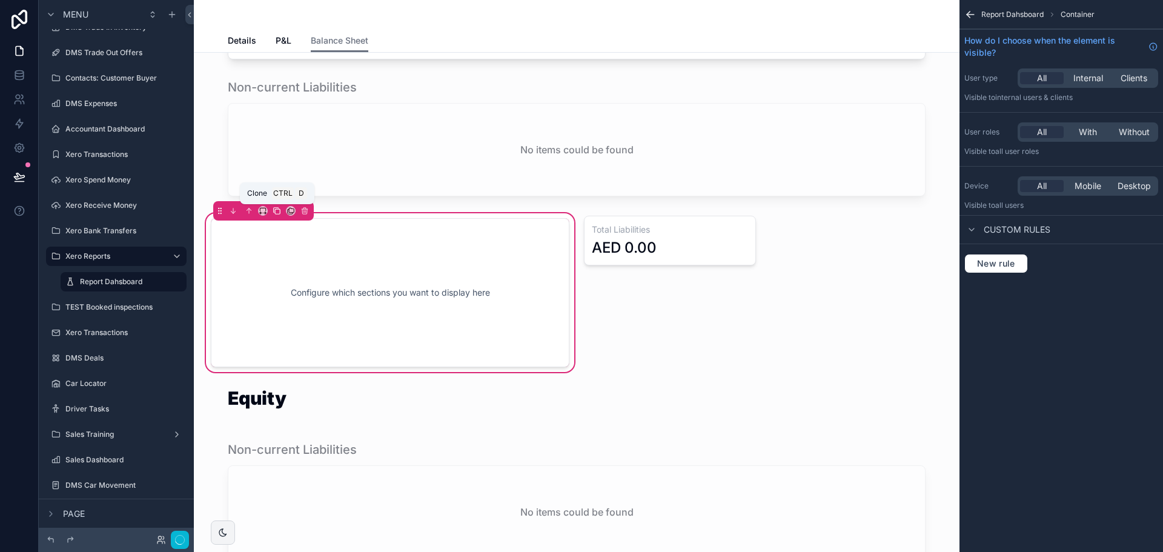
click at [277, 213] on icon "scrollable content" at bounding box center [277, 211] width 8 height 8
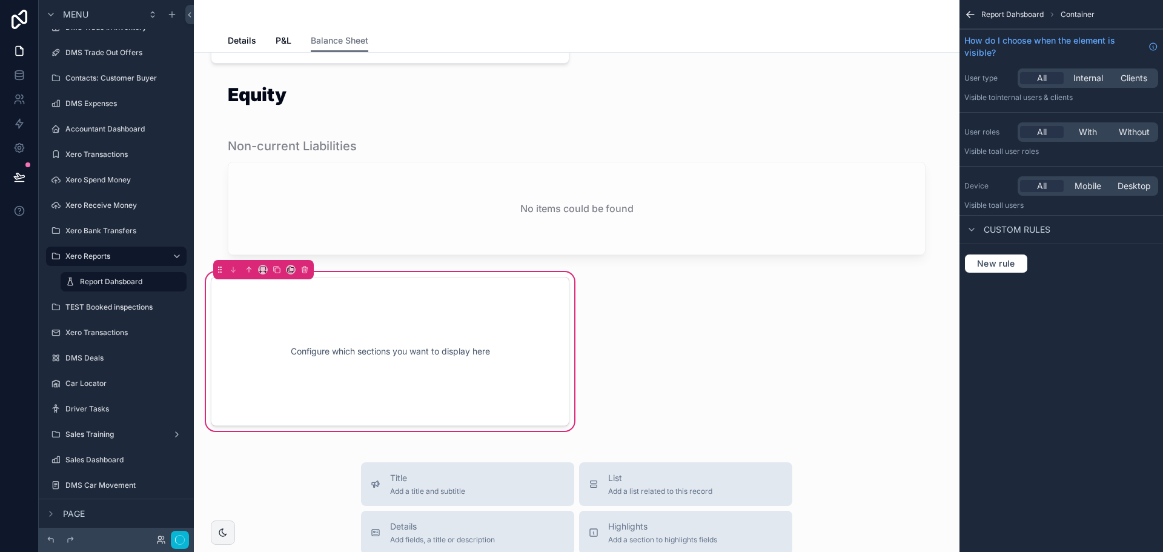
scroll to position [1393, 0]
click at [251, 271] on icon "scrollable content" at bounding box center [249, 270] width 8 height 8
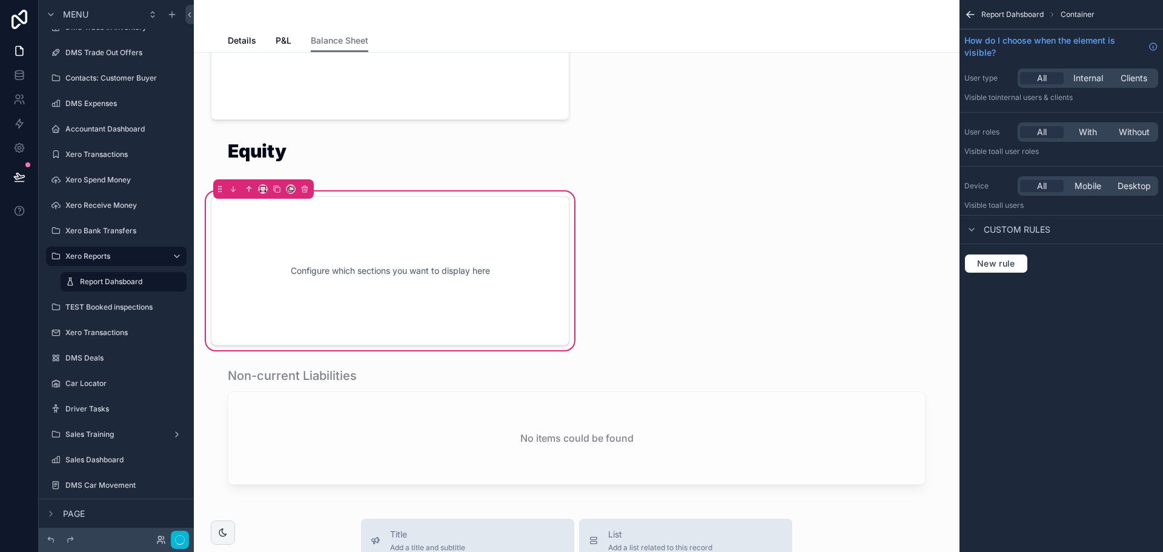
scroll to position [1272, 0]
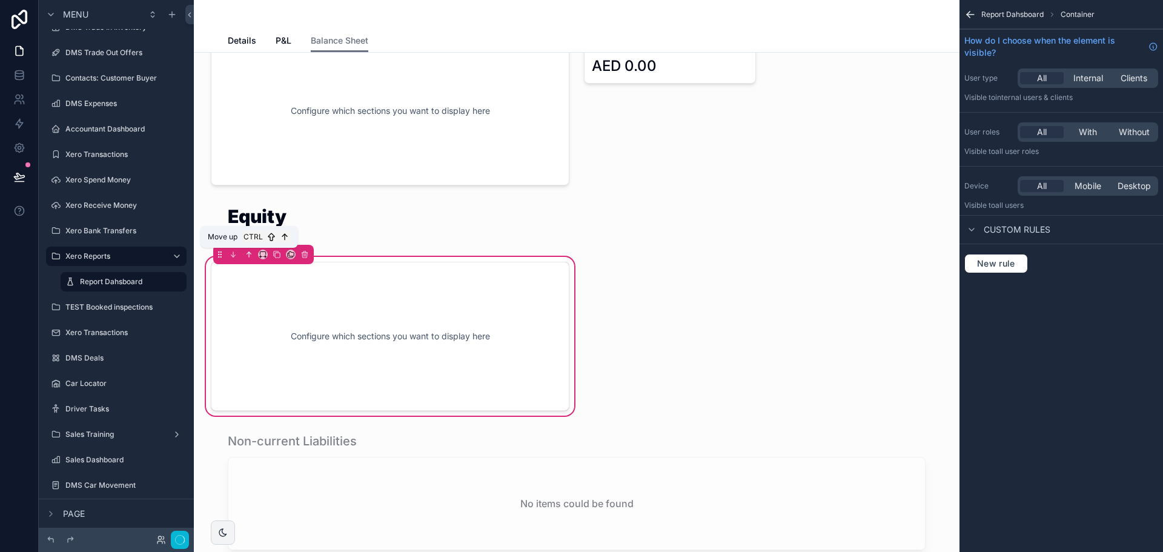
click at [249, 255] on icon "scrollable content" at bounding box center [249, 254] width 0 height 5
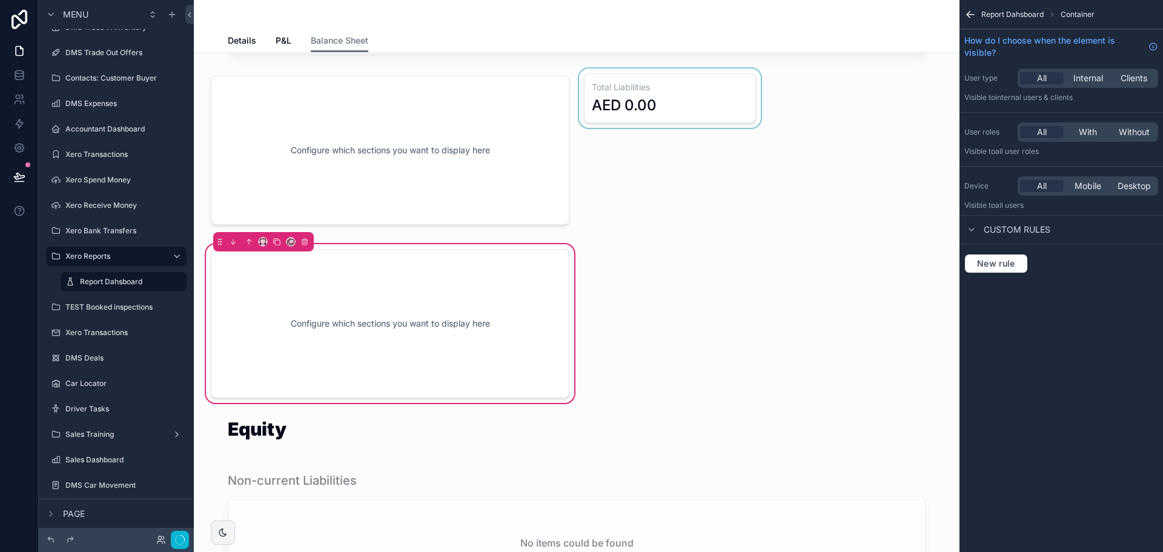
scroll to position [1211, 0]
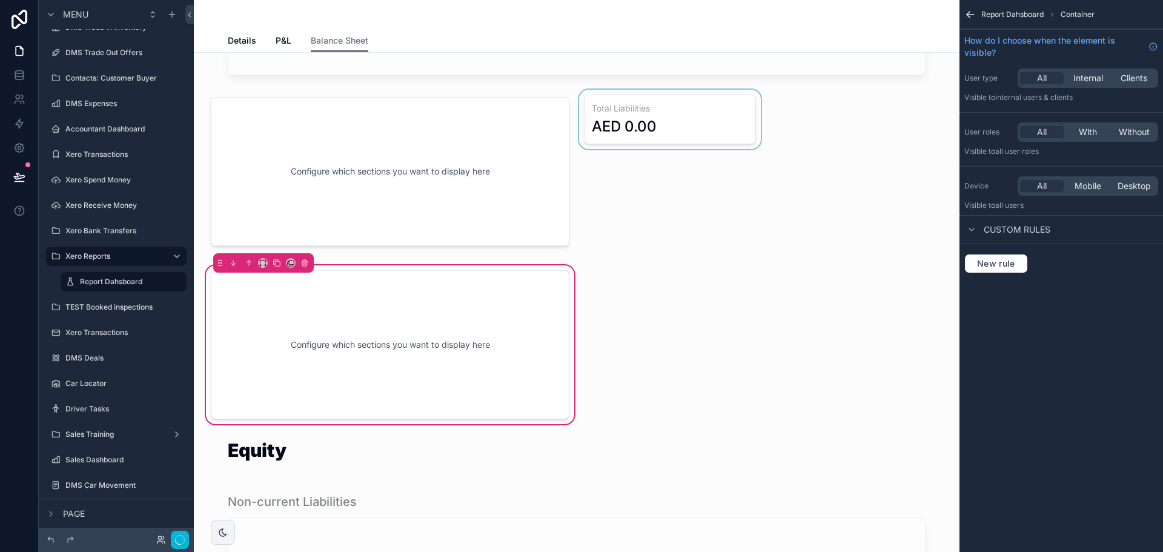
click at [672, 142] on div "scrollable content" at bounding box center [670, 172] width 187 height 164
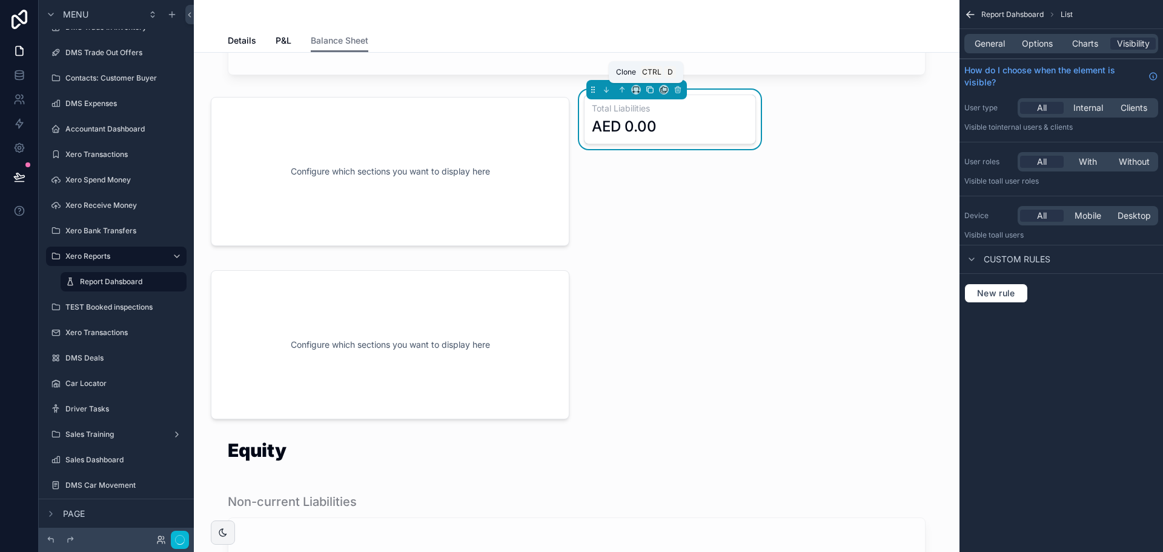
click at [646, 88] on icon "scrollable content" at bounding box center [650, 89] width 8 height 8
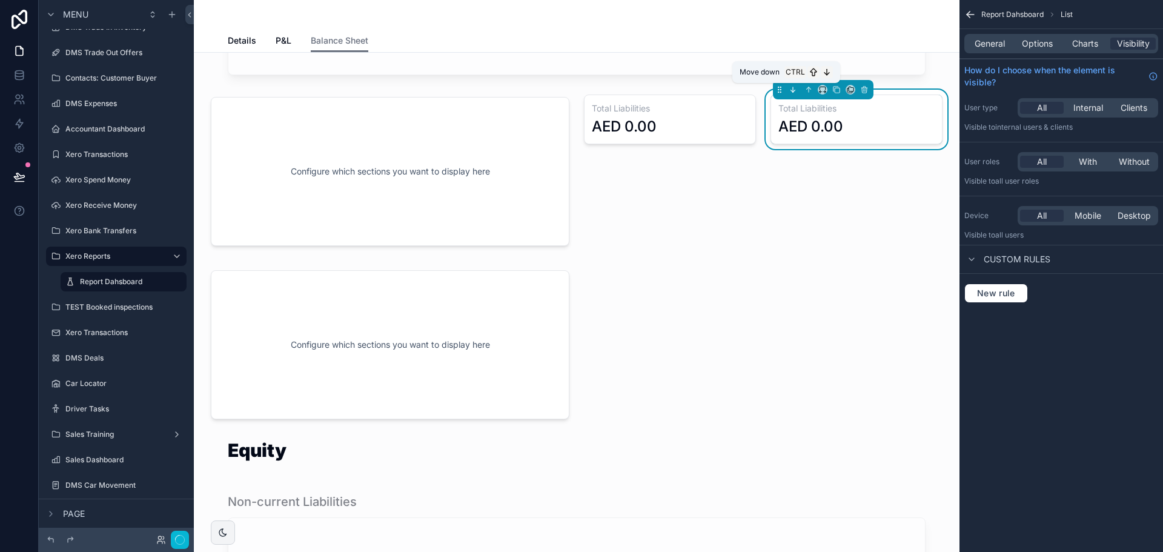
click at [789, 92] on icon "scrollable content" at bounding box center [793, 89] width 8 height 8
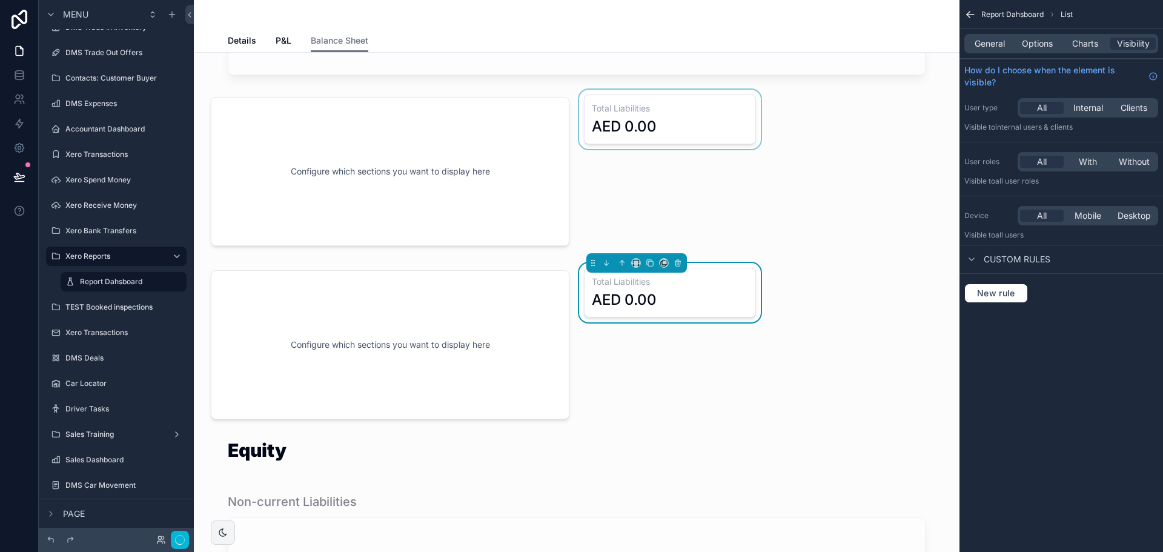
click at [616, 123] on div "scrollable content" at bounding box center [670, 172] width 187 height 164
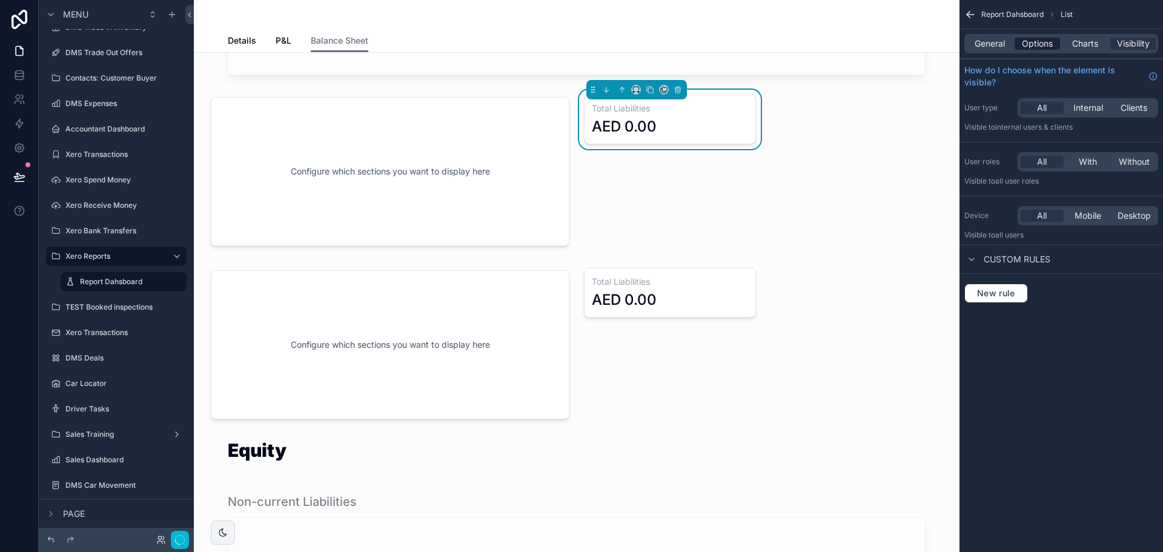
click at [1041, 41] on span "Options" at bounding box center [1037, 44] width 31 height 12
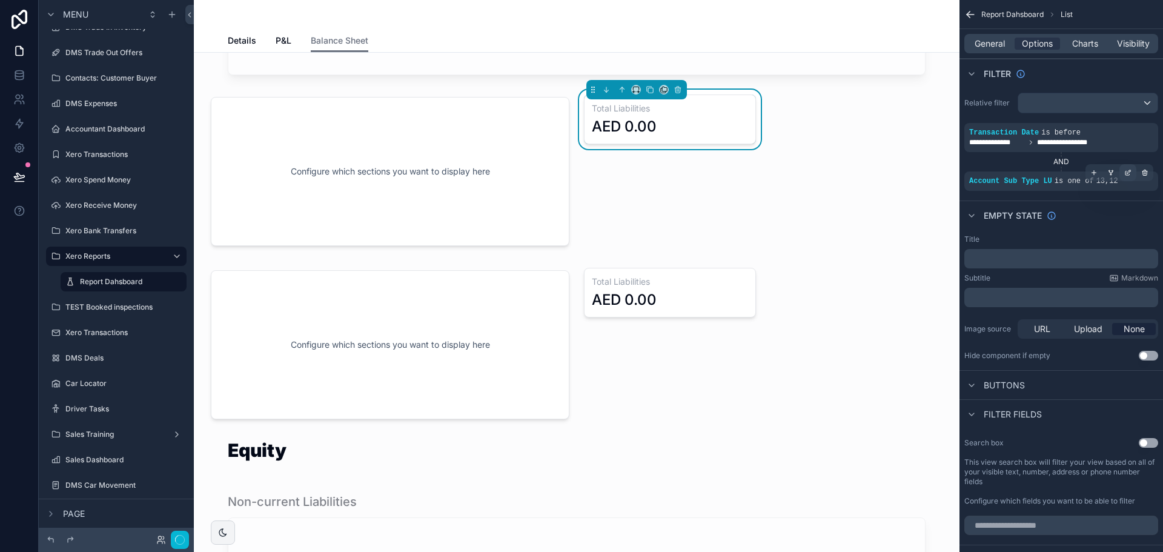
click at [1133, 171] on div "scrollable content" at bounding box center [1127, 172] width 17 height 17
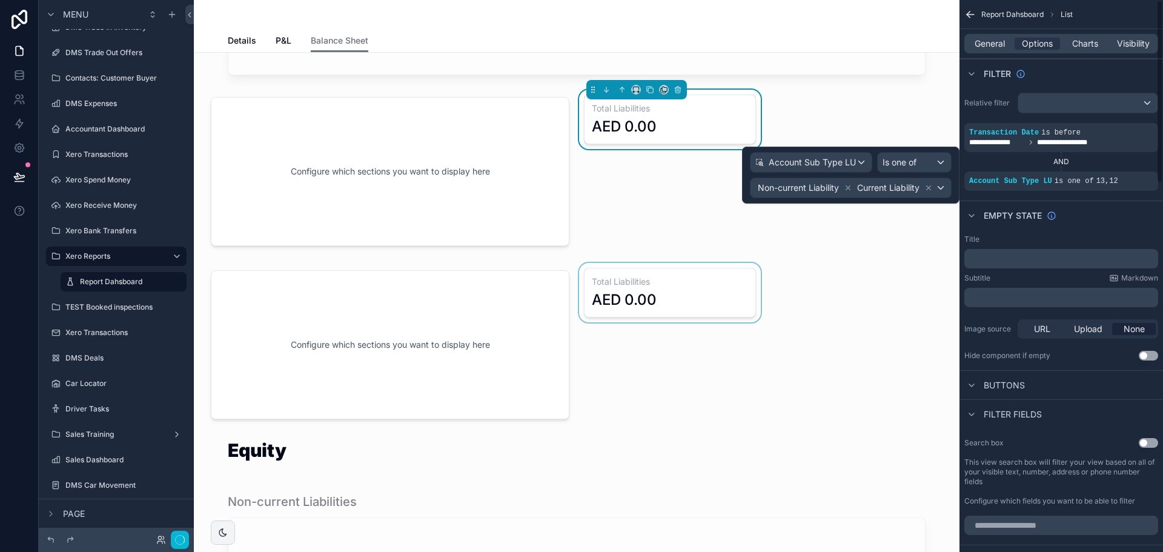
click at [633, 292] on div "scrollable content" at bounding box center [670, 345] width 187 height 164
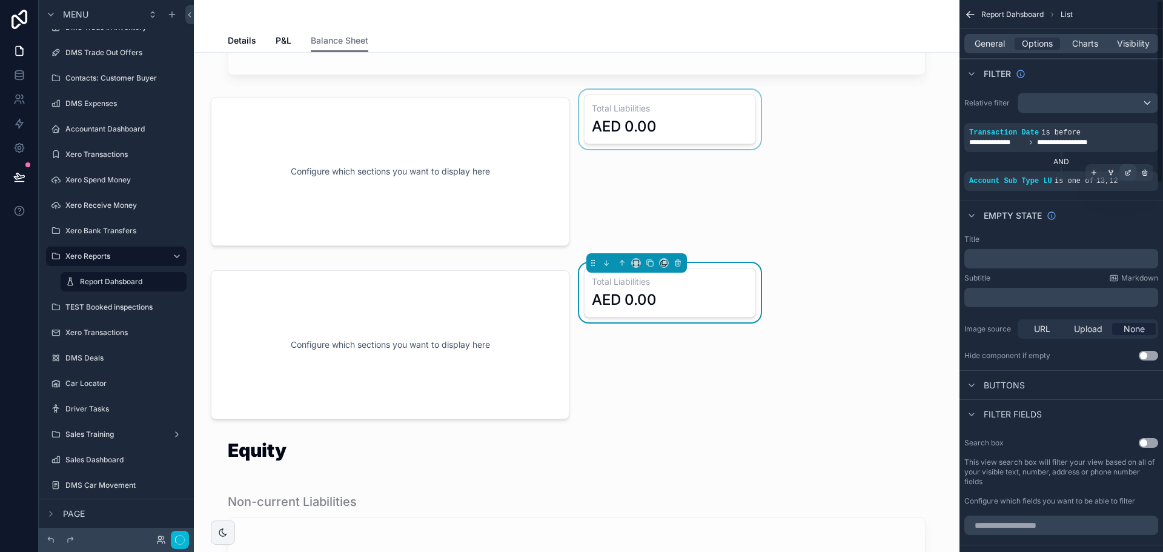
click at [1127, 171] on icon "scrollable content" at bounding box center [1127, 172] width 7 height 7
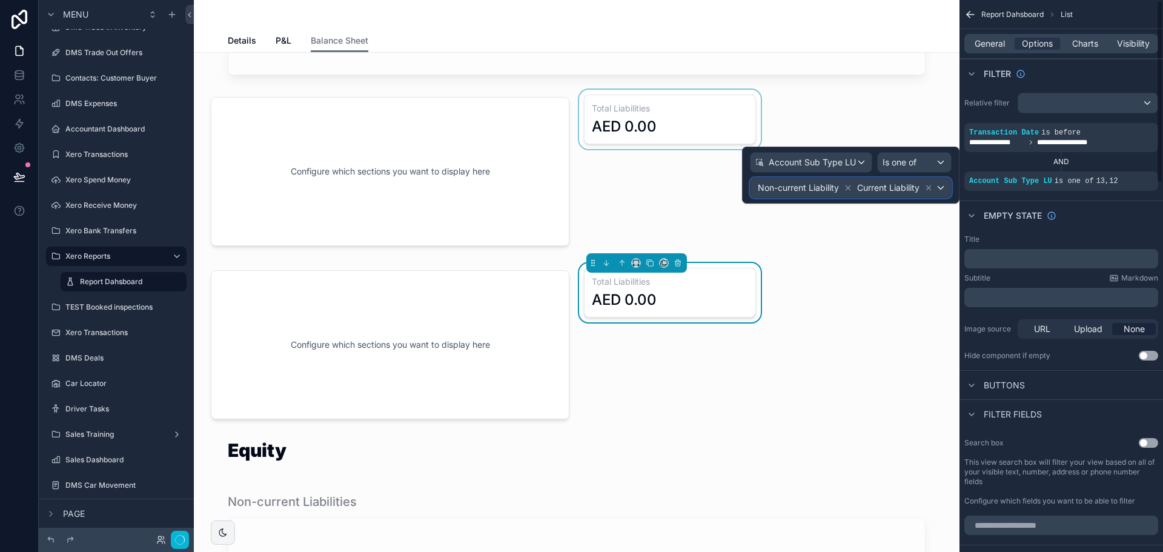
click at [947, 193] on div "Non-current Liability Current Liability" at bounding box center [850, 187] width 200 height 19
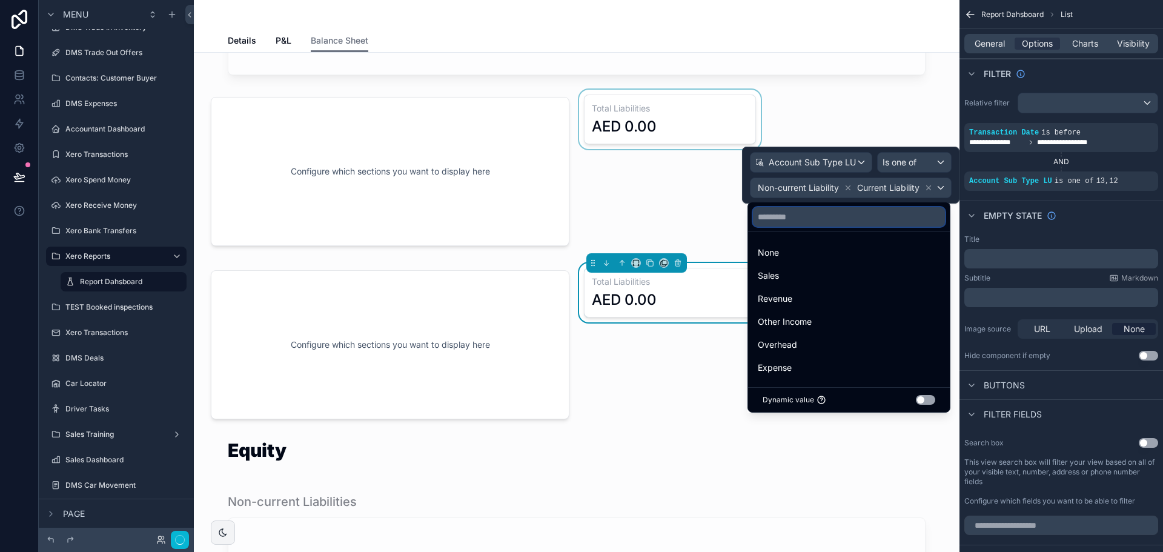
click at [880, 222] on input "text" at bounding box center [849, 216] width 192 height 19
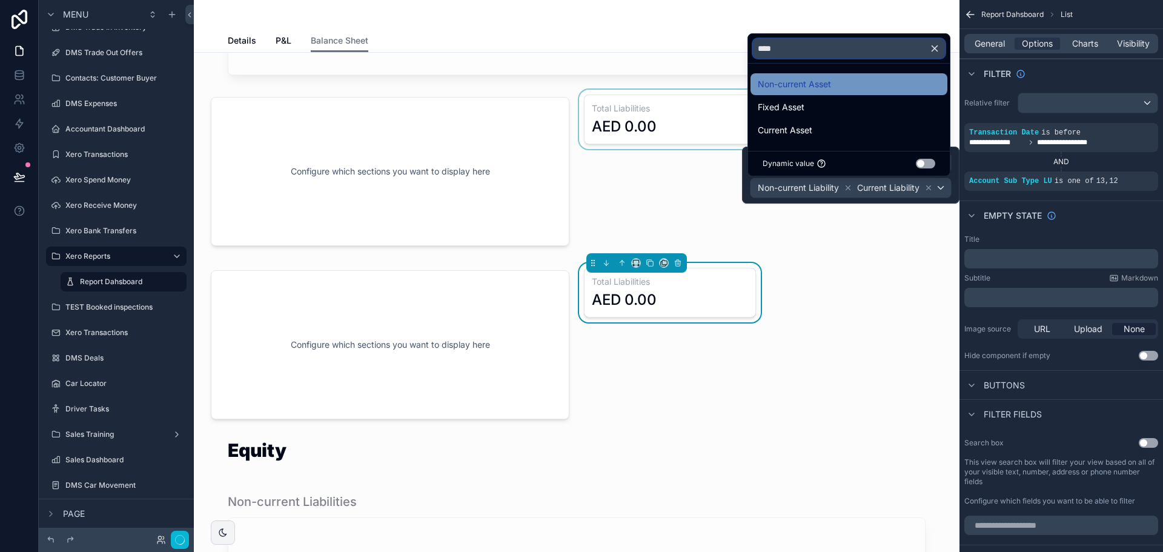
type input "****"
click at [829, 93] on div "Non-current Asset" at bounding box center [848, 84] width 197 height 22
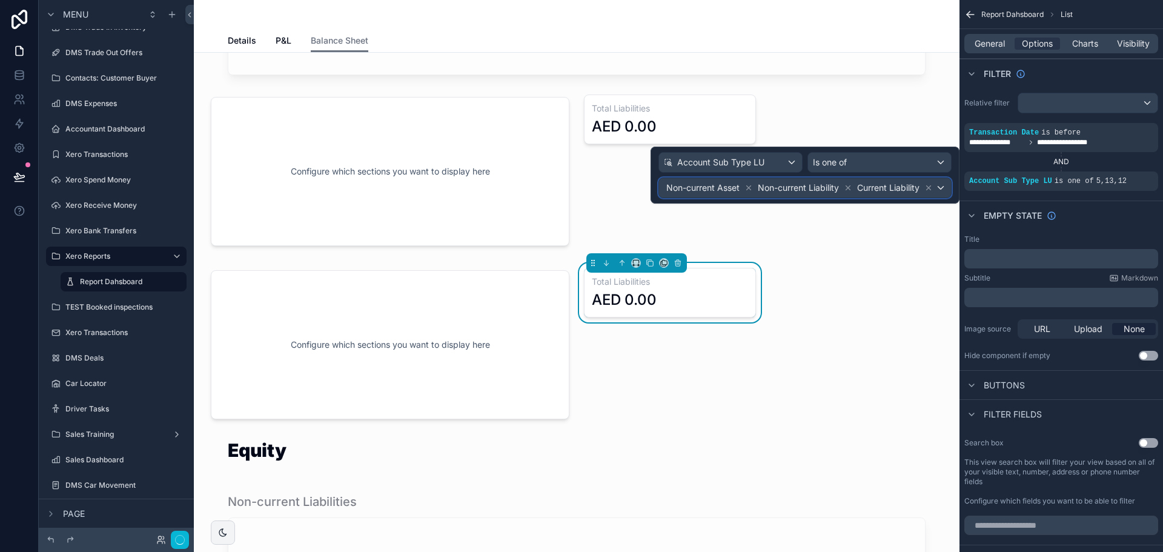
click at [944, 187] on div "Non-current Asset Non-current Liability Current Liability" at bounding box center [805, 187] width 292 height 19
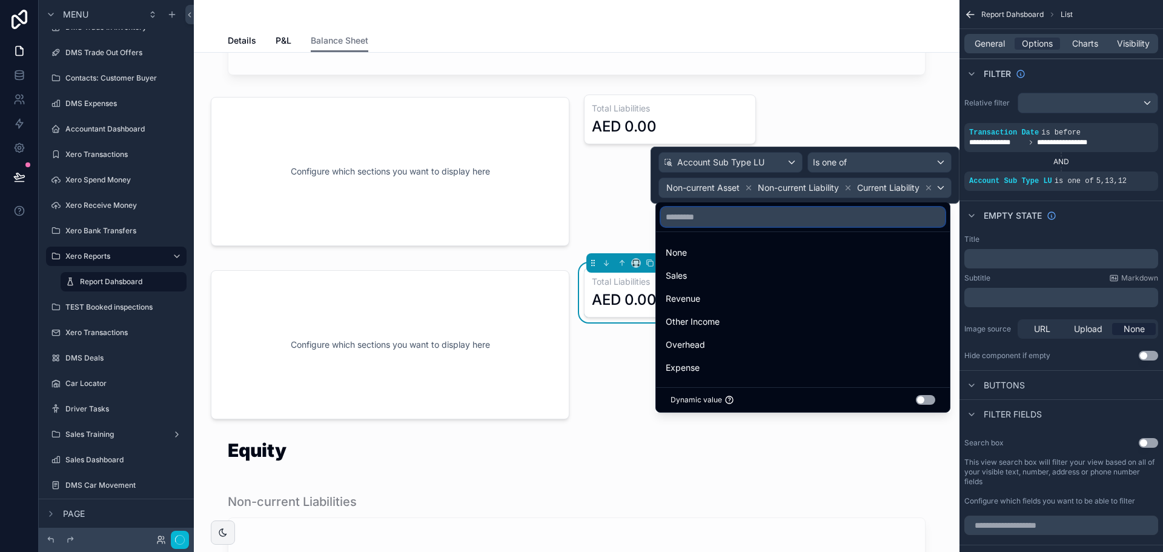
click at [824, 213] on input "text" at bounding box center [803, 216] width 284 height 19
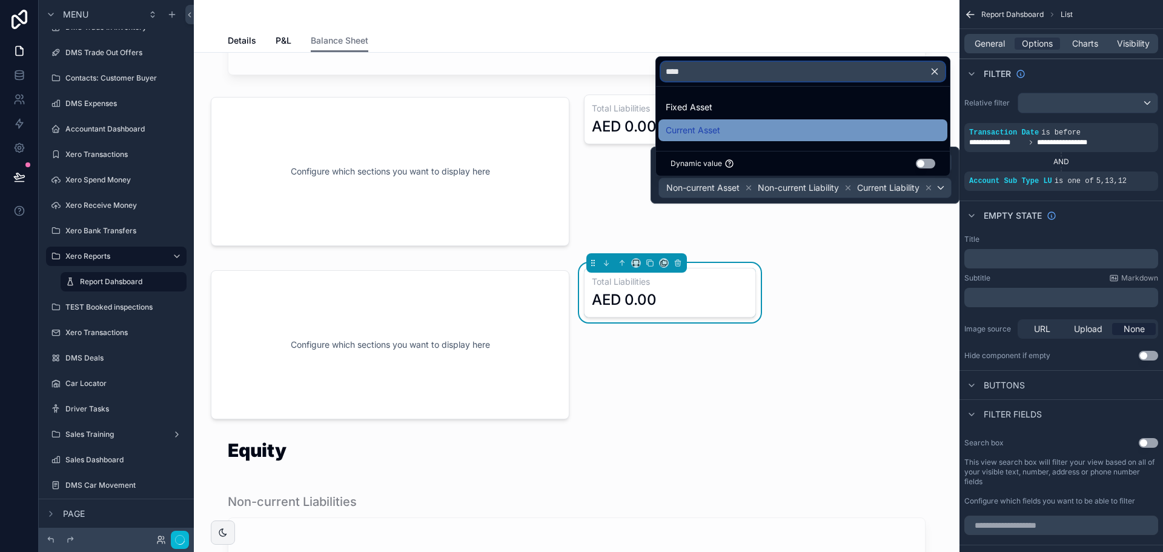
type input "****"
click at [784, 127] on div "Current Asset" at bounding box center [803, 130] width 274 height 15
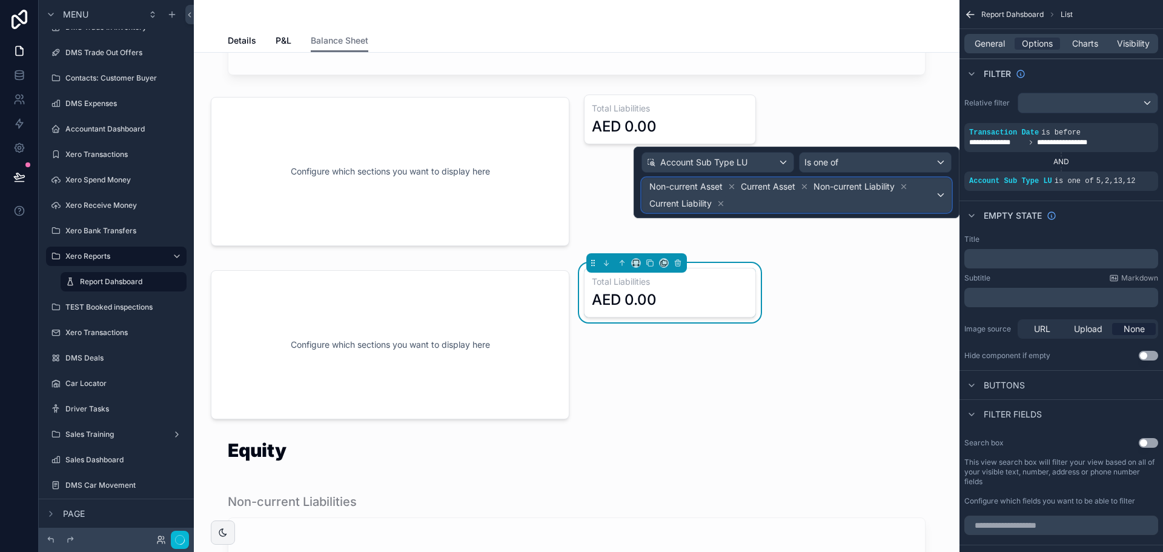
click at [941, 198] on div "Non-current Asset Current Asset Non-current Liability Current Liability" at bounding box center [796, 195] width 309 height 34
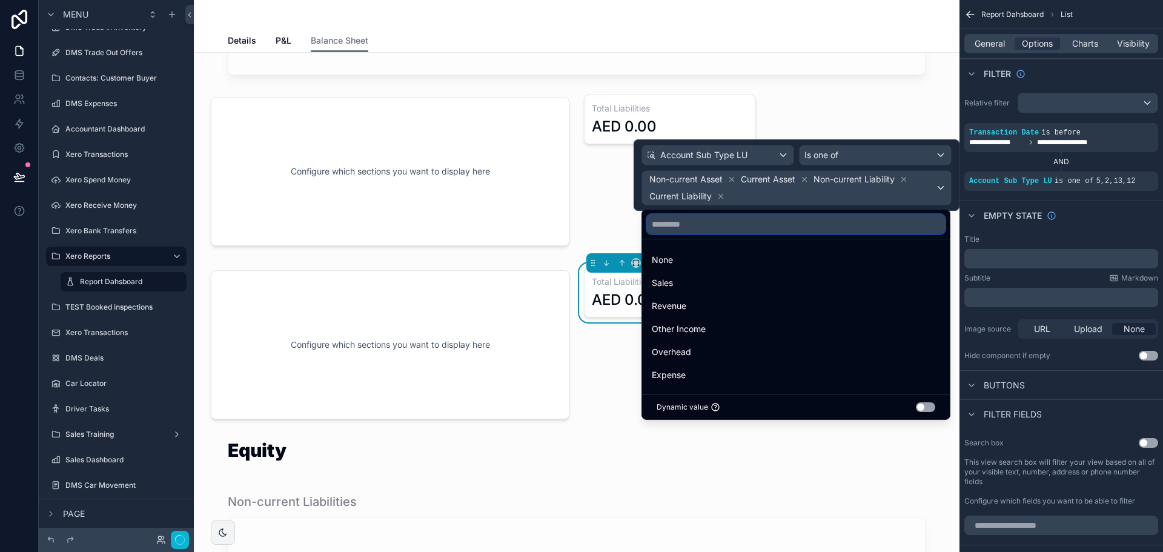
click at [849, 224] on input "text" at bounding box center [796, 223] width 298 height 19
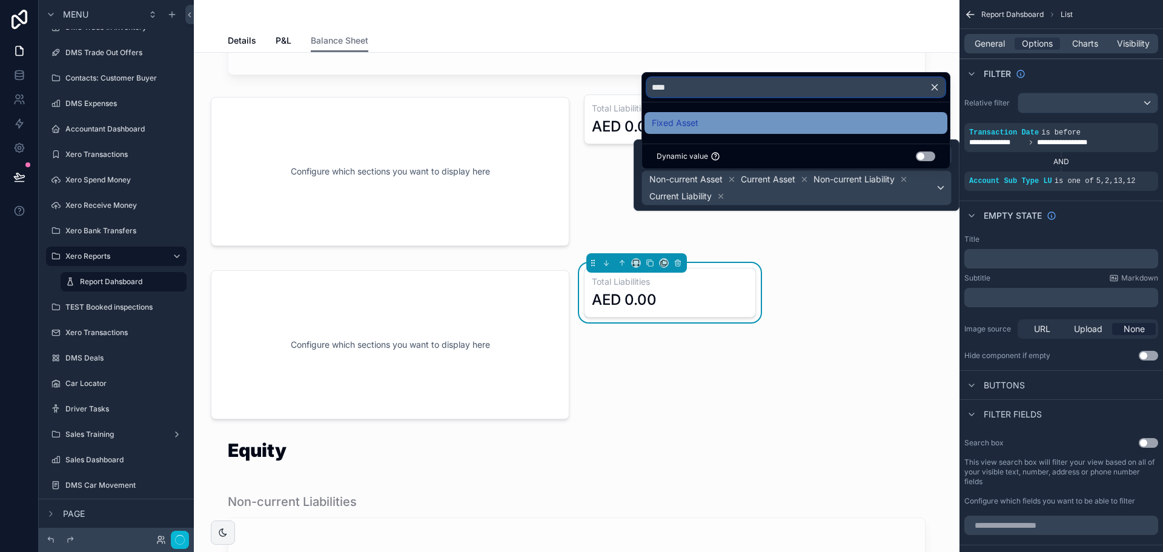
type input "****"
click at [762, 128] on div "Fixed Asset" at bounding box center [796, 123] width 288 height 15
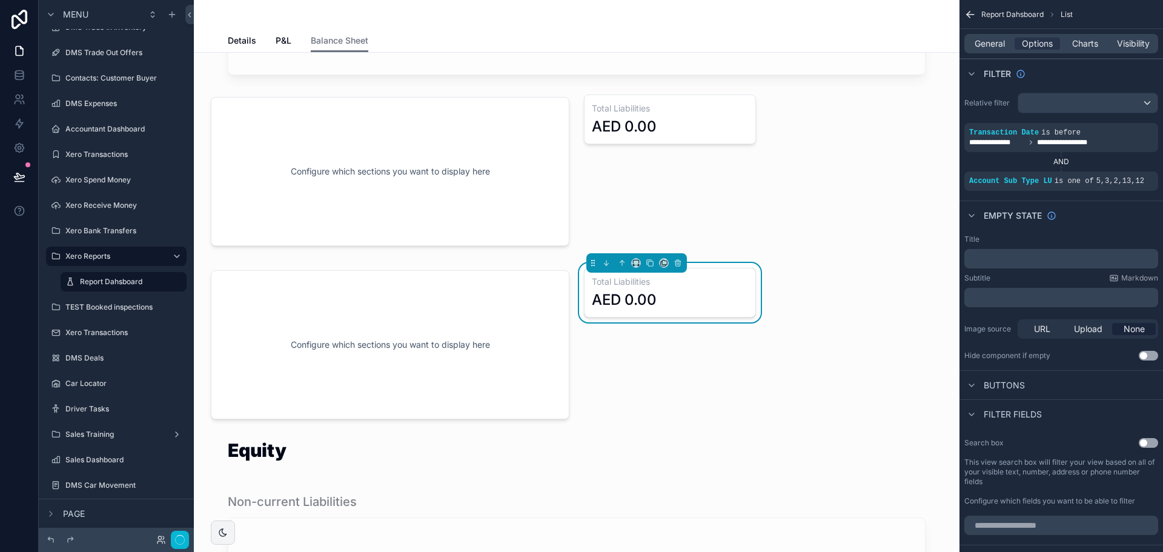
click at [839, 305] on div "Change Date Date [DATE] Assets Bank No items could be found Current Assets No i…" at bounding box center [577, 6] width 766 height 2331
click at [821, 308] on div "Change Date Date [DATE] Assets Bank No items could be found Current Assets No i…" at bounding box center [577, 6] width 766 height 2331
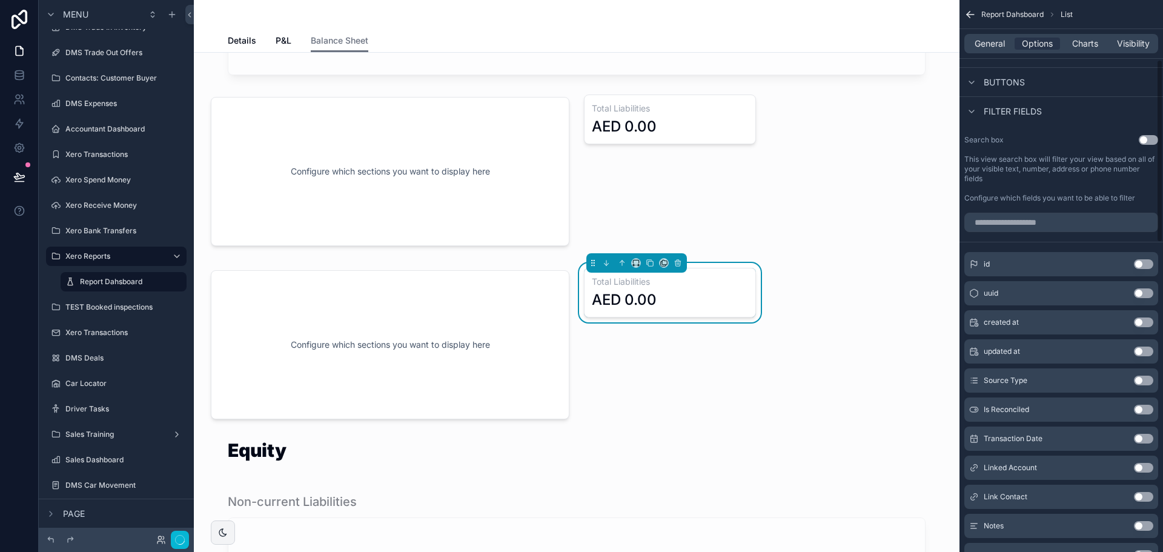
scroll to position [0, 0]
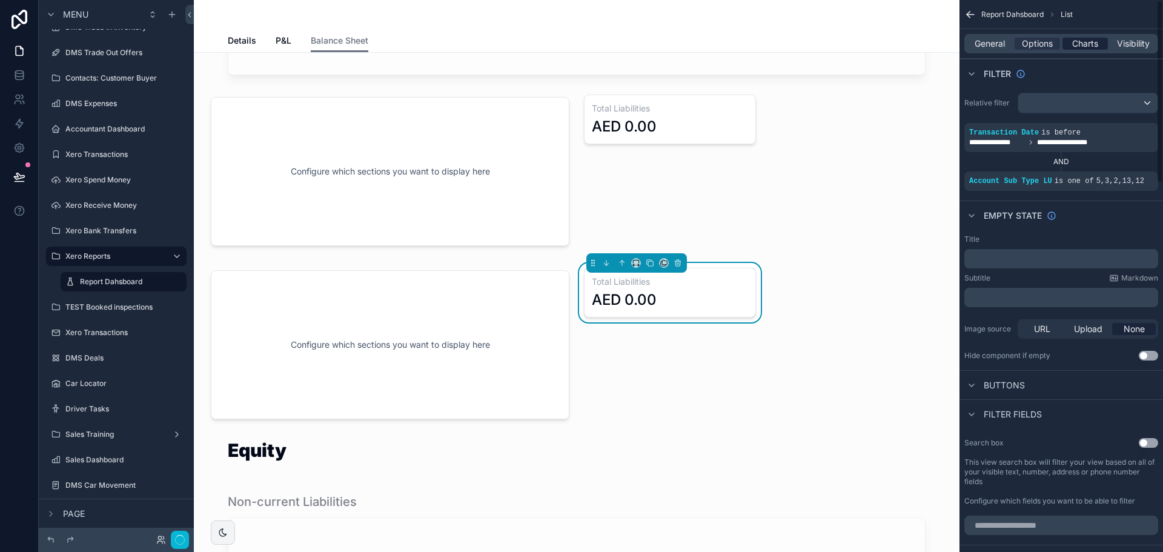
click at [1088, 54] on div "General Options Charts Visibility" at bounding box center [1061, 43] width 204 height 29
click at [1091, 48] on span "Charts" at bounding box center [1085, 44] width 26 height 12
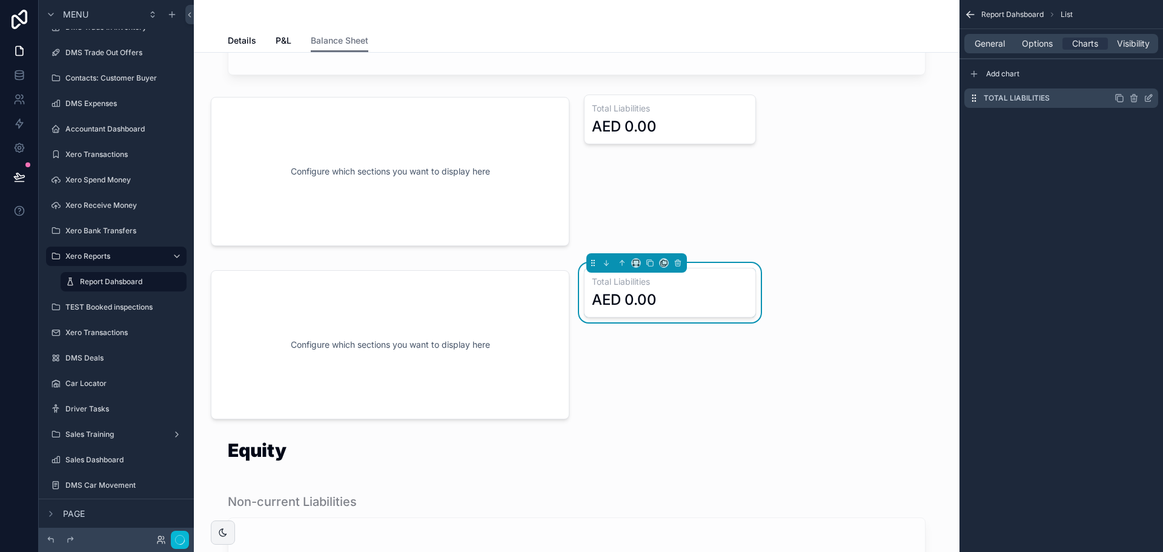
click at [1145, 99] on icon "scrollable content" at bounding box center [1147, 98] width 5 height 5
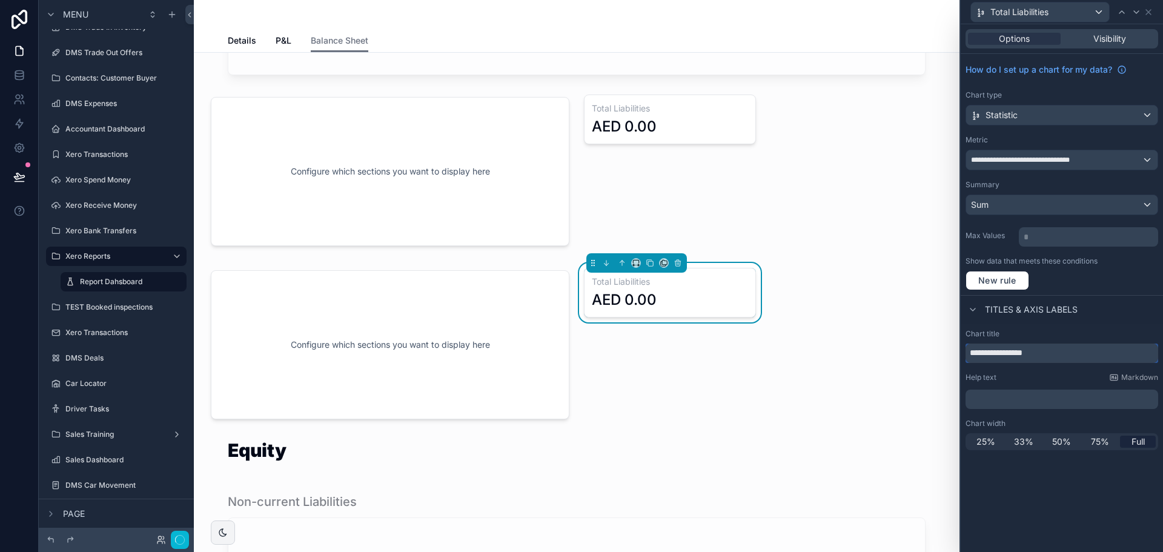
click at [1044, 353] on input "**********" at bounding box center [1062, 352] width 193 height 19
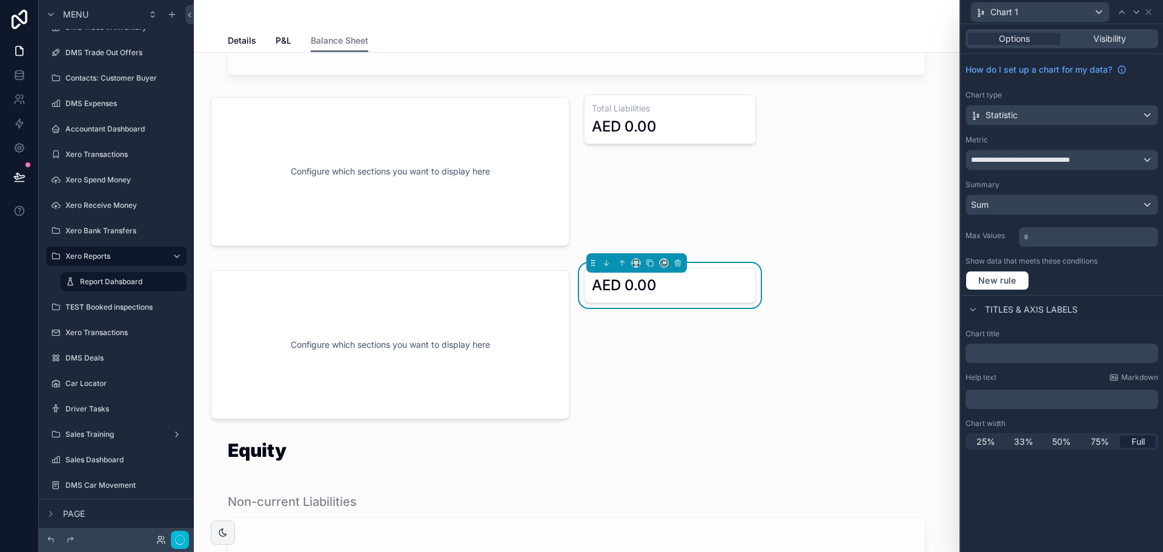
click at [1026, 399] on p "﻿" at bounding box center [1062, 399] width 185 height 12
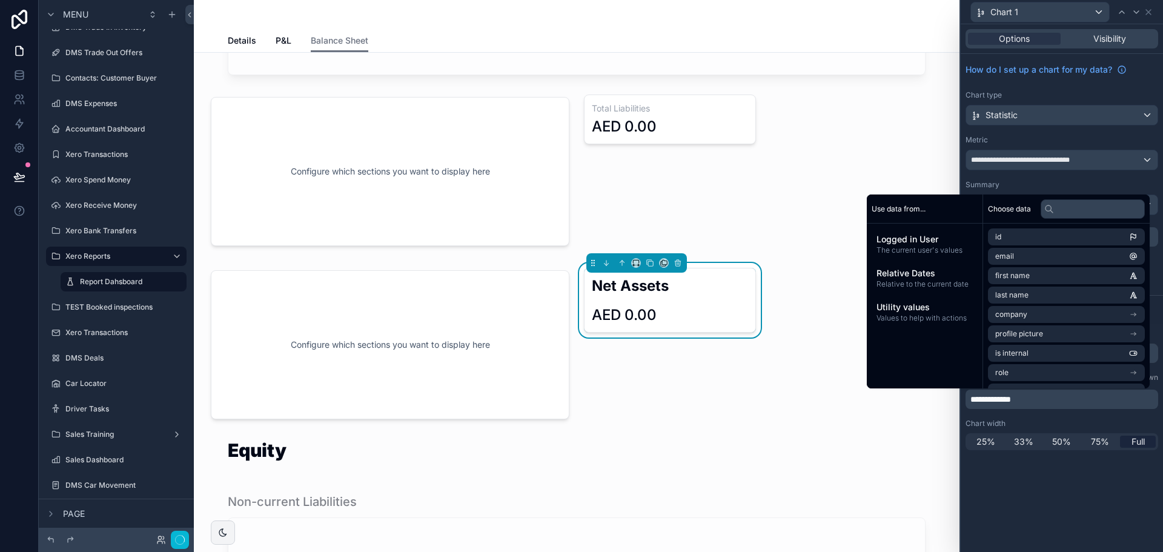
click at [792, 424] on div "Change Date Date [DATE] Assets Bank No items could be found Current Assets No i…" at bounding box center [577, 6] width 766 height 2331
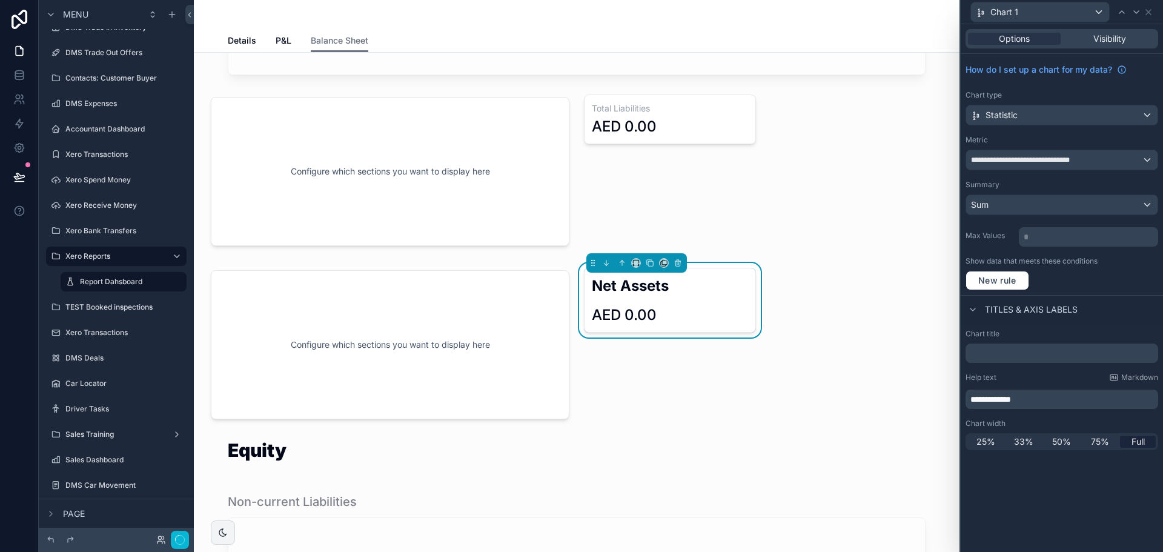
click at [714, 320] on div "AED 0.00" at bounding box center [670, 314] width 156 height 19
click at [516, 323] on div "scrollable content" at bounding box center [390, 345] width 373 height 164
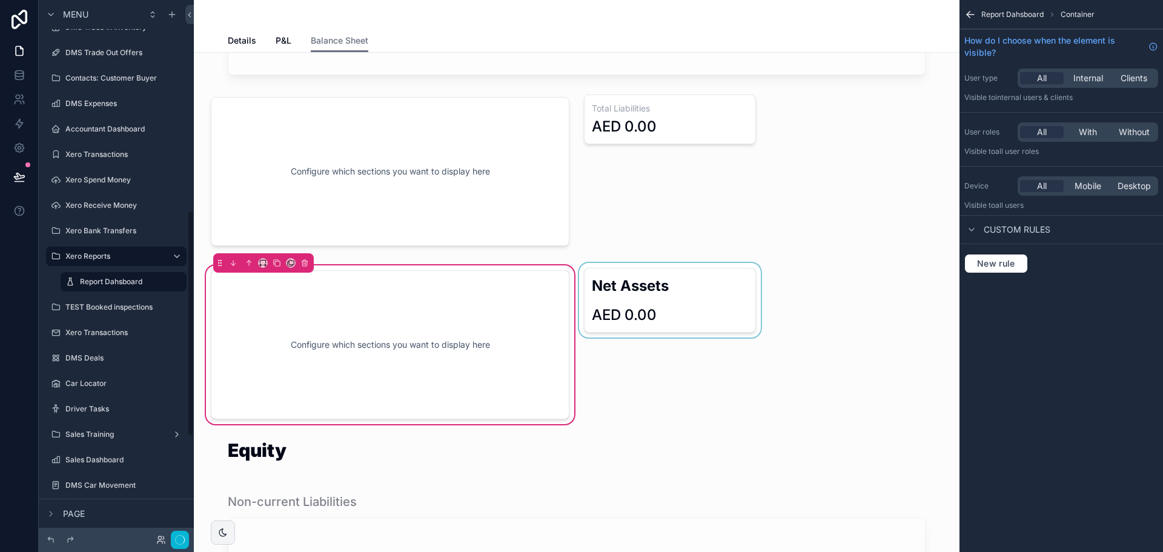
click at [612, 358] on div "scrollable content" at bounding box center [670, 345] width 187 height 164
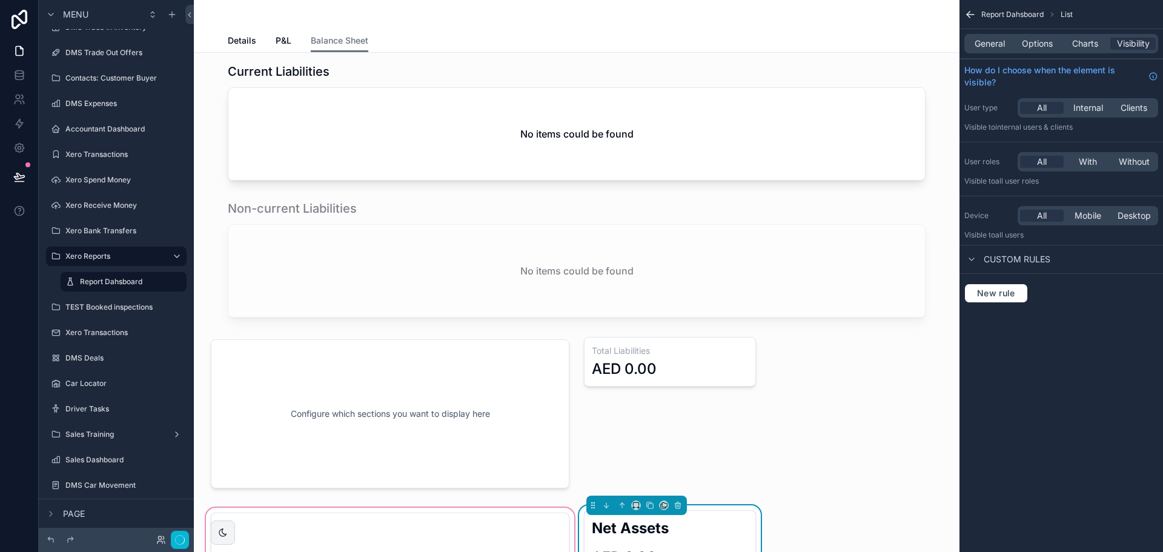
scroll to position [1393, 0]
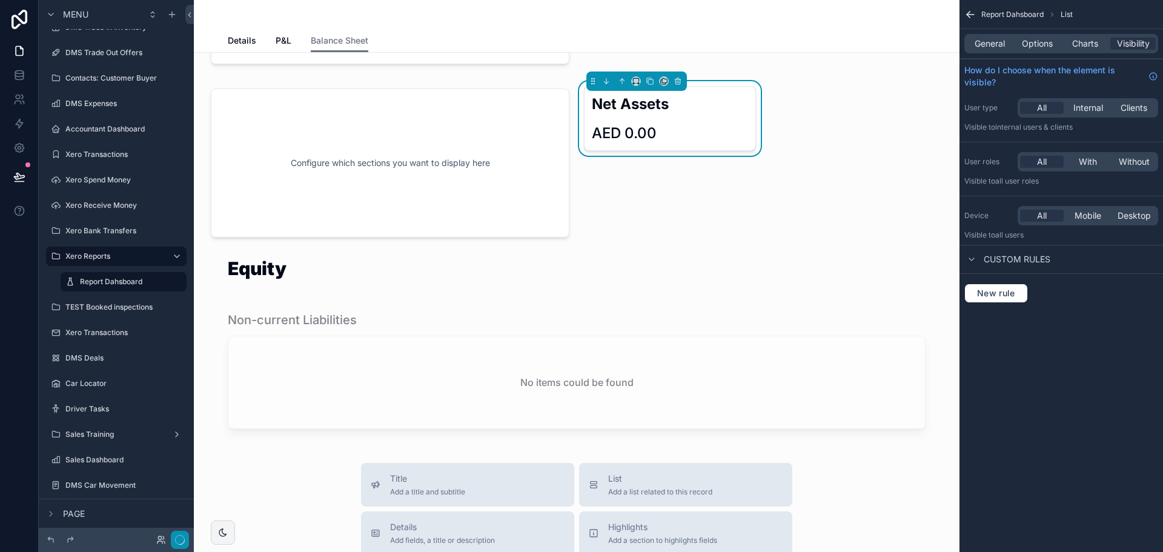
click at [179, 541] on icon "button" at bounding box center [180, 540] width 10 height 10
